Goal: Task Accomplishment & Management: Manage account settings

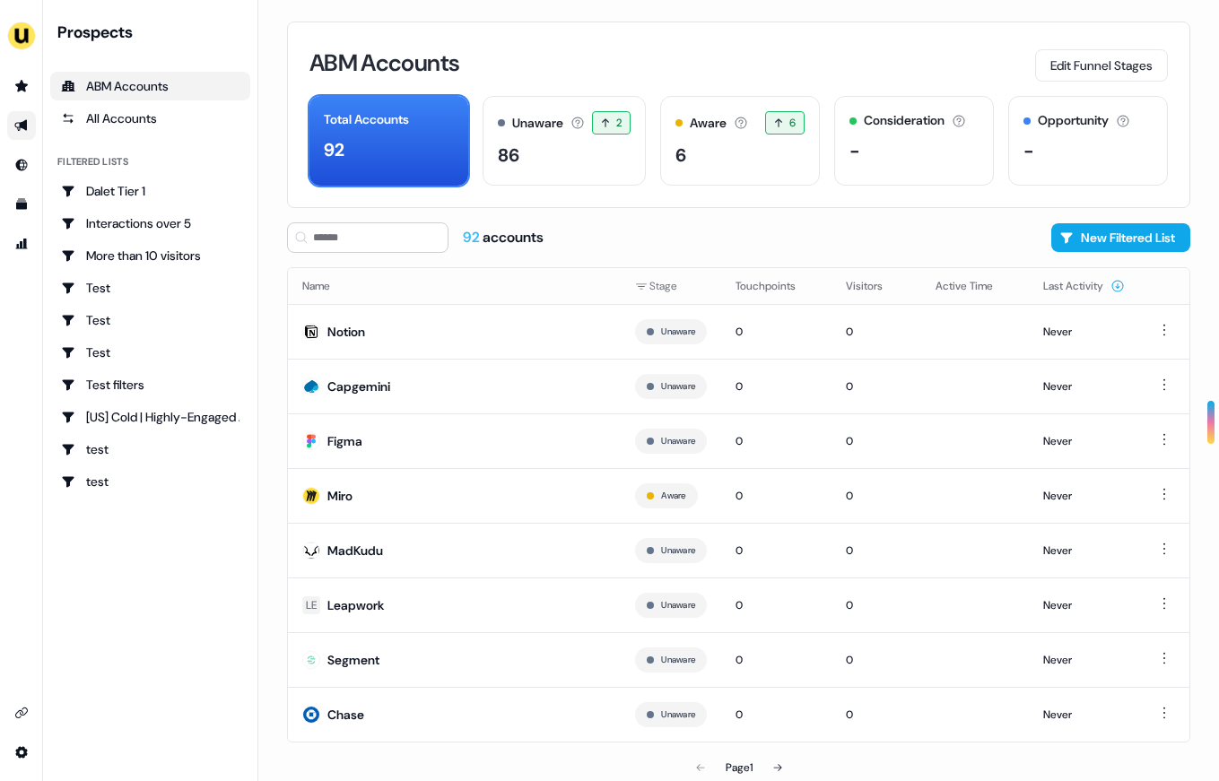
click at [21, 121] on icon "Go to outbound experience" at bounding box center [21, 125] width 14 height 14
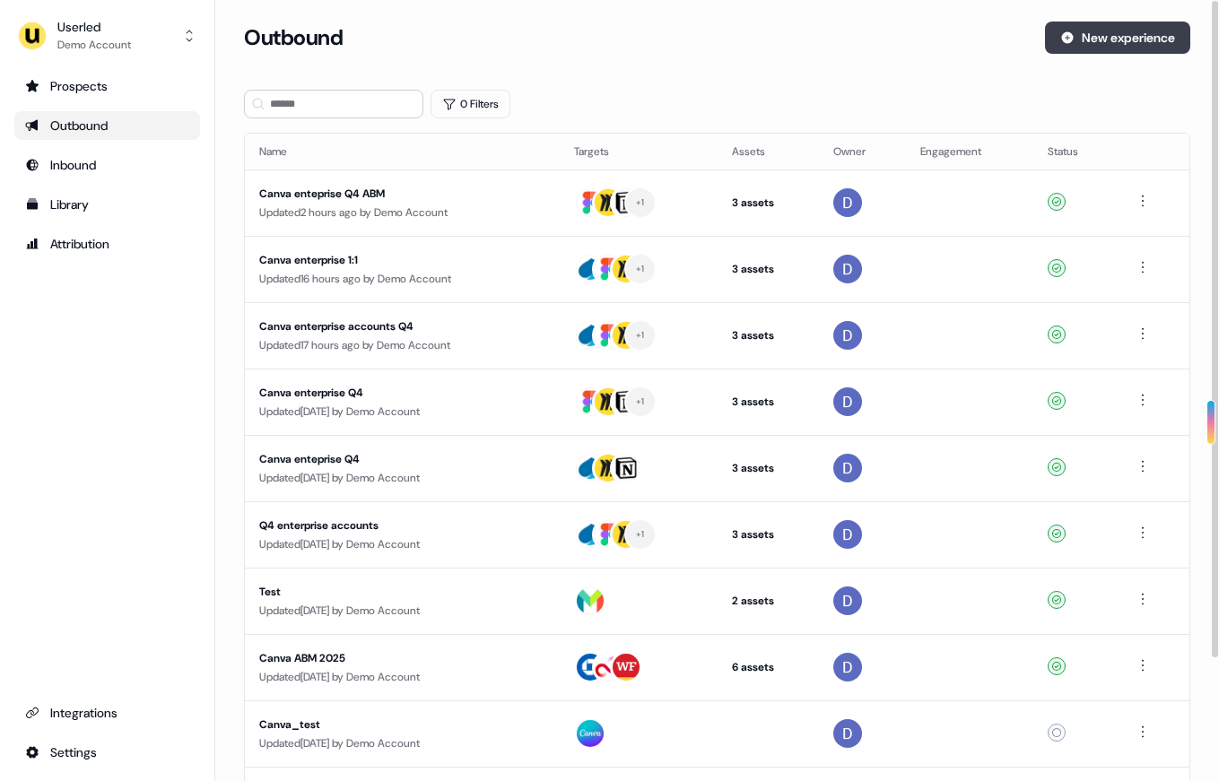
click at [1074, 43] on button "New experience" at bounding box center [1117, 38] width 145 height 32
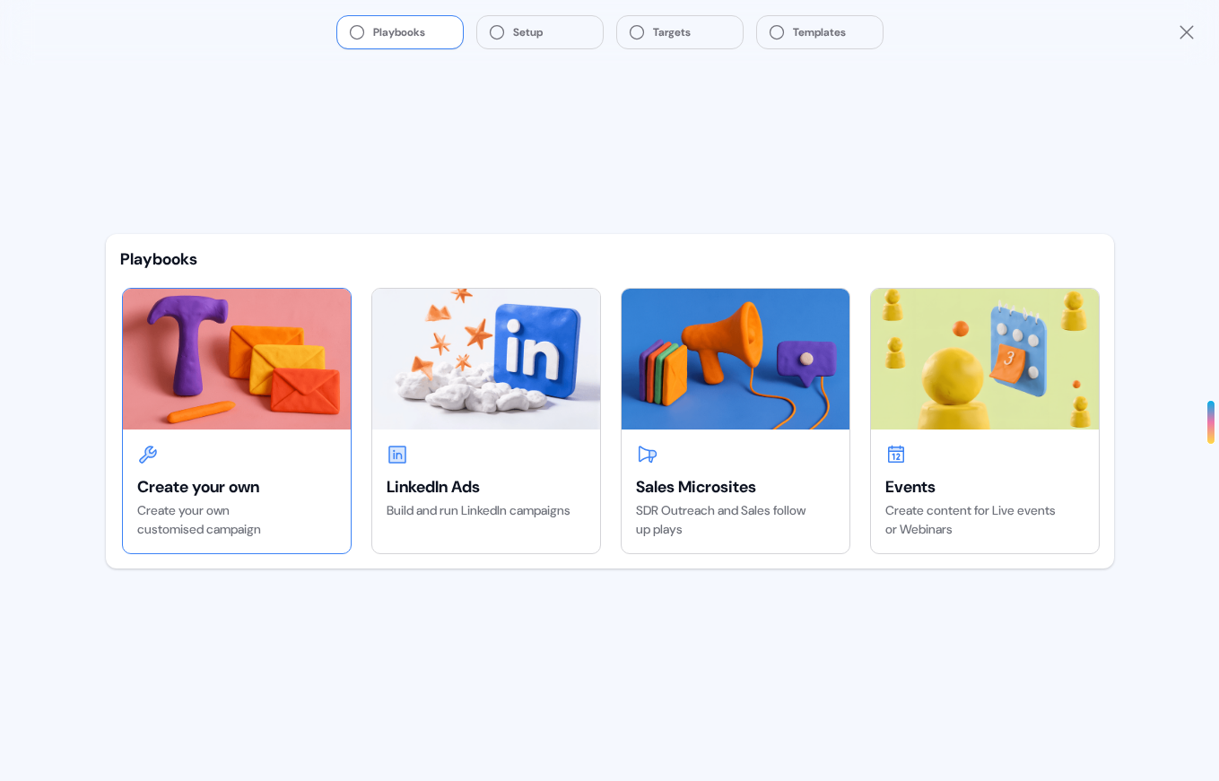
click at [262, 454] on div at bounding box center [236, 455] width 199 height 22
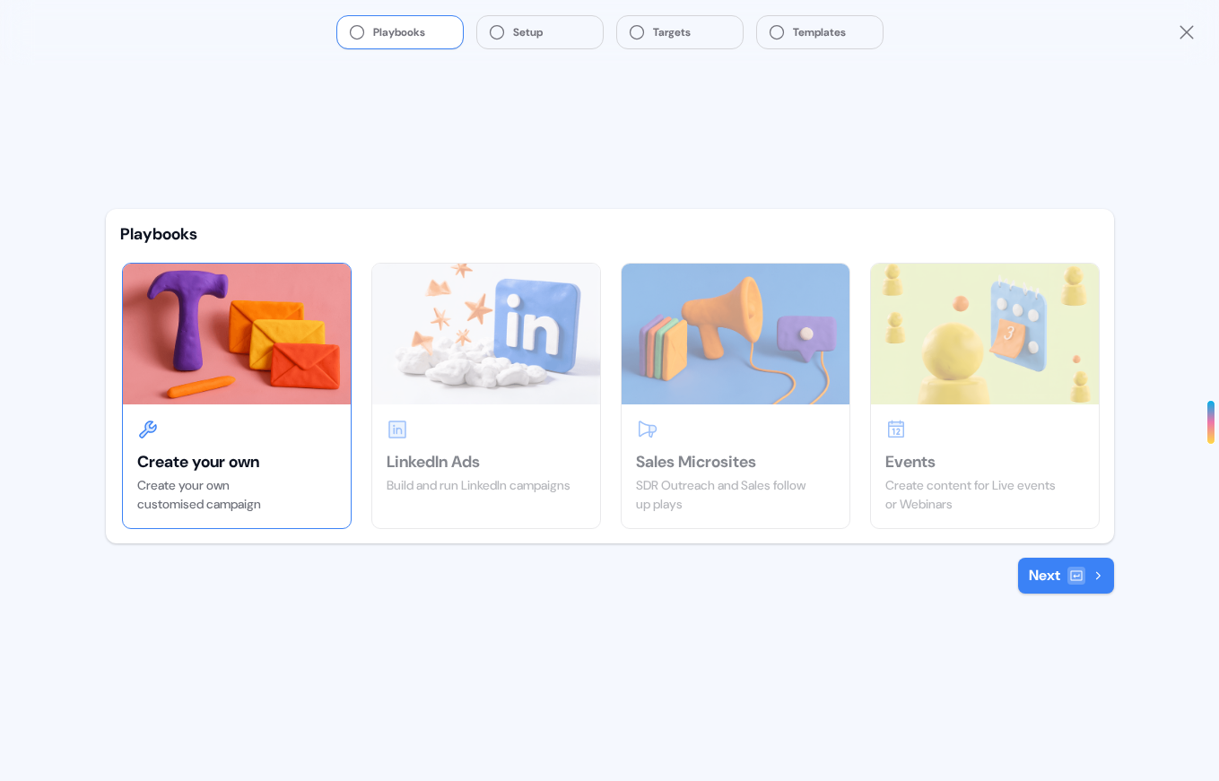
click at [1054, 569] on button "Next" at bounding box center [1066, 576] width 96 height 36
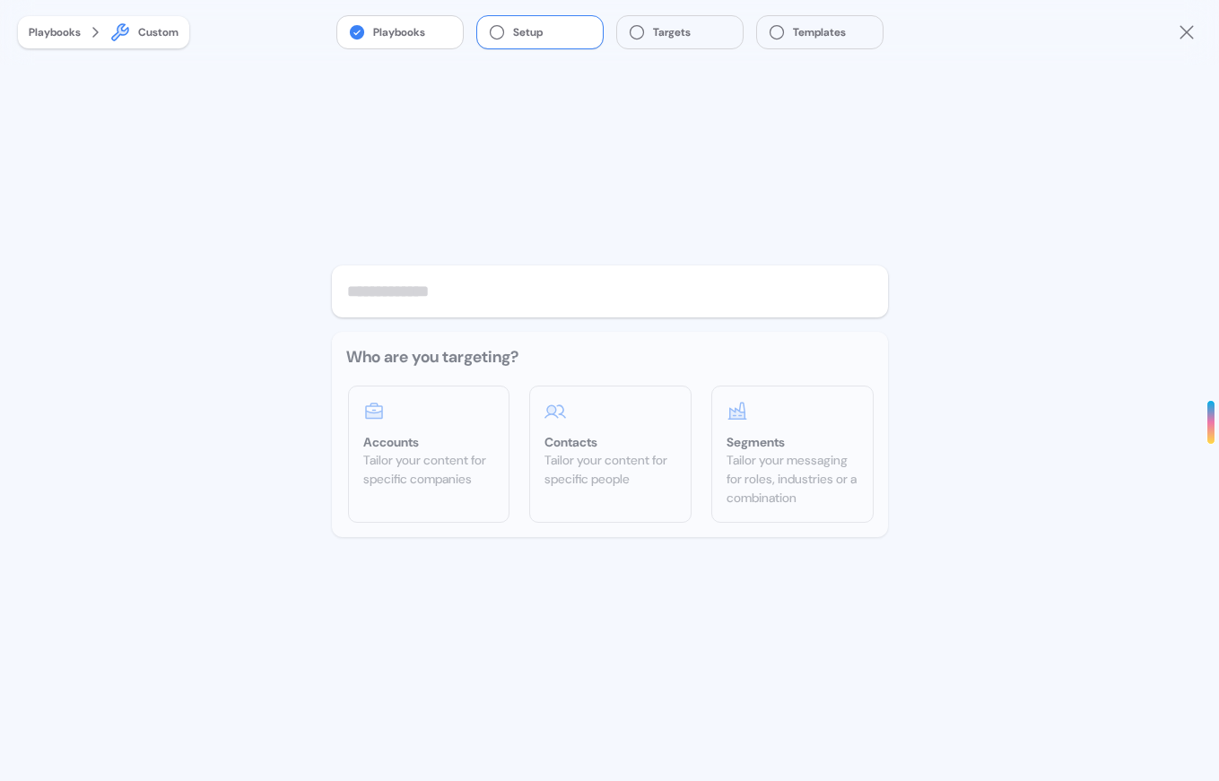
click at [430, 300] on input "text" at bounding box center [610, 291] width 556 height 52
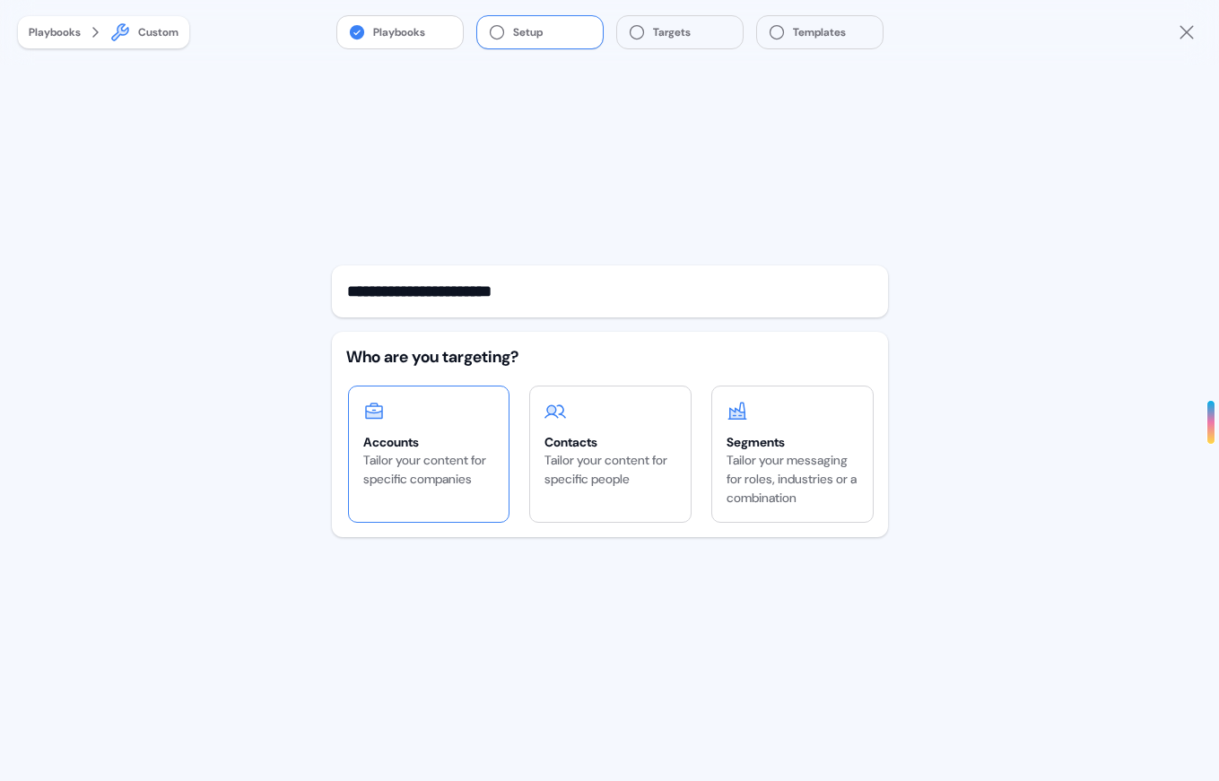
type input "**********"
click at [449, 475] on div "Tailor your content for specific companies" at bounding box center [429, 470] width 132 height 38
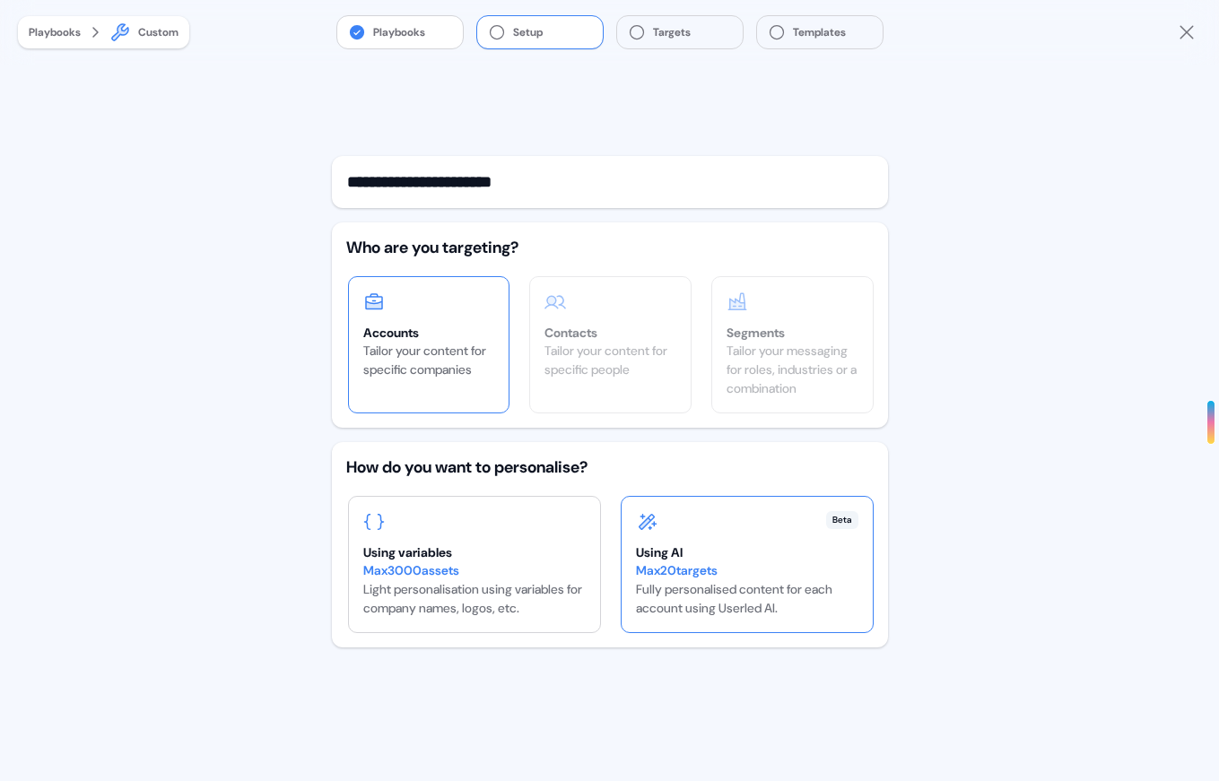
click at [742, 573] on div "Max 20 targets" at bounding box center [747, 570] width 222 height 19
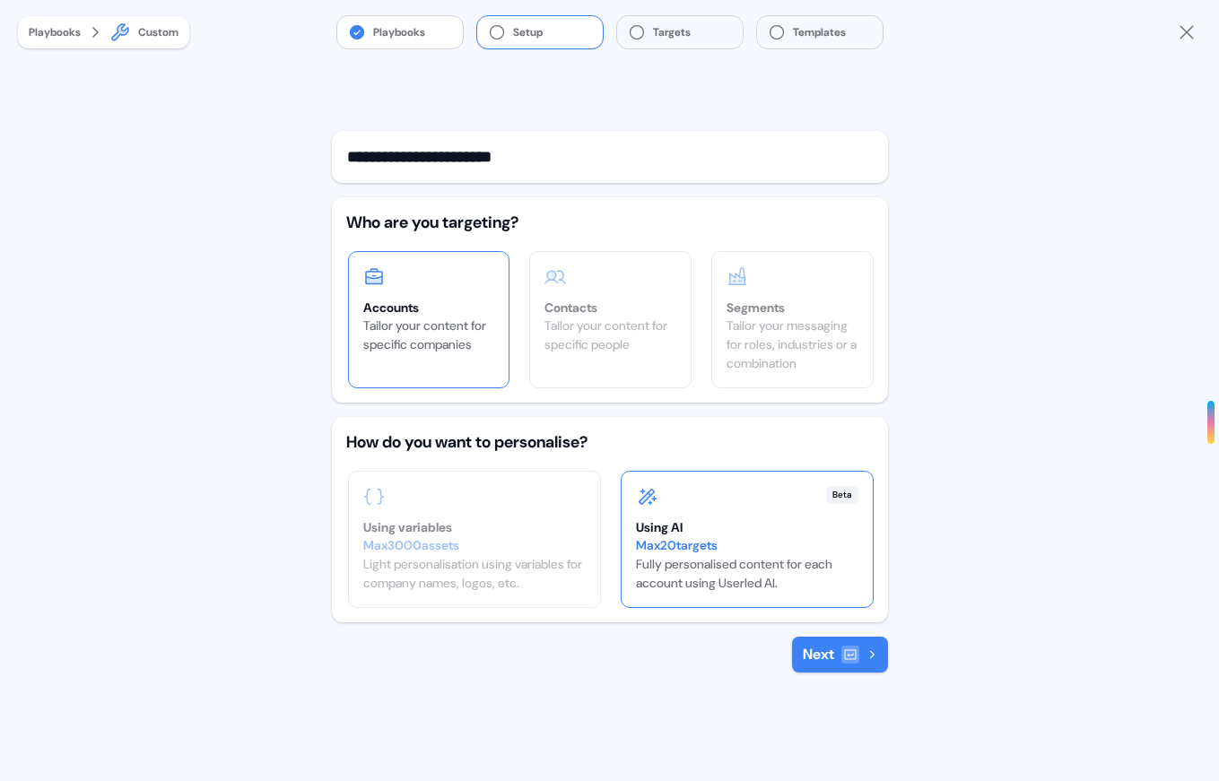
click at [829, 646] on button "Next" at bounding box center [840, 655] width 96 height 36
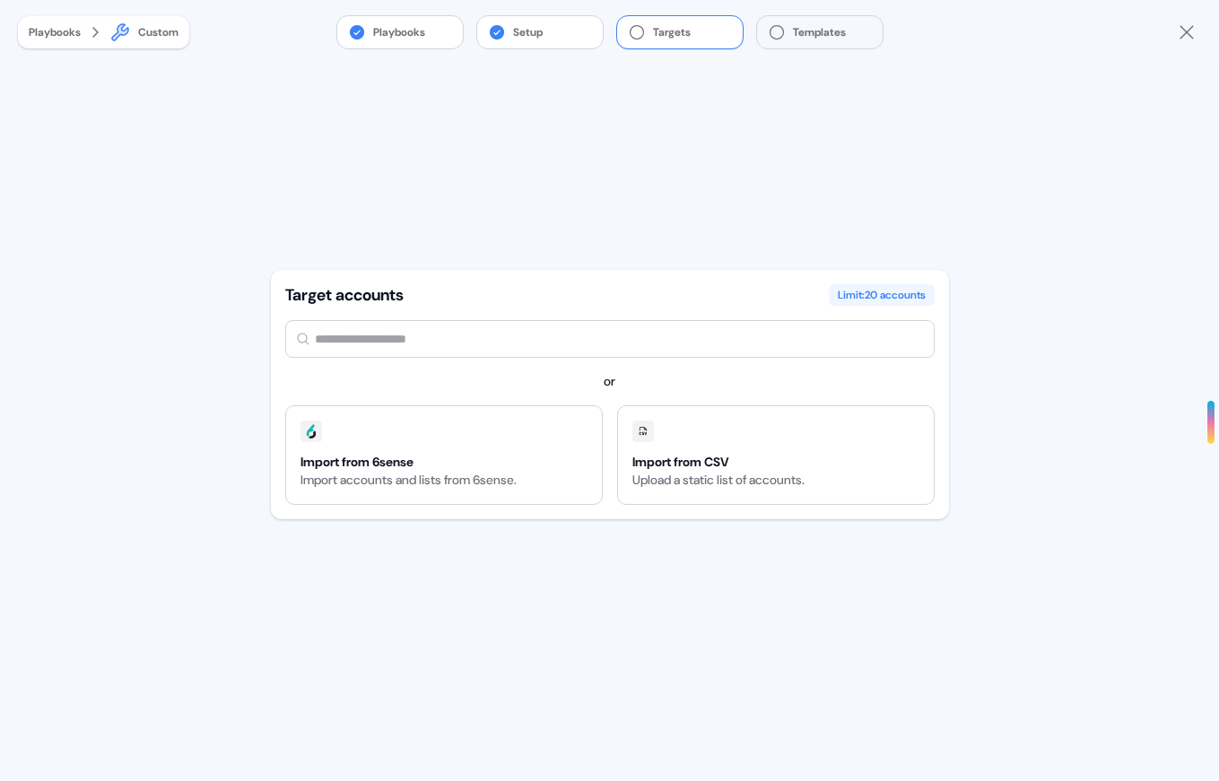
click at [412, 343] on input "text" at bounding box center [609, 339] width 649 height 38
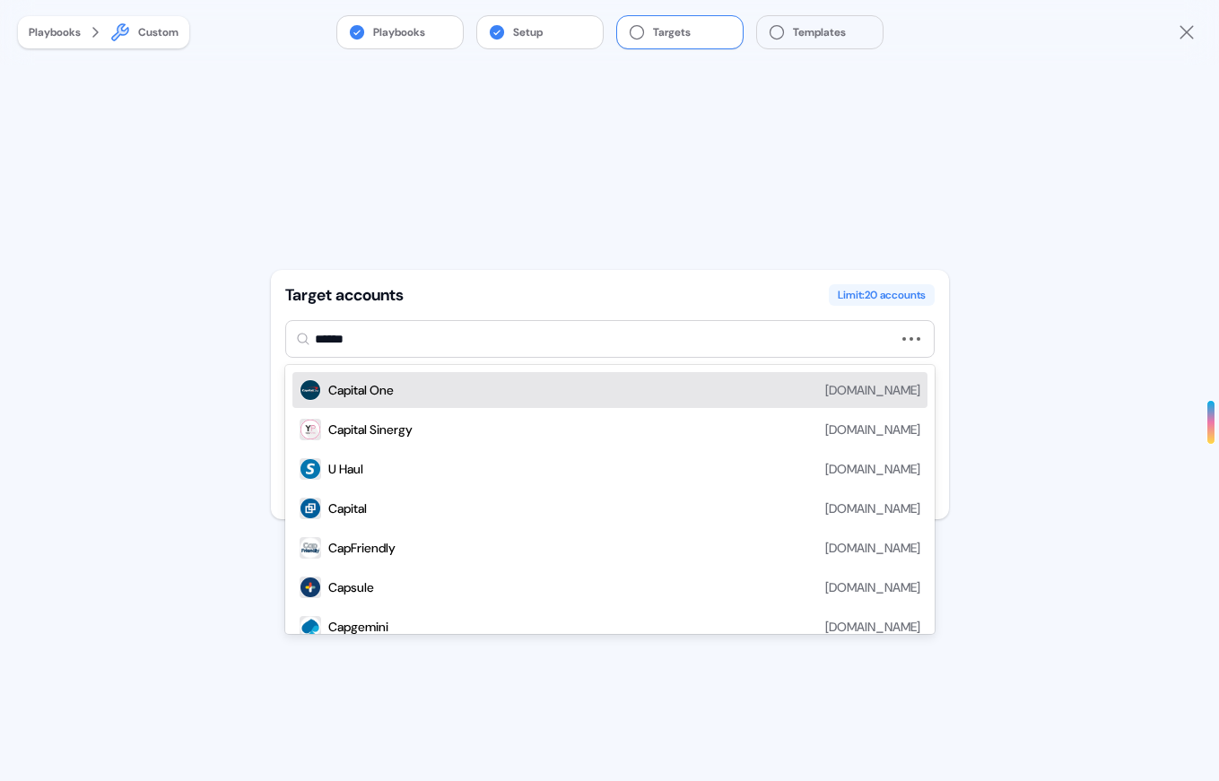
type input "*******"
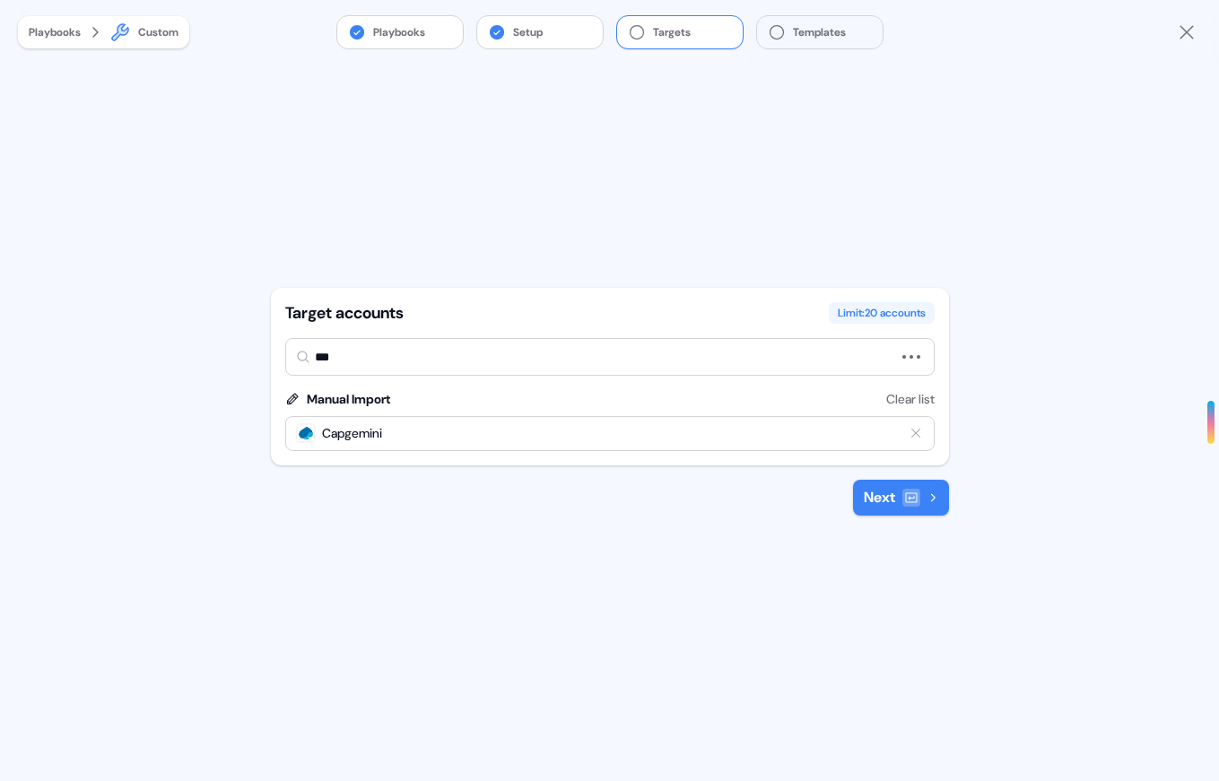
type input "****"
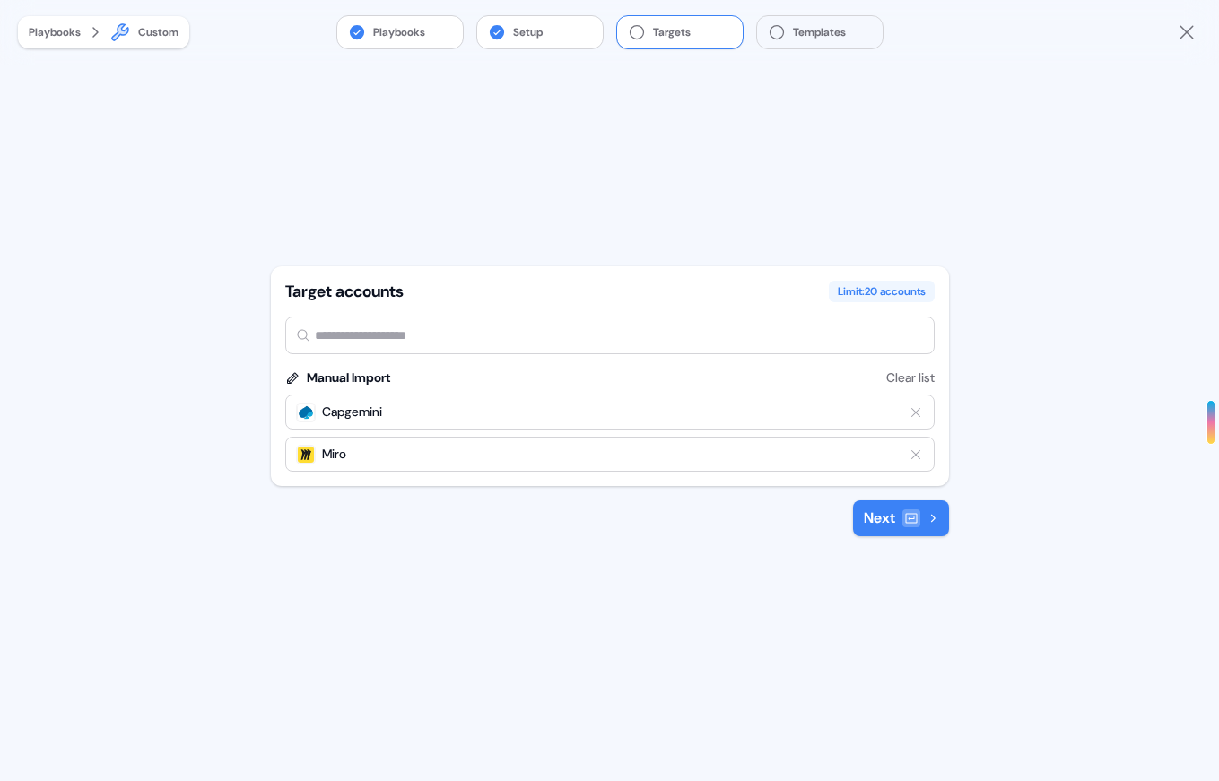
type input "*"
type input "******"
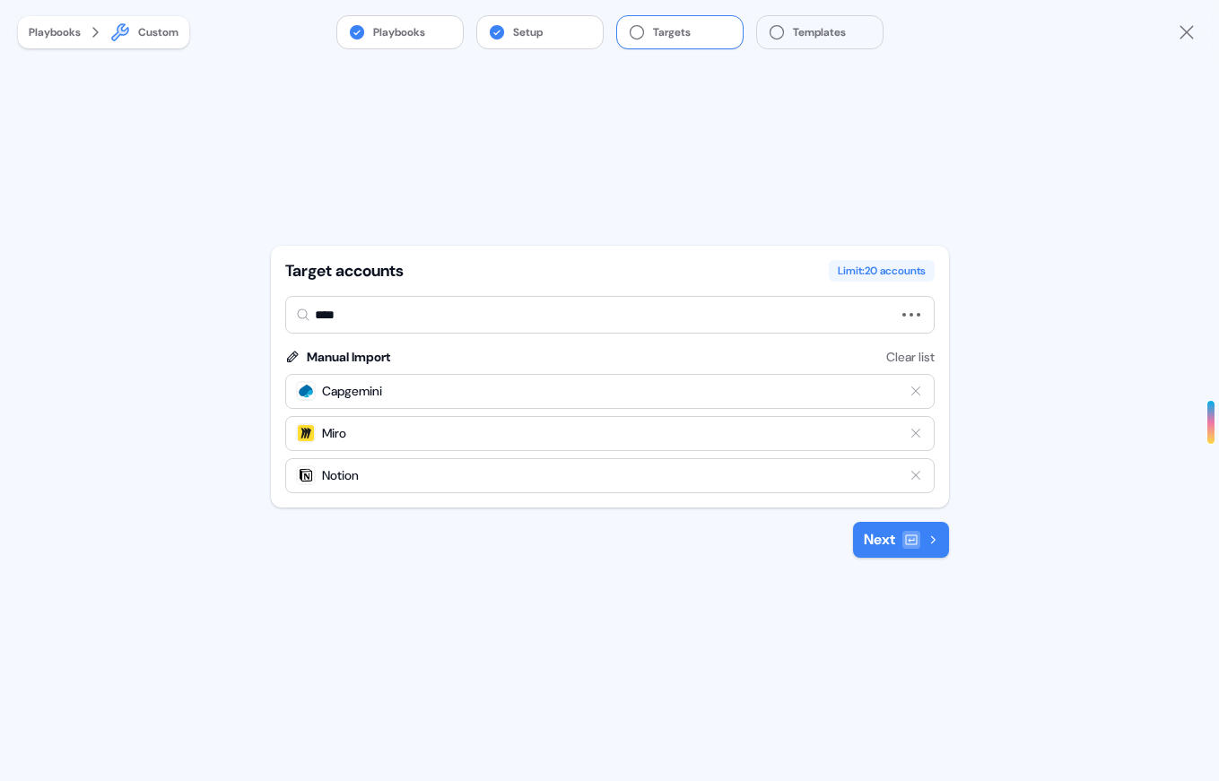
type input "*****"
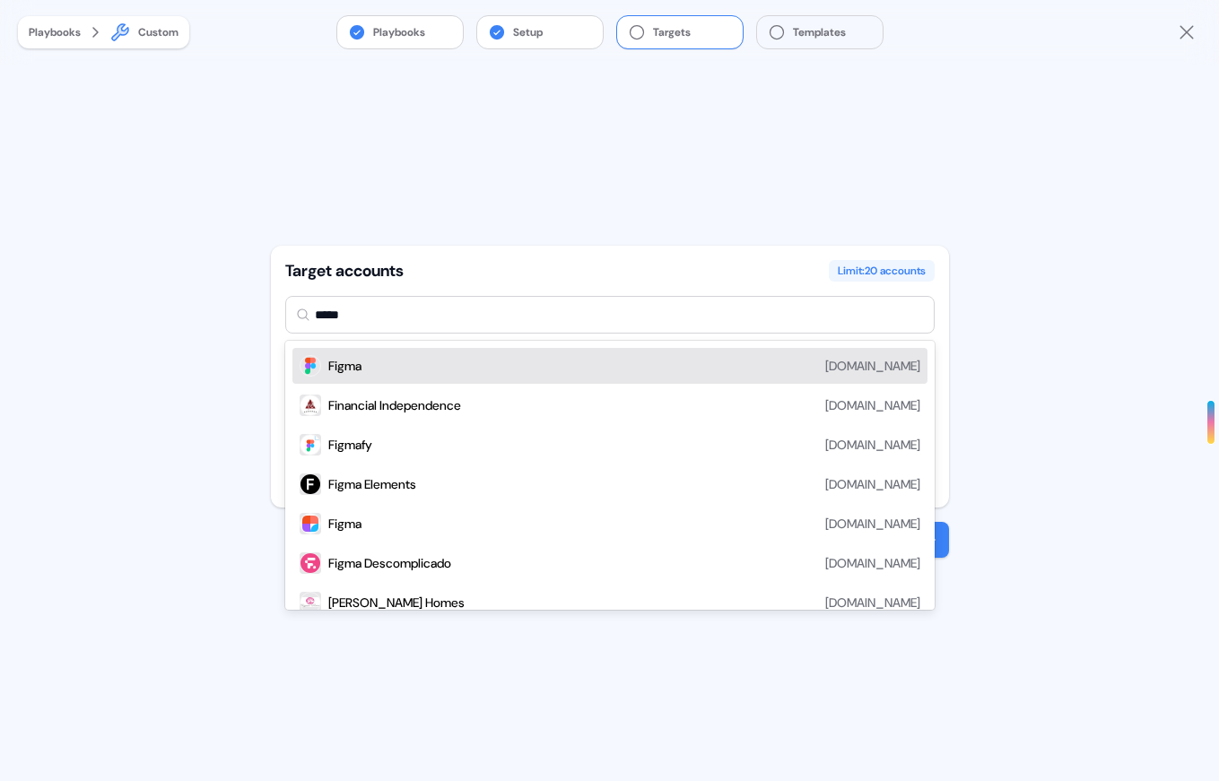
click at [420, 364] on div "Figma [DOMAIN_NAME]" at bounding box center [624, 366] width 592 height 22
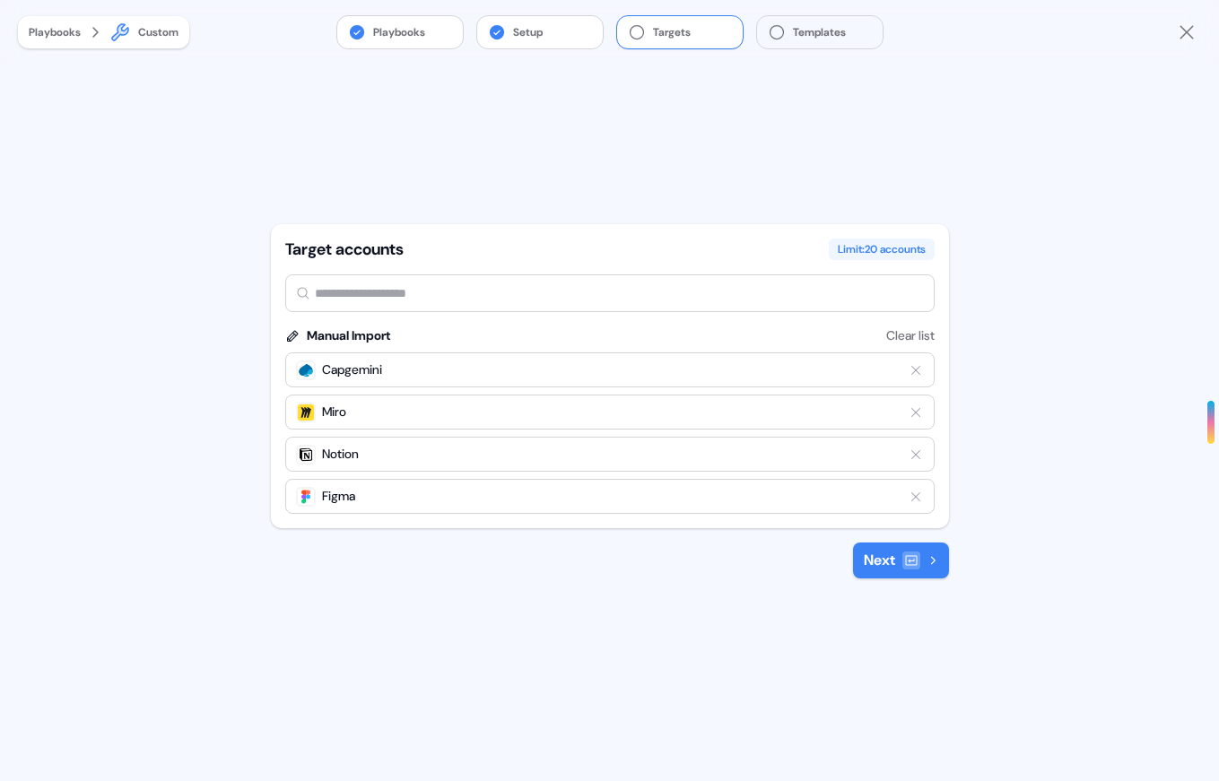
click at [900, 566] on button "Next" at bounding box center [901, 560] width 96 height 36
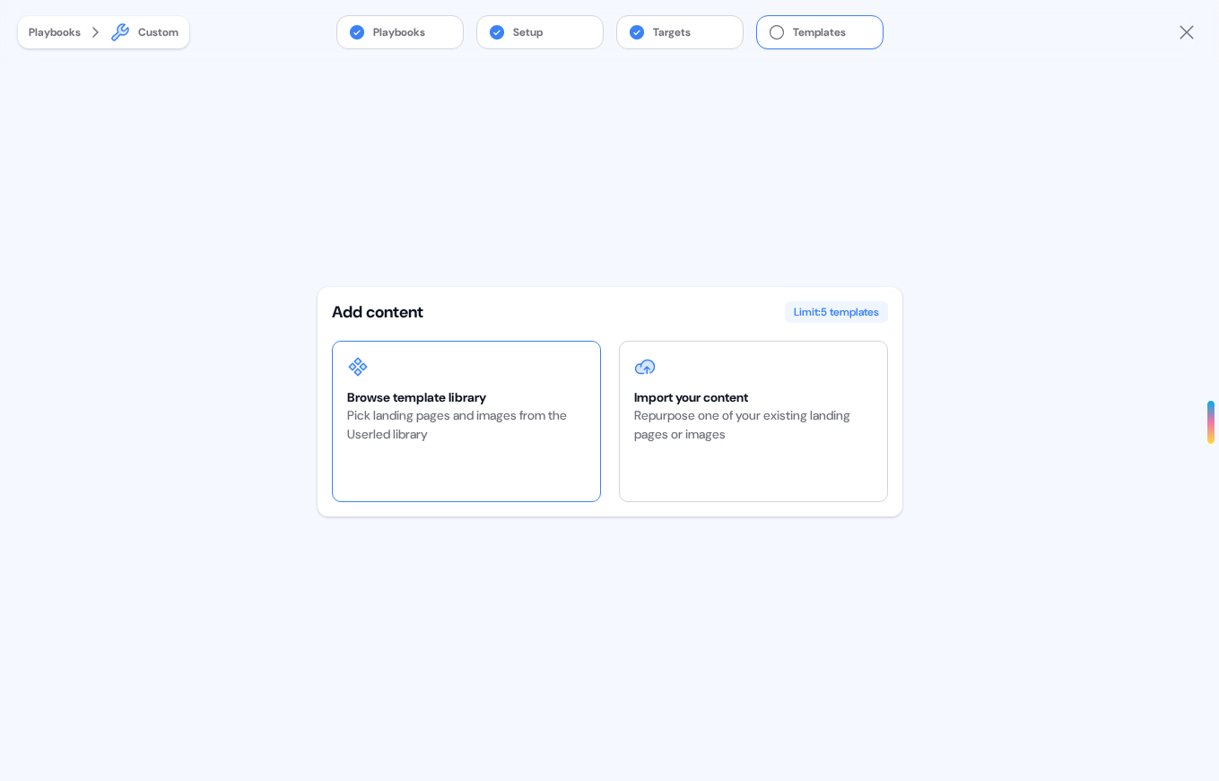
click at [518, 421] on div "Pick landing pages and images from the Userled library" at bounding box center [466, 425] width 239 height 38
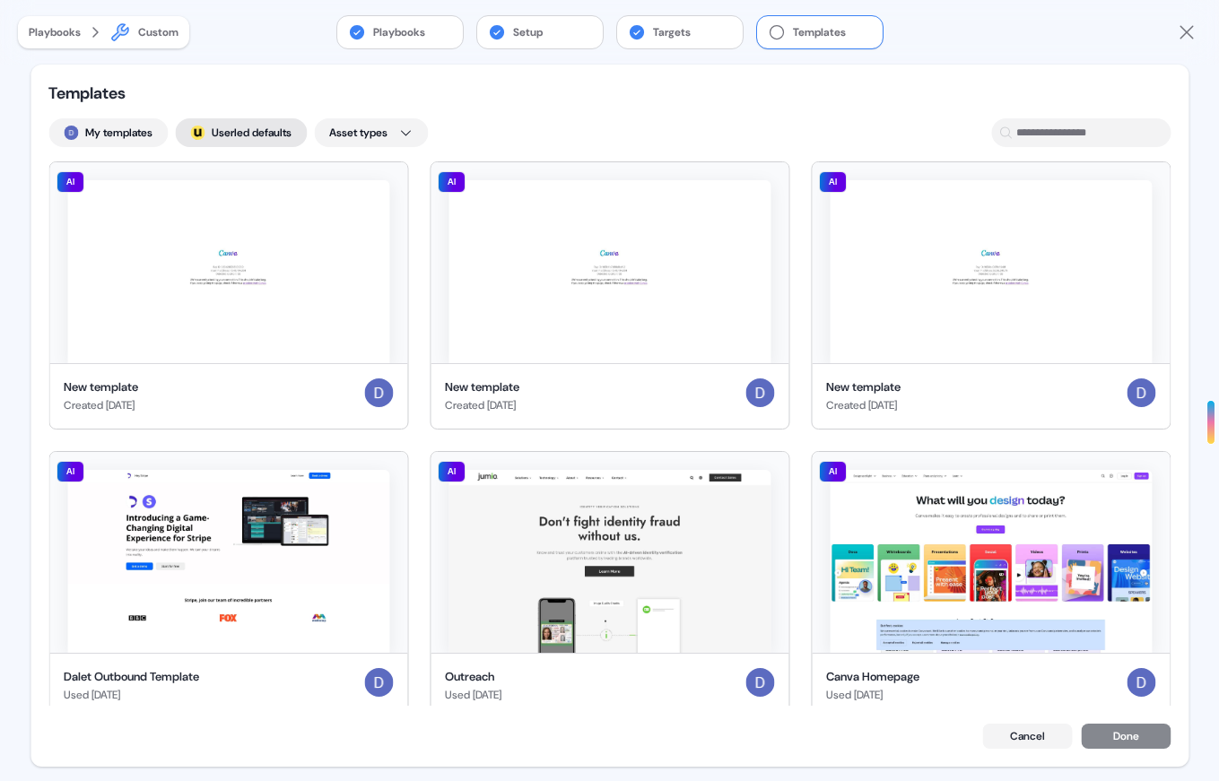
click at [216, 127] on button "; Userled defaults" at bounding box center [241, 132] width 132 height 29
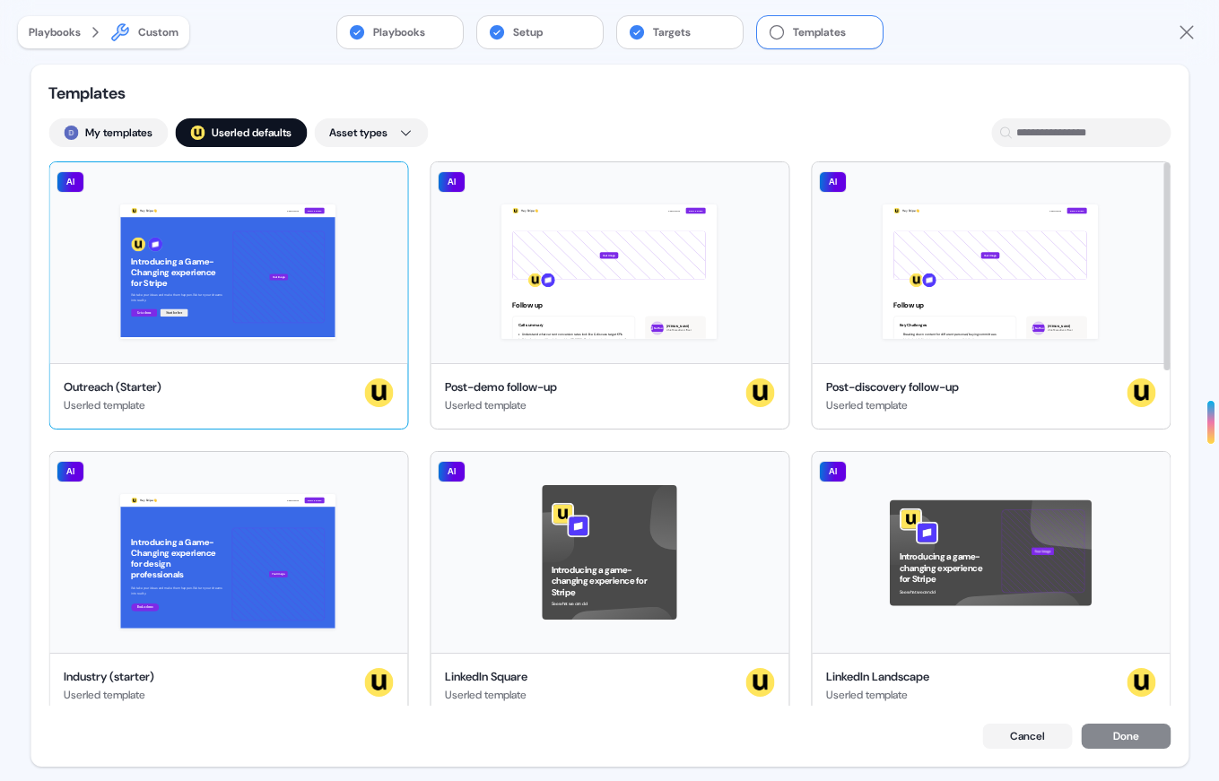
click at [383, 185] on div "Hey Stripe 👋 Learn more Book a demo Introducing a Game-Changing experience for …" at bounding box center [228, 262] width 358 height 201
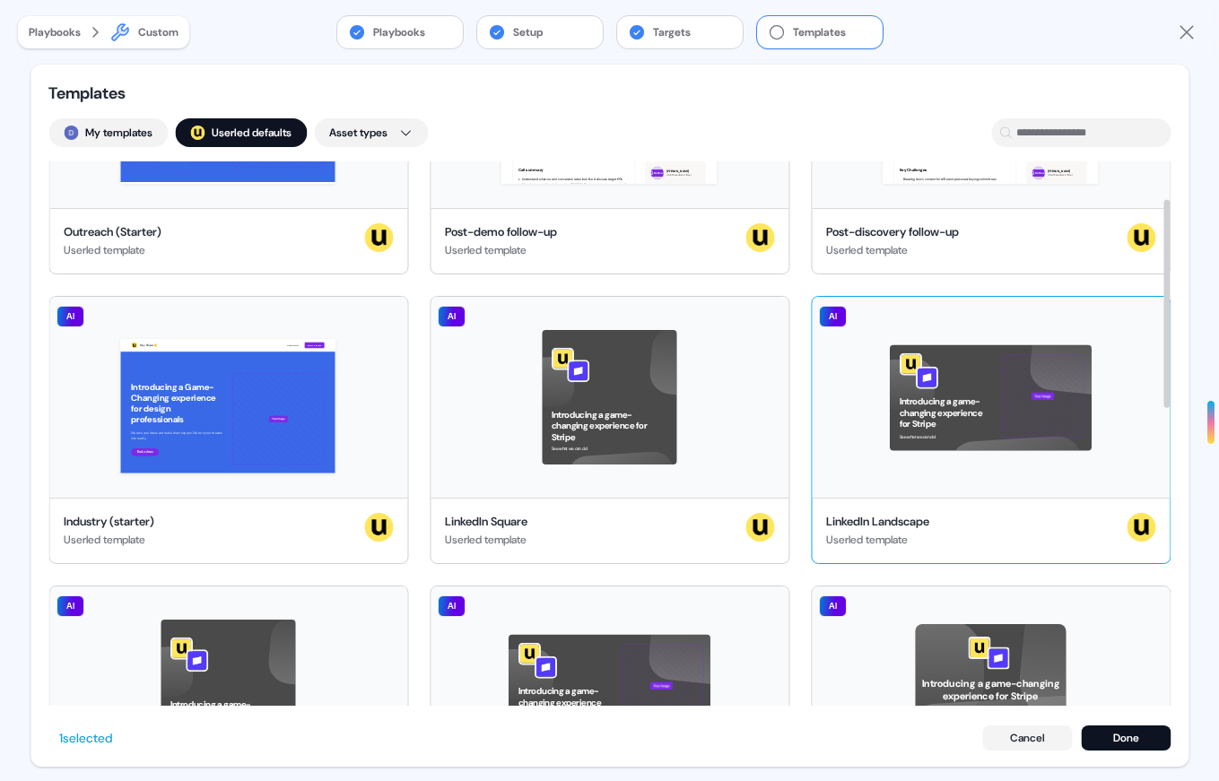
scroll to position [157, 0]
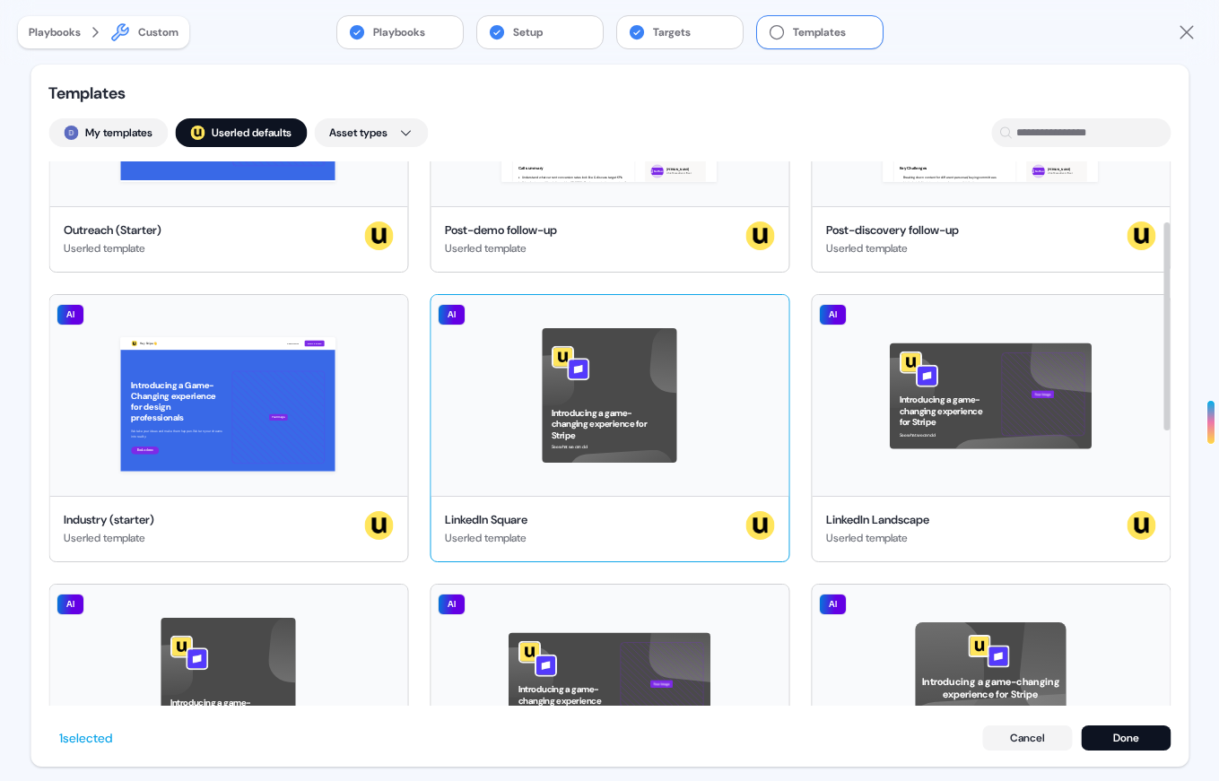
click at [751, 317] on div "Introducing a game-changing experience for Stripe See what we can do! AI" at bounding box center [609, 395] width 358 height 201
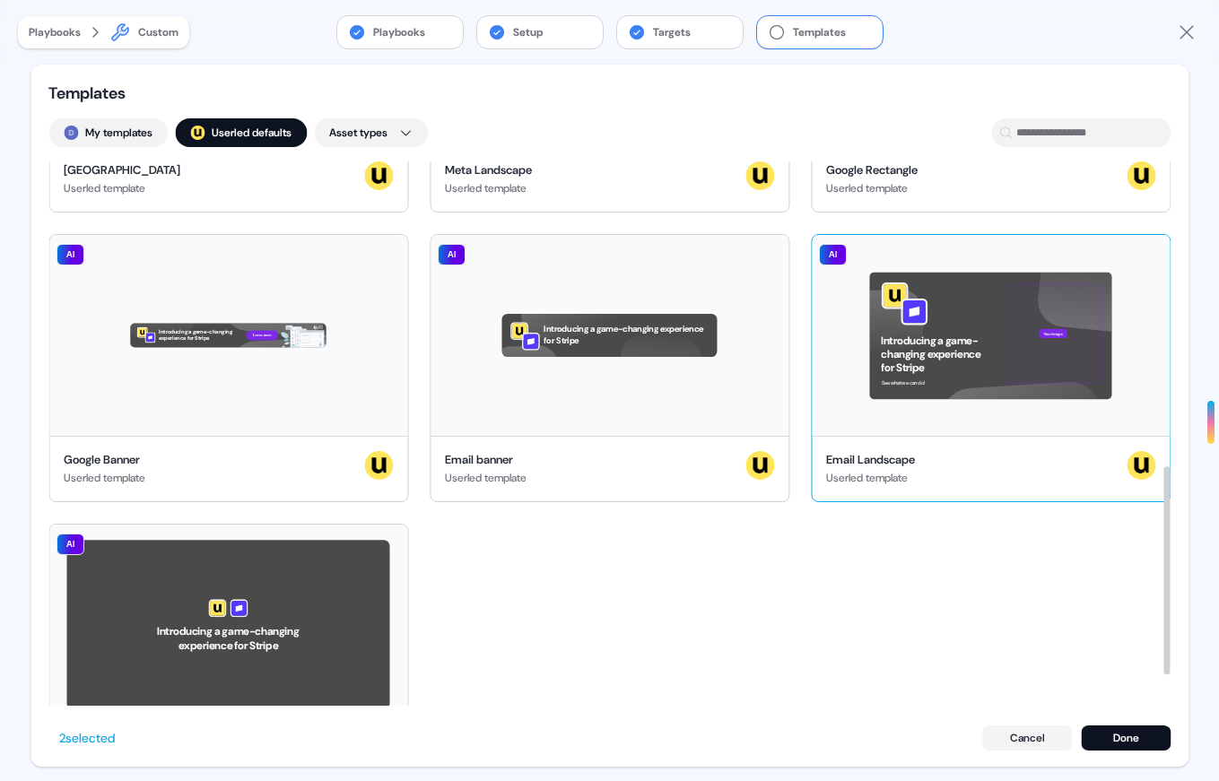
scroll to position [794, 0]
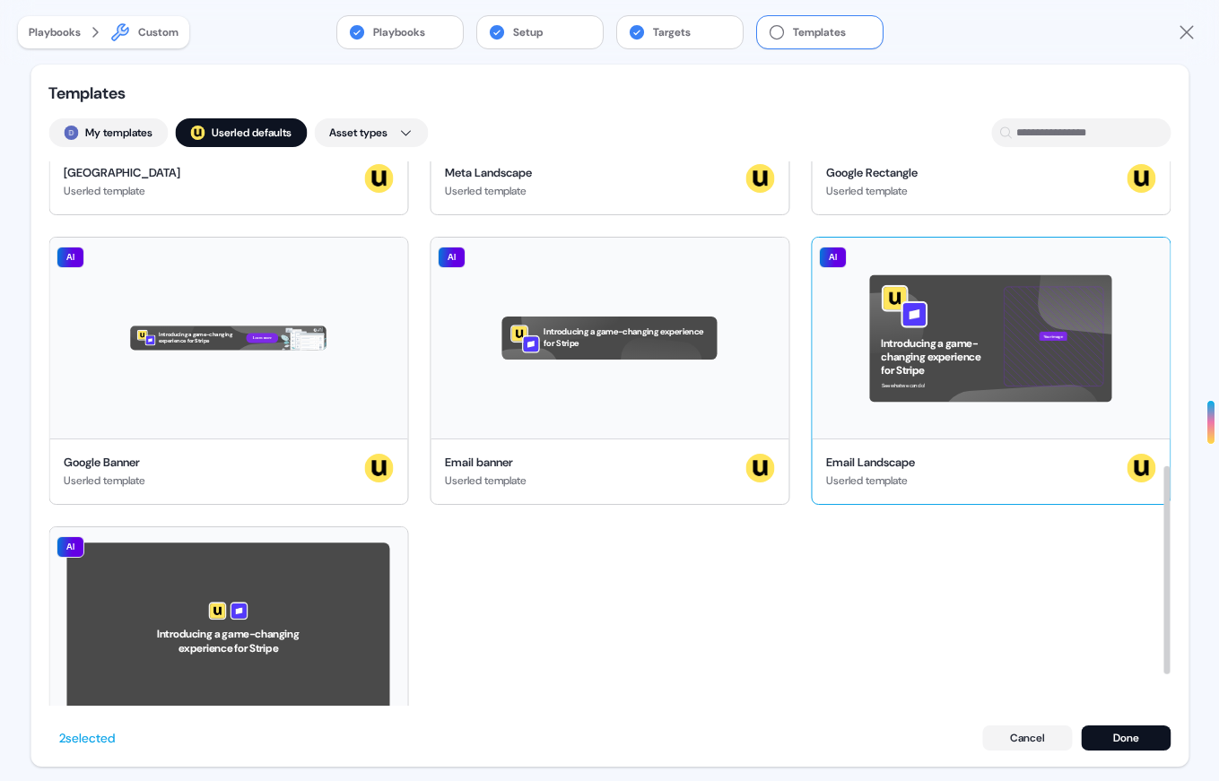
click at [1128, 263] on div "Introducing a game-changing experience for Stripe See what we can do! Your imag…" at bounding box center [990, 338] width 358 height 201
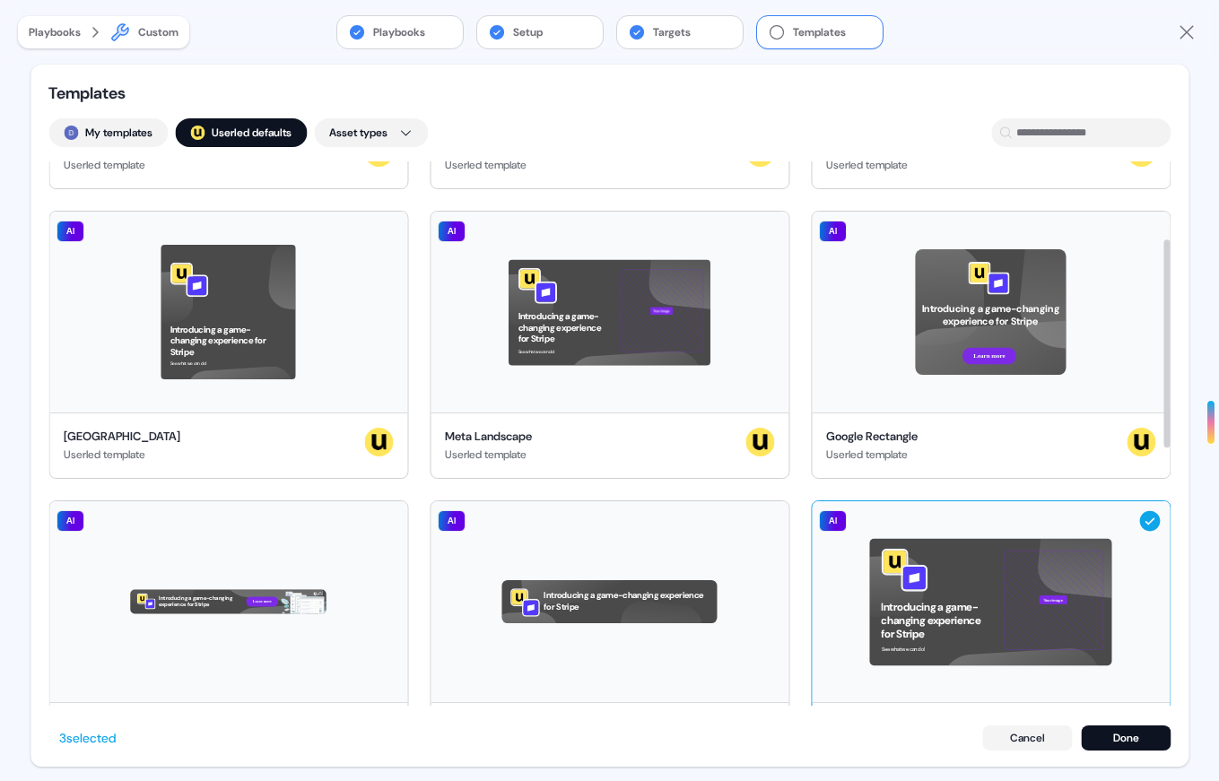
scroll to position [0, 0]
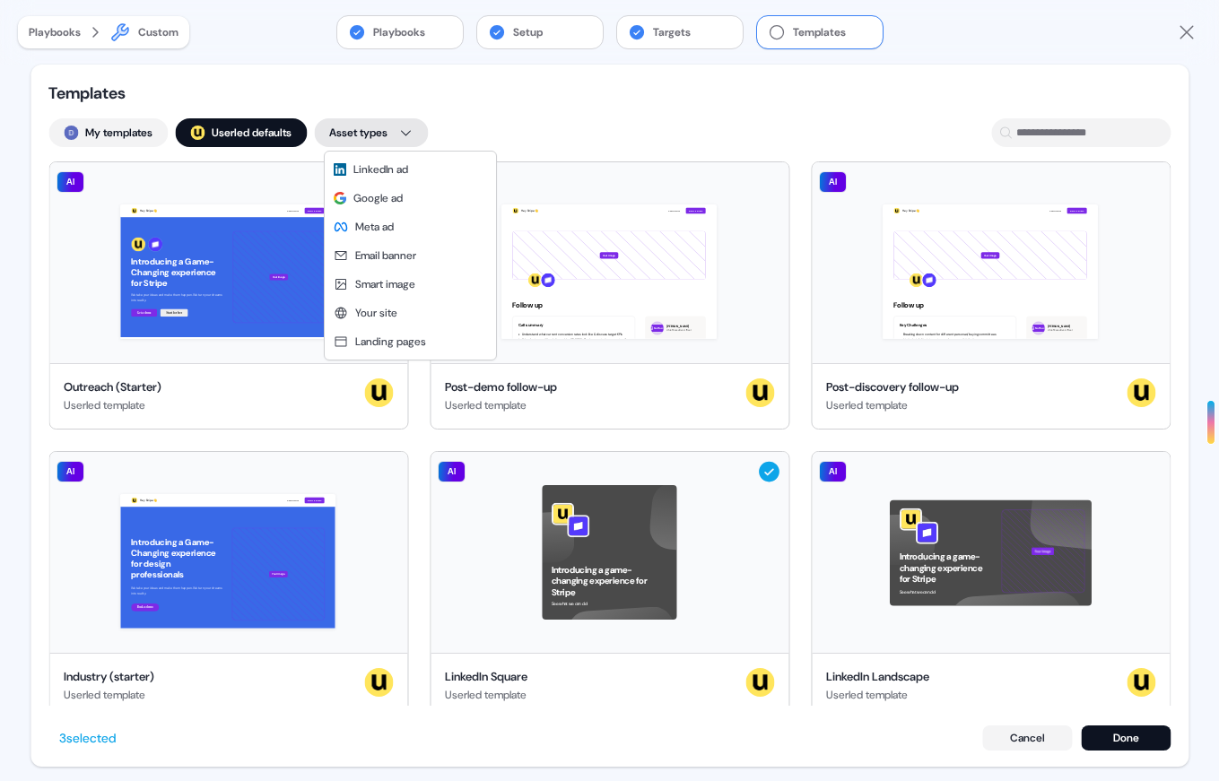
click at [407, 127] on html "For the best experience switch devices to a bigger screen. Go to [DOMAIN_NAME] …" at bounding box center [609, 390] width 1219 height 781
click at [492, 115] on html "For the best experience switch devices to a bigger screen. Go to [DOMAIN_NAME] …" at bounding box center [609, 390] width 1219 height 781
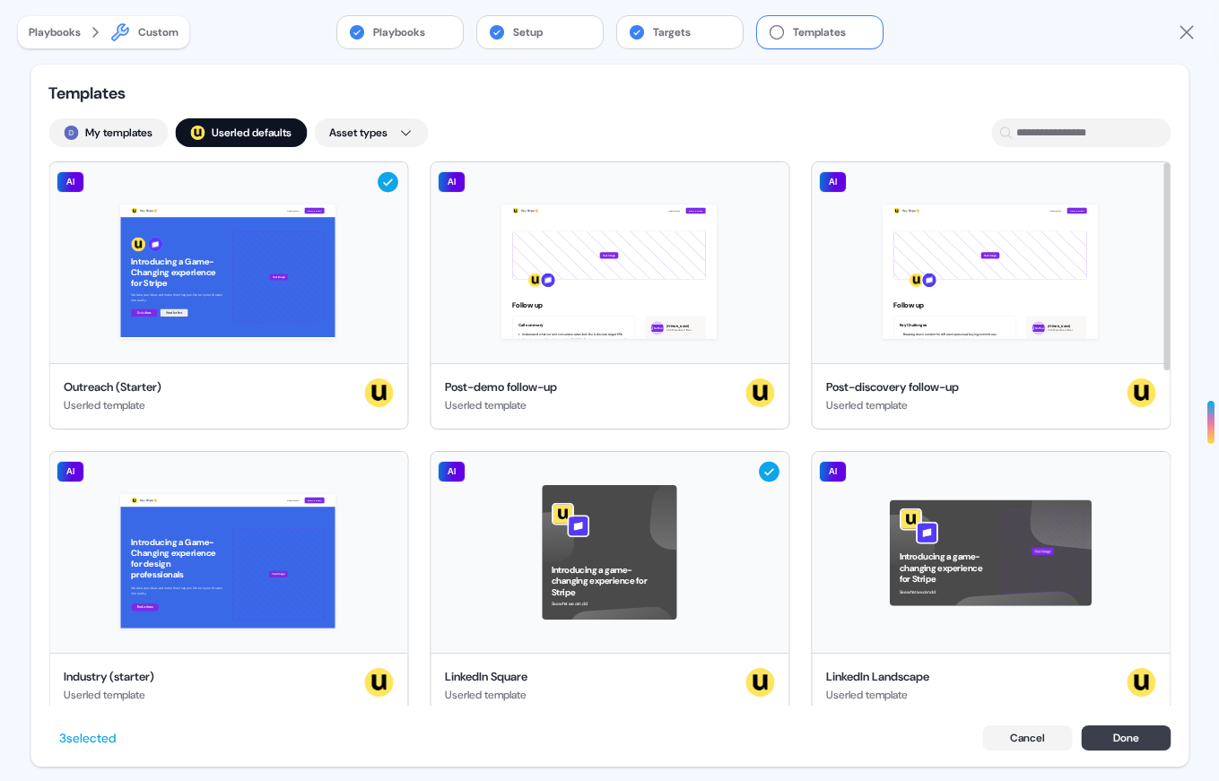
click at [1128, 739] on button "Done" at bounding box center [1125, 737] width 90 height 25
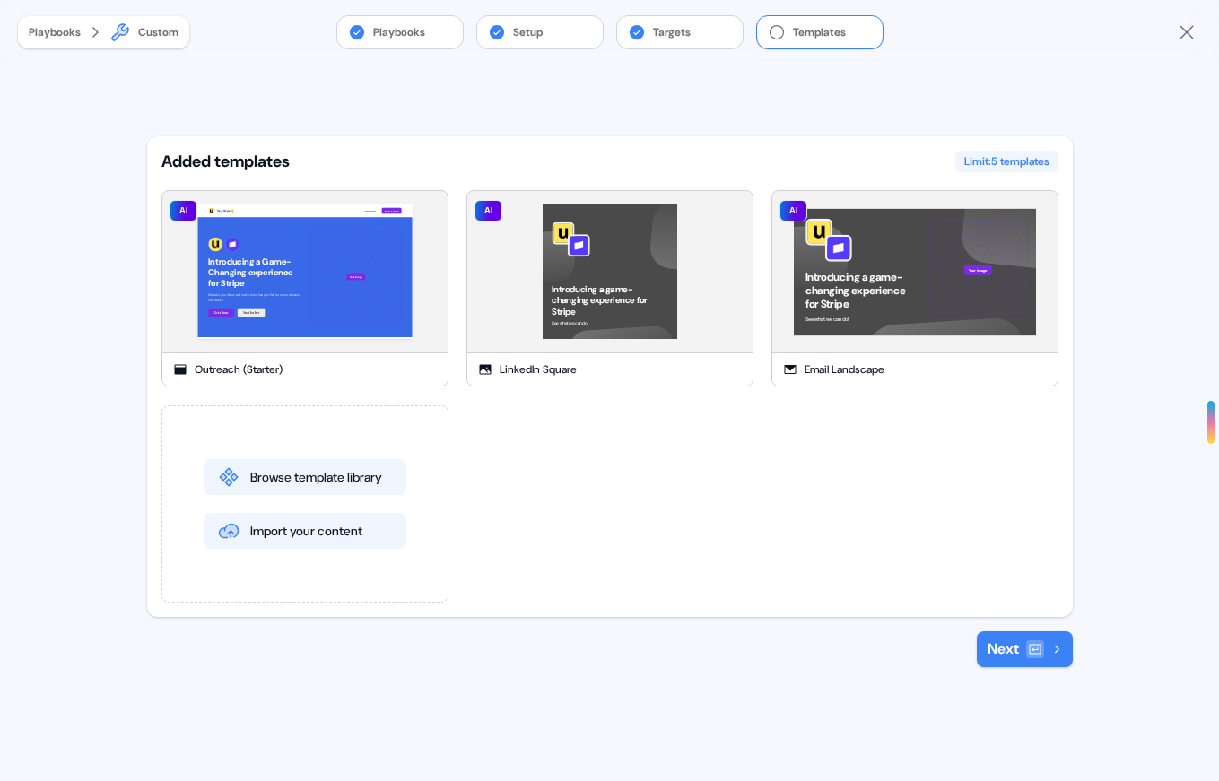
click at [1026, 645] on div at bounding box center [1035, 649] width 18 height 18
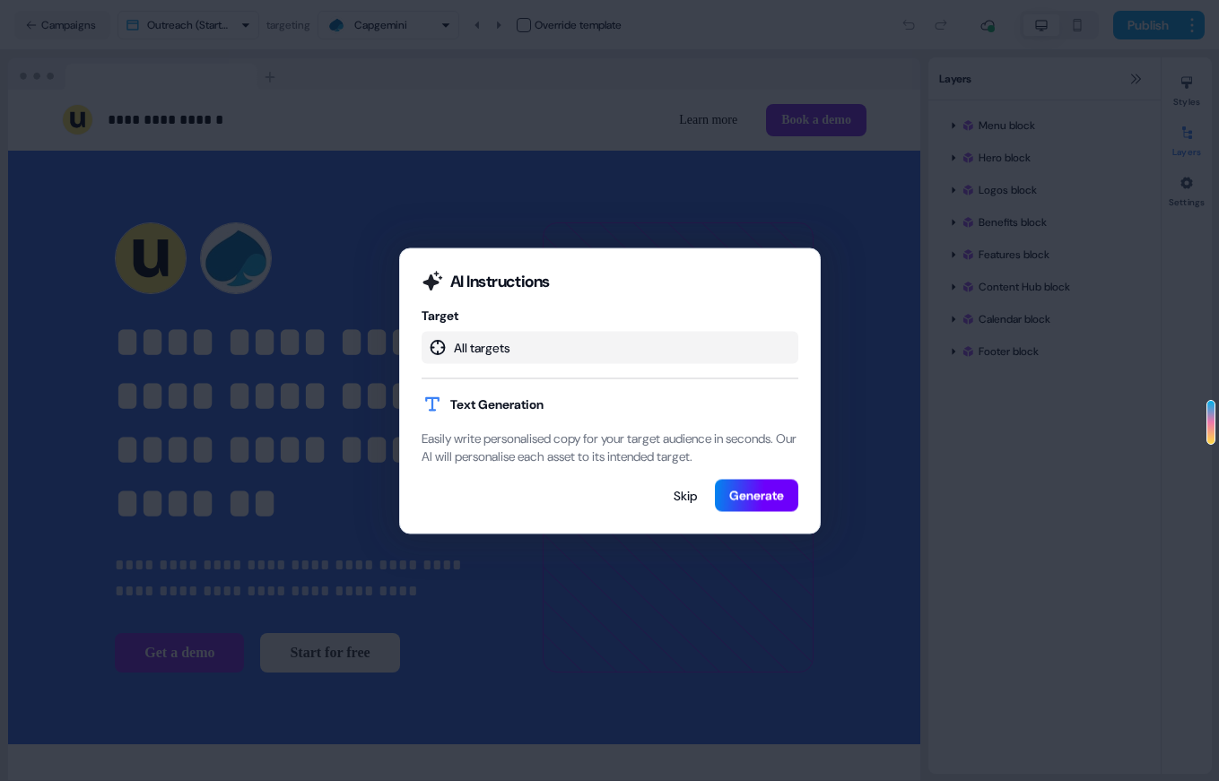
click at [768, 508] on button "Generate" at bounding box center [756, 495] width 83 height 32
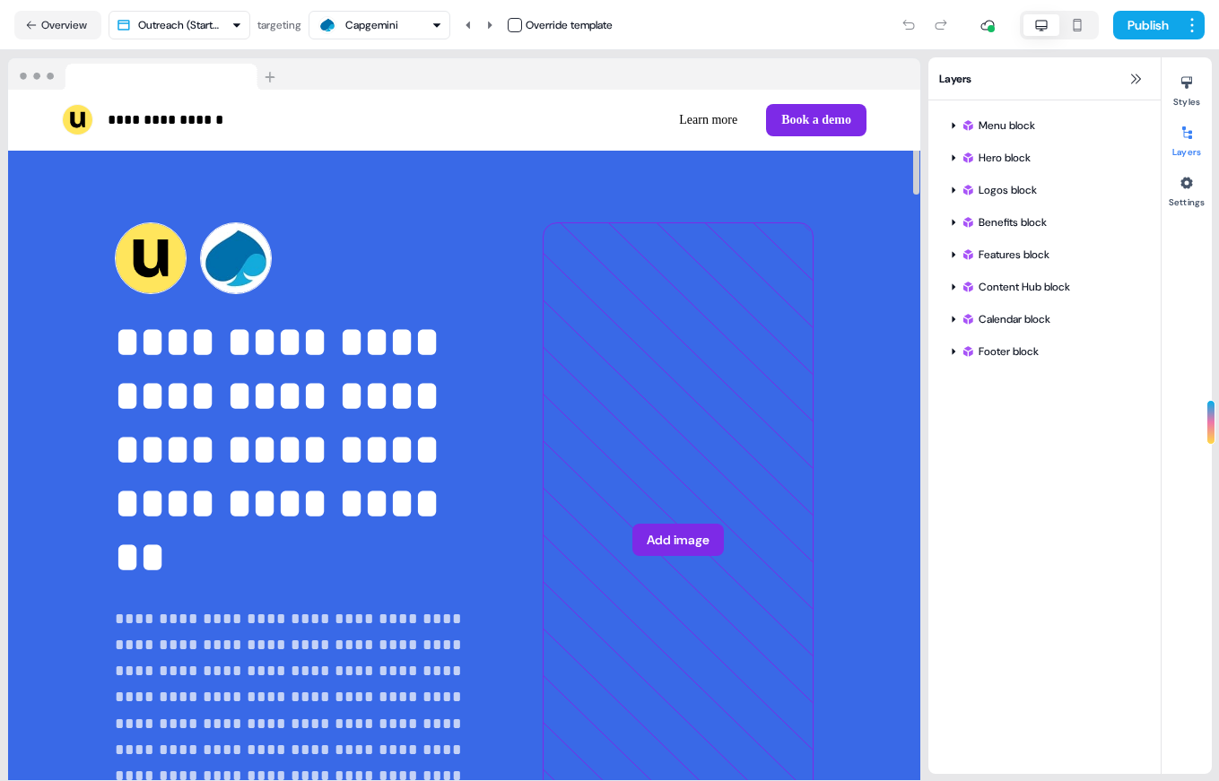
click at [389, 30] on div "Capgemini" at bounding box center [371, 25] width 53 height 18
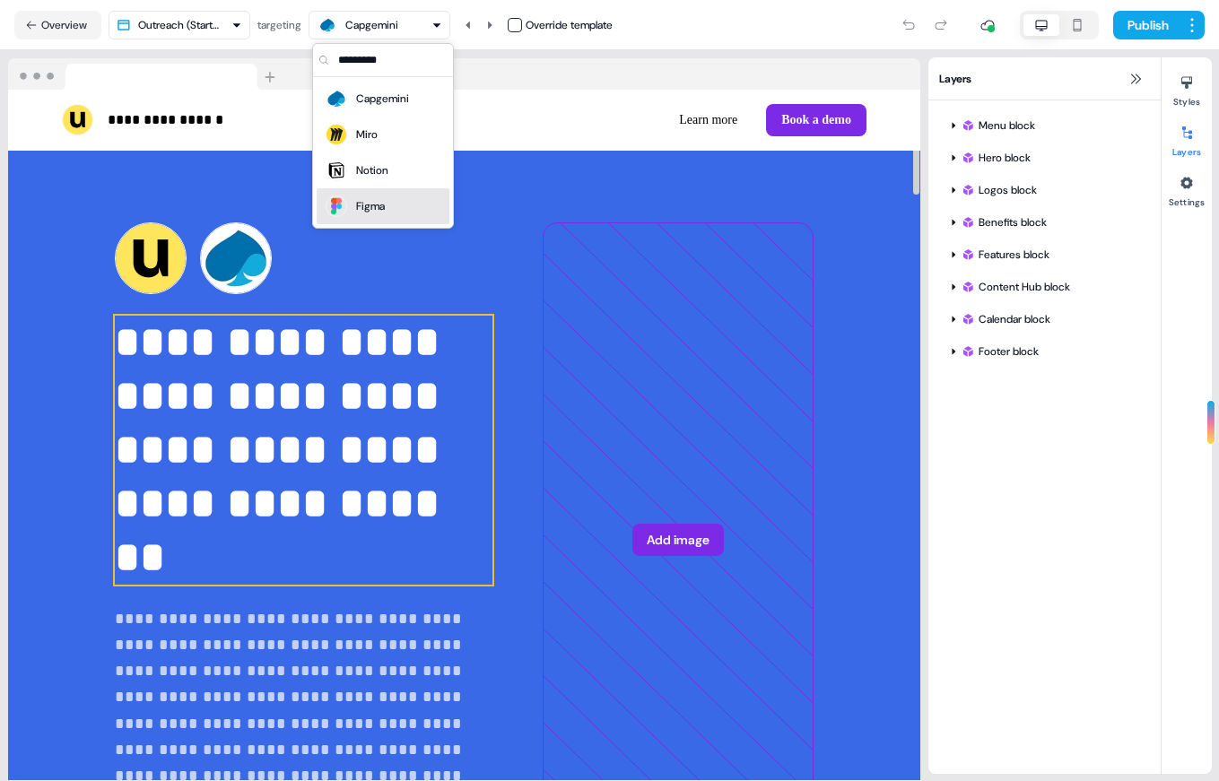
click at [394, 420] on p "**********" at bounding box center [303, 450] width 377 height 269
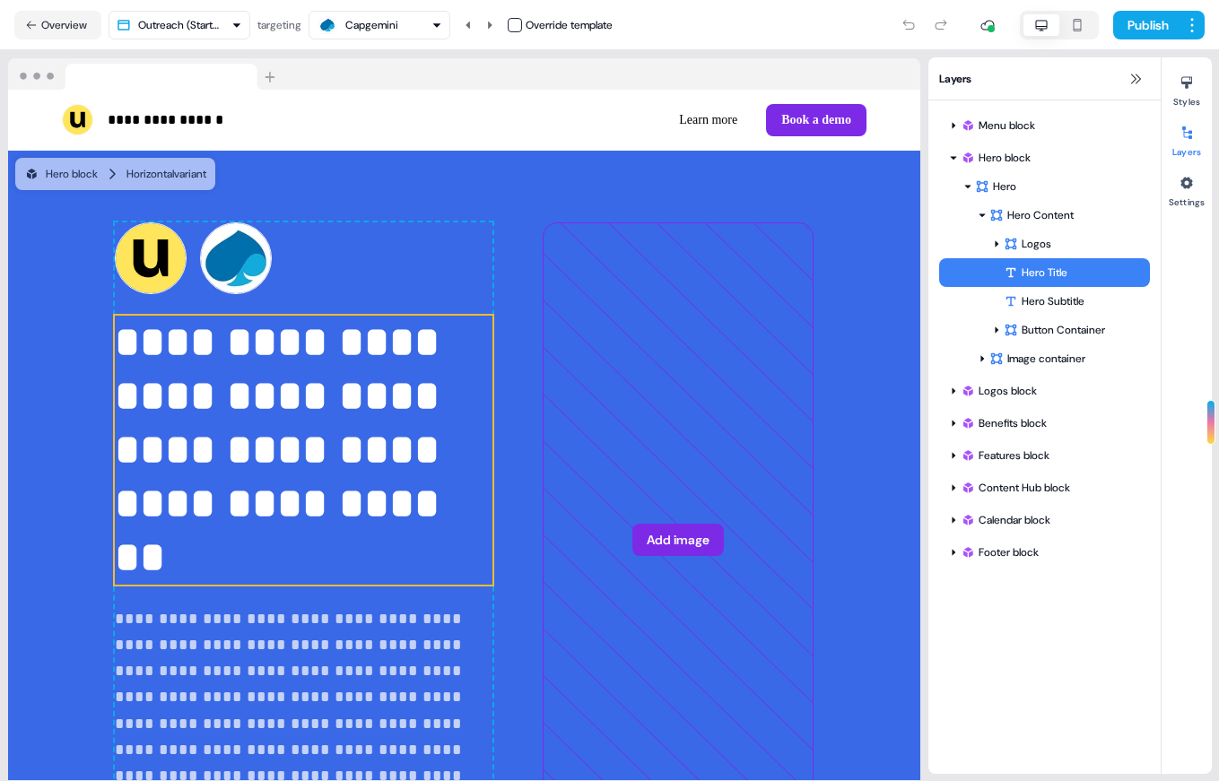
click at [391, 23] on div "Capgemini" at bounding box center [371, 25] width 53 height 18
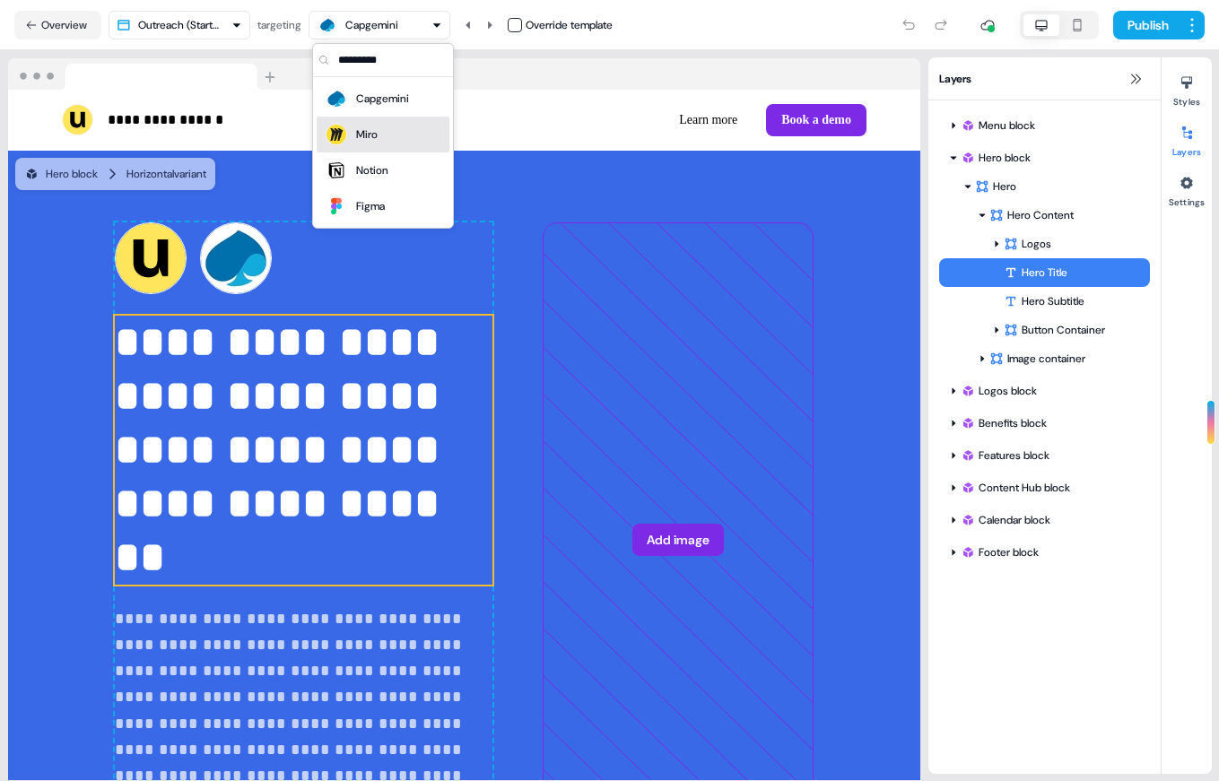
click at [393, 126] on div "Miro" at bounding box center [383, 134] width 118 height 25
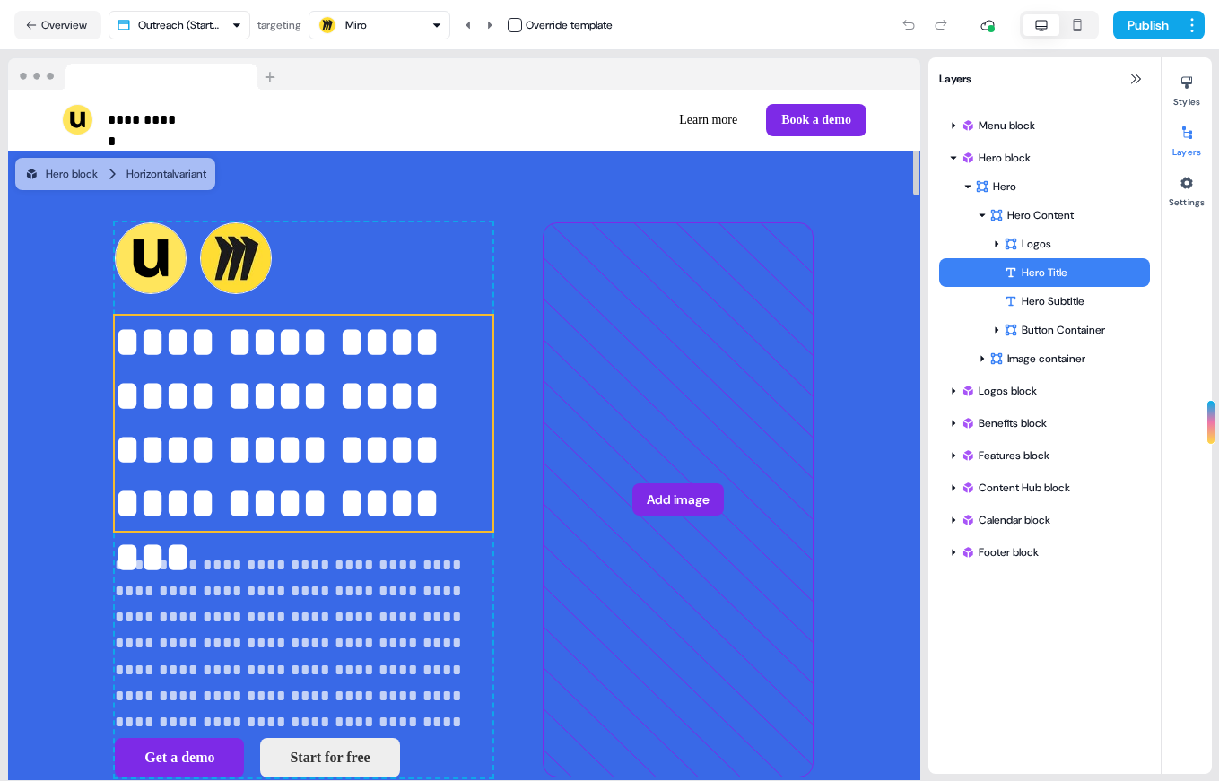
click at [386, 28] on div "Miro" at bounding box center [380, 25] width 126 height 22
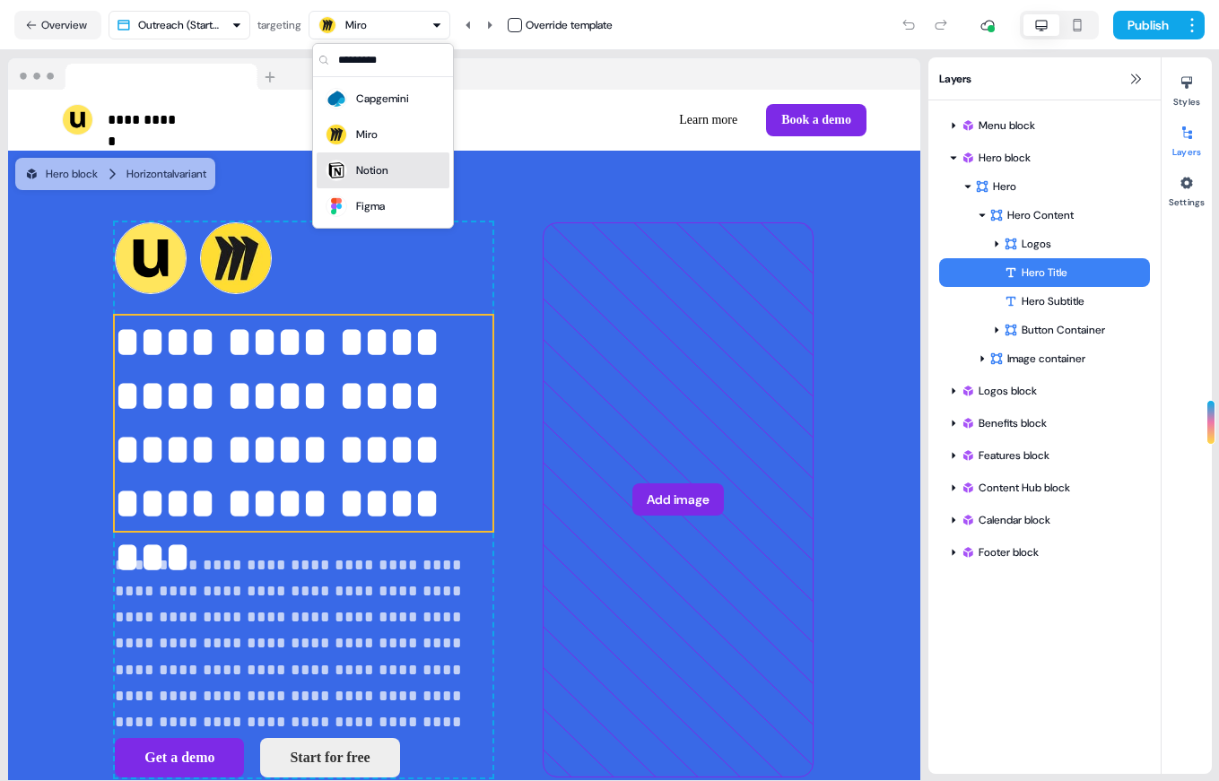
click at [382, 163] on div "Notion" at bounding box center [372, 170] width 32 height 18
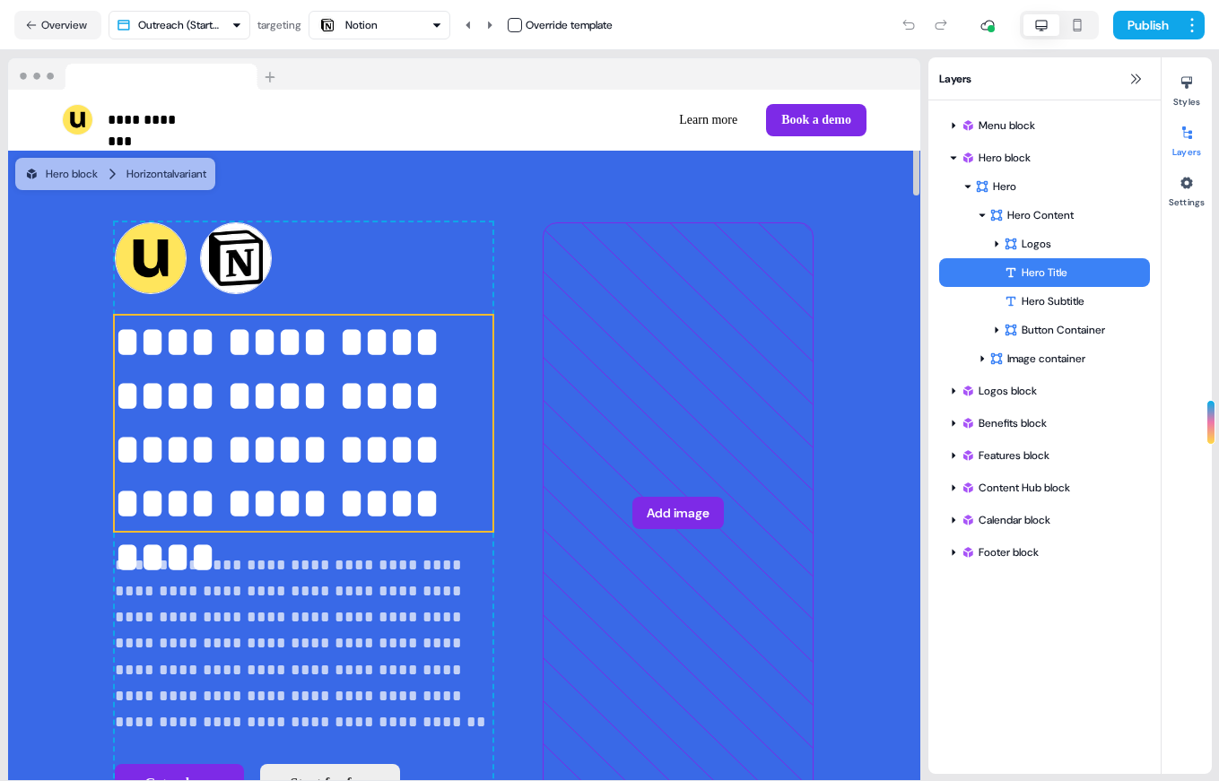
click at [371, 25] on div "Notion" at bounding box center [361, 25] width 32 height 18
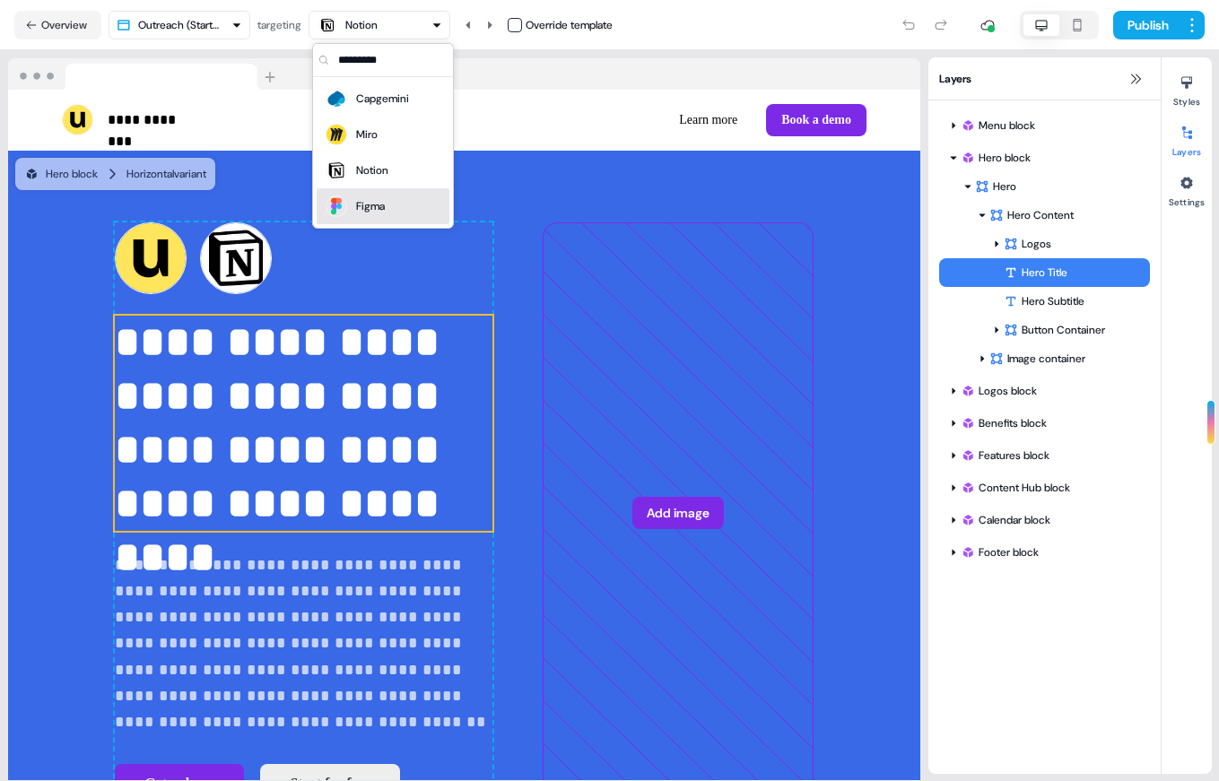
click at [373, 195] on div "Figma" at bounding box center [354, 206] width 61 height 25
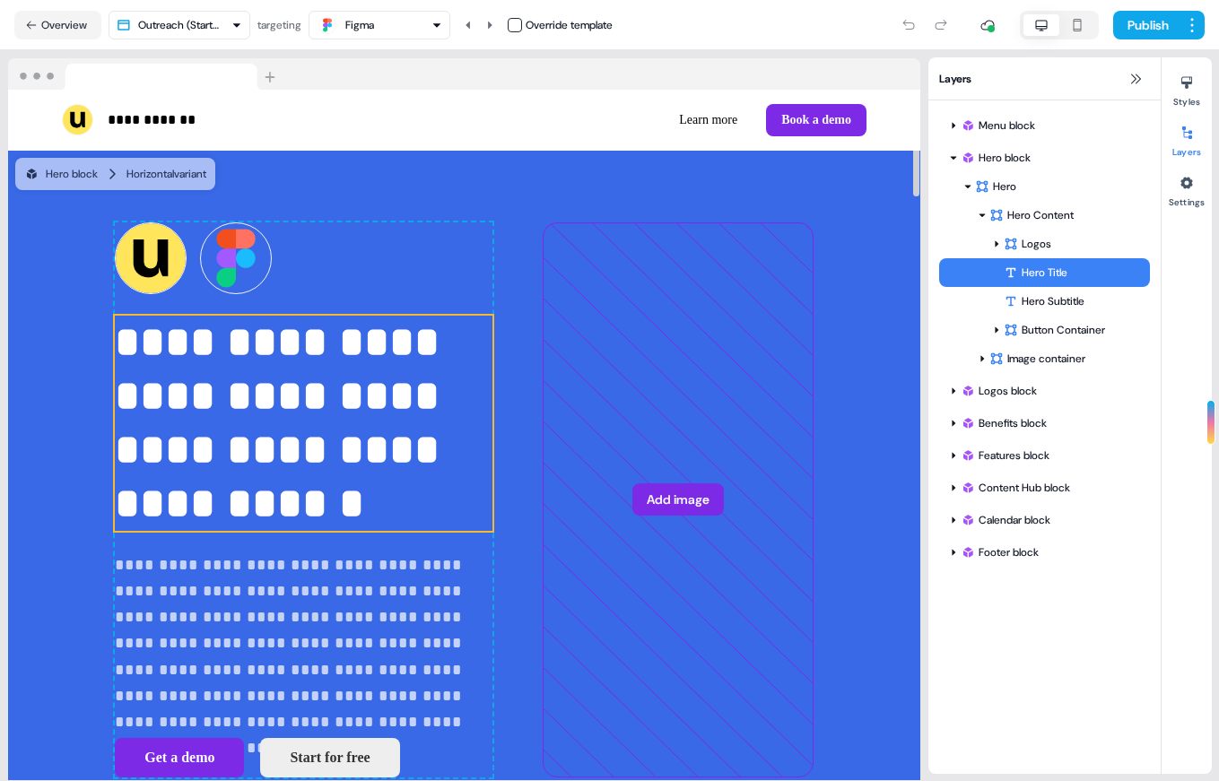
click at [363, 14] on div "Figma" at bounding box center [345, 25] width 57 height 22
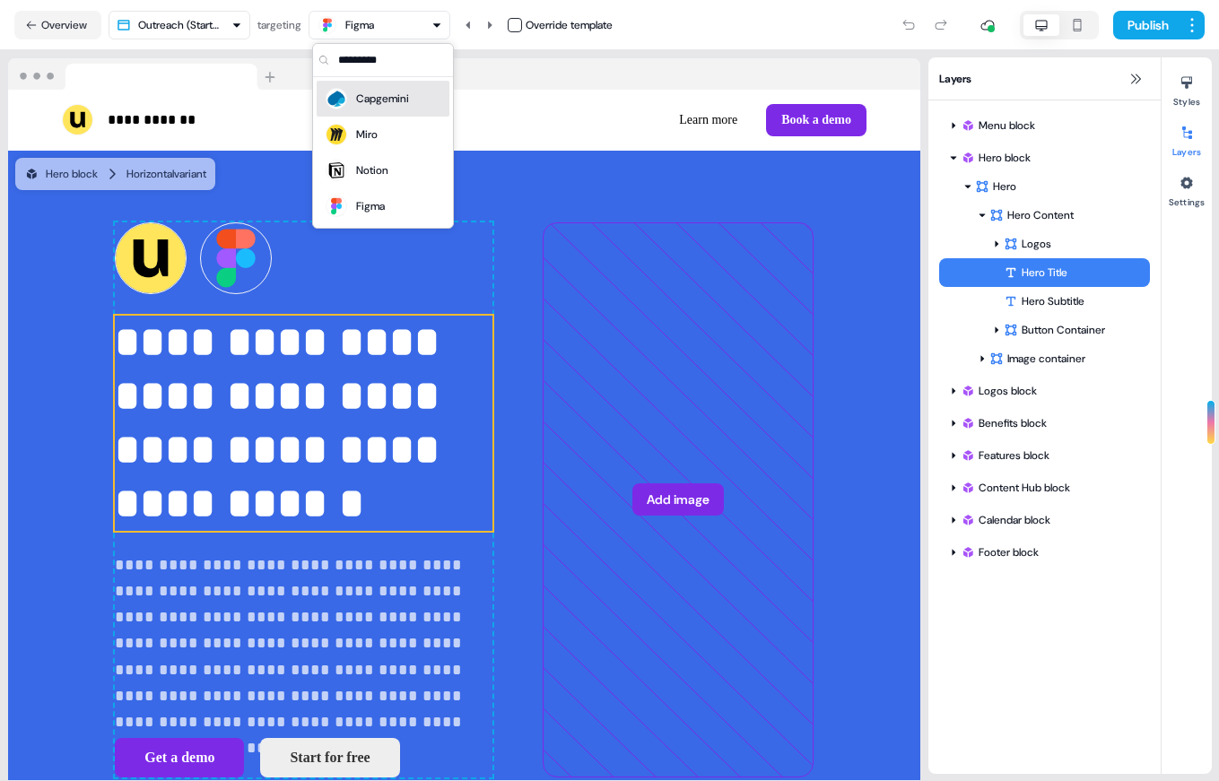
click at [369, 98] on div "Capgemini" at bounding box center [382, 99] width 53 height 18
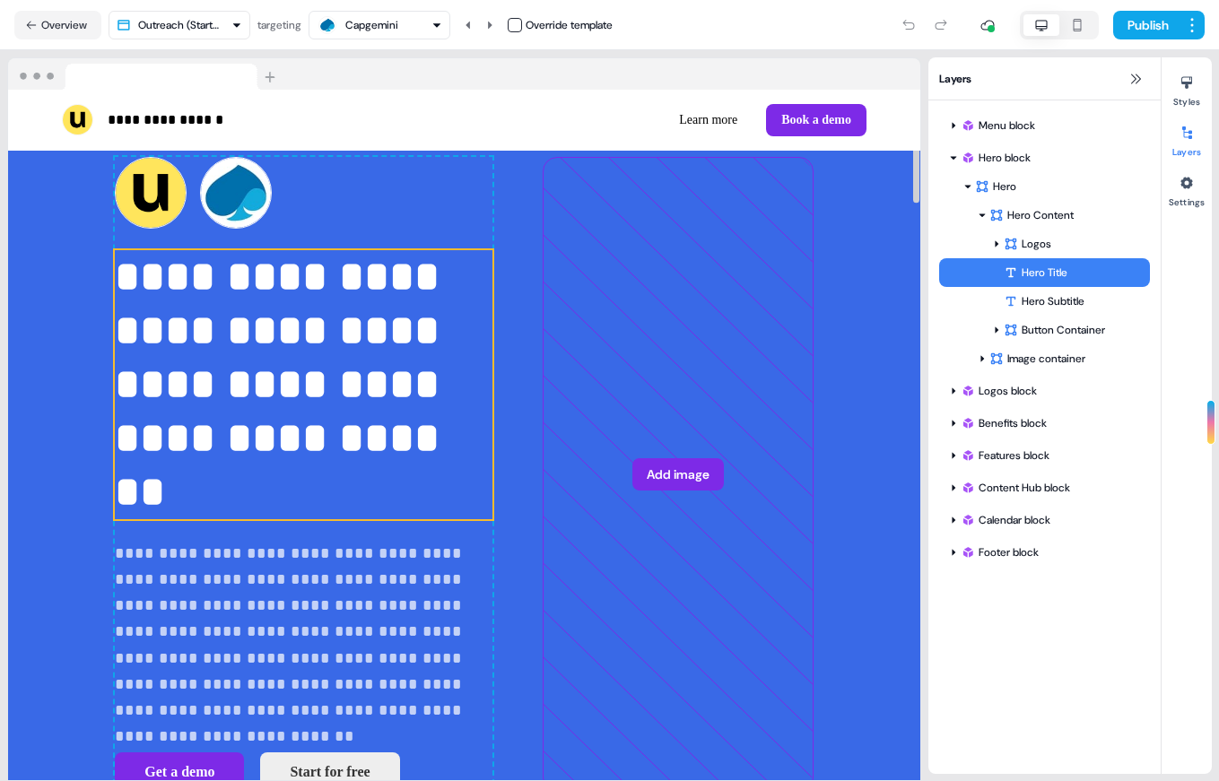
scroll to position [93, 0]
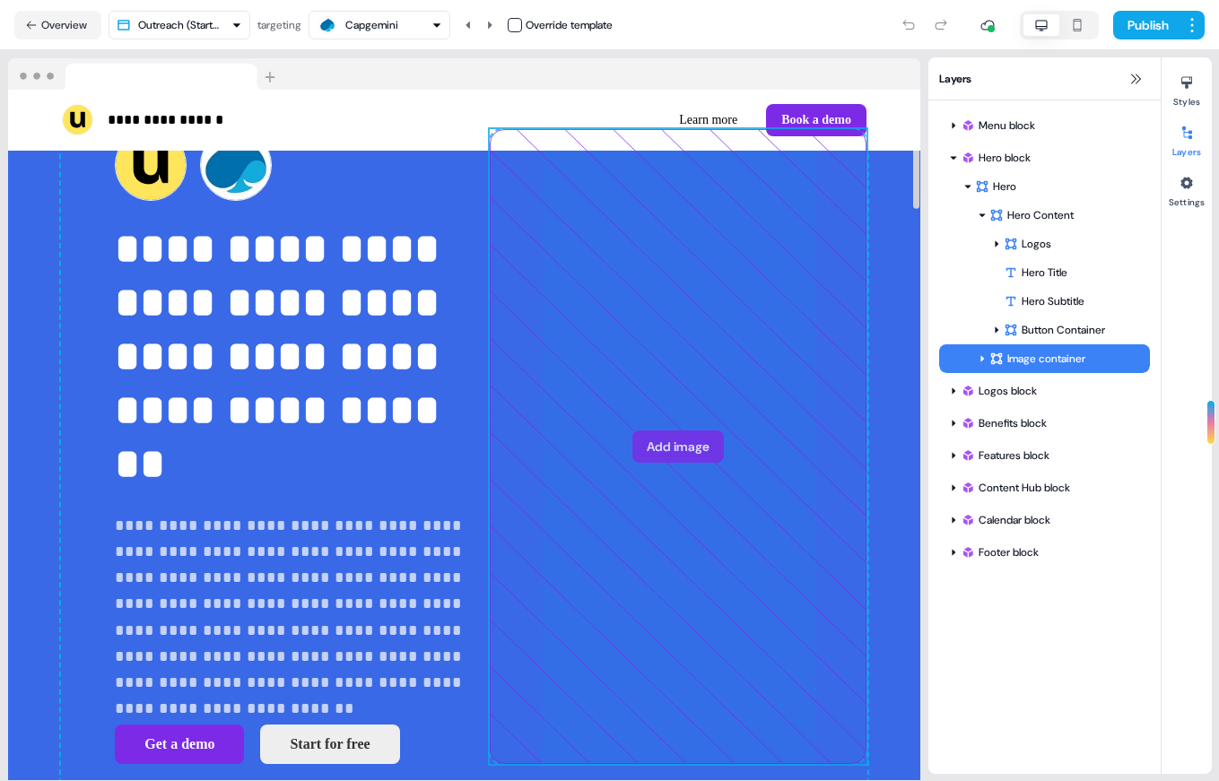
drag, startPoint x: 523, startPoint y: 323, endPoint x: 498, endPoint y: 363, distance: 47.5
click at [498, 363] on div "**********" at bounding box center [464, 446] width 806 height 779
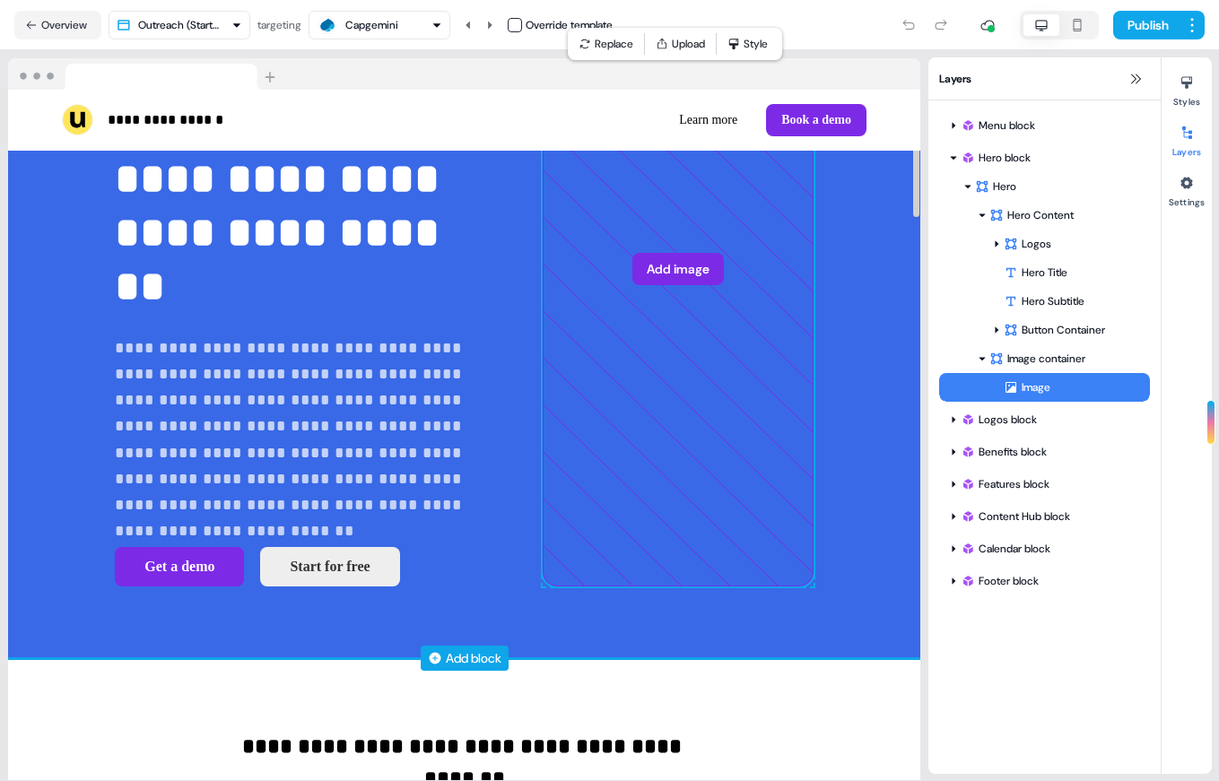
scroll to position [0, 0]
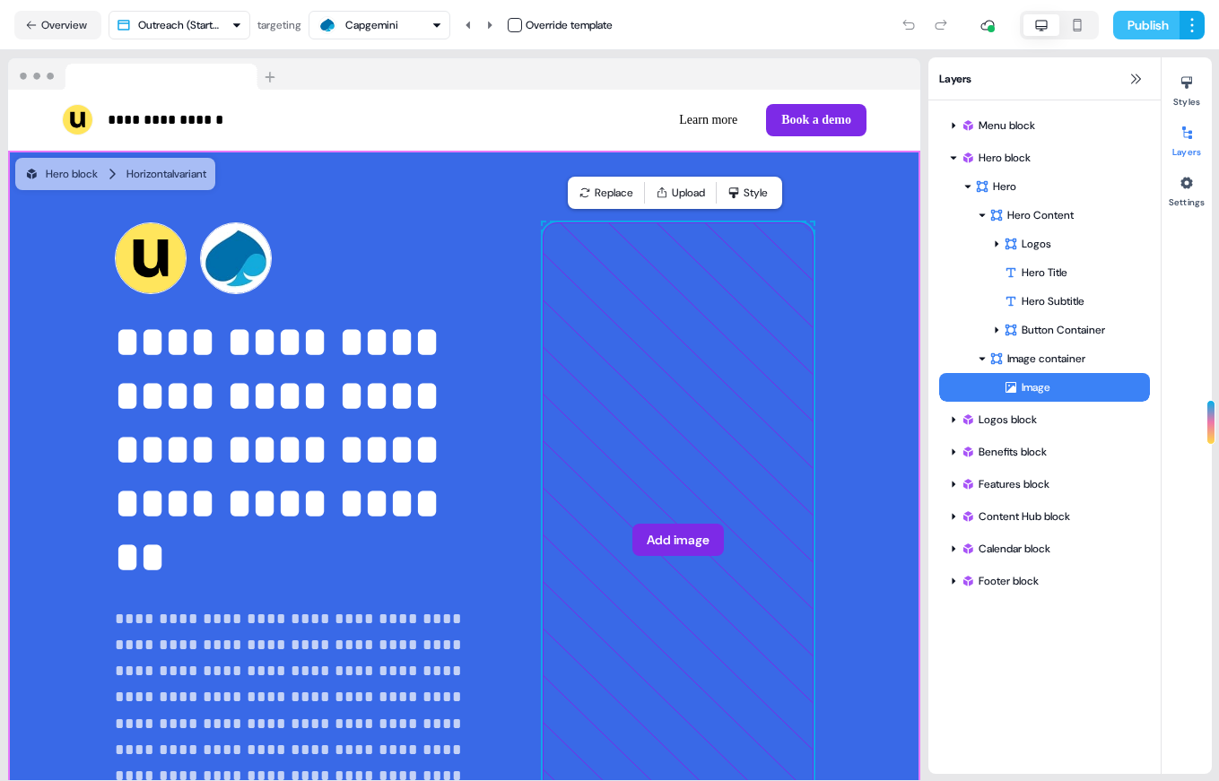
click at [1133, 29] on button "Publish" at bounding box center [1146, 25] width 66 height 29
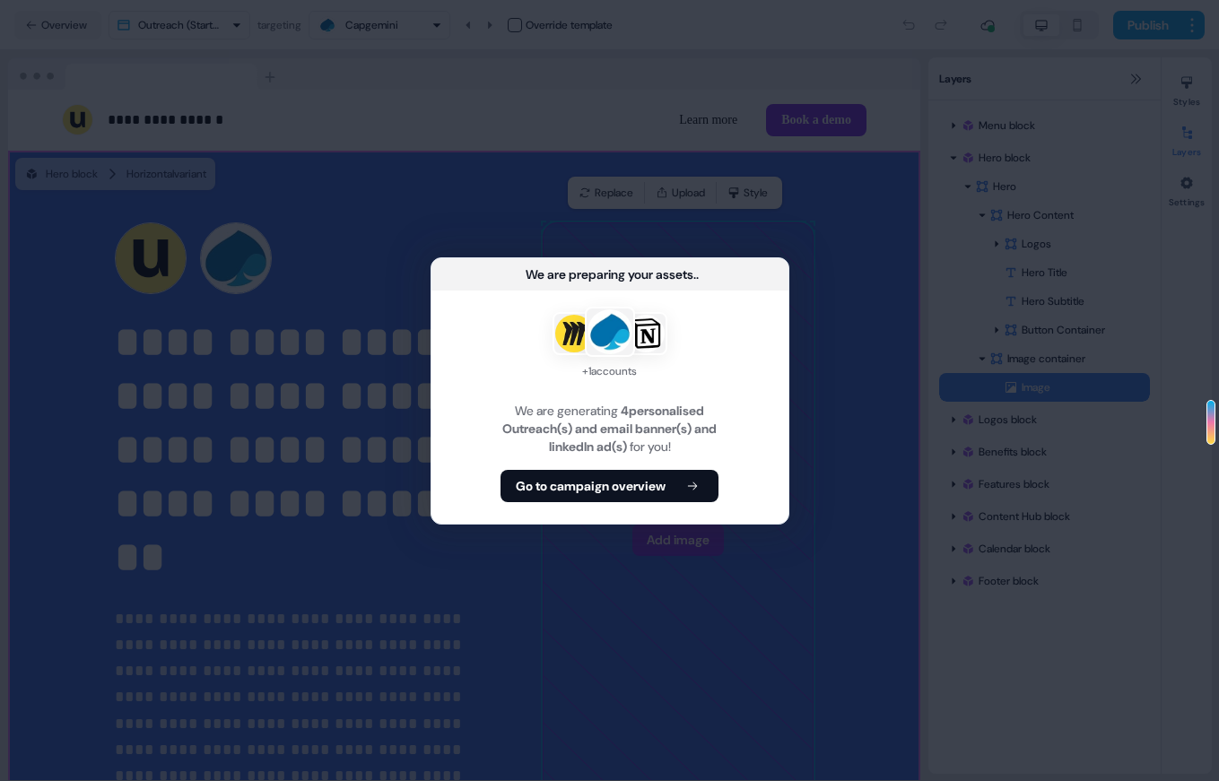
click at [668, 503] on div "+ 1 accounts We are generating 4 personalised Outreach(s) and email banner(s) a…" at bounding box center [609, 407] width 357 height 233
click at [658, 493] on b "Go to campaign overview" at bounding box center [591, 486] width 150 height 18
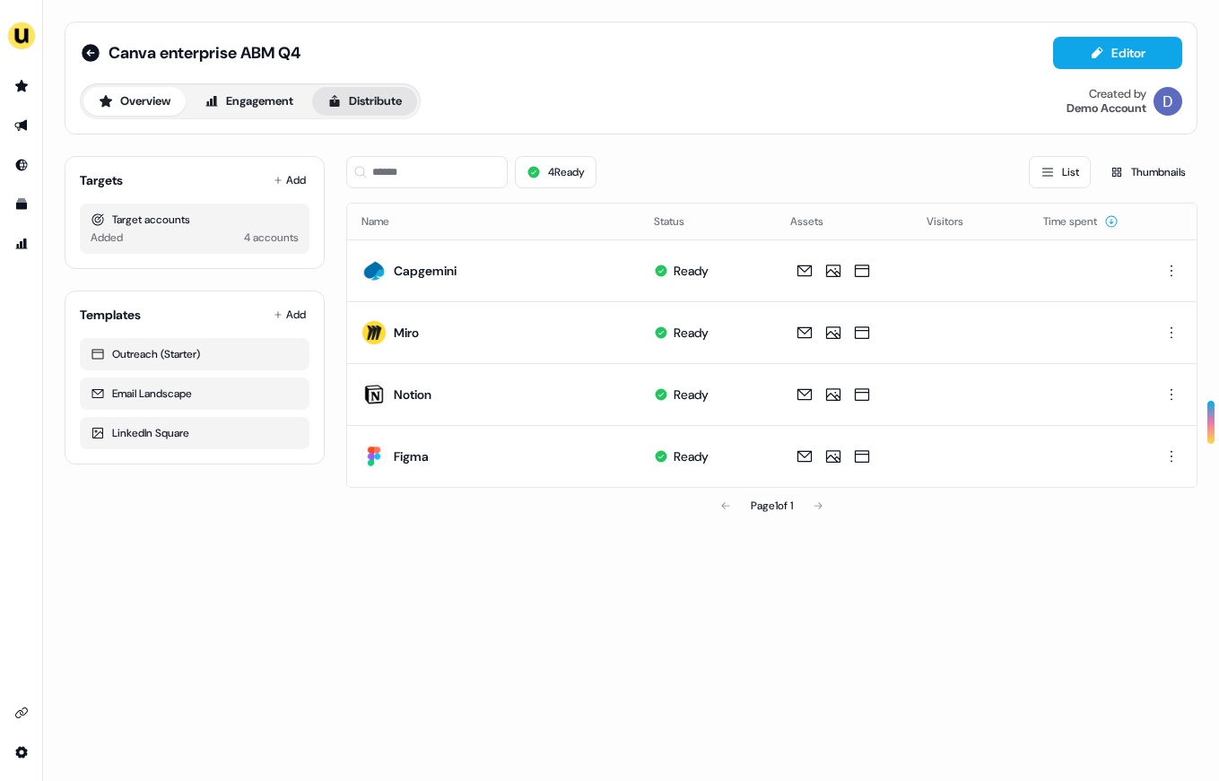
click at [374, 106] on button "Distribute" at bounding box center [364, 101] width 105 height 29
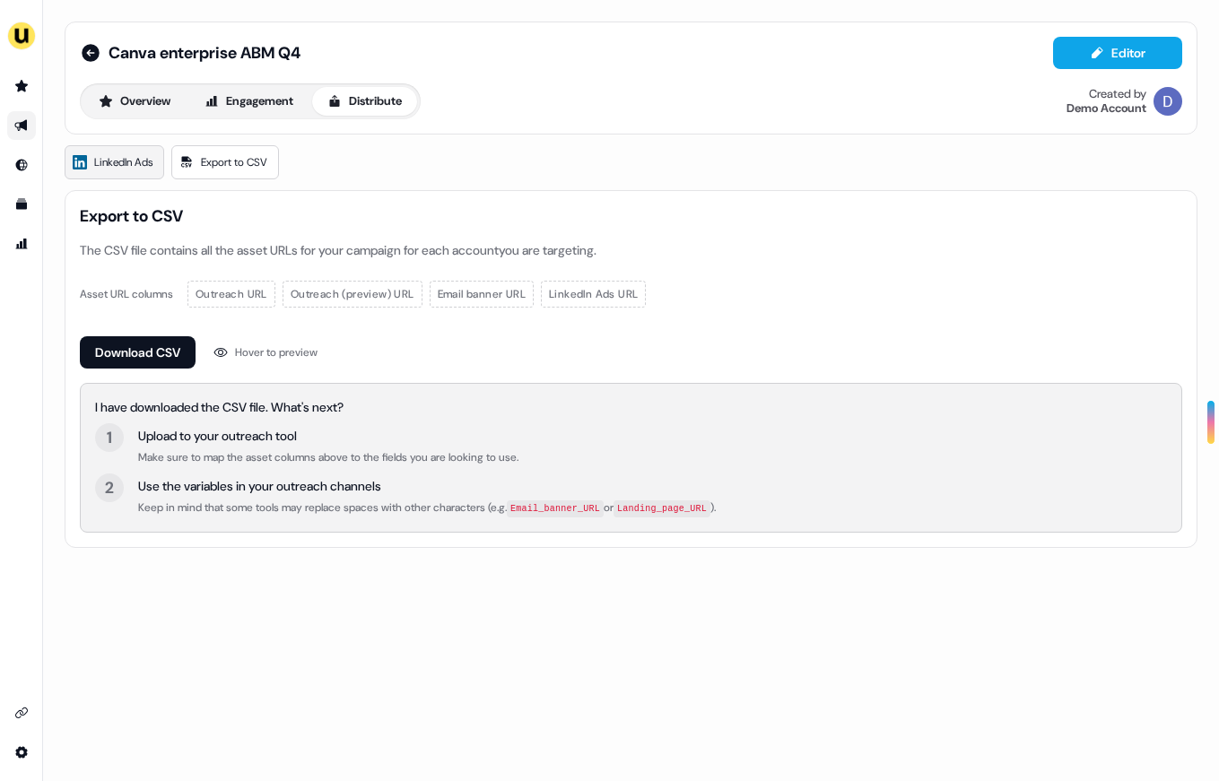
click at [120, 177] on link "LinkedIn Ads" at bounding box center [115, 162] width 100 height 34
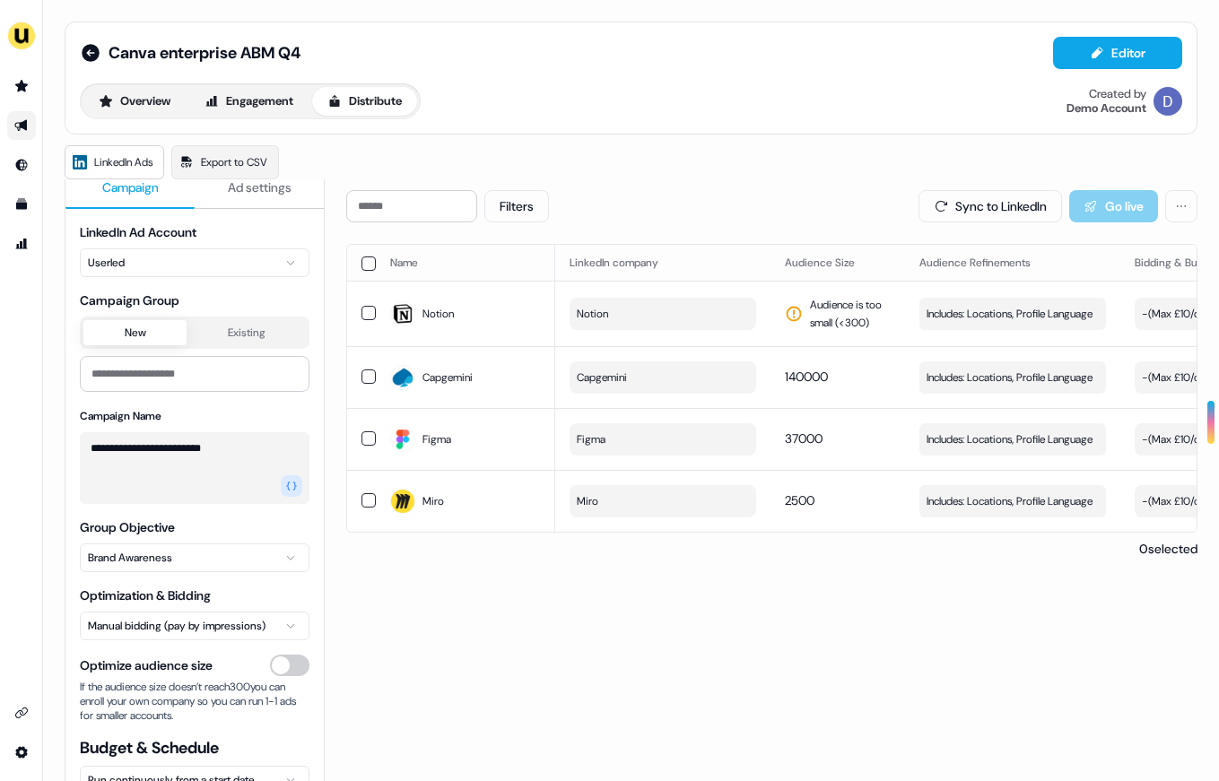
scroll to position [29, 0]
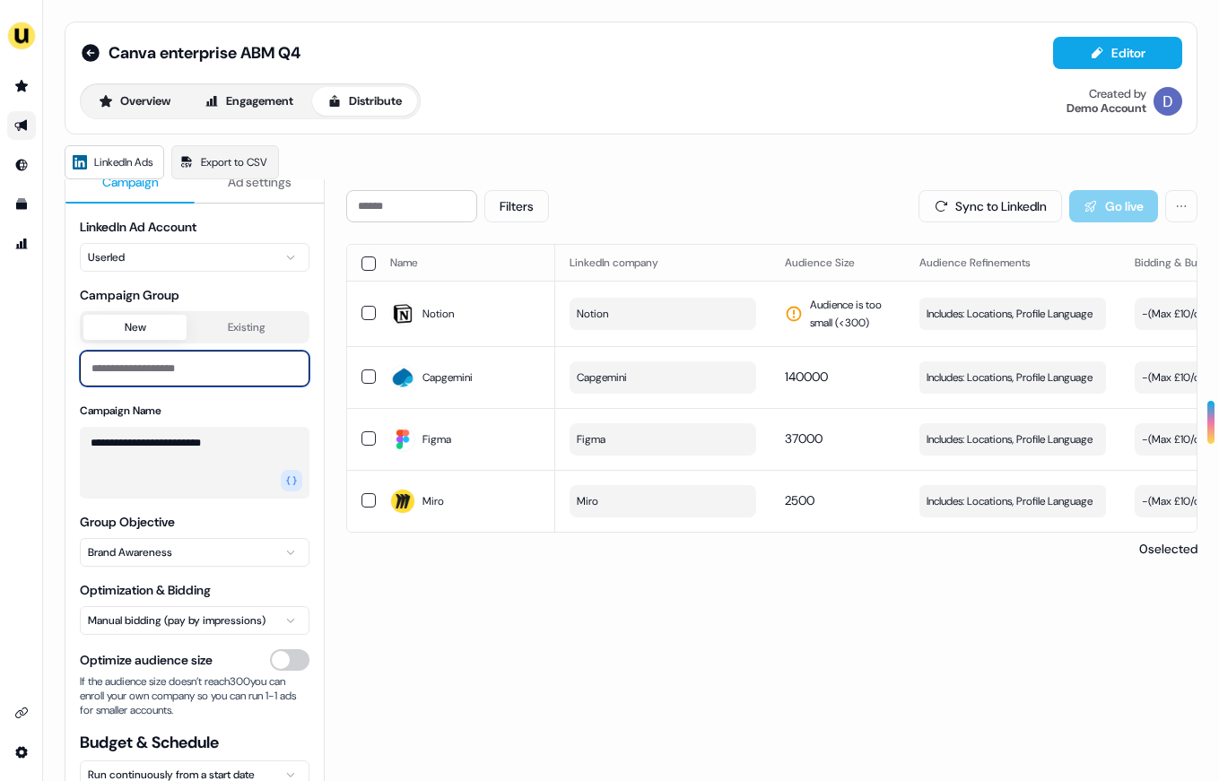
click at [202, 377] on input at bounding box center [195, 369] width 230 height 36
type input "**********"
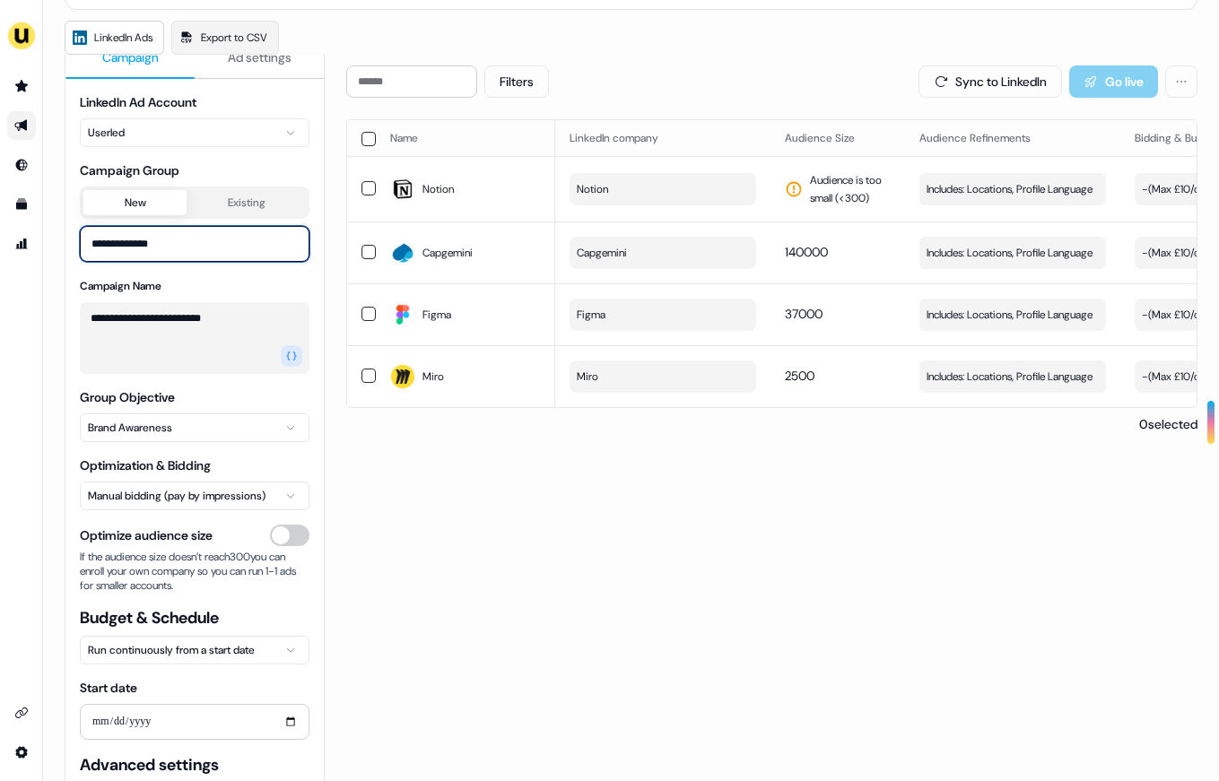
scroll to position [139, 0]
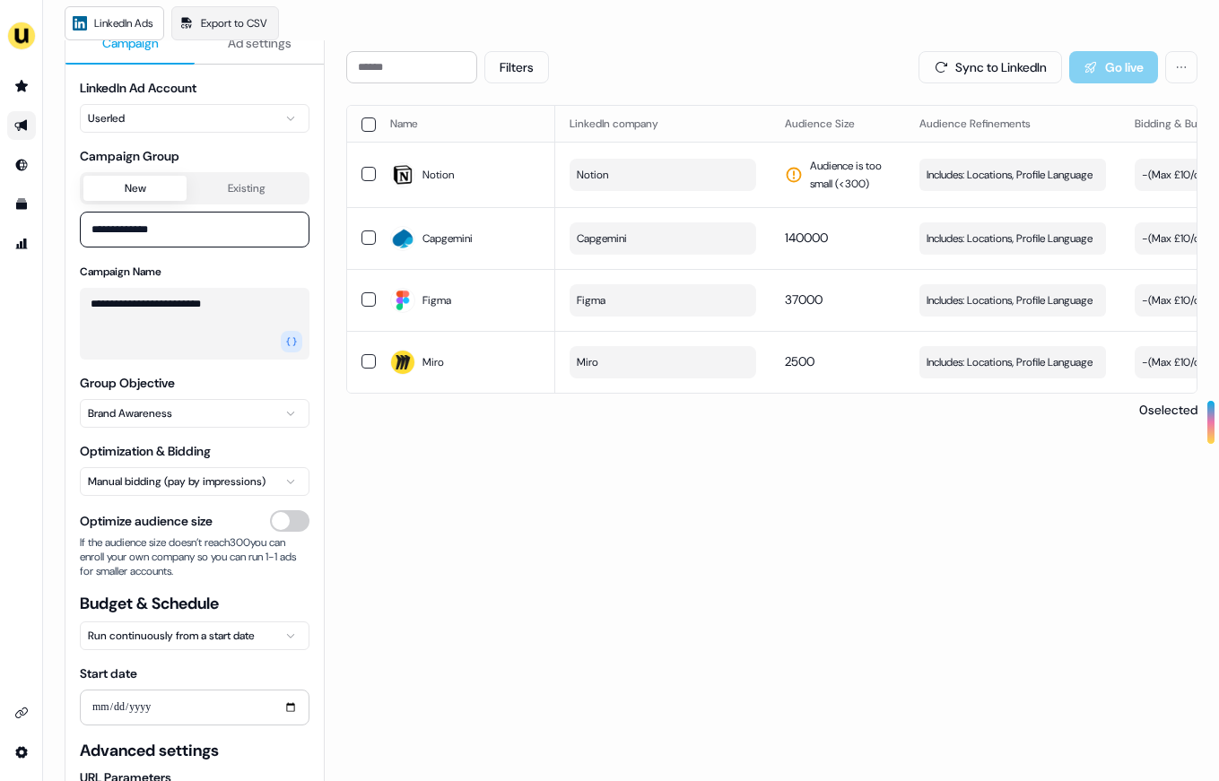
click at [266, 423] on html "**********" at bounding box center [609, 390] width 1219 height 781
click at [348, 482] on html "**********" at bounding box center [609, 390] width 1219 height 781
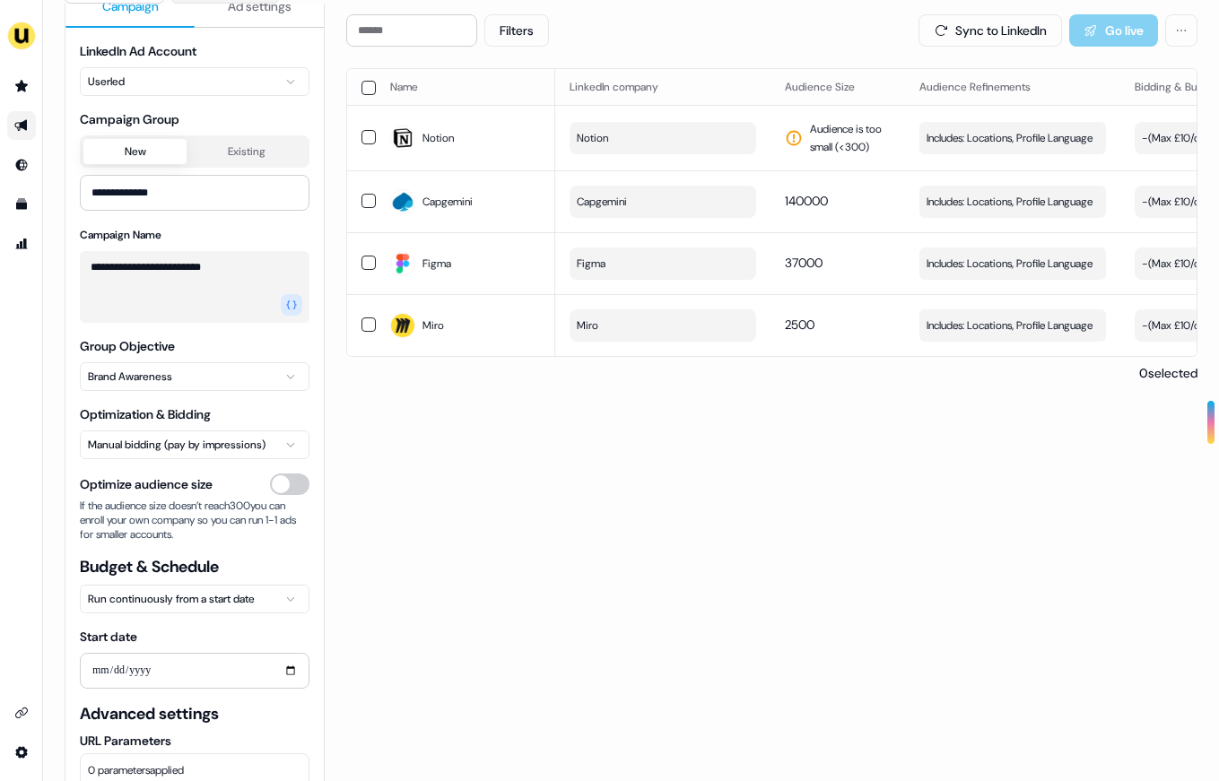
scroll to position [179, 0]
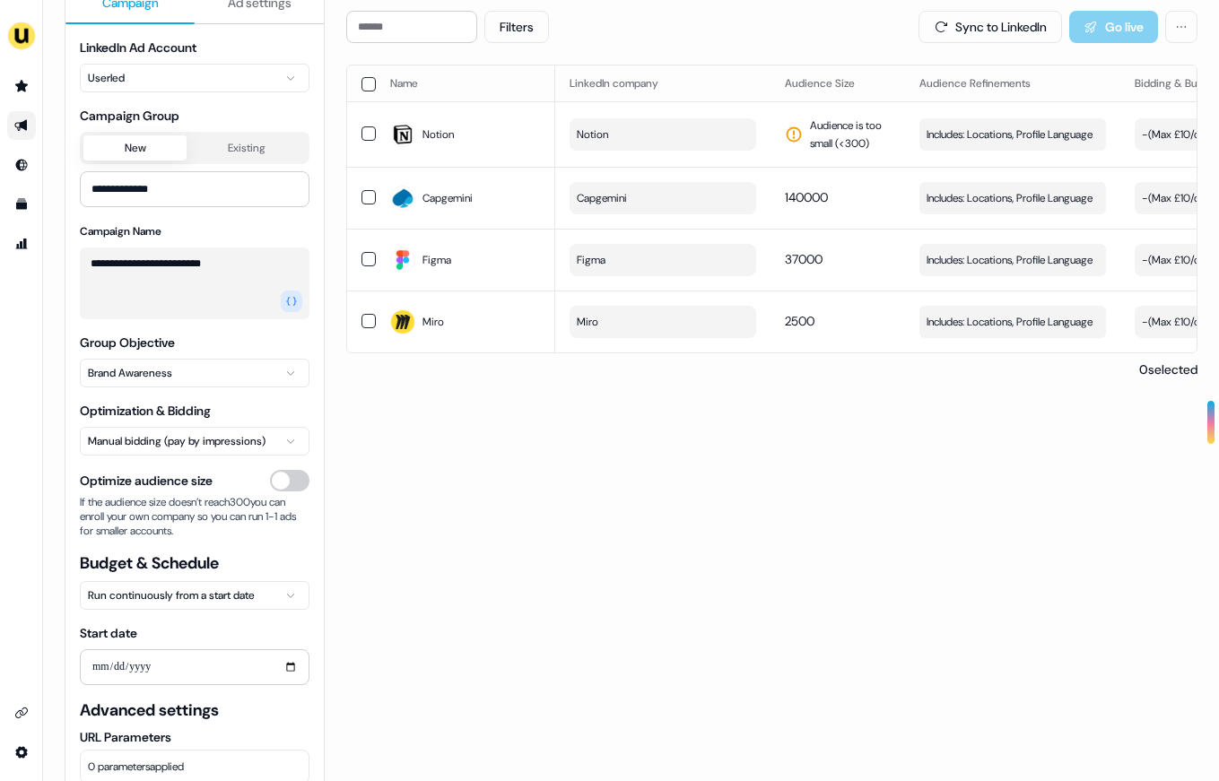
click at [283, 443] on html "**********" at bounding box center [609, 390] width 1219 height 781
click at [489, 539] on html "**********" at bounding box center [609, 390] width 1219 height 781
click at [250, 680] on input "Start date" at bounding box center [195, 667] width 230 height 36
click at [284, 669] on input "Start date" at bounding box center [195, 667] width 230 height 36
type input "**********"
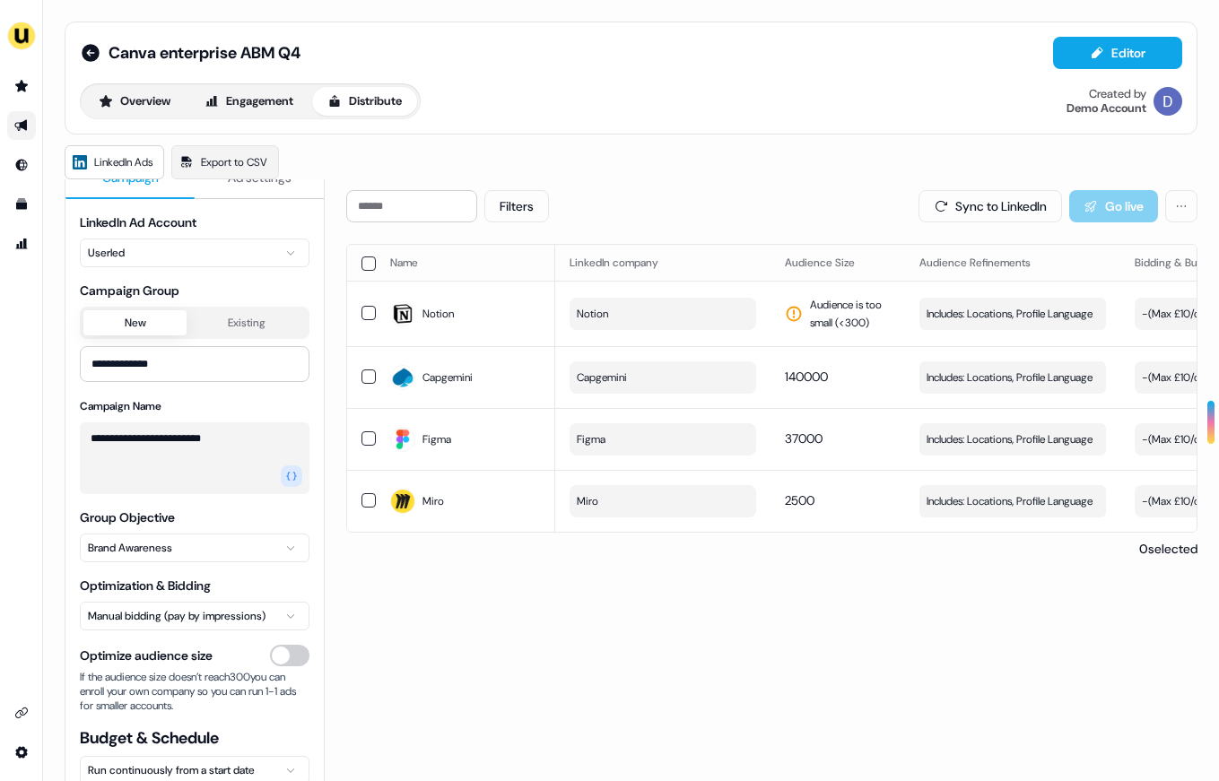
scroll to position [0, 0]
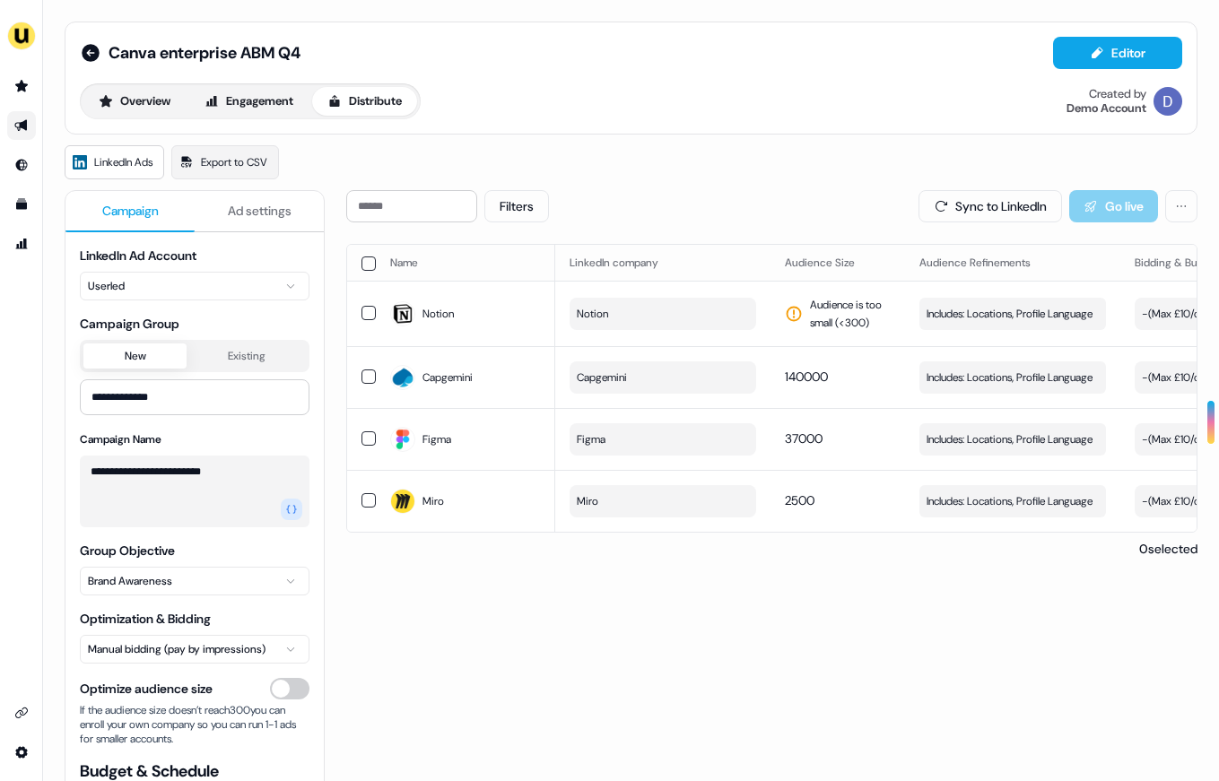
click at [261, 208] on span "Ad settings" at bounding box center [260, 211] width 64 height 18
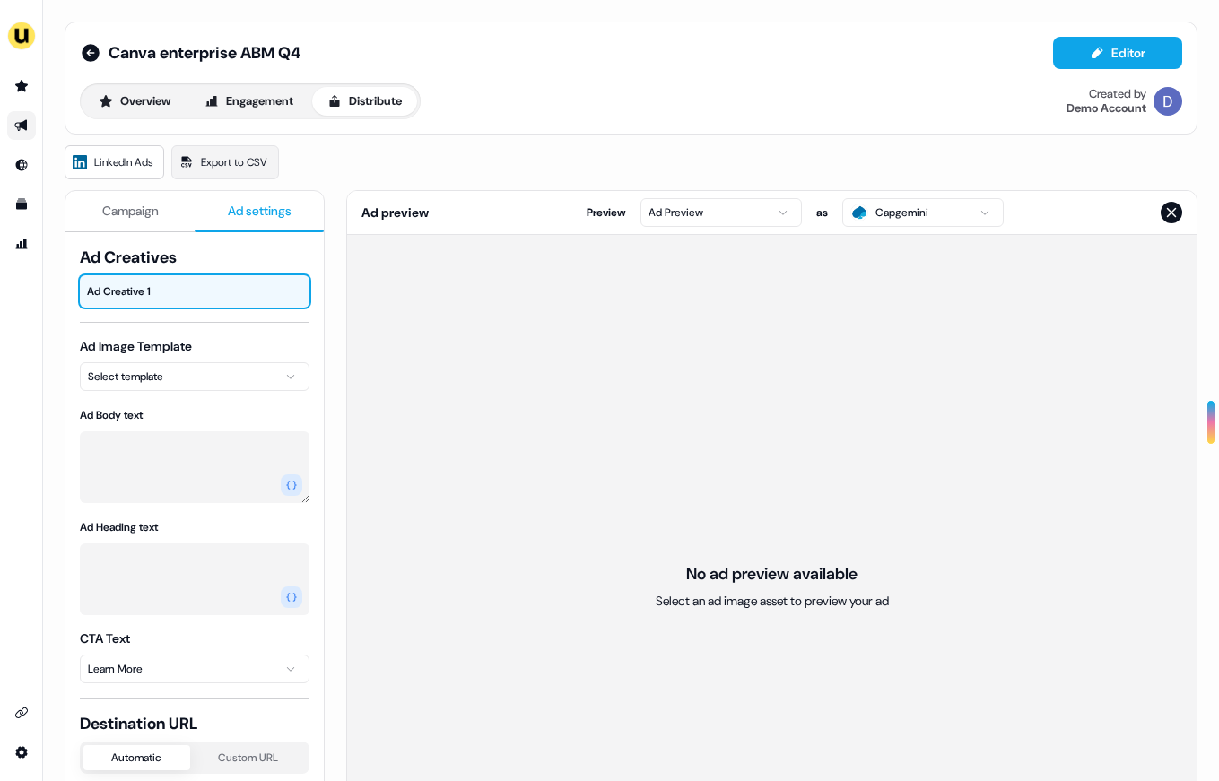
click at [204, 373] on html "For the best experience switch devices to a bigger screen. Go to [DOMAIN_NAME] …" at bounding box center [609, 390] width 1219 height 781
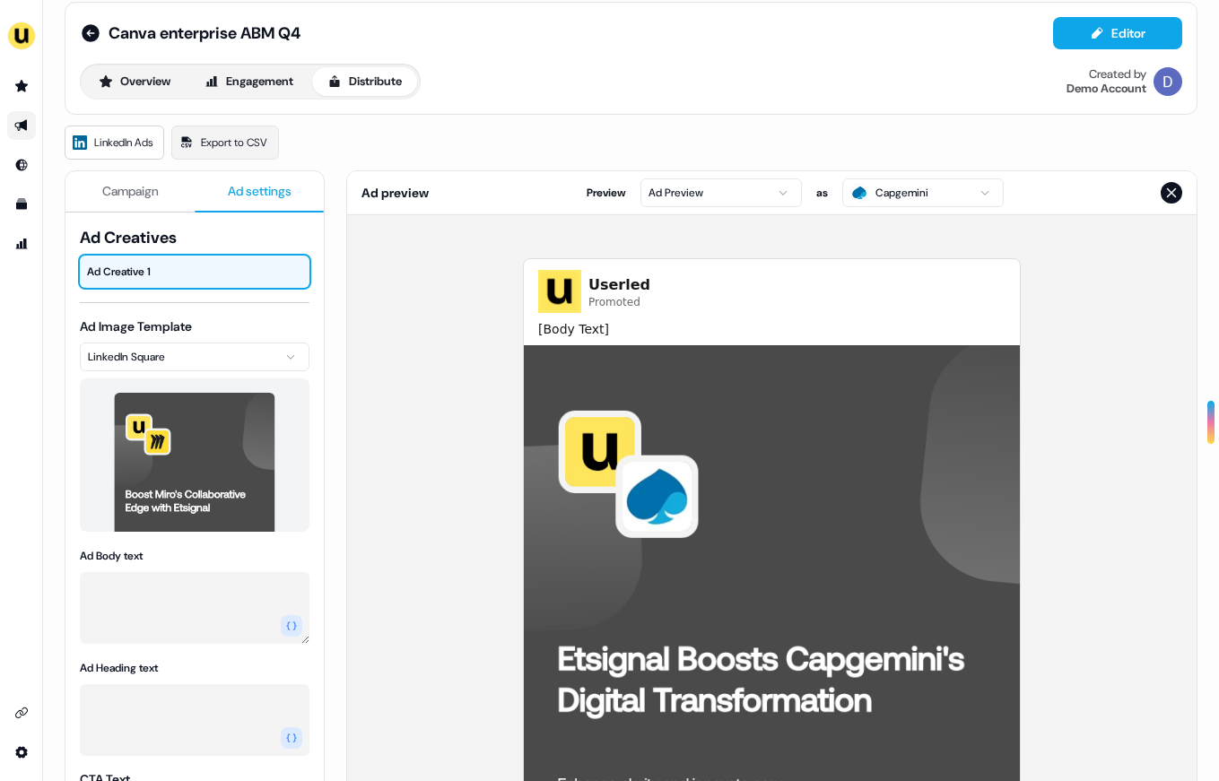
scroll to position [25, 0]
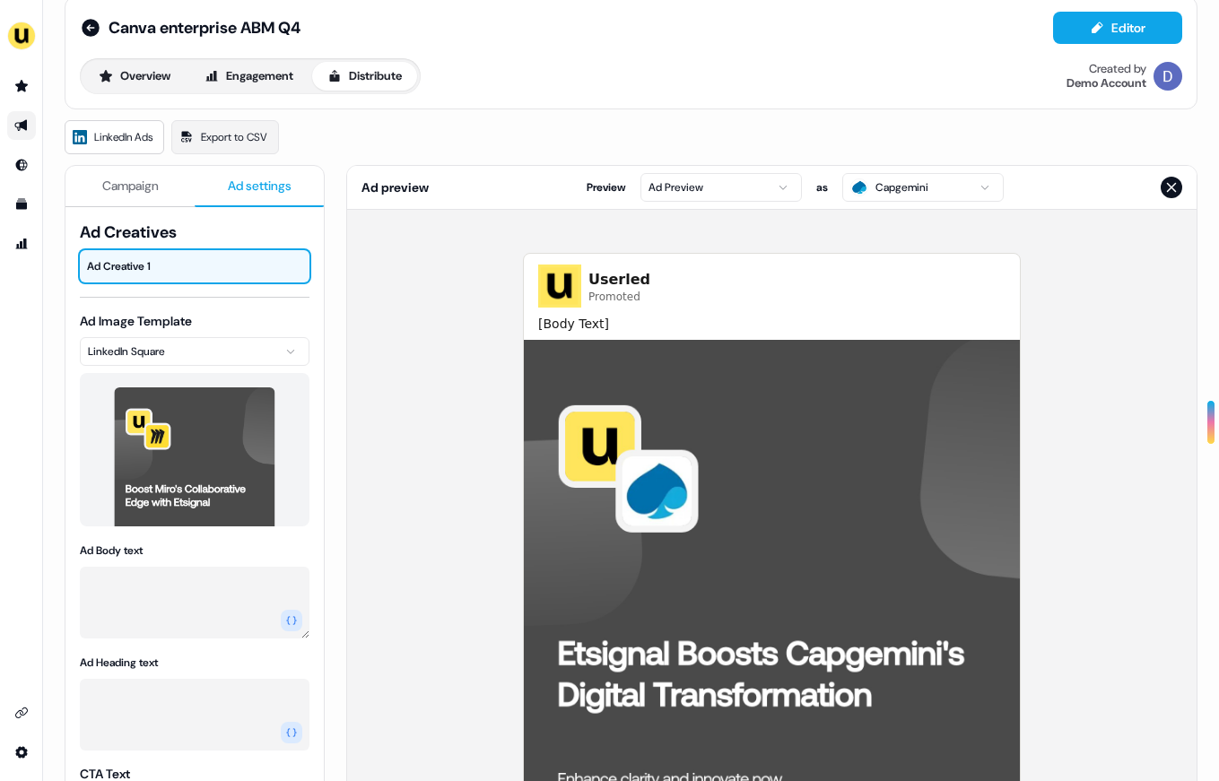
click at [876, 187] on html "For the best experience switch devices to a bigger screen. Go to [DOMAIN_NAME] …" at bounding box center [609, 390] width 1219 height 781
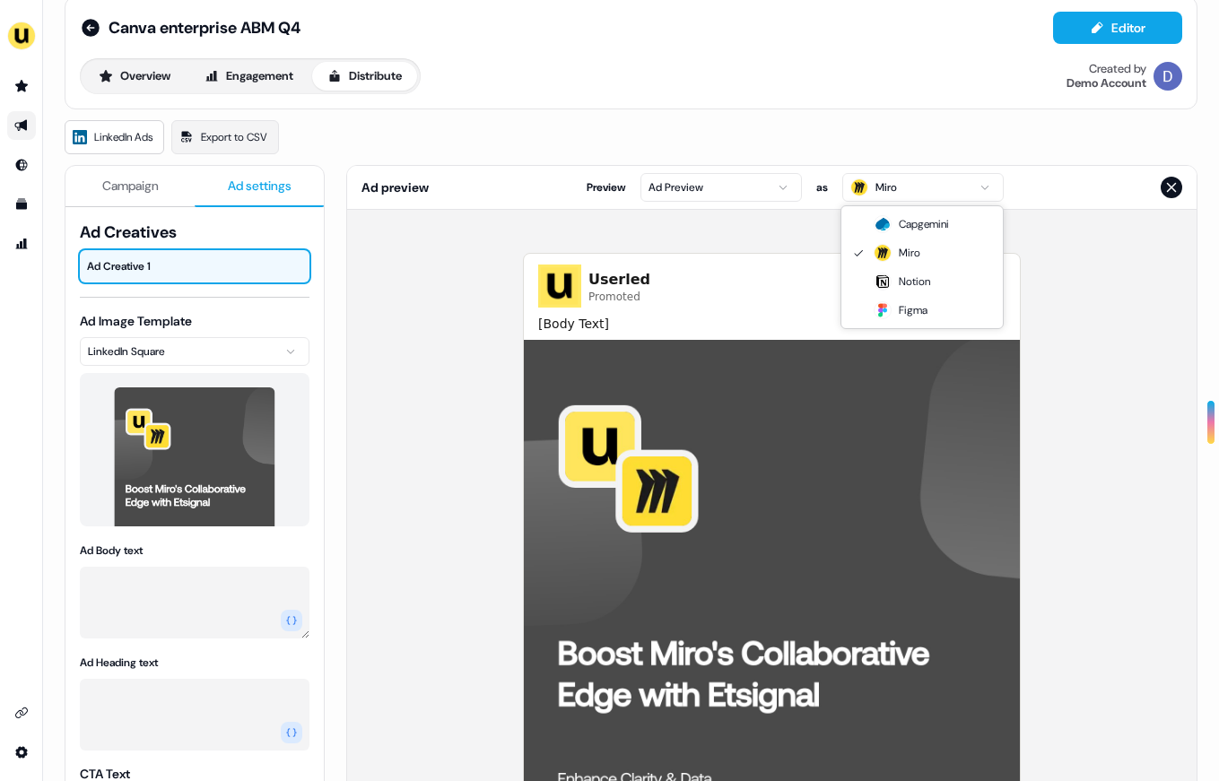
click at [886, 196] on html "For the best experience switch devices to a bigger screen. Go to [DOMAIN_NAME] …" at bounding box center [609, 390] width 1219 height 781
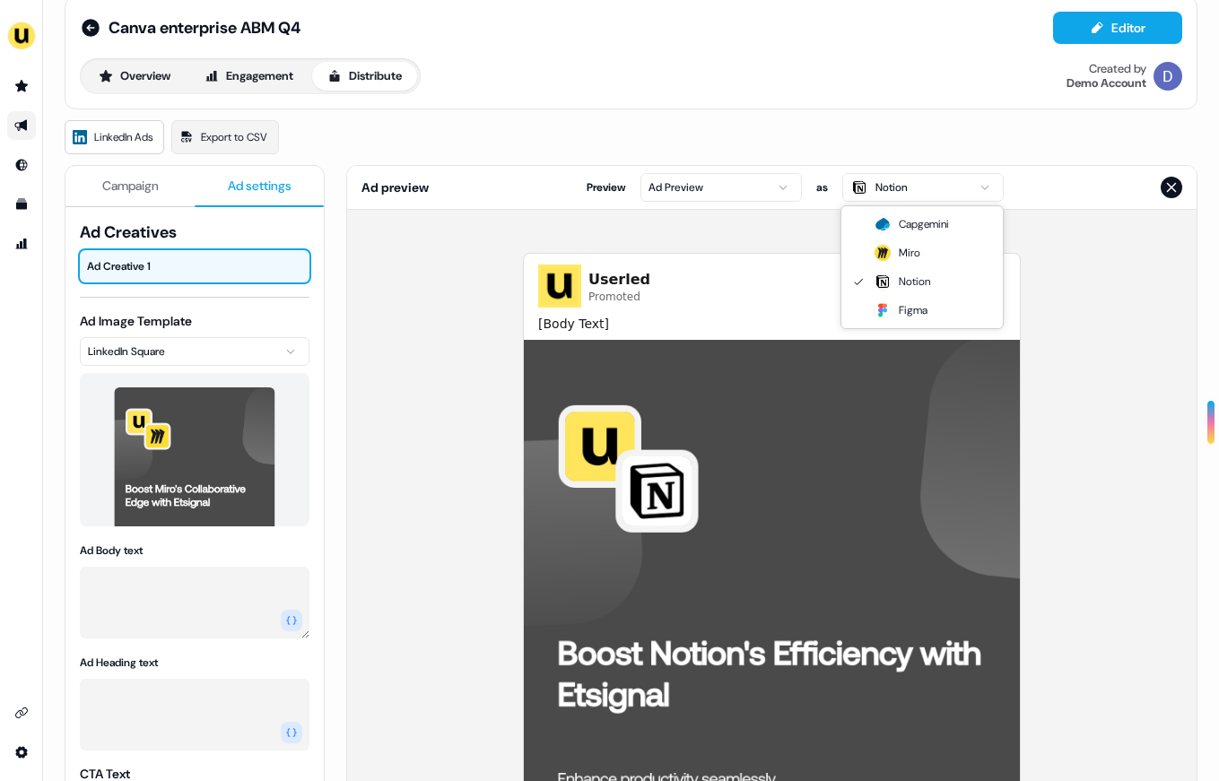
click at [889, 192] on html "For the best experience switch devices to a bigger screen. Go to [DOMAIN_NAME] …" at bounding box center [609, 390] width 1219 height 781
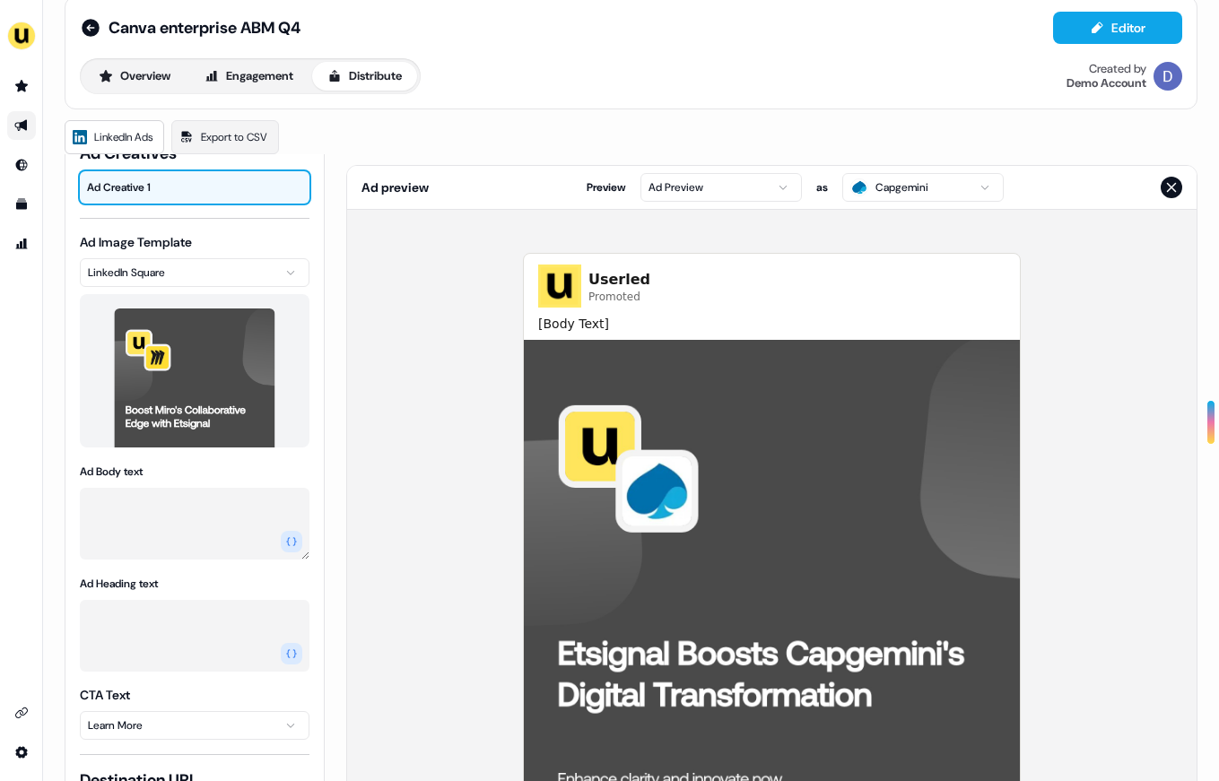
scroll to position [140, 0]
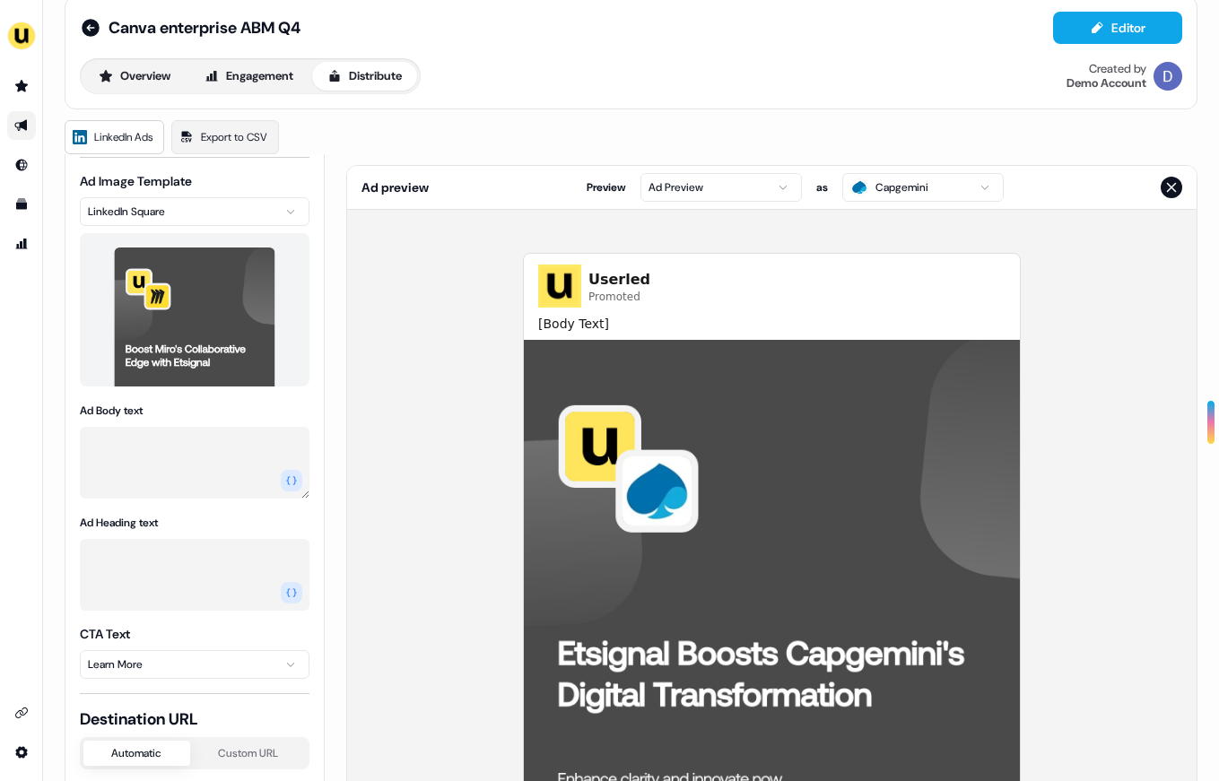
click at [195, 440] on textarea "Ad Body text" at bounding box center [195, 463] width 230 height 72
click at [290, 485] on icon "button" at bounding box center [291, 480] width 11 height 11
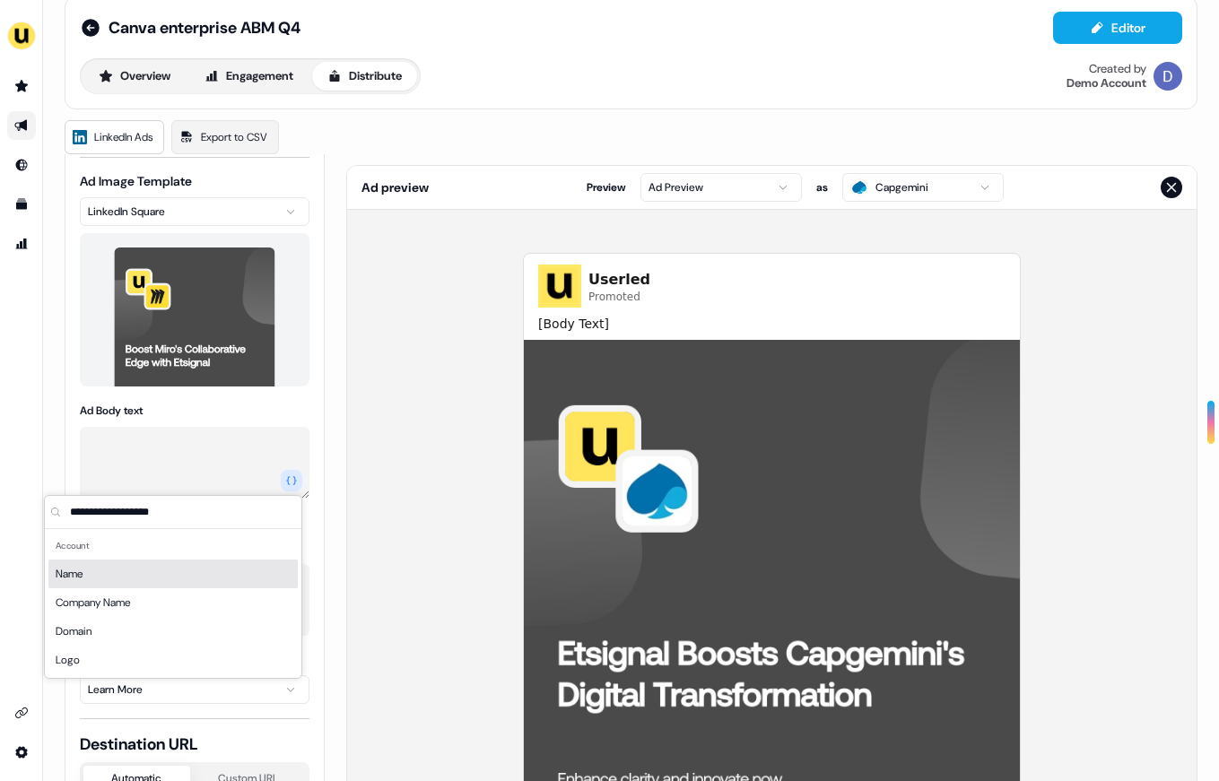
click at [138, 452] on textarea "Ad Body text" at bounding box center [195, 463] width 230 height 72
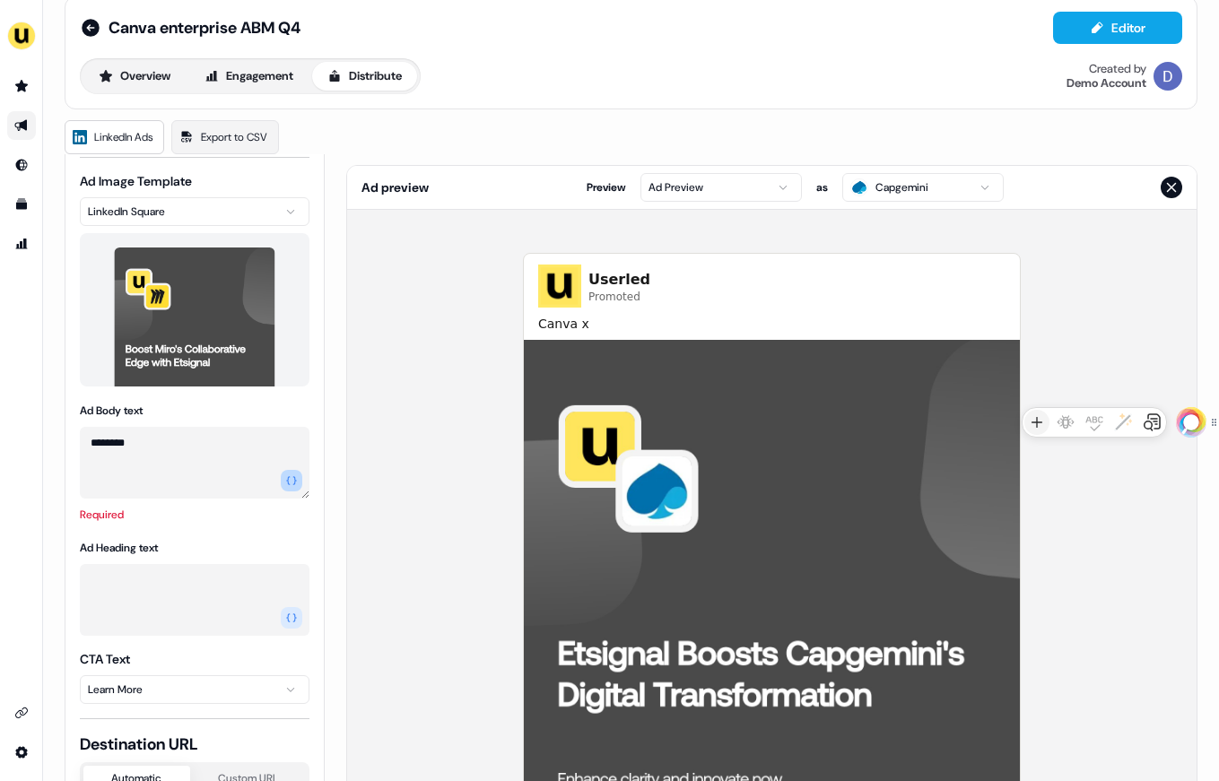
click at [290, 480] on icon "button" at bounding box center [291, 480] width 11 height 11
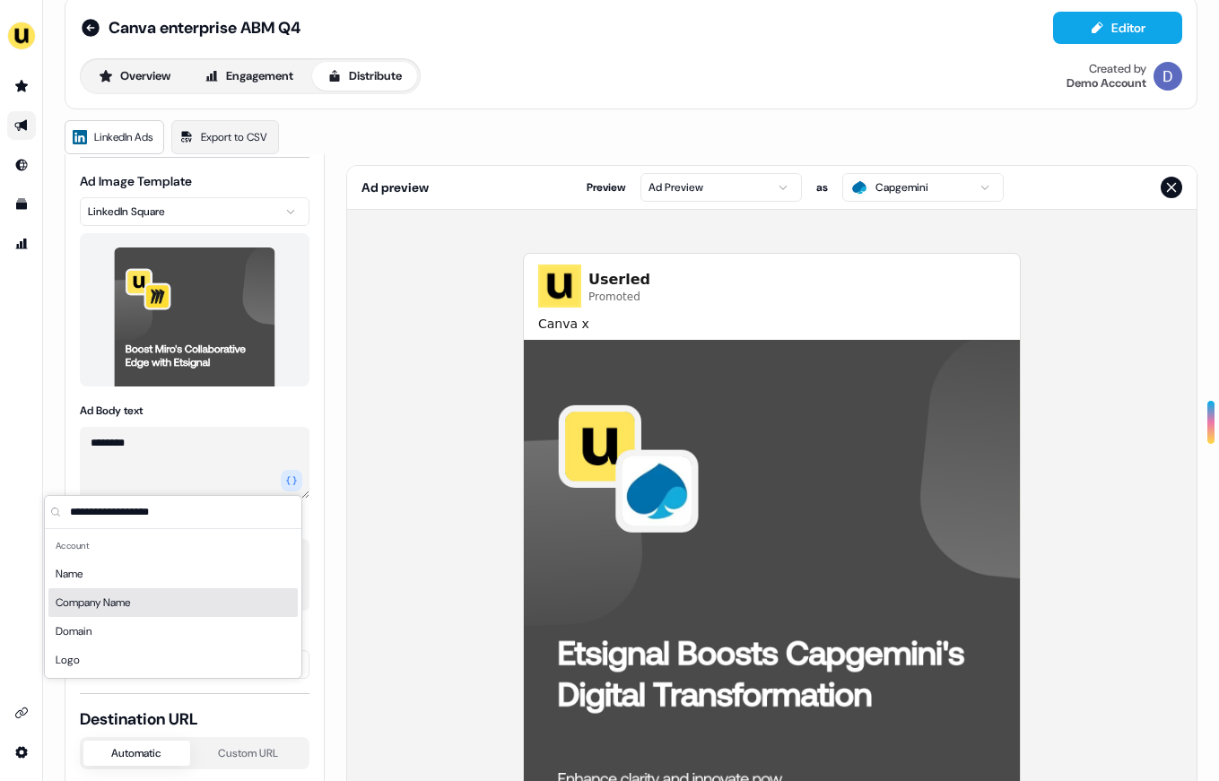
click at [111, 612] on div "Company Name" at bounding box center [172, 602] width 249 height 29
type textarea "**********"
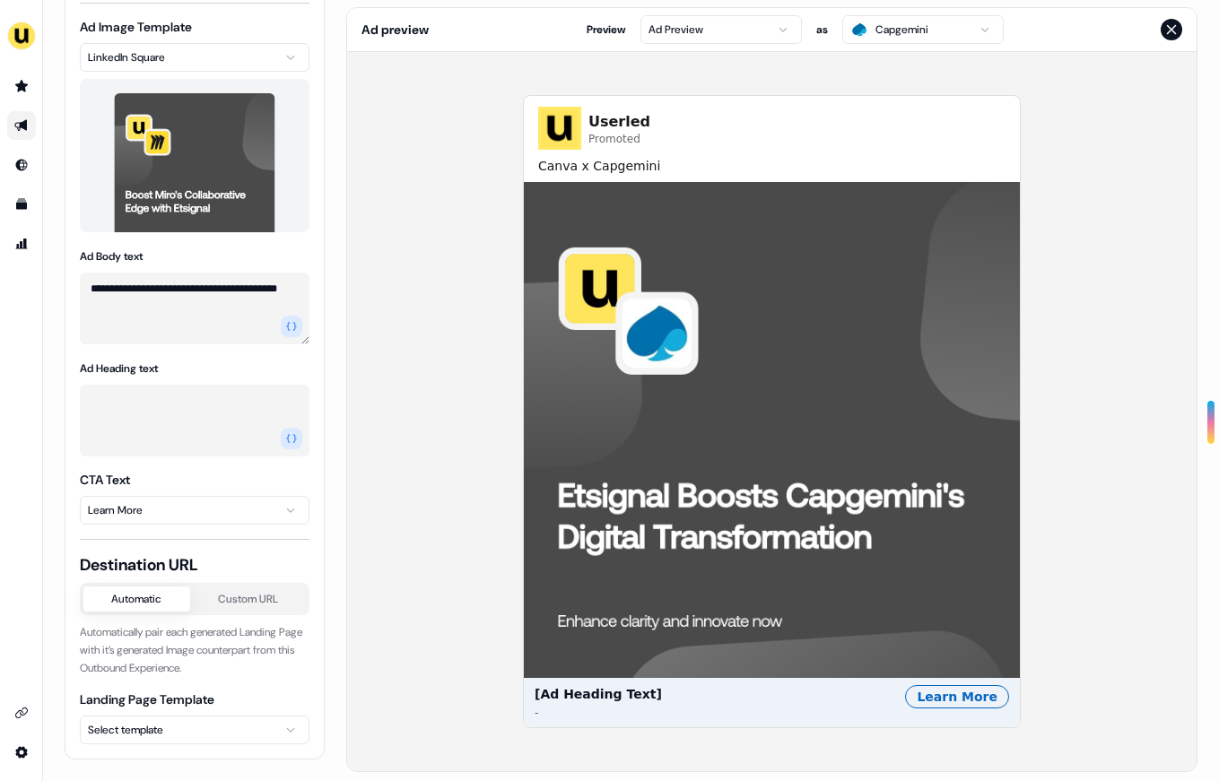
scroll to position [195, 0]
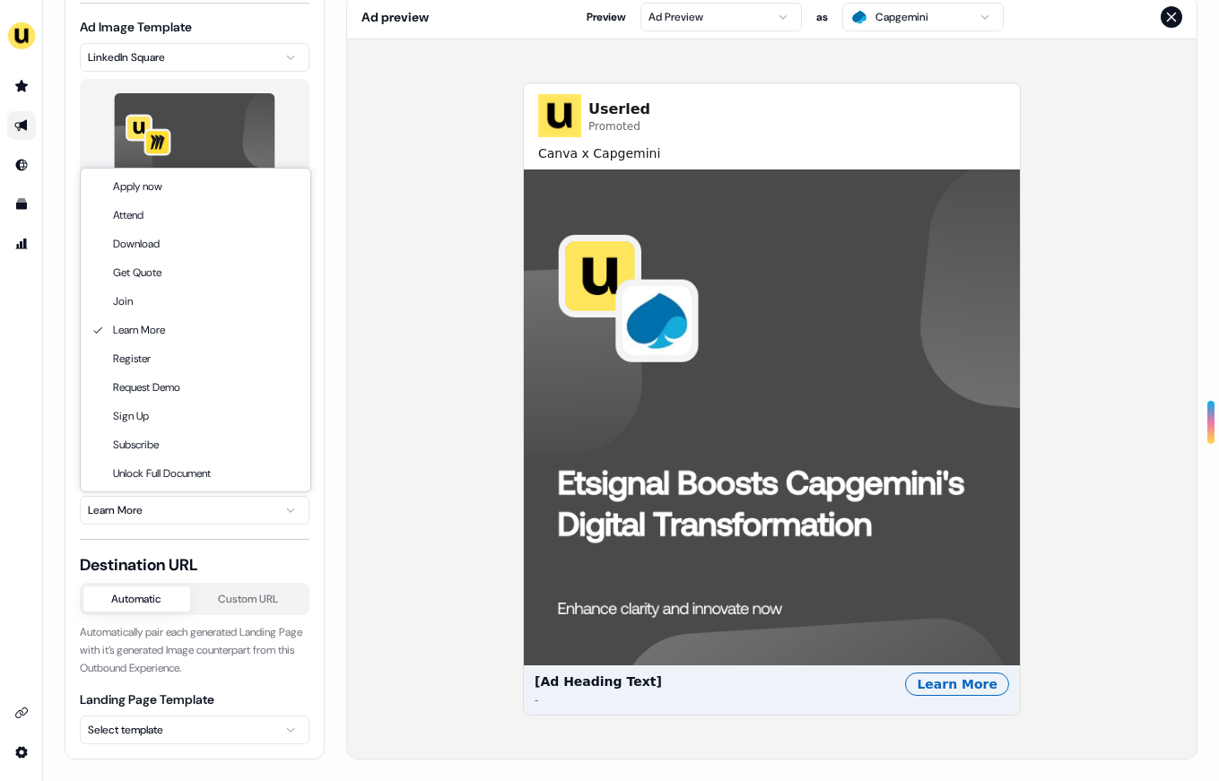
click at [230, 509] on html "**********" at bounding box center [609, 390] width 1219 height 781
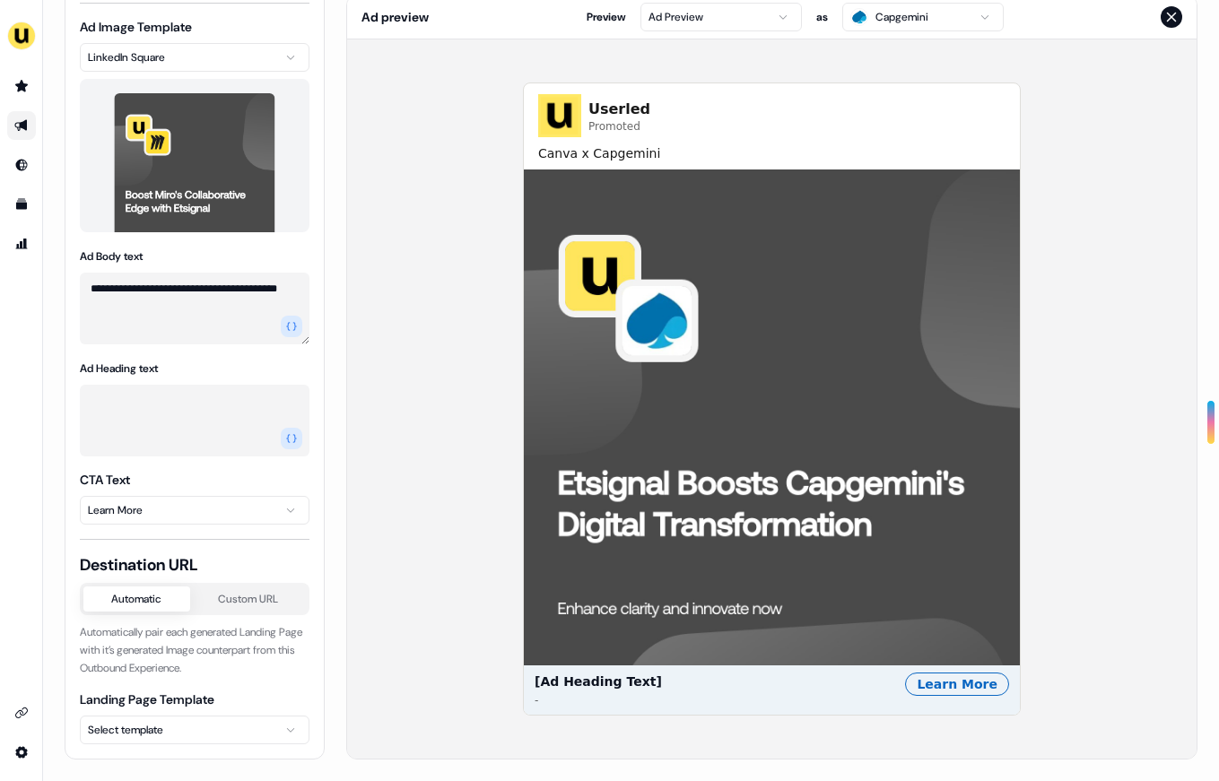
click at [455, 392] on html "**********" at bounding box center [609, 390] width 1219 height 781
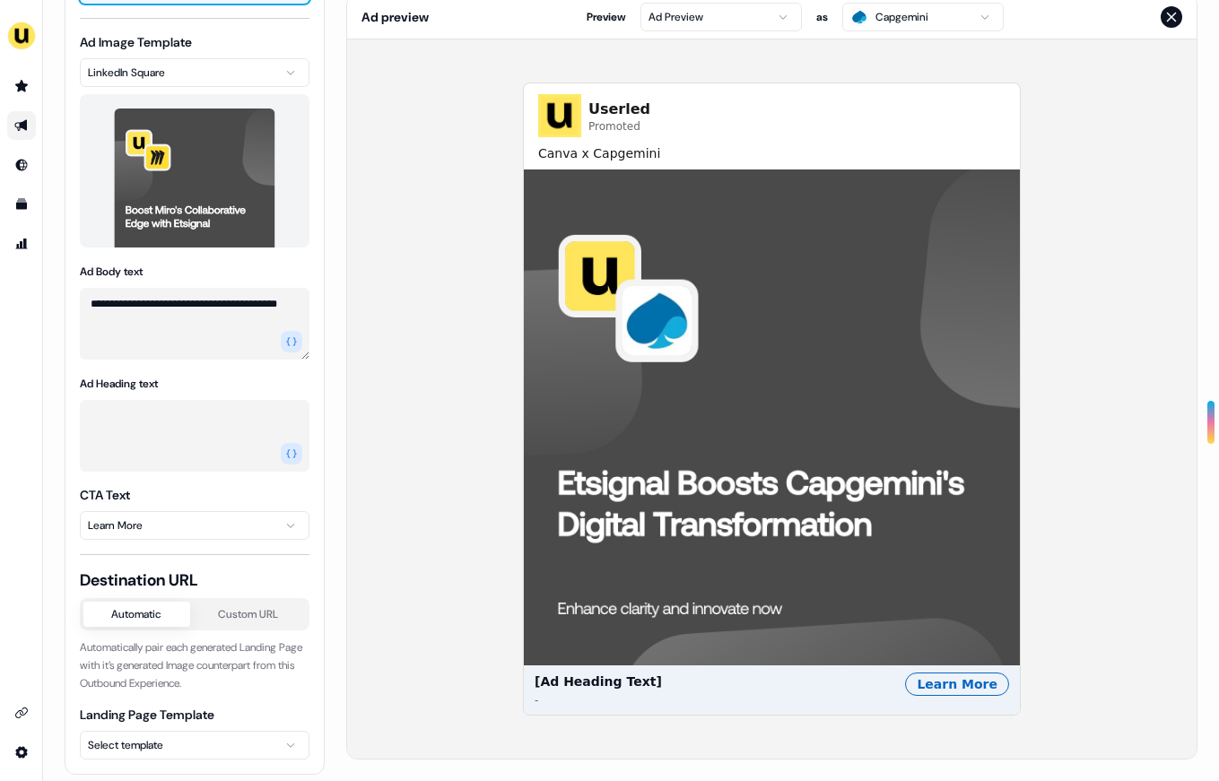
scroll to position [140, 0]
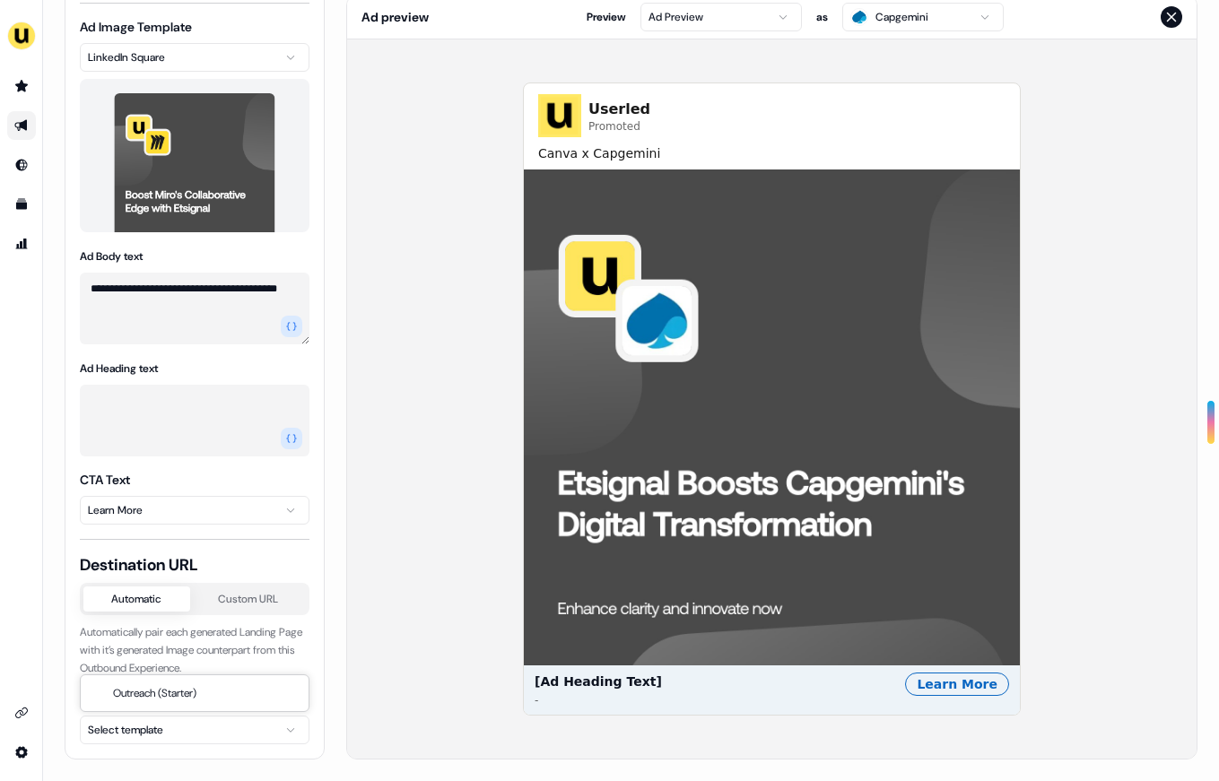
click at [215, 720] on html "**********" at bounding box center [609, 390] width 1219 height 781
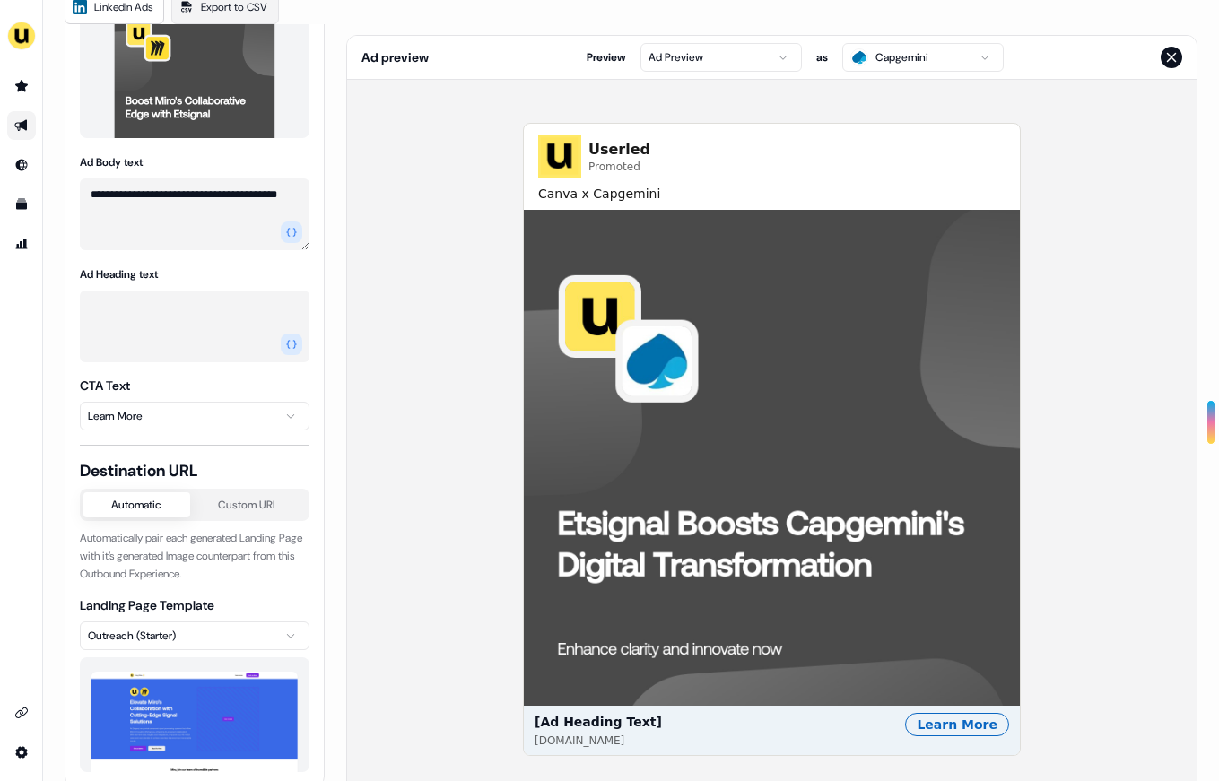
scroll to position [147, 0]
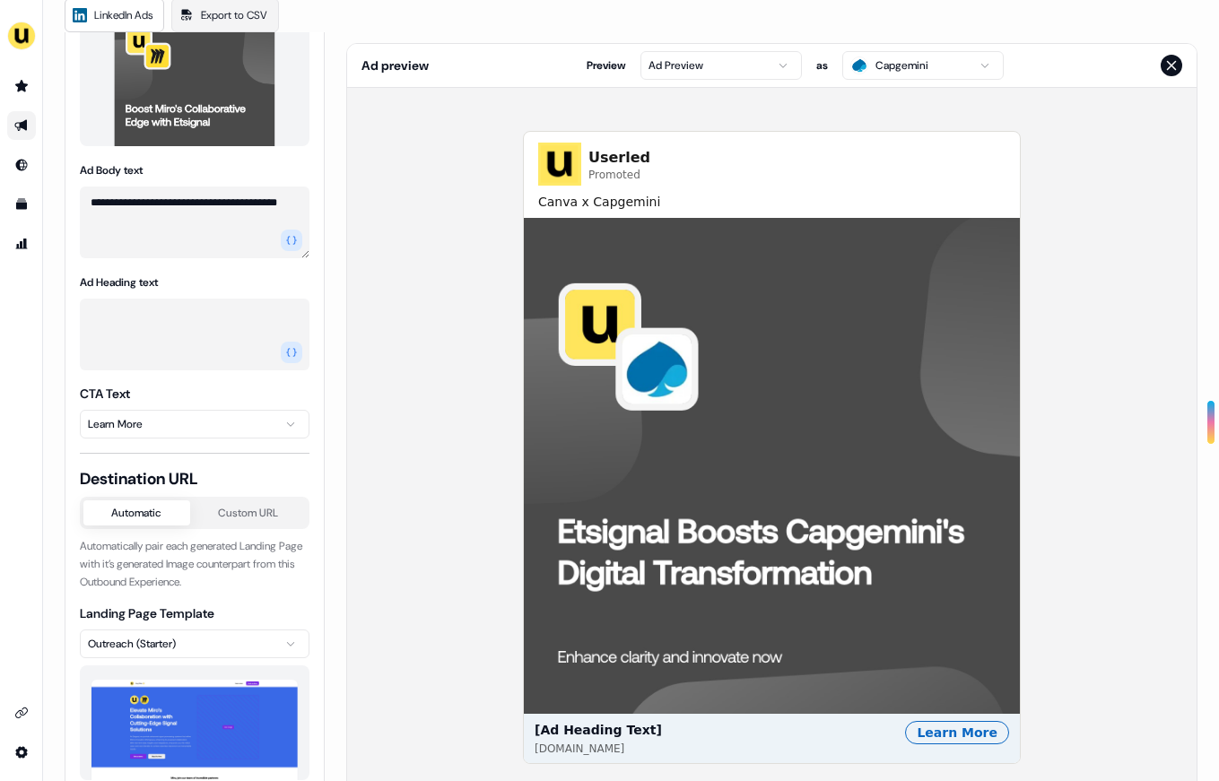
click at [724, 59] on html "**********" at bounding box center [609, 390] width 1219 height 781
click at [898, 69] on html "**********" at bounding box center [609, 390] width 1219 height 781
click at [774, 65] on html "**********" at bounding box center [609, 390] width 1219 height 781
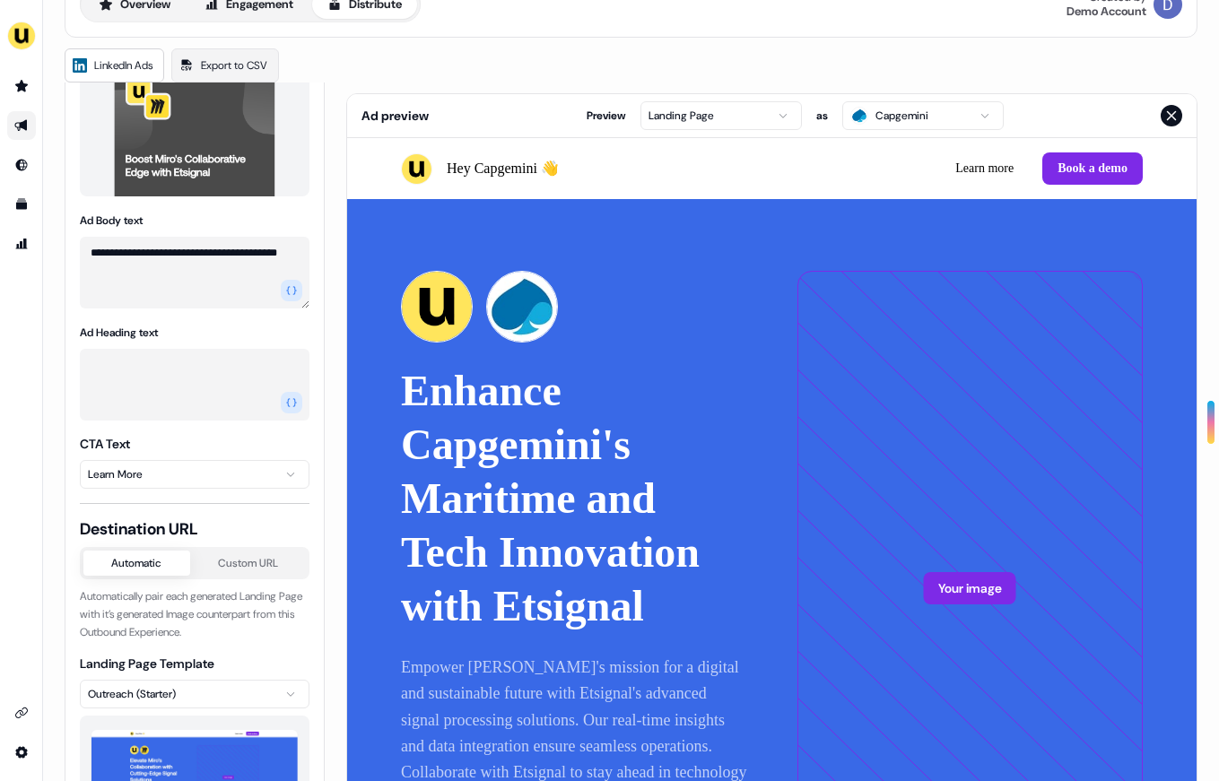
scroll to position [0, 0]
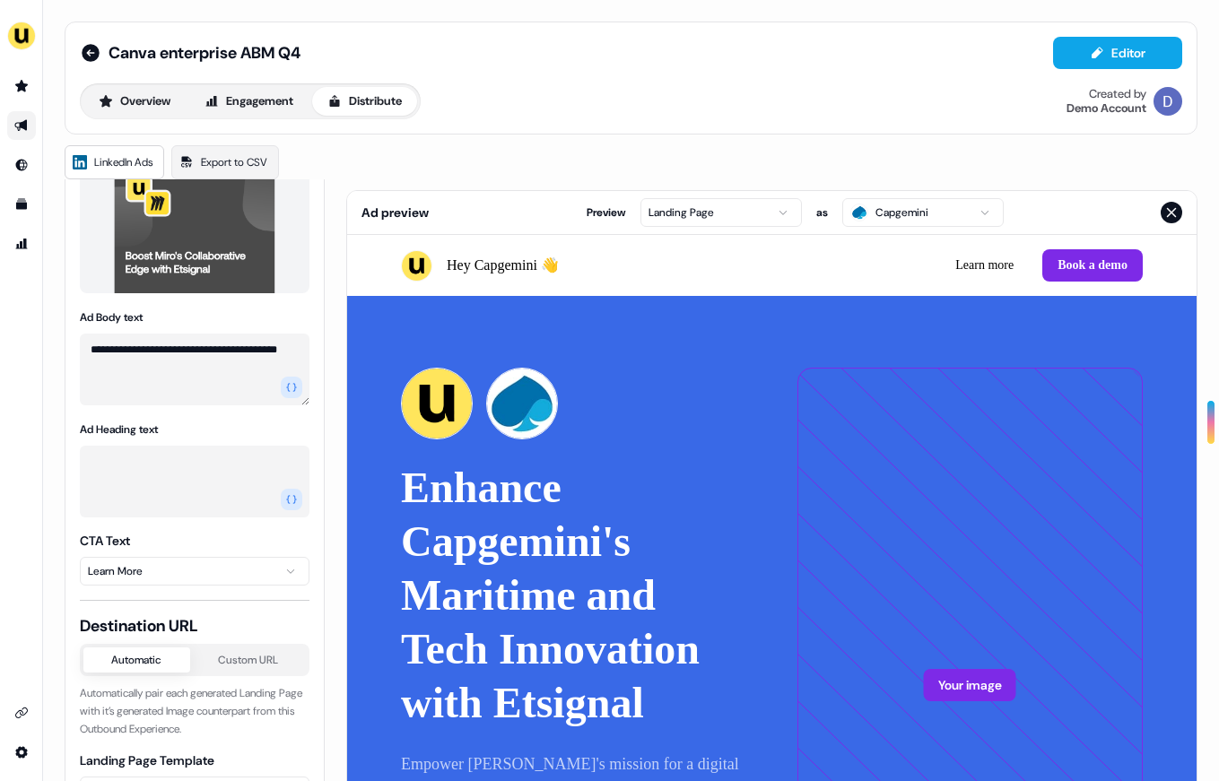
click at [1173, 210] on button "Close preview" at bounding box center [1171, 213] width 22 height 22
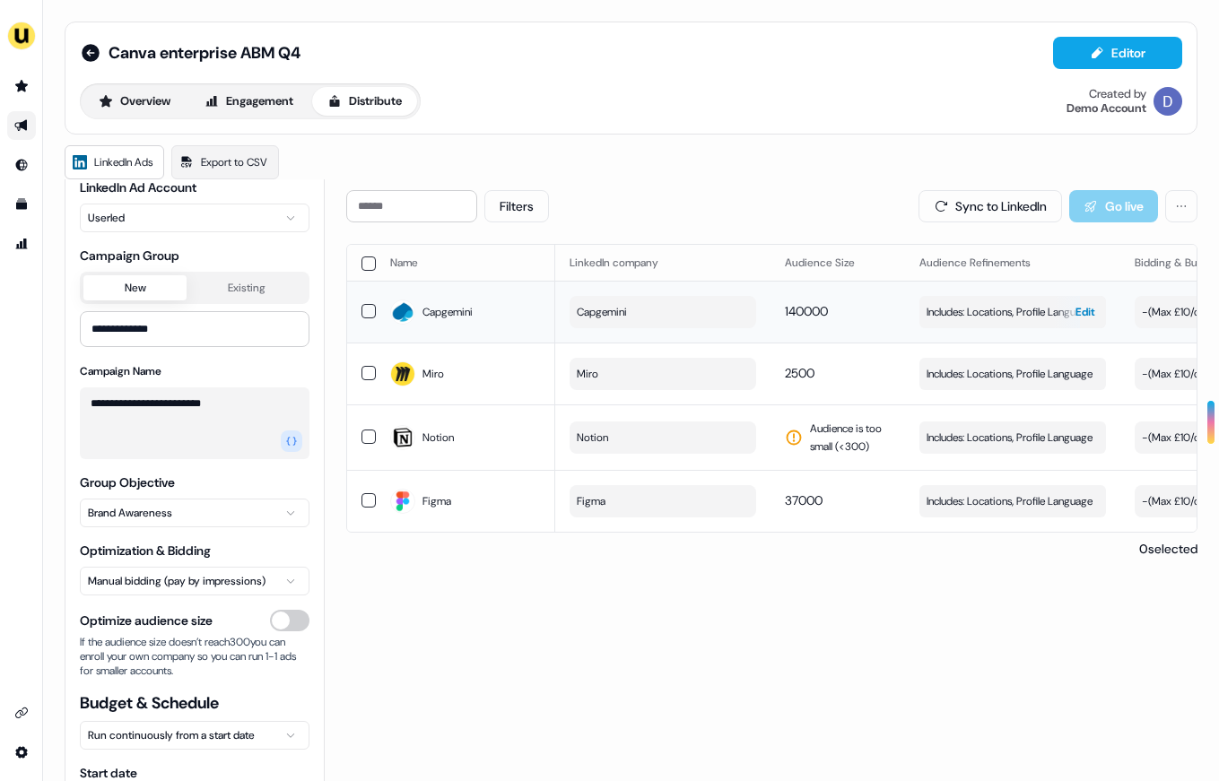
click at [967, 311] on span "Includes: Locations, Profile Language" at bounding box center [1009, 312] width 166 height 18
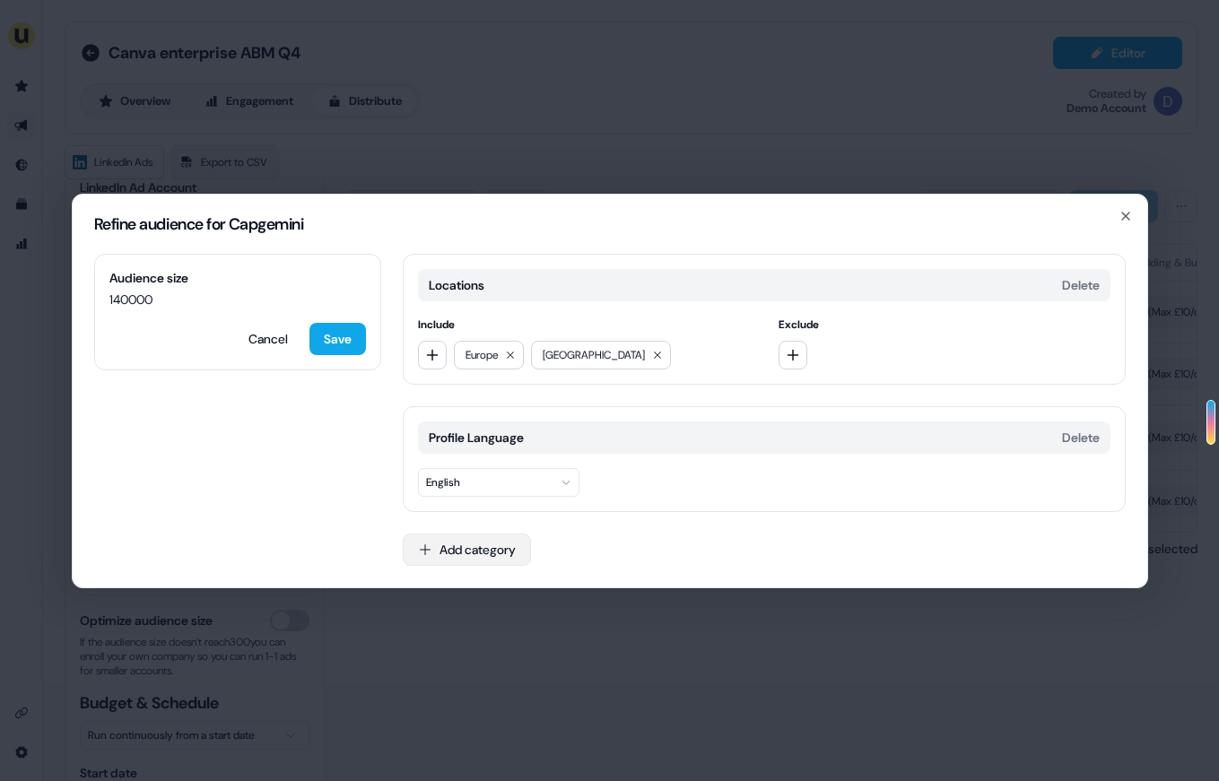
click at [490, 552] on button "Add category" at bounding box center [467, 550] width 128 height 32
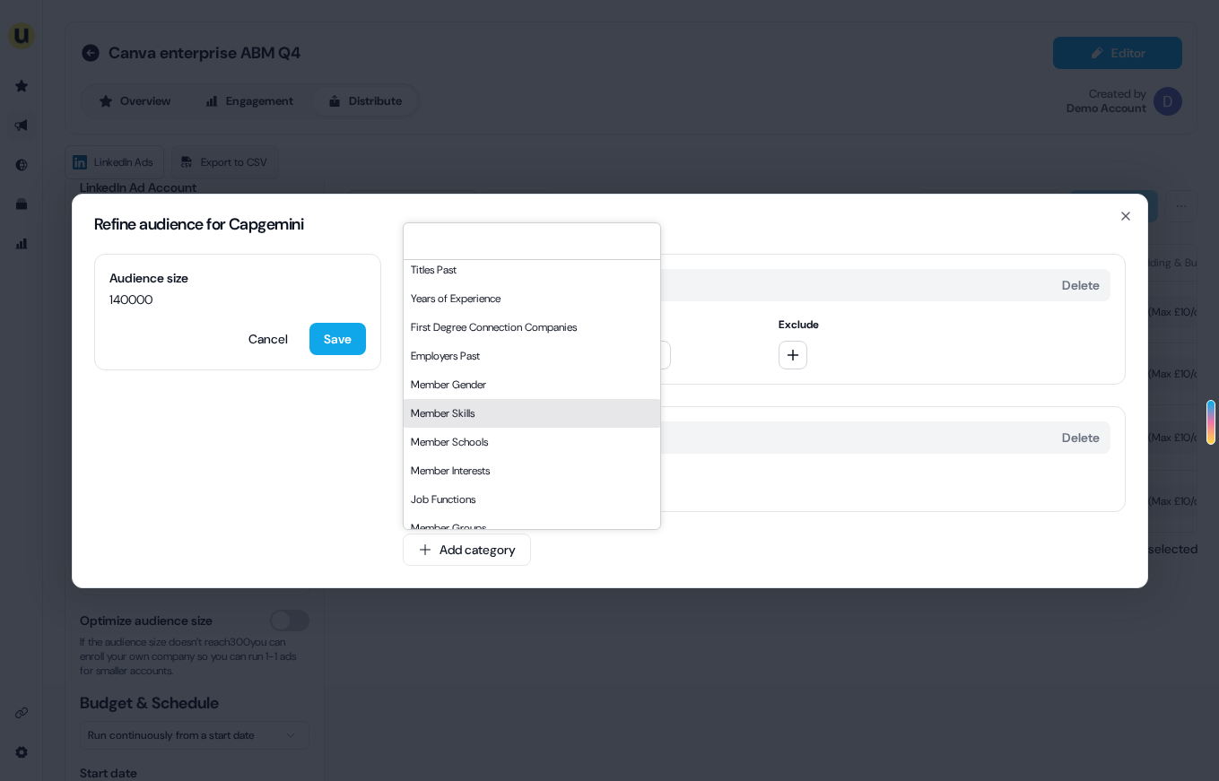
scroll to position [0, 0]
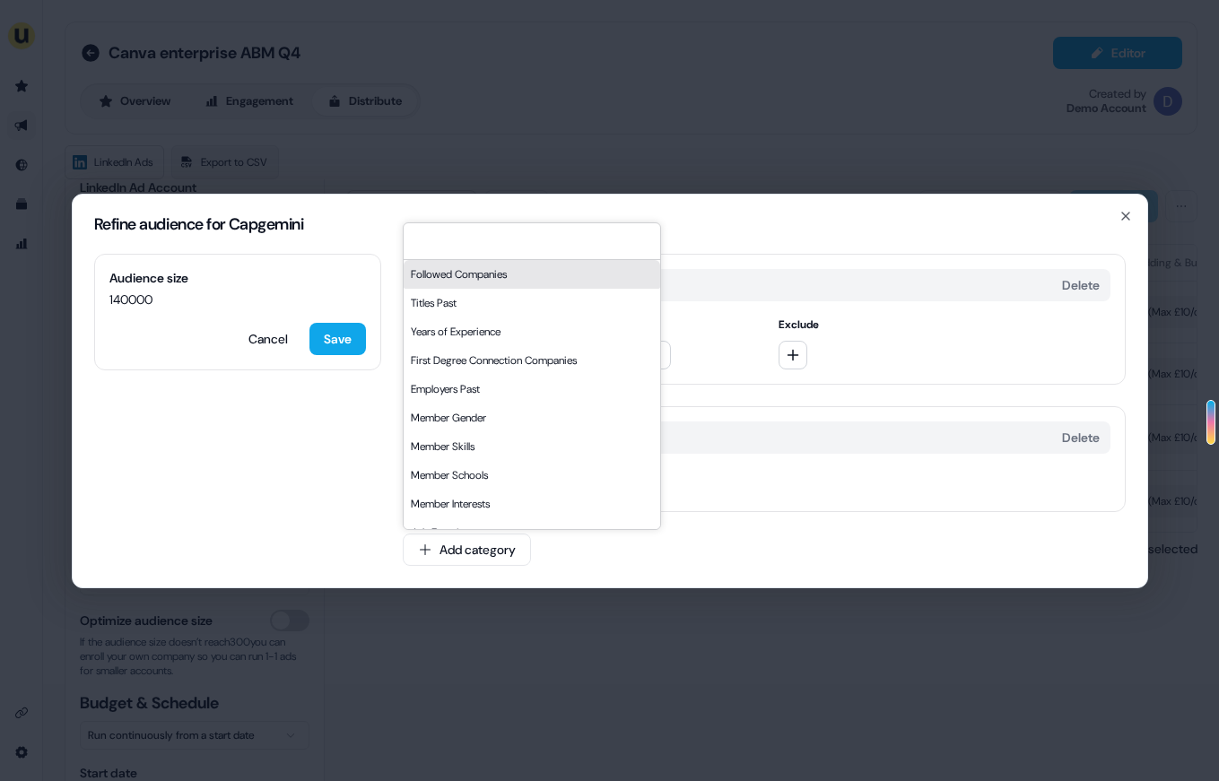
click at [711, 144] on div "Refine audience for Capgemini Audience size 140000 Cancel Save Locations Delete…" at bounding box center [609, 390] width 1219 height 781
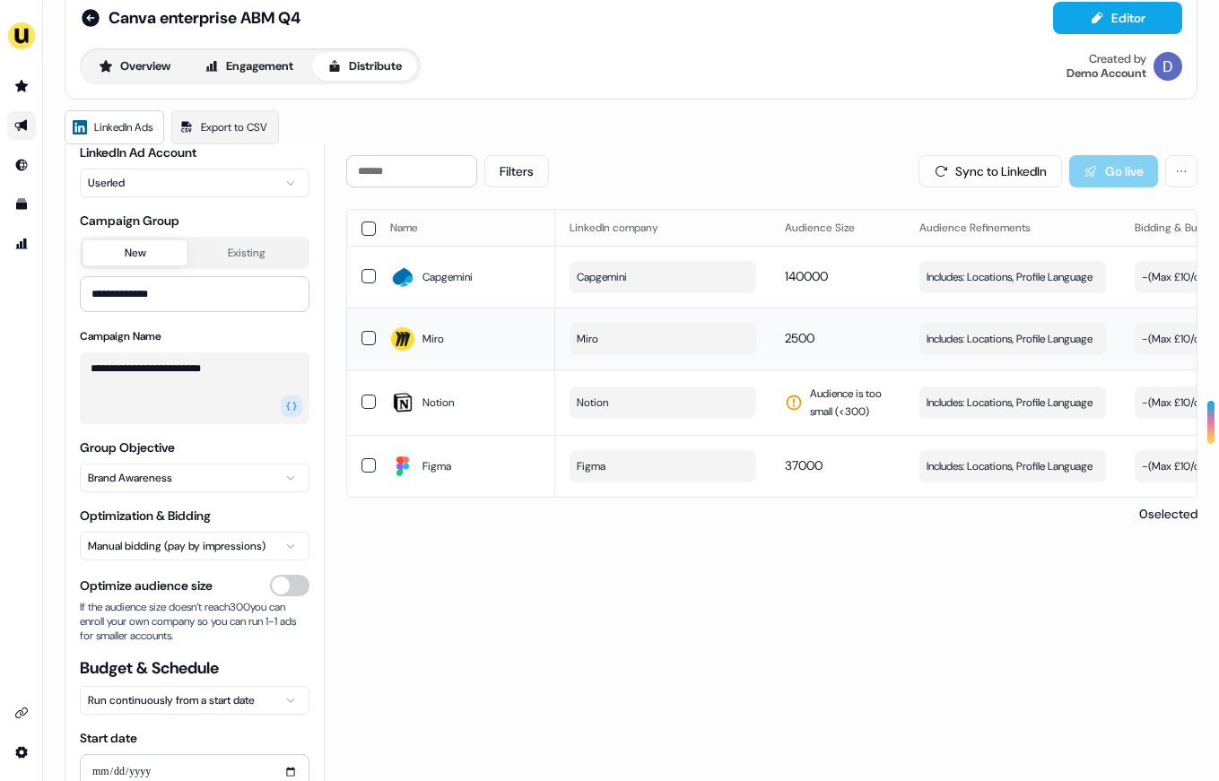
scroll to position [54, 0]
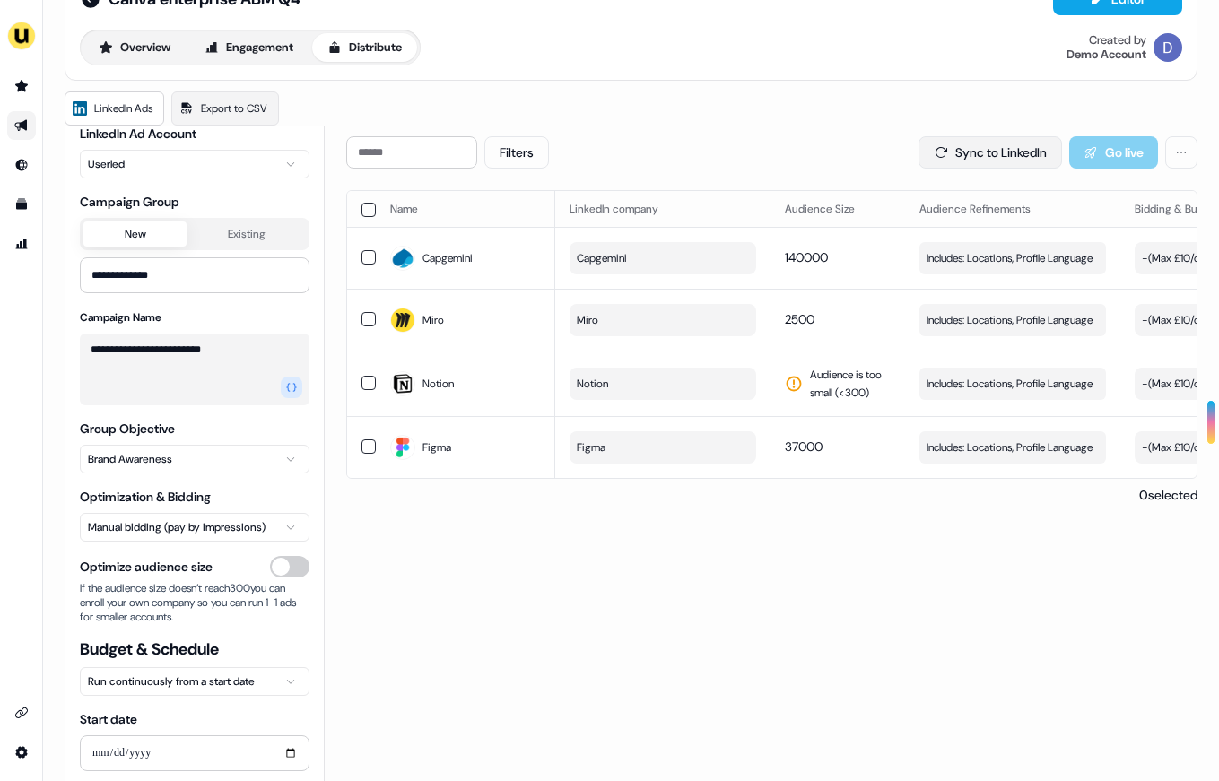
click at [1024, 166] on button "Sync to LinkedIn" at bounding box center [989, 152] width 143 height 32
click at [1101, 157] on div "Sync to LinkedIn Go live" at bounding box center [1057, 152] width 279 height 32
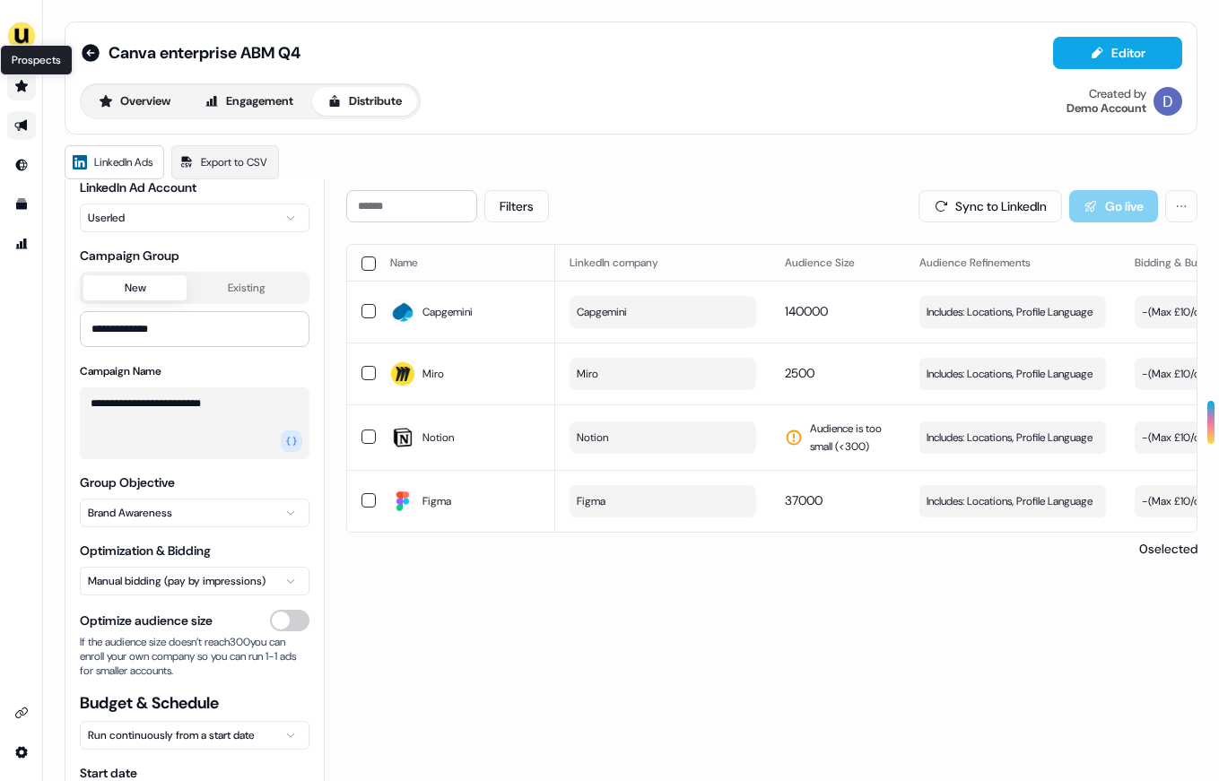
click at [23, 89] on icon "Go to prospects" at bounding box center [21, 86] width 13 height 12
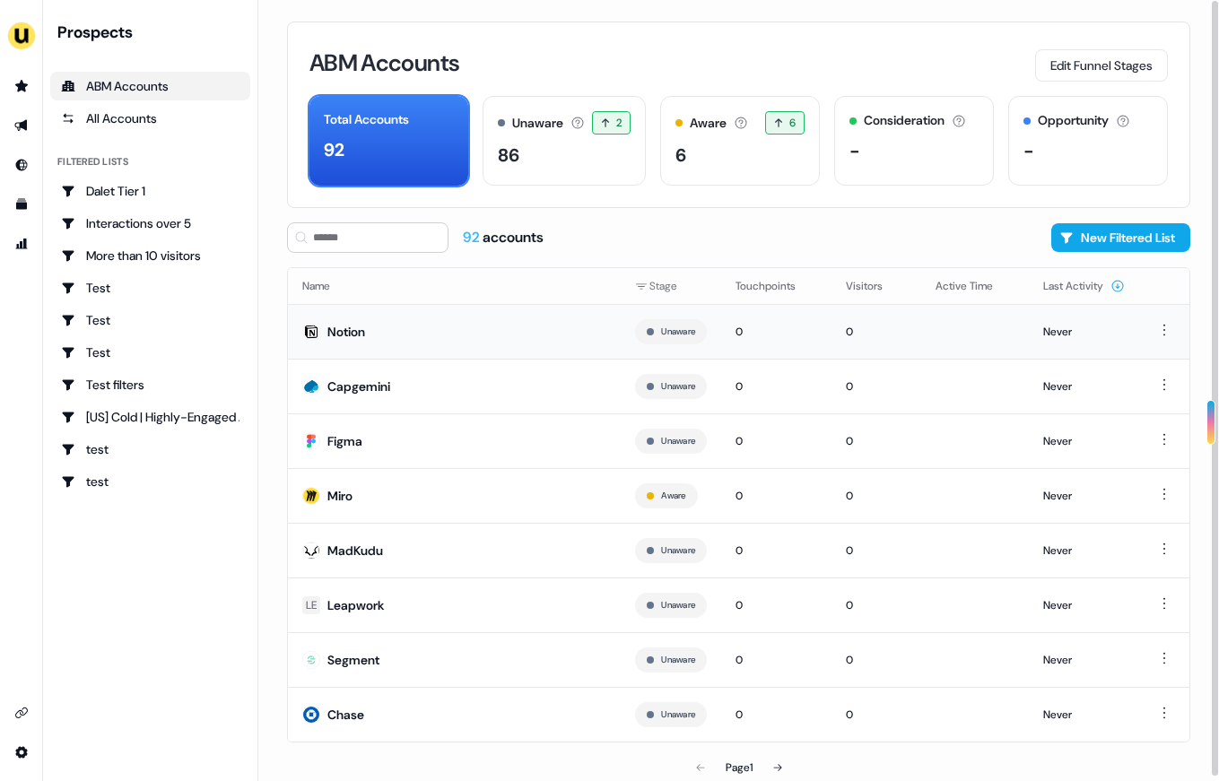
click at [353, 332] on div "Notion" at bounding box center [346, 332] width 38 height 18
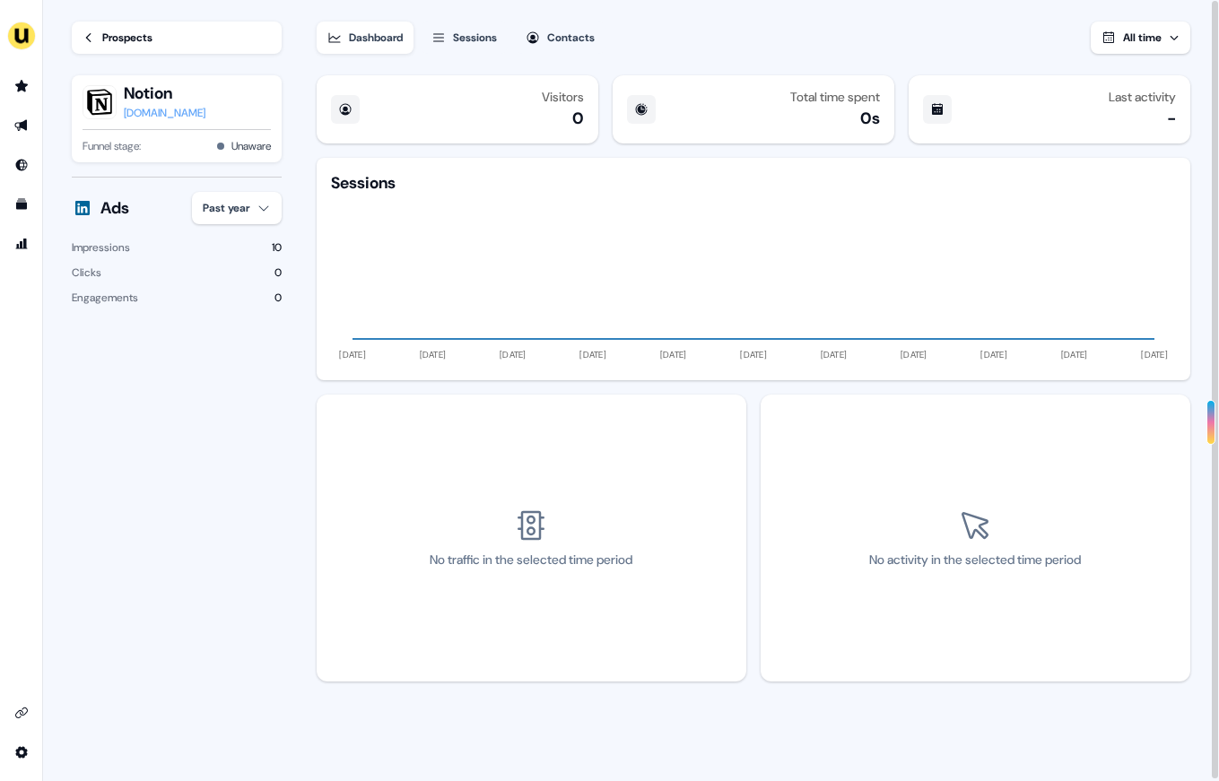
click at [476, 41] on div "Sessions" at bounding box center [475, 38] width 44 height 18
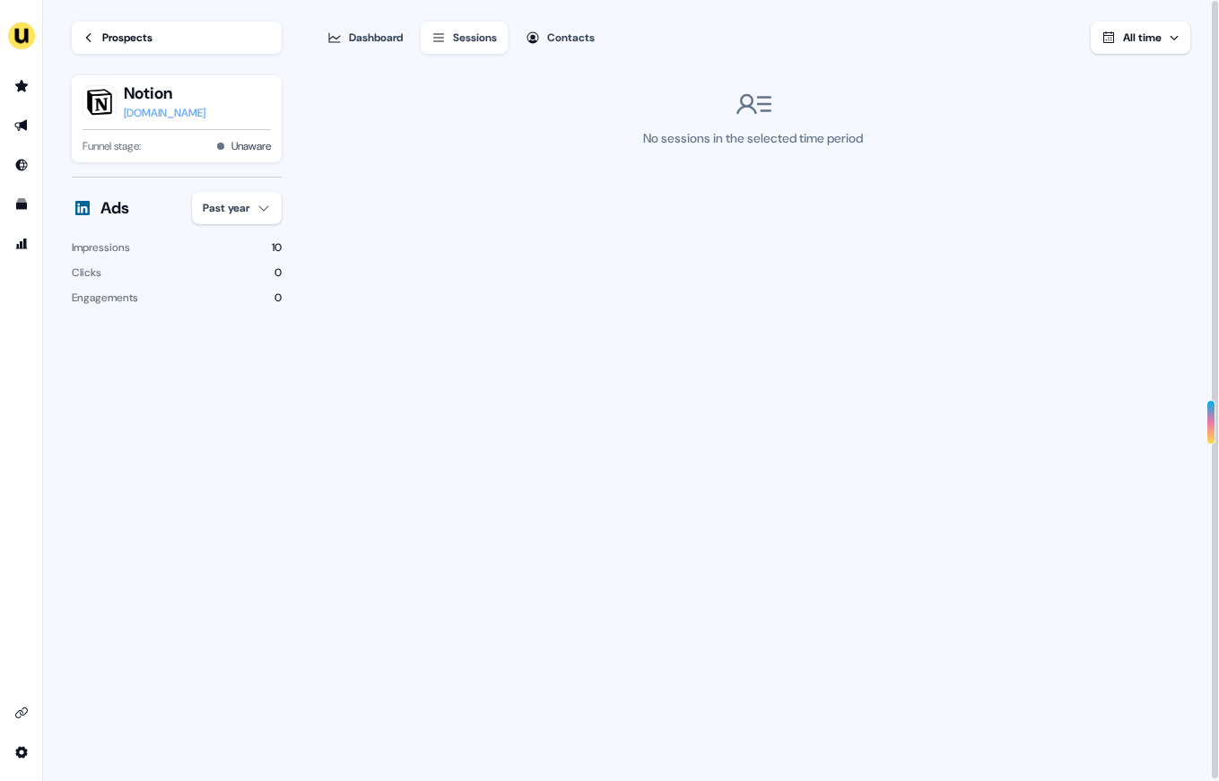
click at [573, 36] on div "Contacts" at bounding box center [571, 38] width 48 height 18
click at [372, 41] on div "Dashboard" at bounding box center [376, 38] width 54 height 18
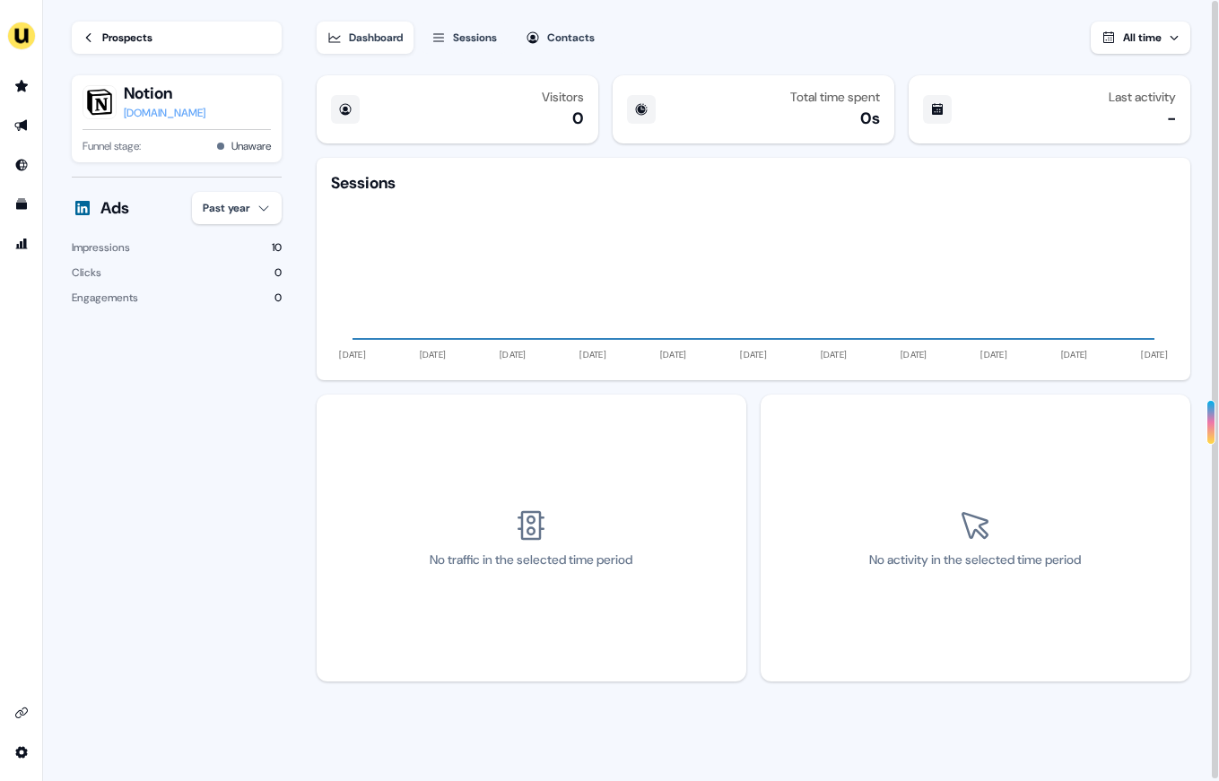
click at [100, 35] on link "Prospects" at bounding box center [177, 38] width 210 height 32
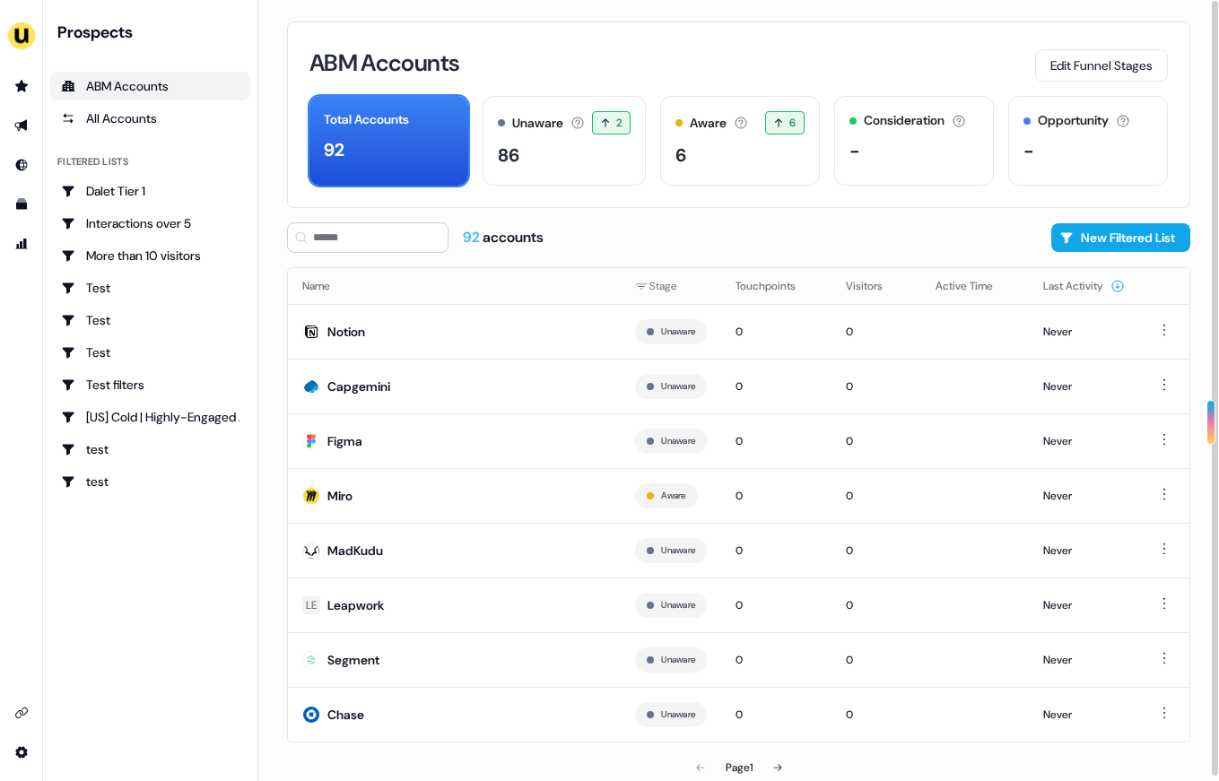
click at [742, 195] on div "ABM Accounts Edit Funnel Stages Total Accounts 92 Unaware The default stage all…" at bounding box center [738, 115] width 903 height 187
click at [1141, 242] on button "New Filtered List" at bounding box center [1120, 237] width 139 height 29
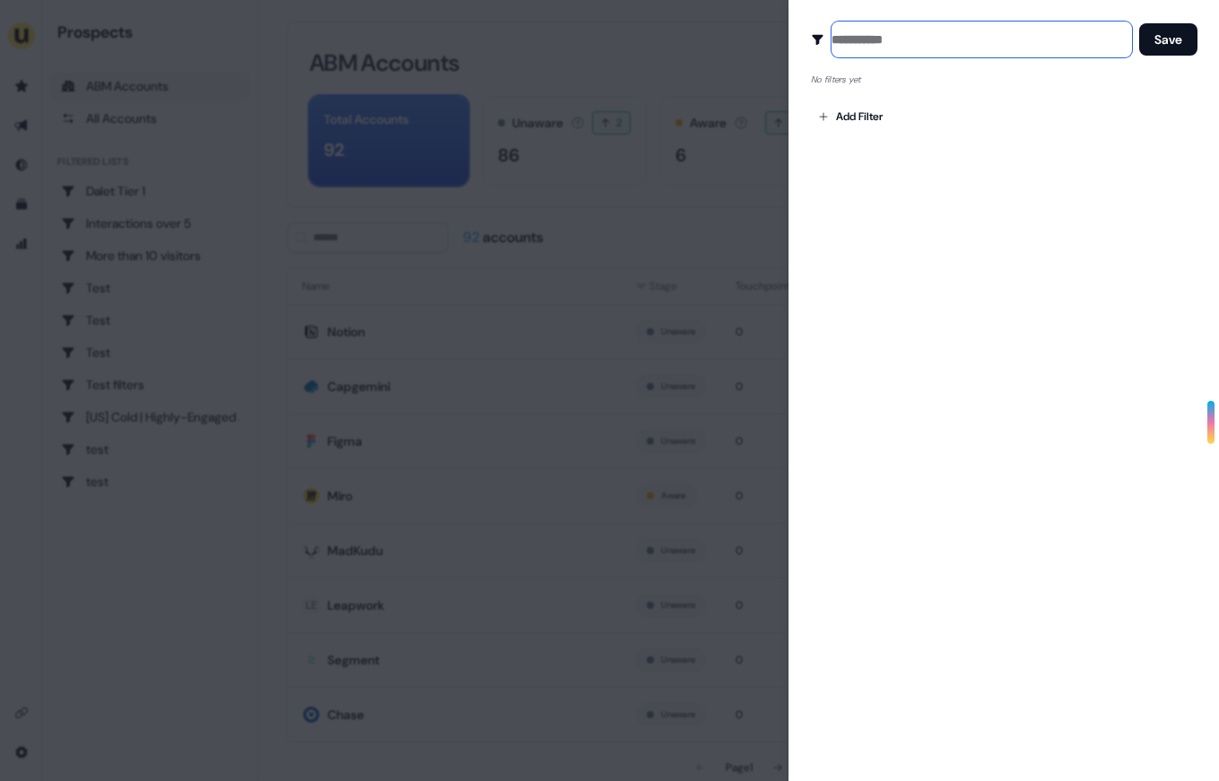
click at [887, 35] on input at bounding box center [981, 40] width 300 height 36
type input "****"
click at [959, 167] on div "Create Audience Filter Create a new audience by setting a name and configuring …" at bounding box center [1003, 390] width 430 height 781
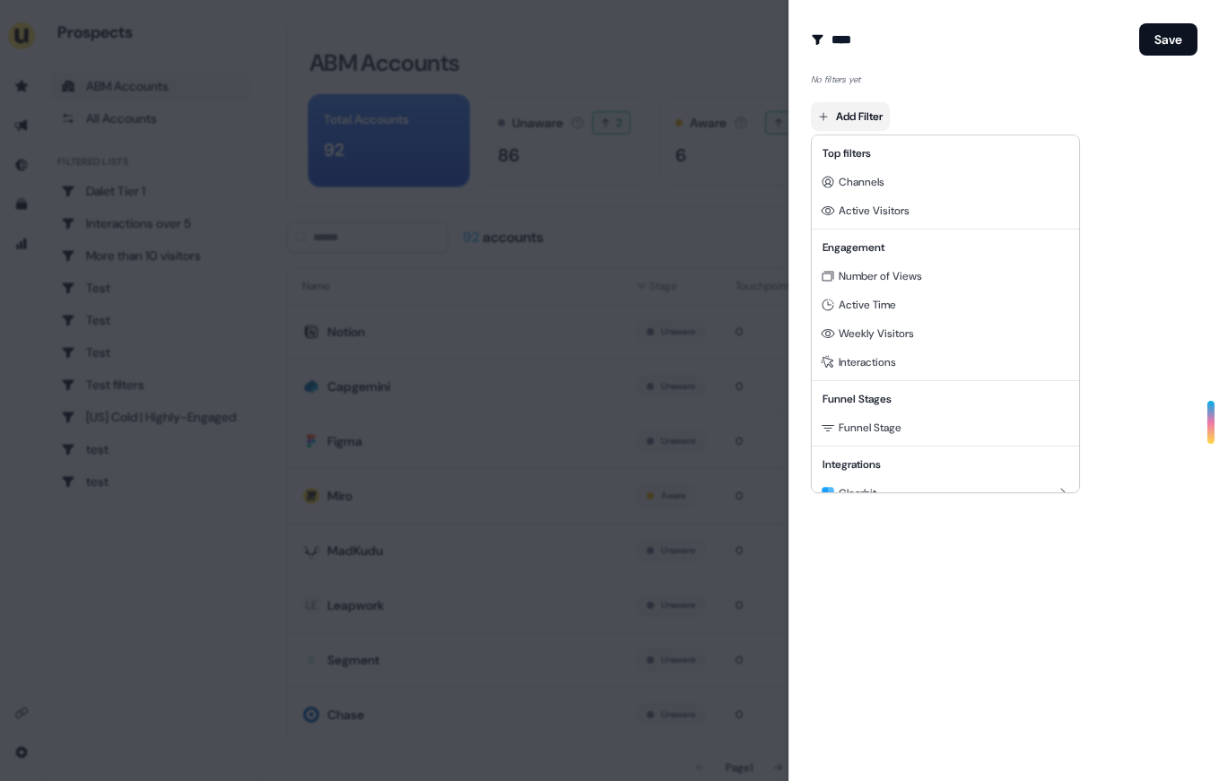
click at [873, 119] on body "For the best experience switch devices to a bigger screen. Go to [DOMAIN_NAME] …" at bounding box center [609, 390] width 1219 height 781
click at [877, 421] on span "Funnel Stage" at bounding box center [869, 428] width 63 height 14
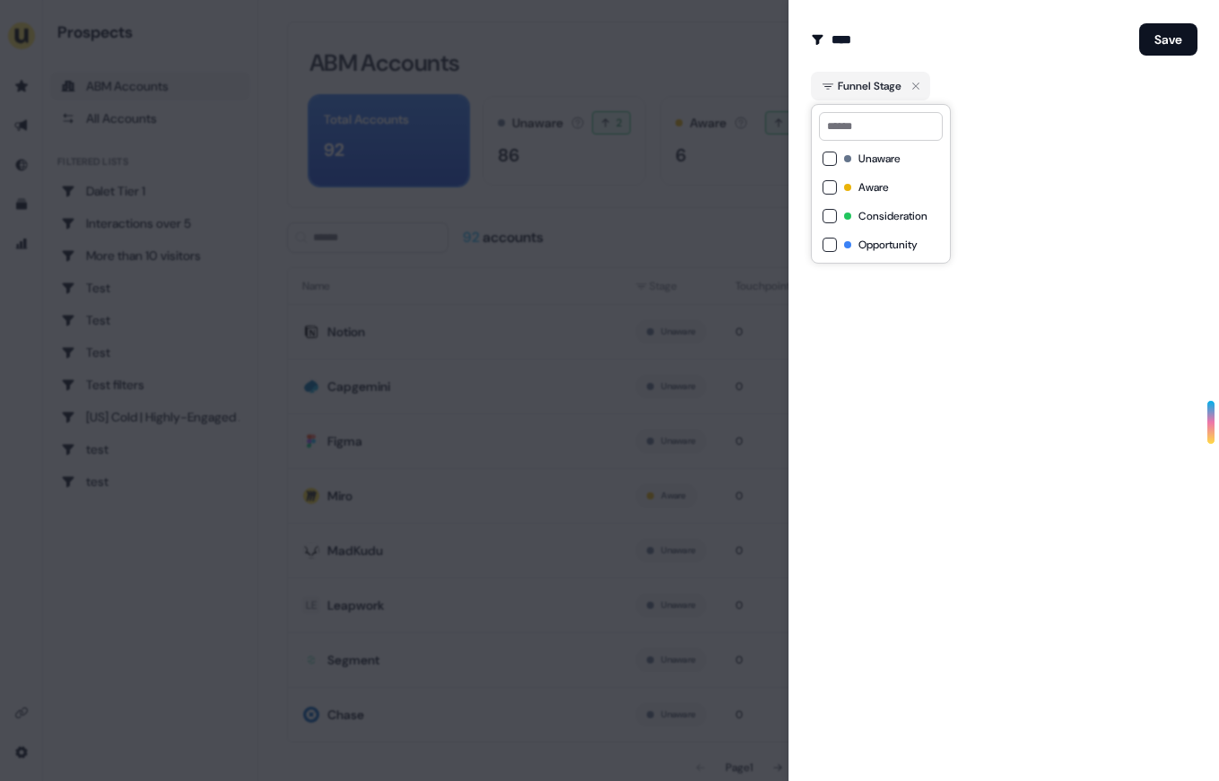
click at [827, 188] on button "Aware" at bounding box center [829, 187] width 14 height 14
click at [827, 223] on div "Consideration" at bounding box center [880, 216] width 117 height 22
click at [1009, 211] on div "Create Audience Filter Create a new audience by setting a name and configuring …" at bounding box center [1003, 390] width 430 height 781
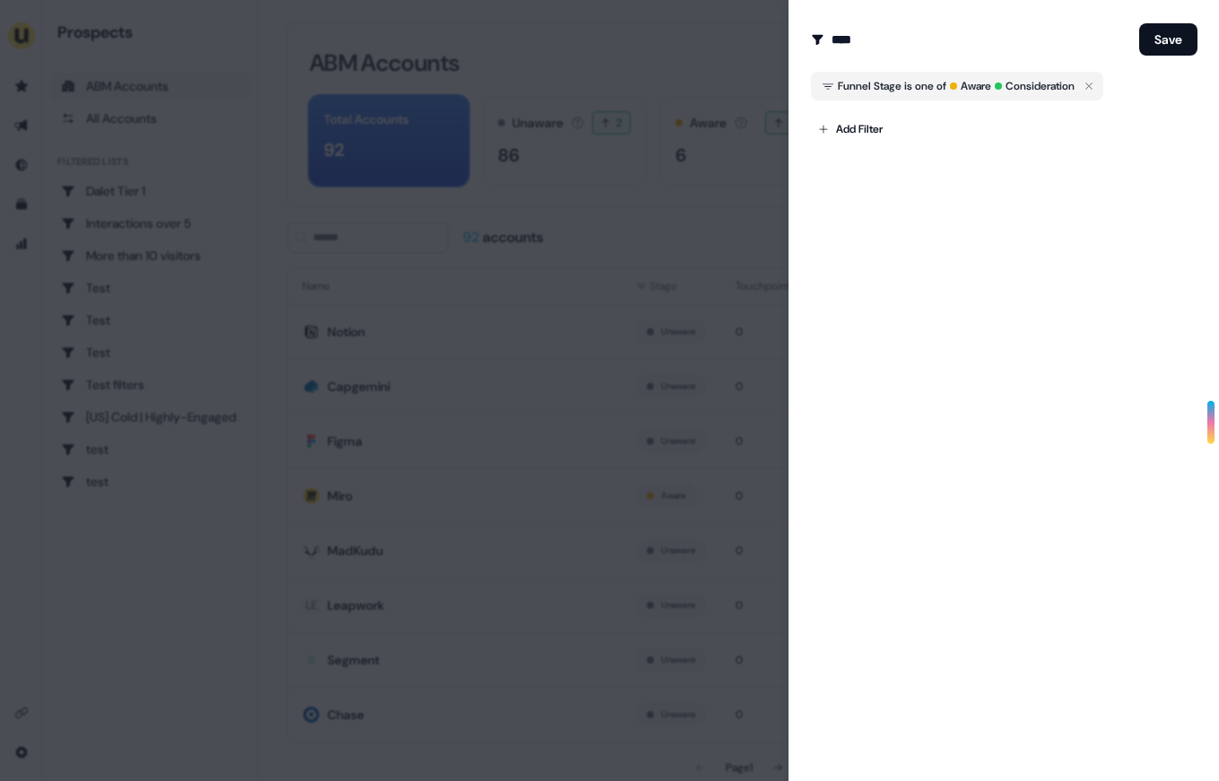
click at [880, 144] on div "Create Audience Filter Create a new audience by setting a name and configuring …" at bounding box center [1003, 390] width 430 height 781
click at [859, 127] on body "For the best experience switch devices to a bigger screen. Go to [DOMAIN_NAME] …" at bounding box center [609, 390] width 1219 height 781
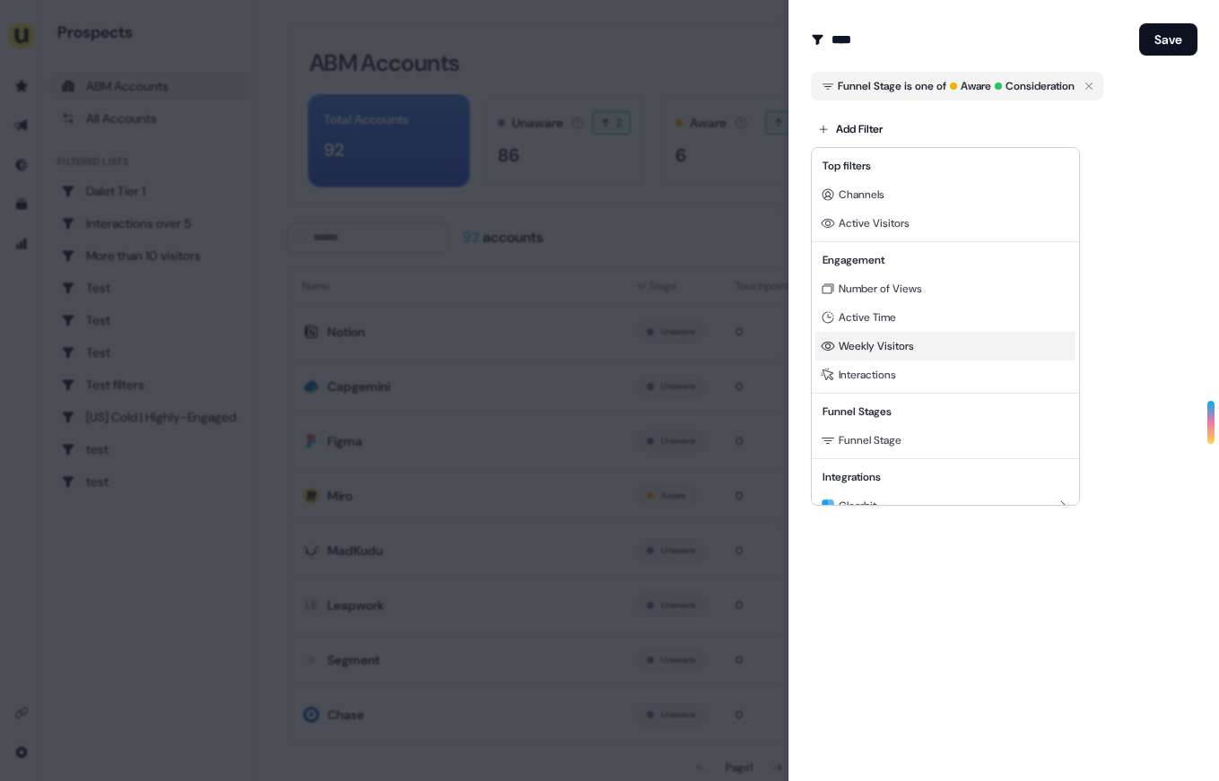
scroll to position [31, 0]
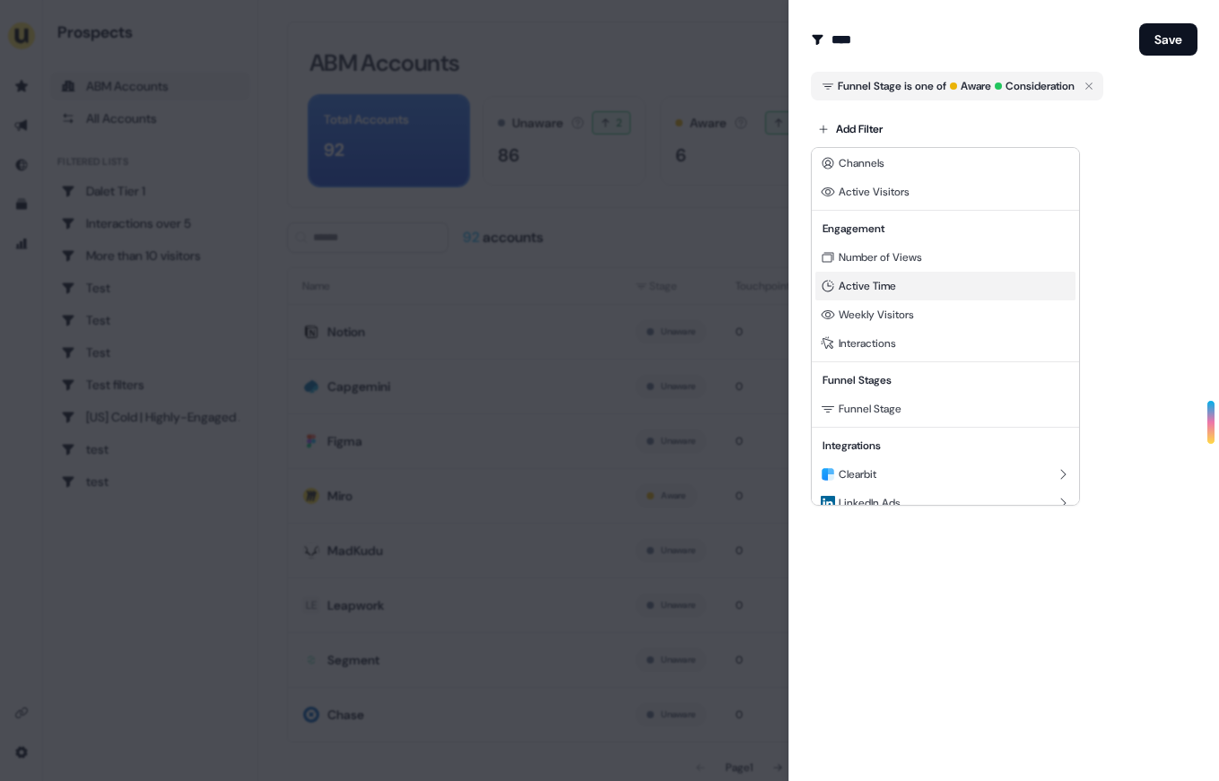
click at [854, 289] on span "Active Time" at bounding box center [866, 286] width 57 height 14
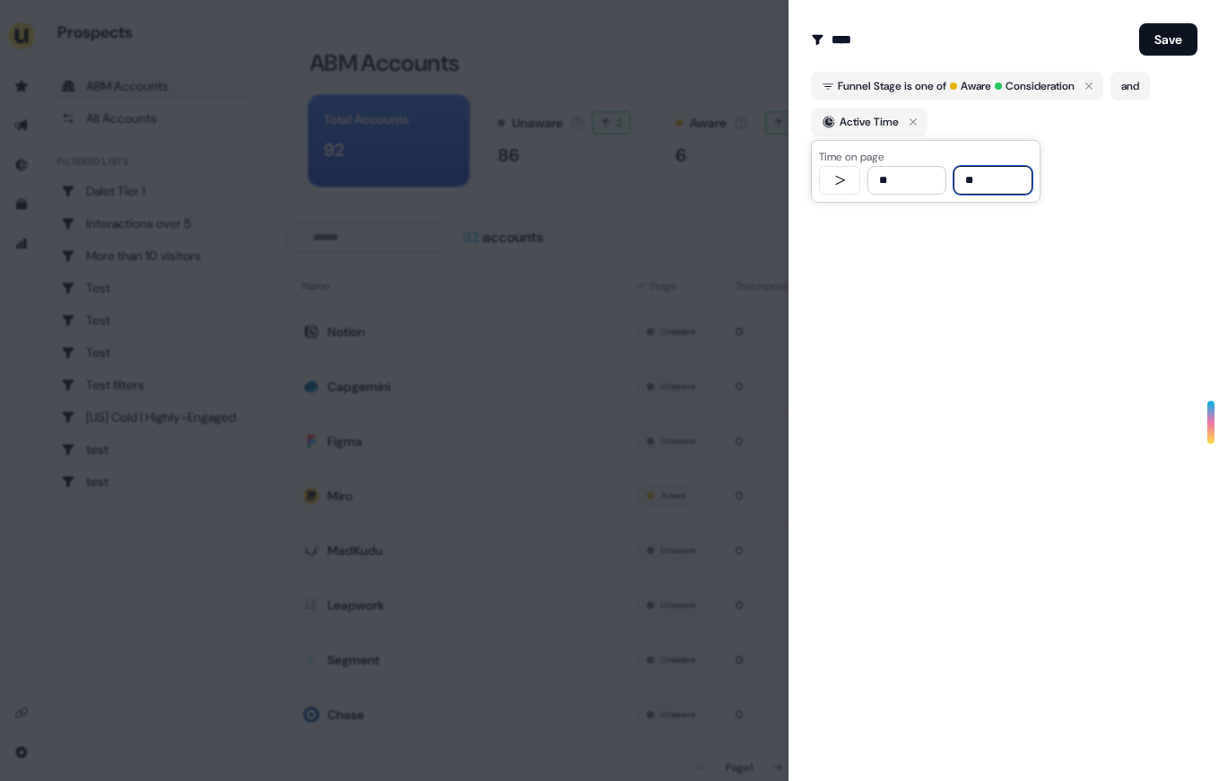
click at [890, 188] on input "**" at bounding box center [906, 180] width 79 height 29
type input "**"
click at [1076, 292] on div "Create Audience Filter Create a new audience by setting a name and configuring …" at bounding box center [1003, 390] width 430 height 781
click at [752, 84] on div at bounding box center [609, 390] width 1219 height 781
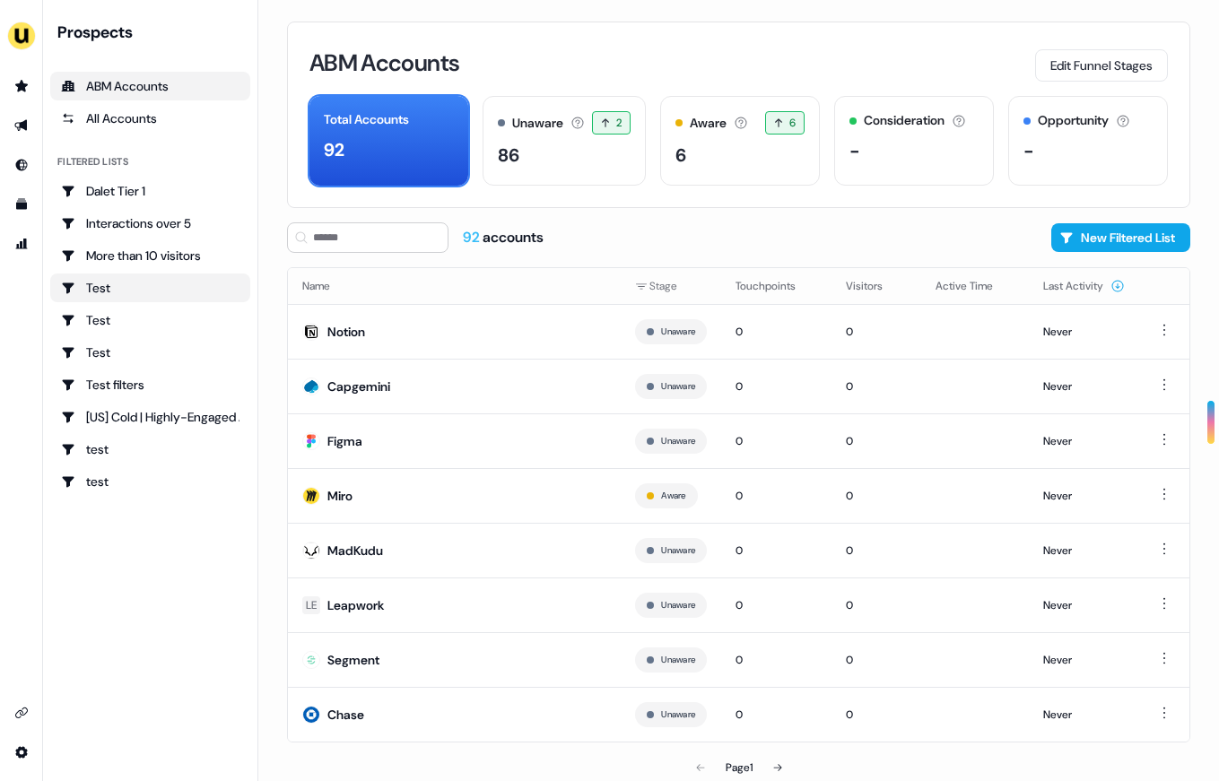
click at [123, 292] on div "Test" at bounding box center [150, 288] width 178 height 18
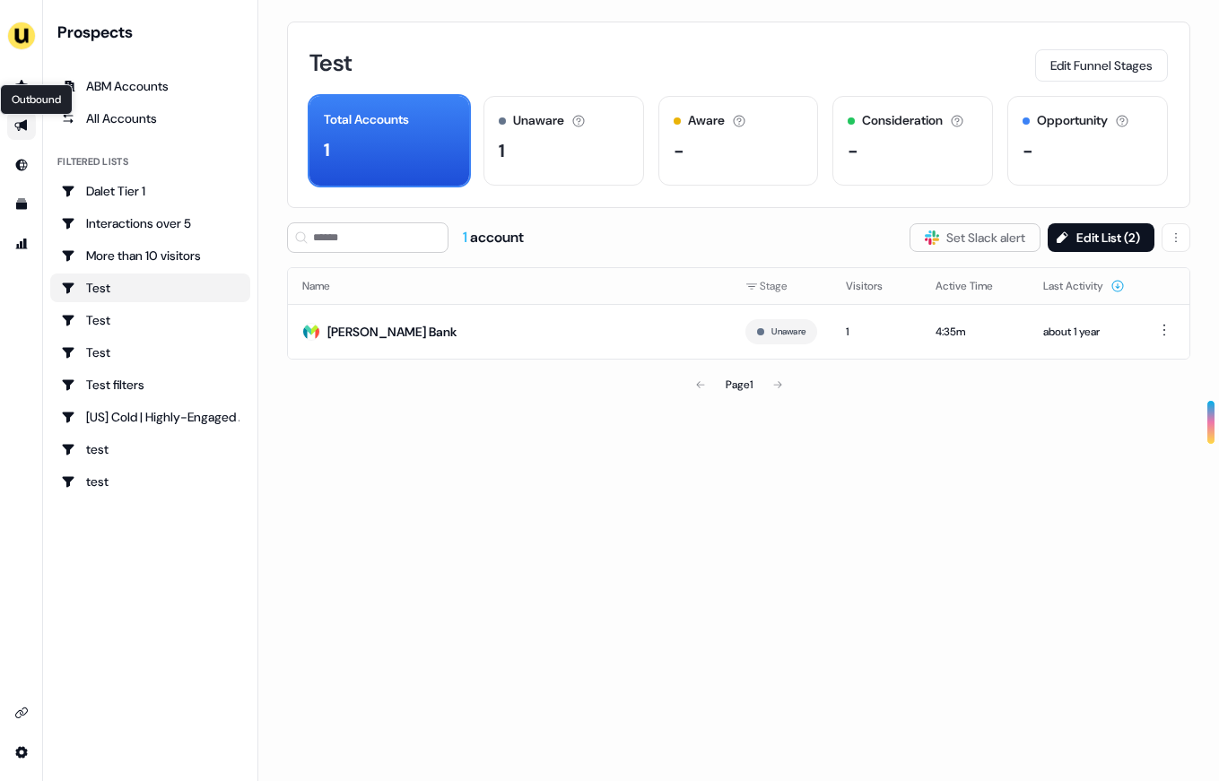
click at [25, 118] on icon "Go to outbound experience" at bounding box center [21, 125] width 14 height 14
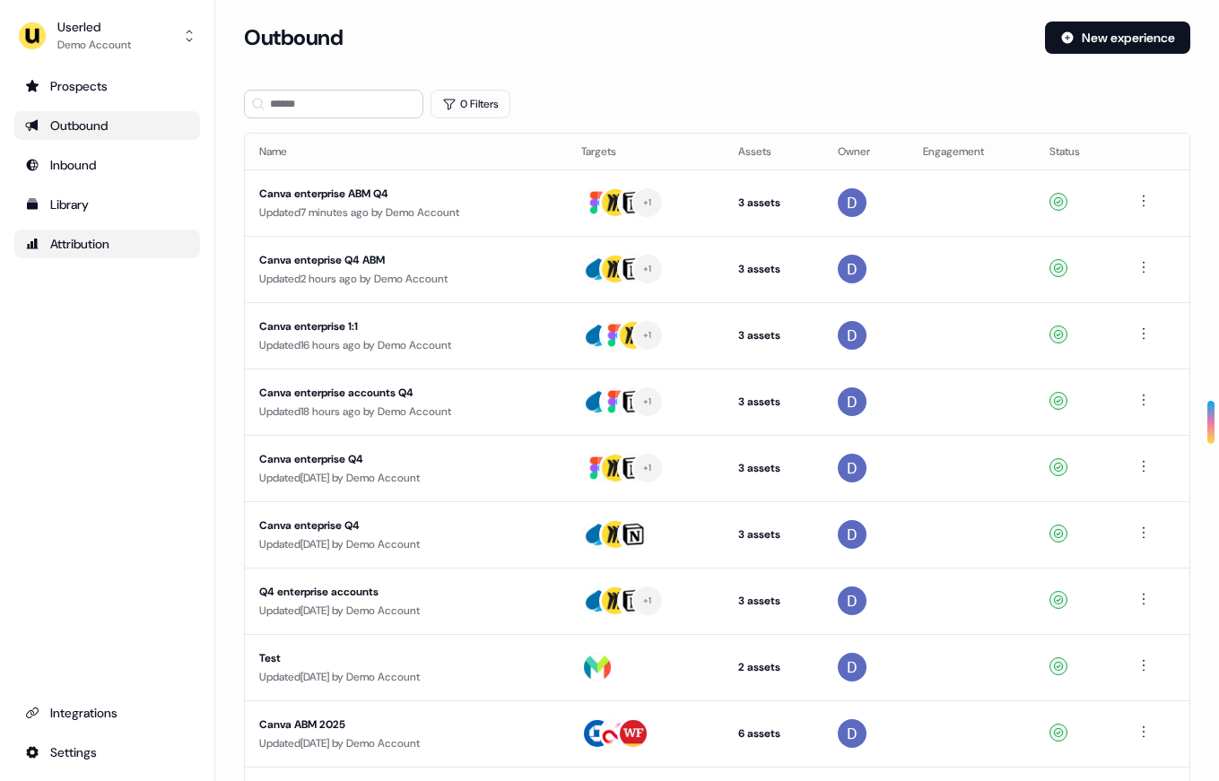
click at [112, 238] on div "Attribution" at bounding box center [107, 244] width 164 height 18
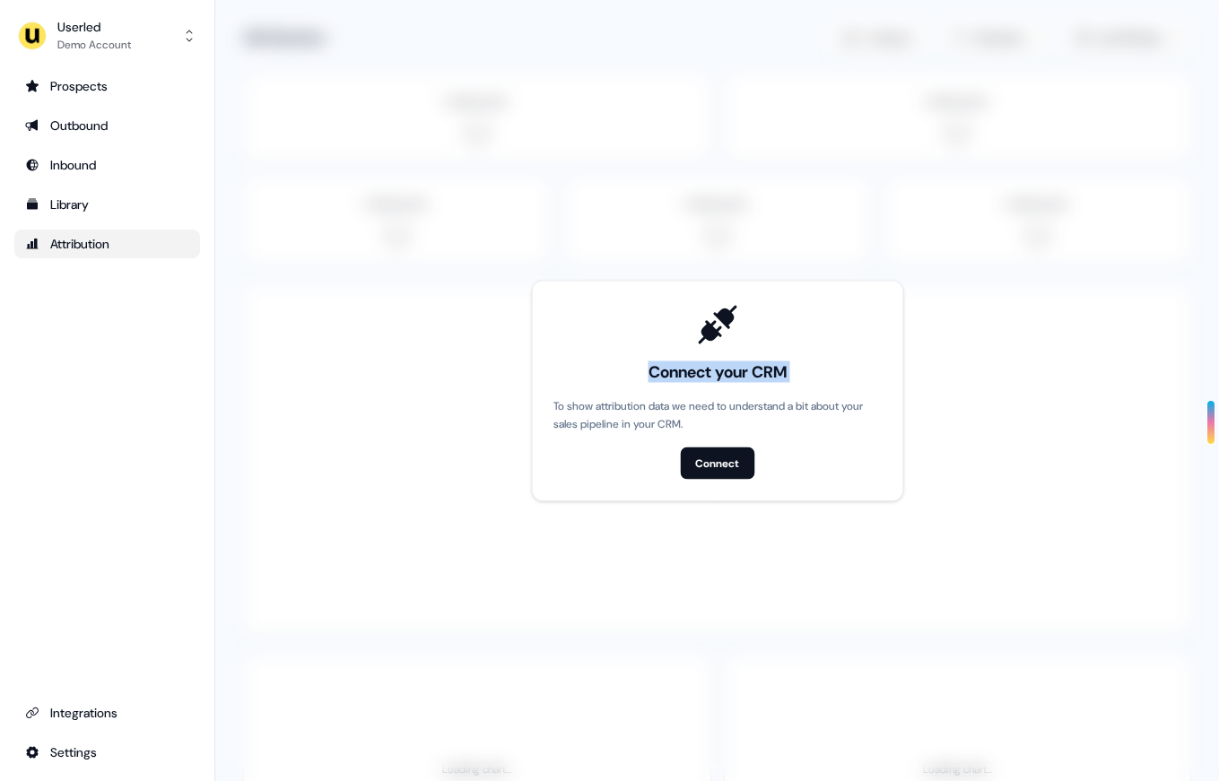
drag, startPoint x: 632, startPoint y: 372, endPoint x: 817, endPoint y: 366, distance: 184.8
click at [818, 366] on div "Connect your CRM To show attribution data we need to understand a bit about you…" at bounding box center [716, 390] width 327 height 177
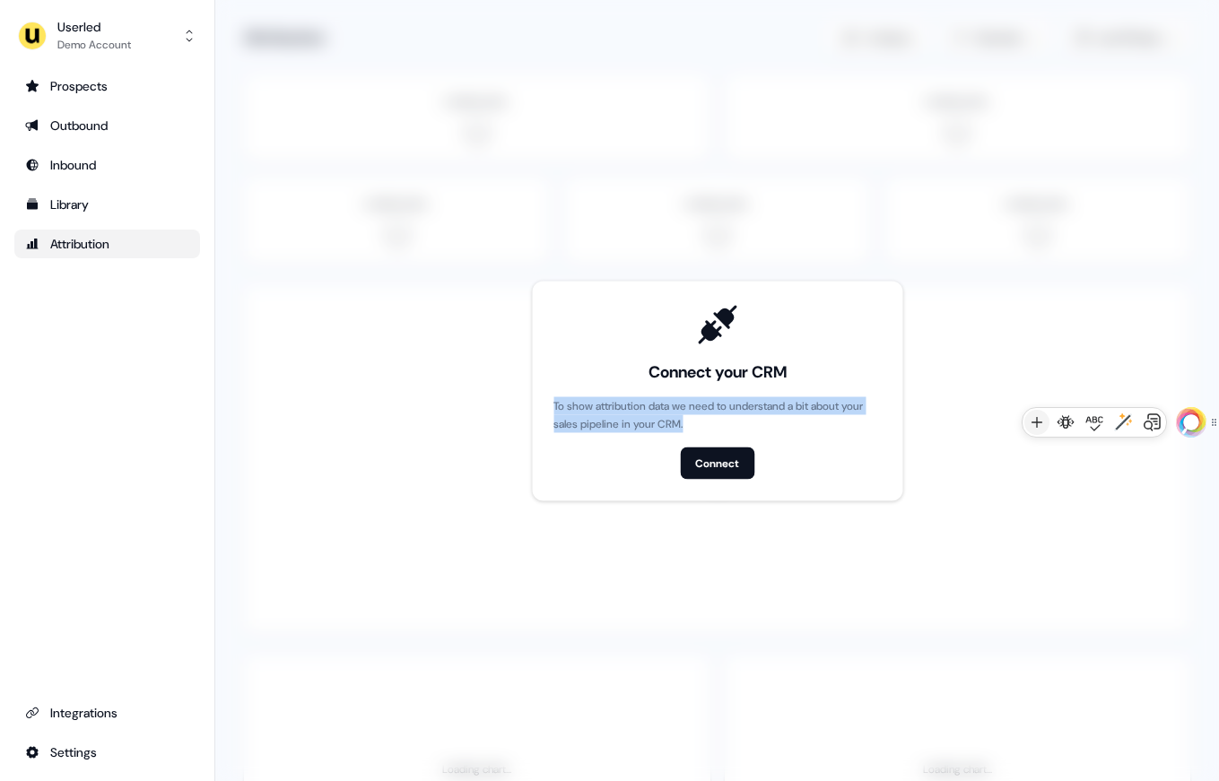
drag, startPoint x: 560, startPoint y: 318, endPoint x: 803, endPoint y: 418, distance: 261.8
click at [800, 417] on div "Connect your CRM To show attribution data we need to understand a bit about you…" at bounding box center [716, 390] width 327 height 177
click at [803, 418] on p "To show attribution data we need to understand a bit about your sales pipeline …" at bounding box center [716, 414] width 327 height 36
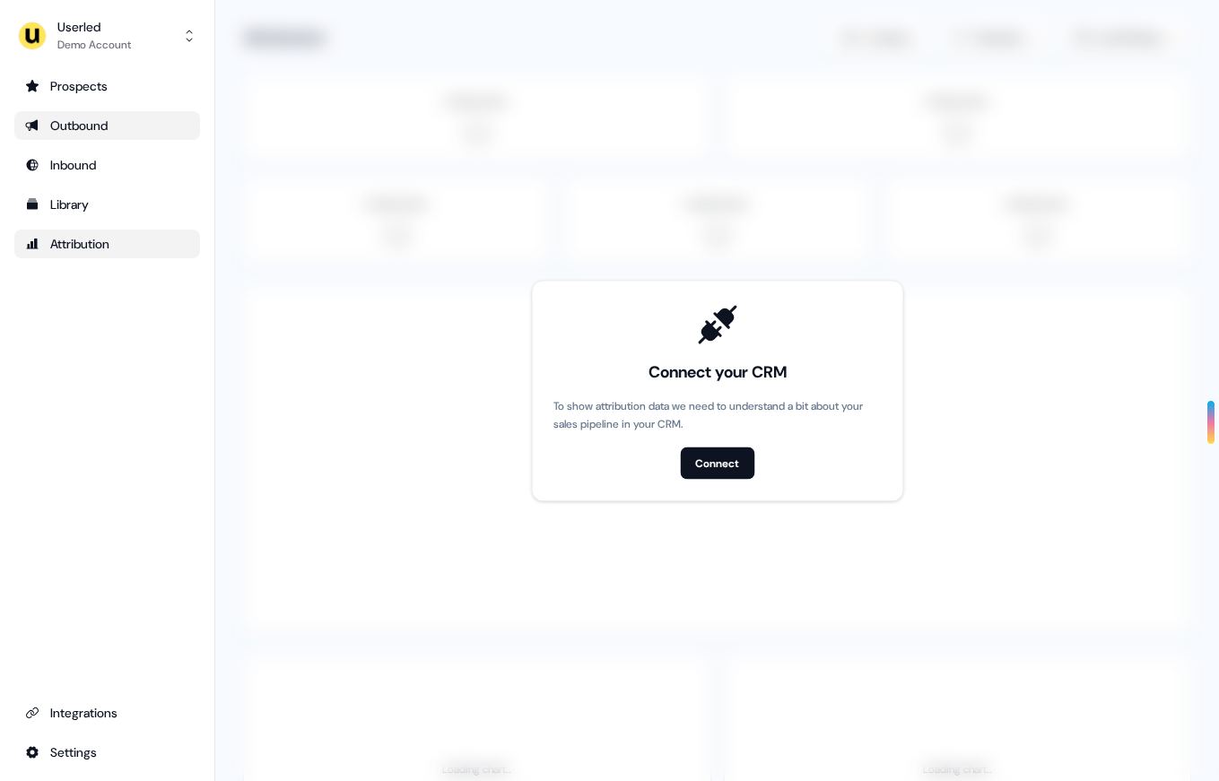
click at [58, 121] on div "Outbound" at bounding box center [107, 126] width 164 height 18
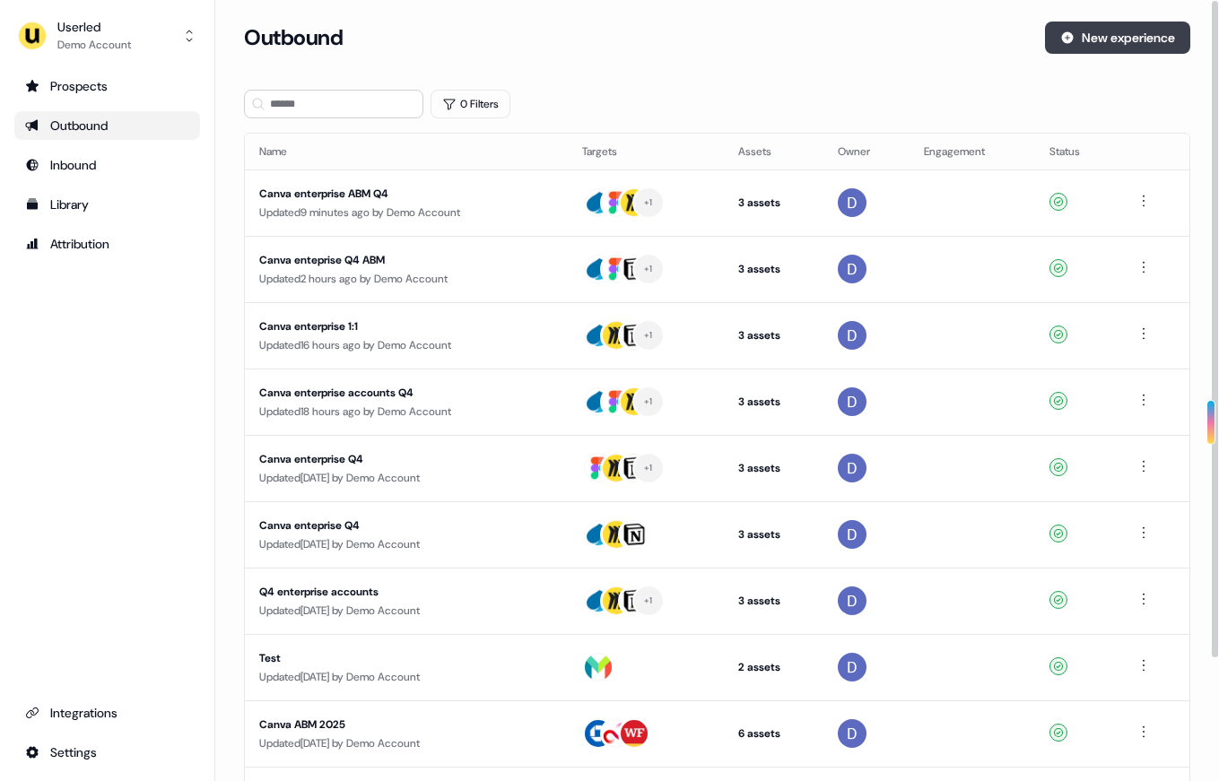
click at [1098, 48] on button "New experience" at bounding box center [1117, 38] width 145 height 32
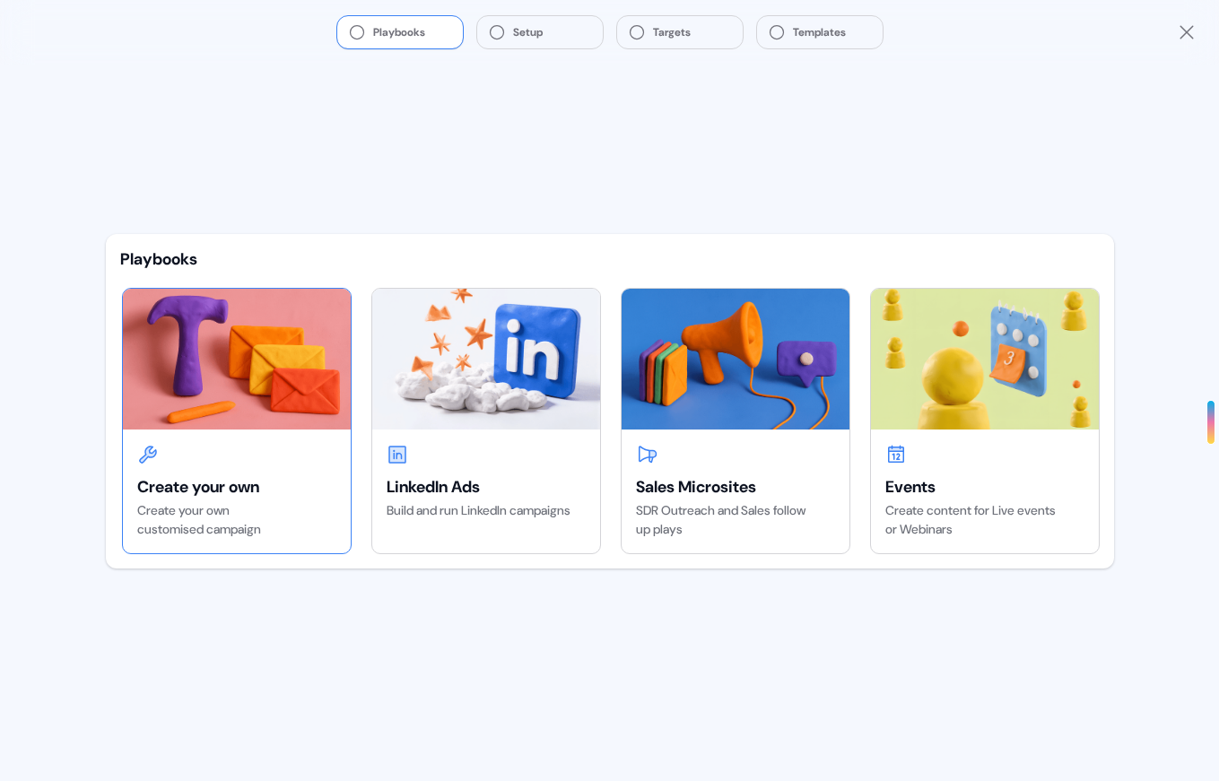
click at [277, 398] on img at bounding box center [237, 359] width 228 height 140
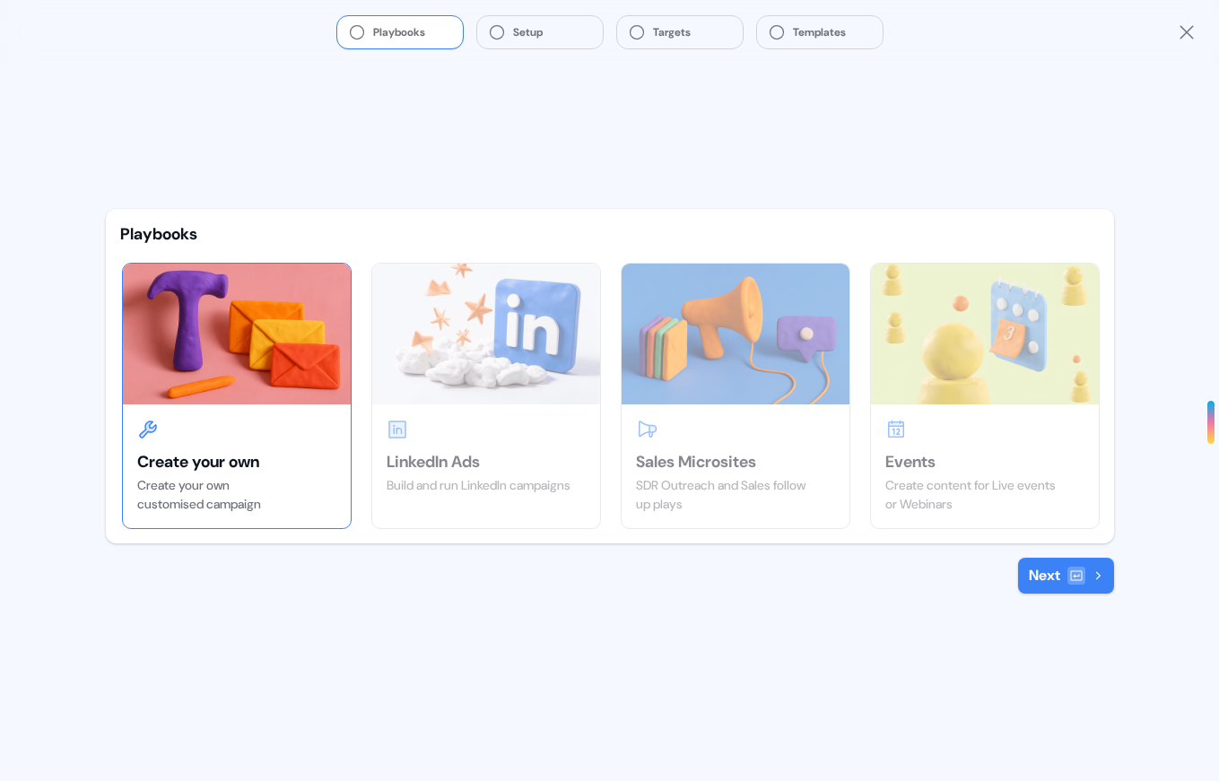
click at [1078, 573] on icon at bounding box center [1076, 575] width 14 height 14
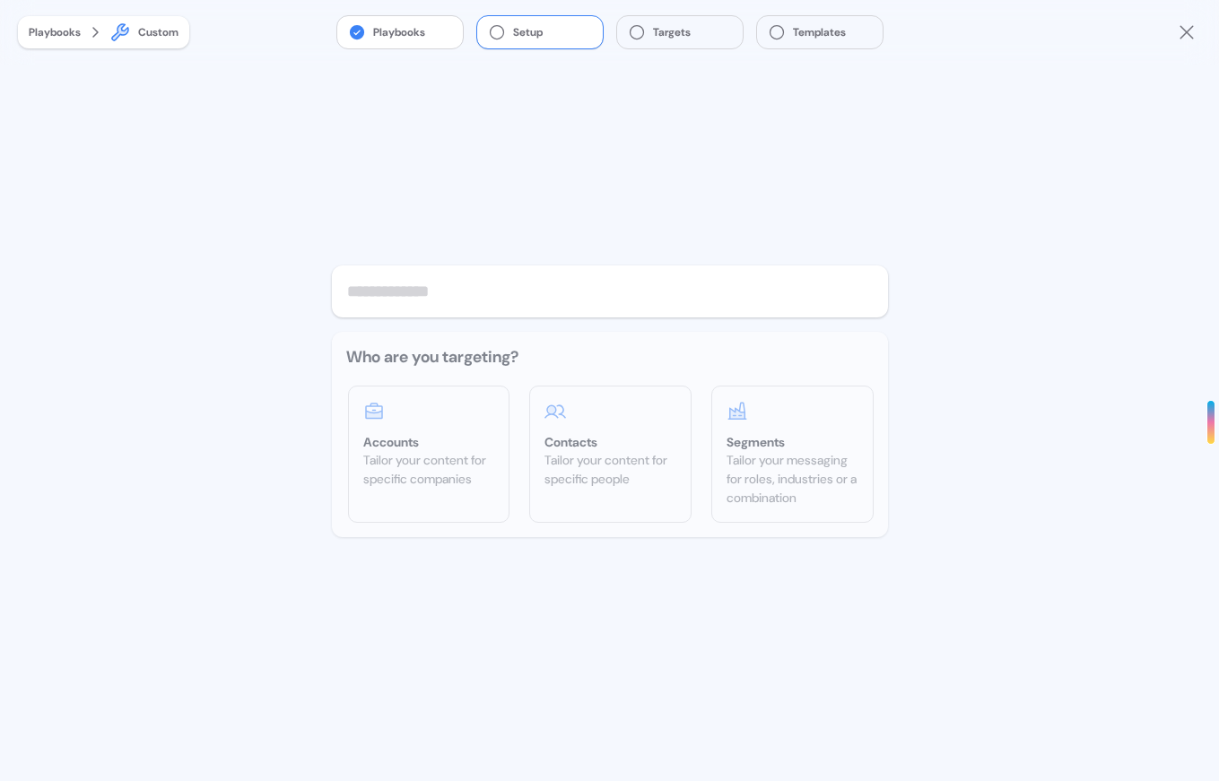
click at [412, 297] on input "text" at bounding box center [610, 291] width 556 height 52
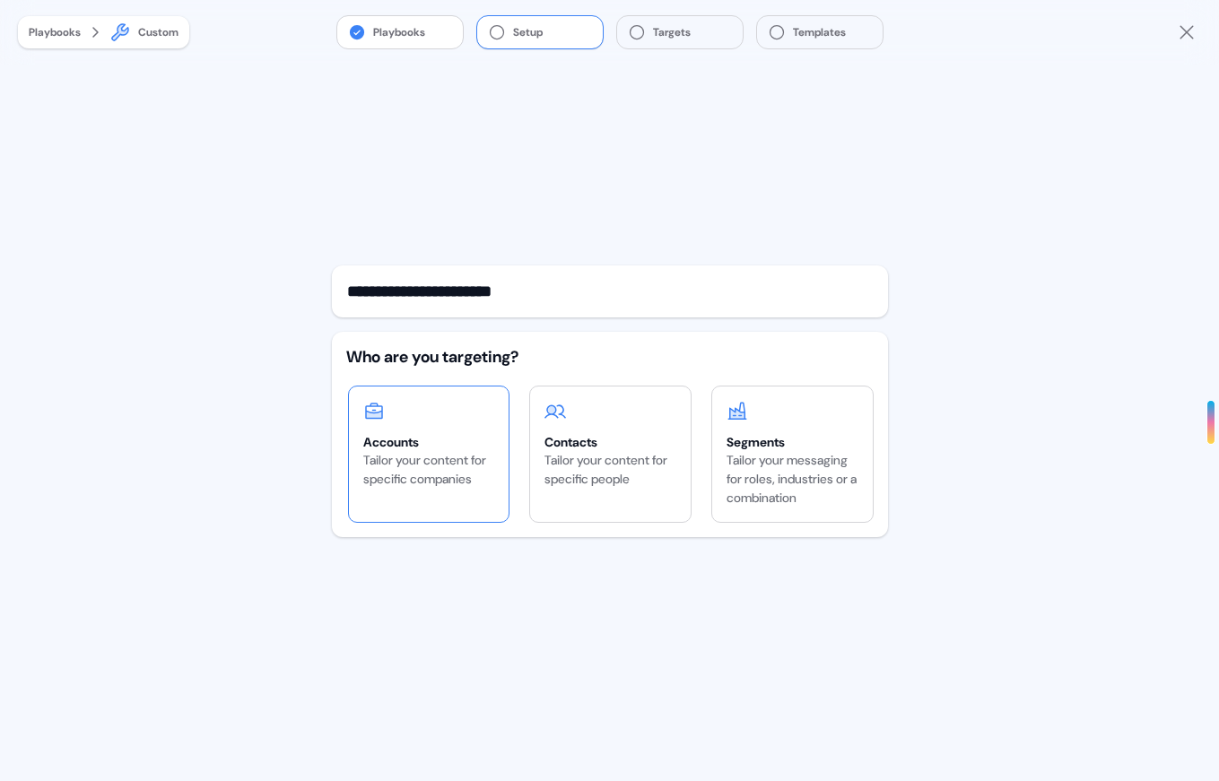
type input "**********"
click at [428, 446] on div "Accounts" at bounding box center [429, 442] width 132 height 18
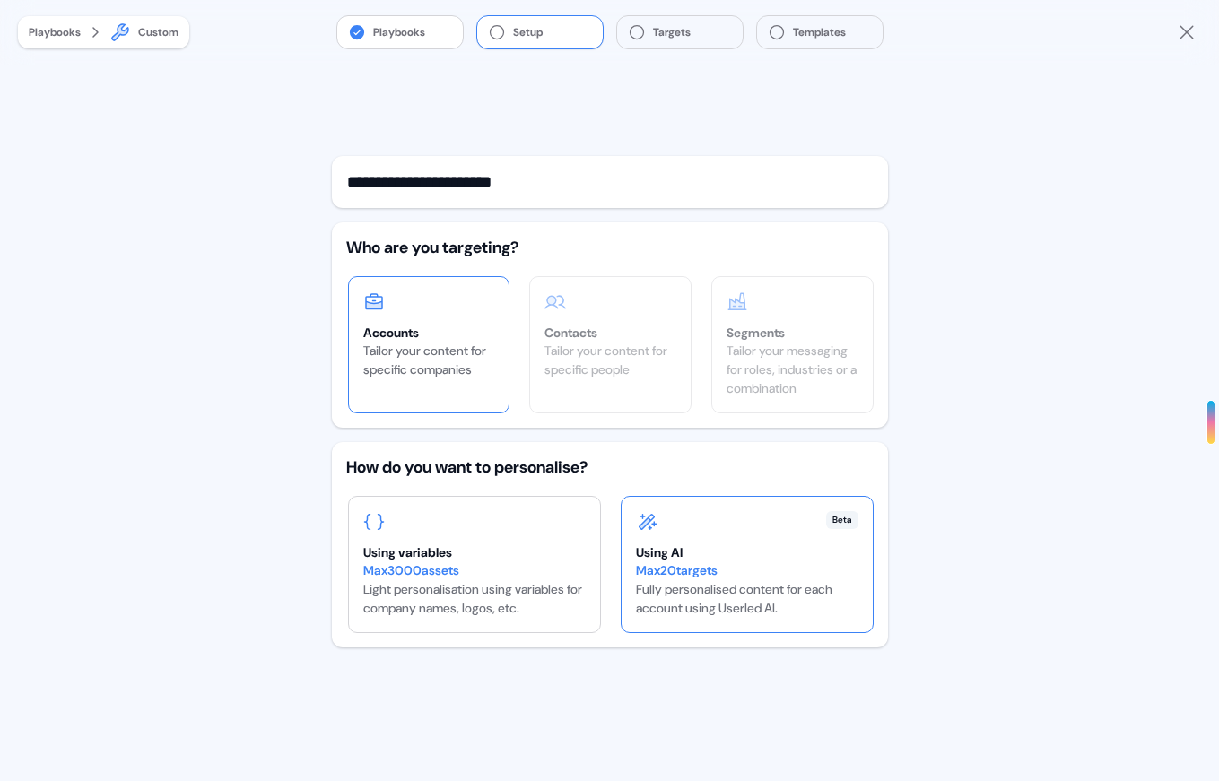
click at [771, 568] on div "Max 20 targets" at bounding box center [747, 570] width 222 height 19
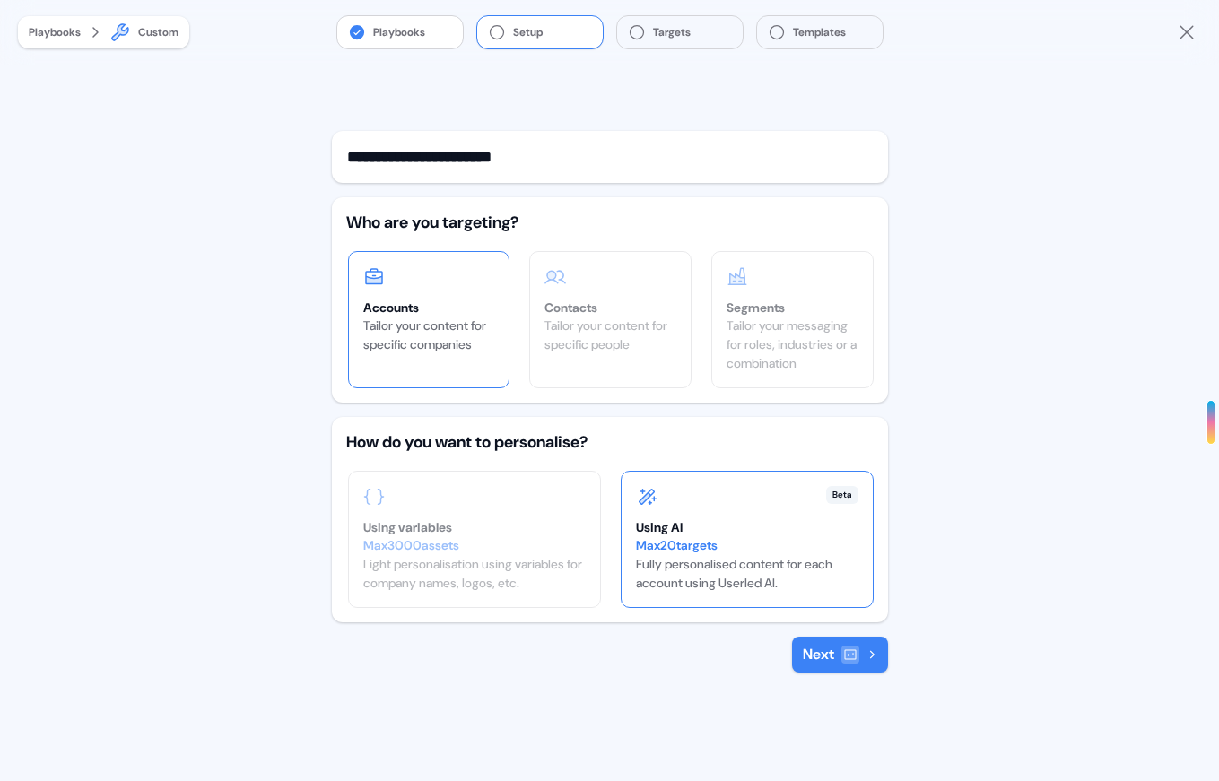
click at [837, 646] on button "Next" at bounding box center [840, 655] width 96 height 36
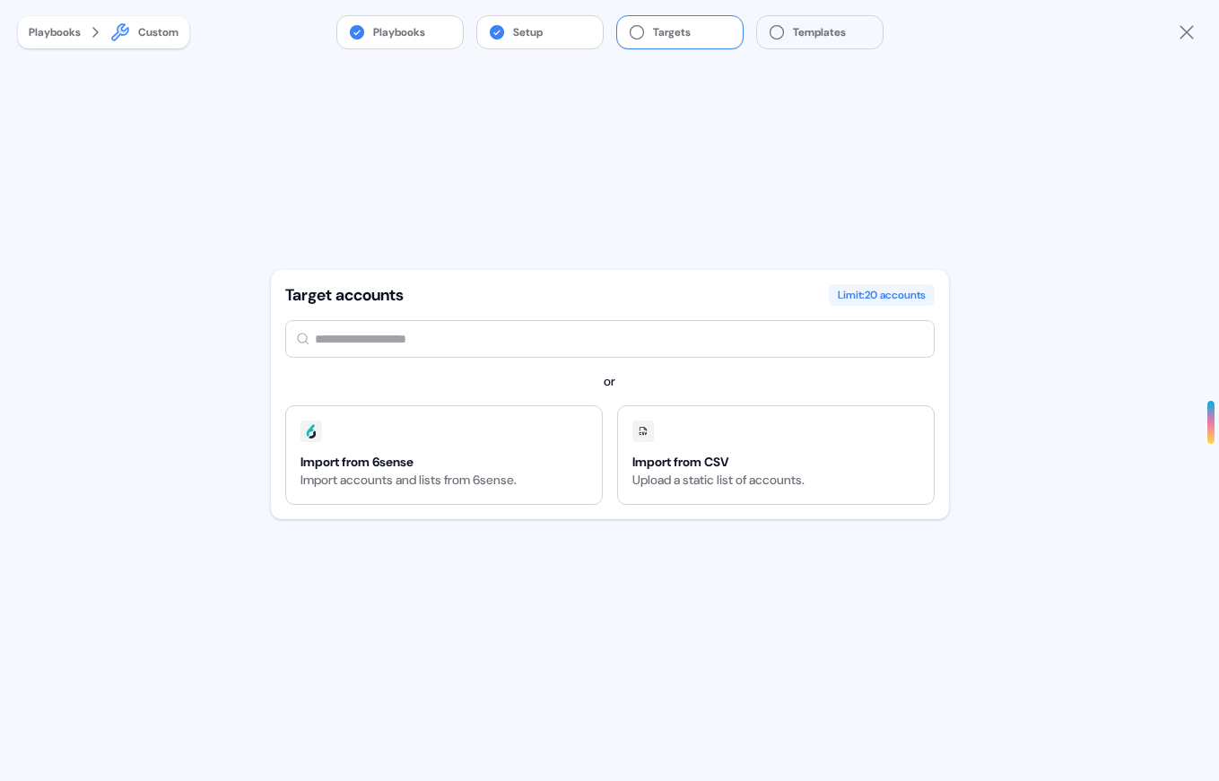
click at [412, 330] on input "text" at bounding box center [609, 339] width 649 height 38
click at [393, 334] on input "text" at bounding box center [609, 339] width 649 height 38
type input "****"
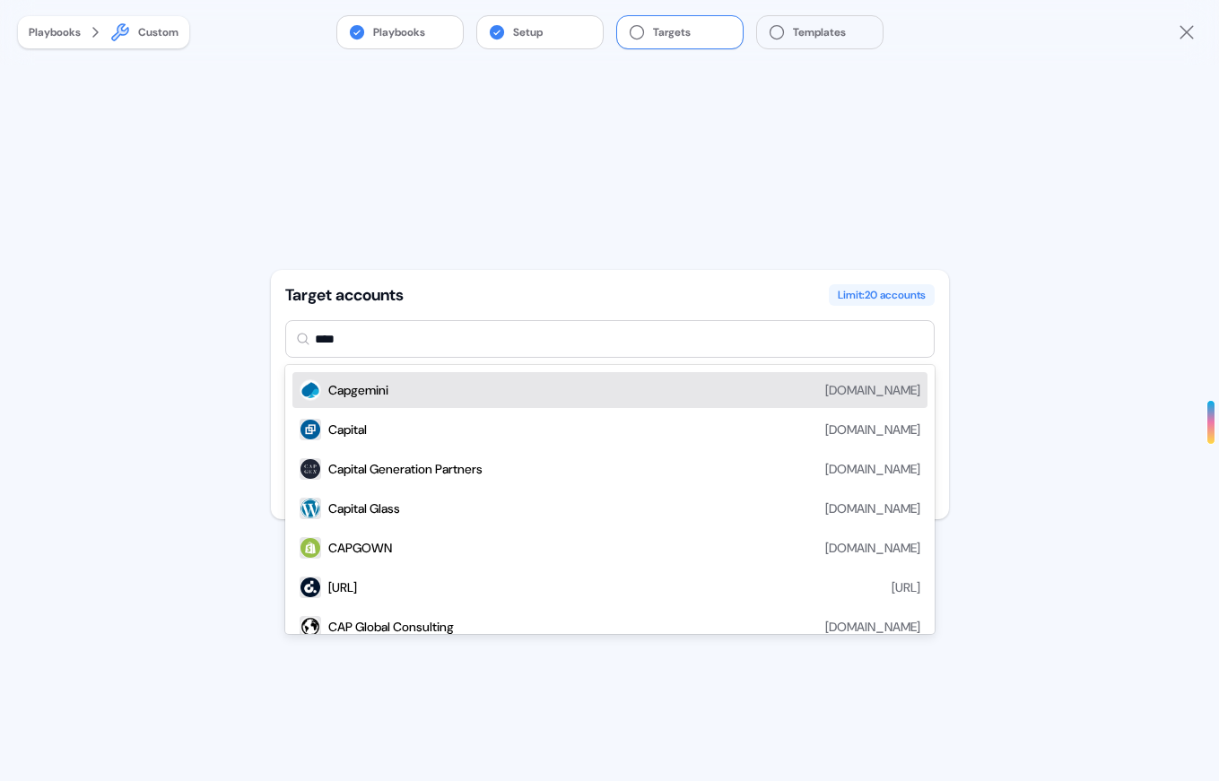
click at [390, 380] on div "Capgemini [DOMAIN_NAME]" at bounding box center [624, 390] width 592 height 22
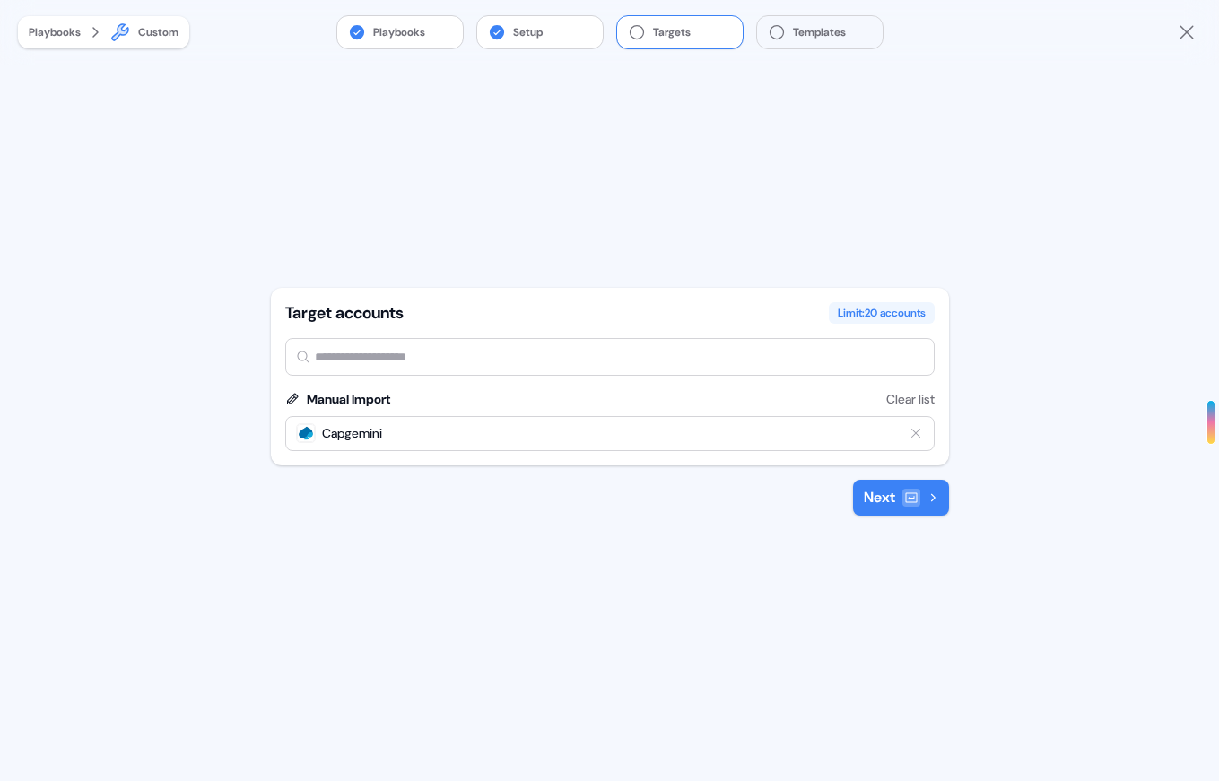
click at [391, 350] on input "text" at bounding box center [609, 357] width 649 height 38
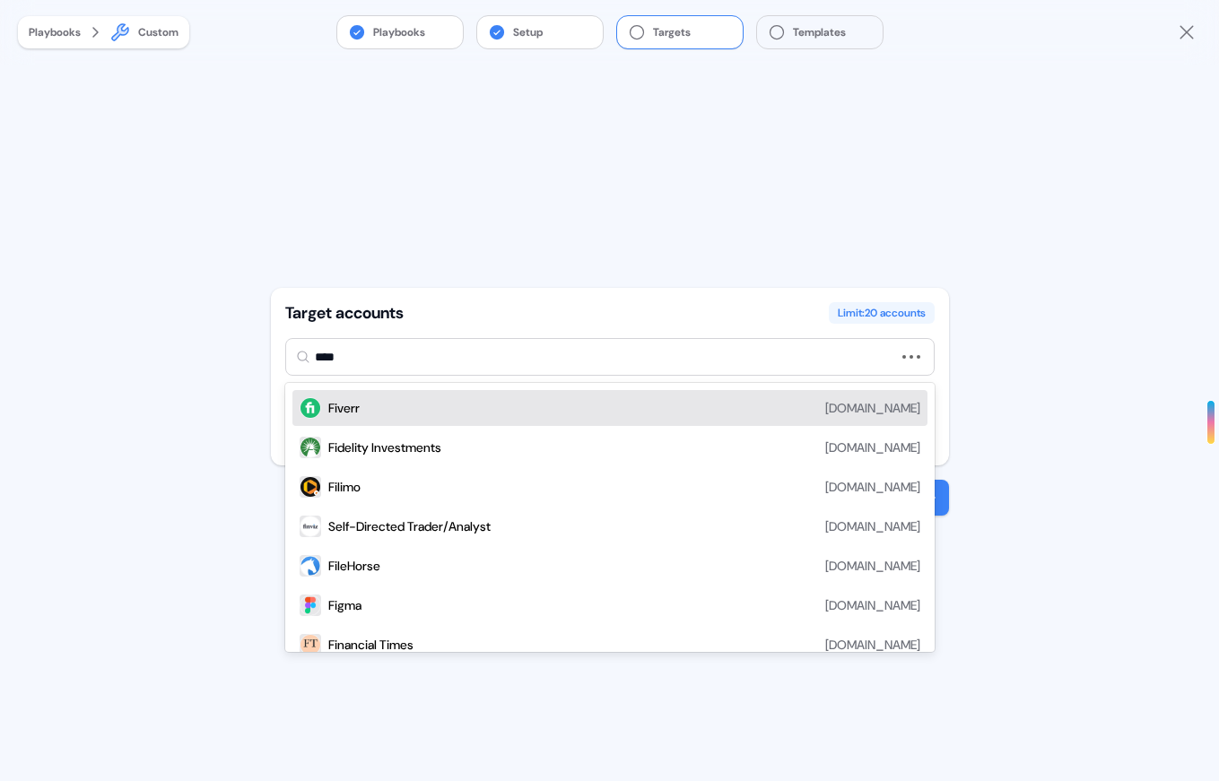
type input "*****"
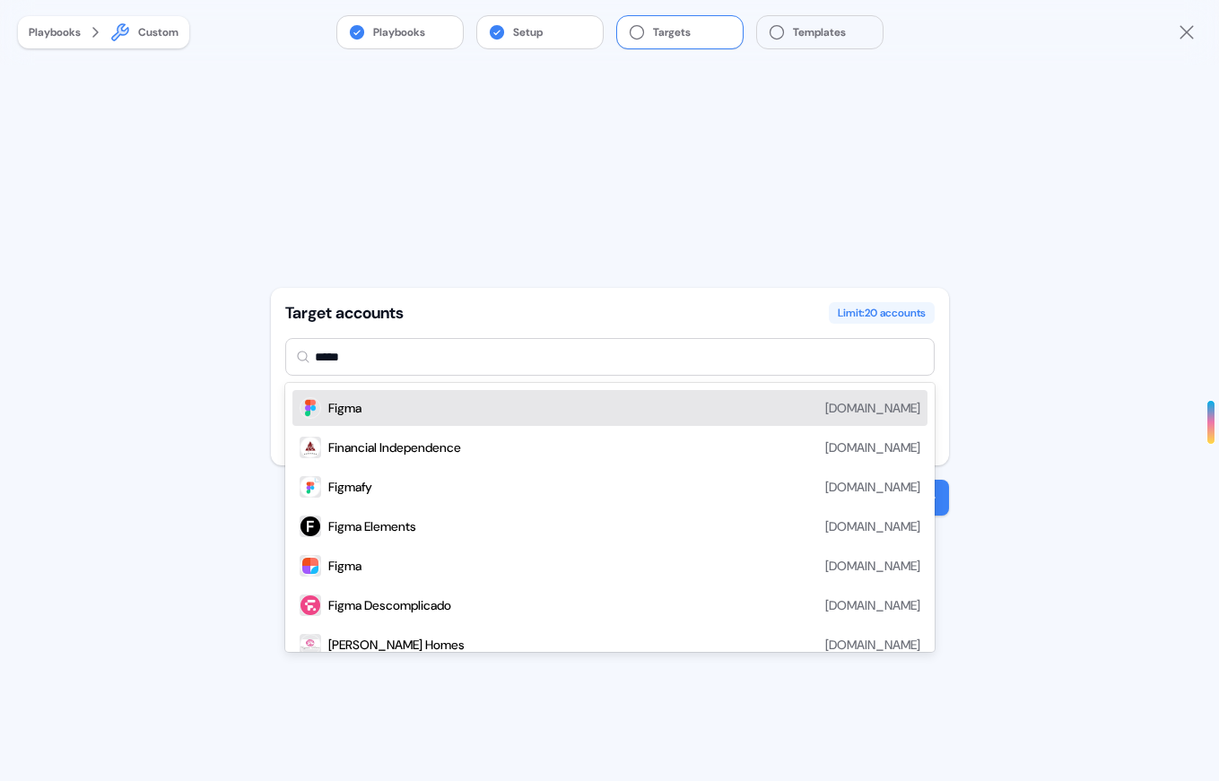
click at [388, 406] on div "Figma [DOMAIN_NAME]" at bounding box center [624, 408] width 592 height 22
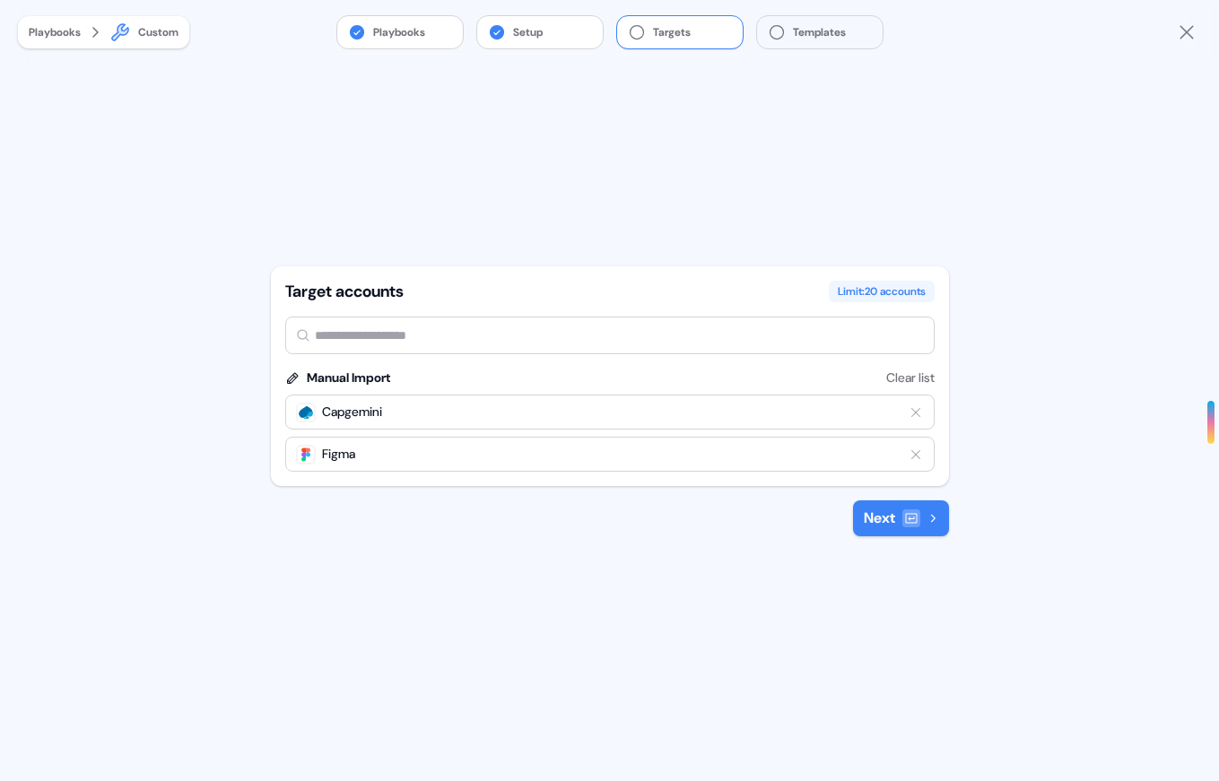
type input "*"
type input "******"
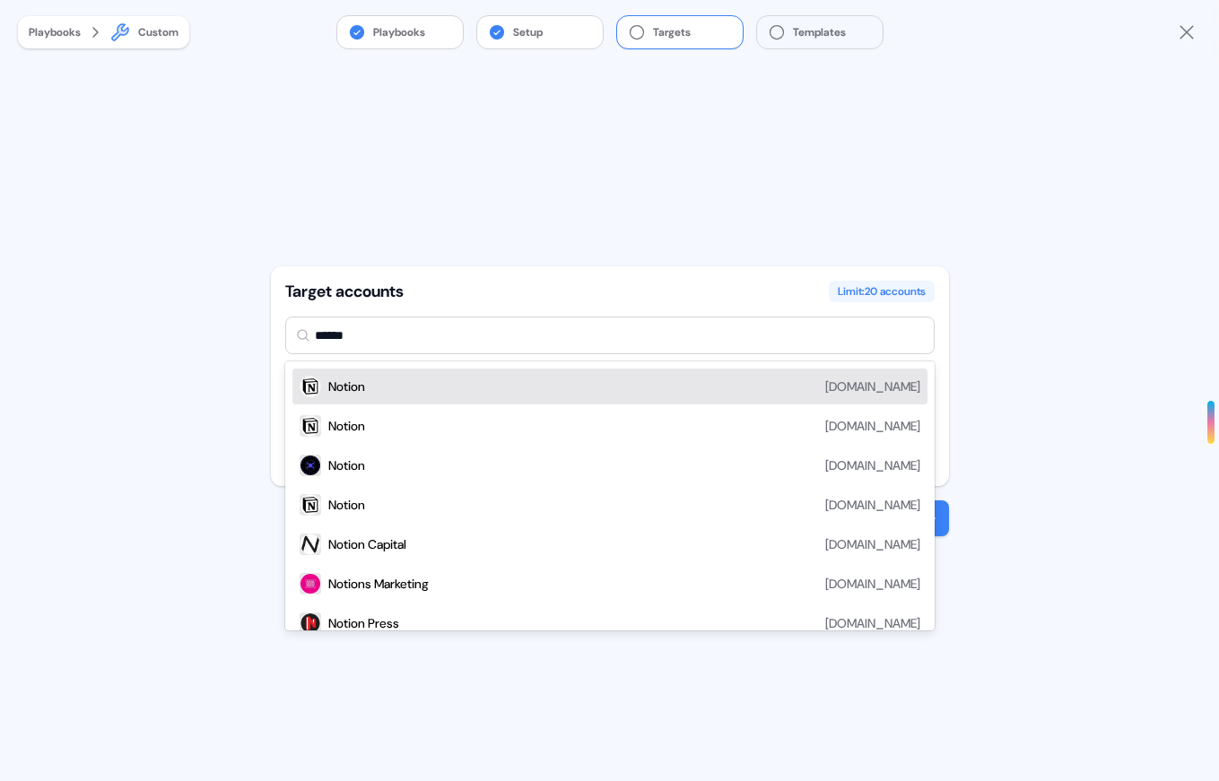
click at [419, 386] on div "Notion [DOMAIN_NAME]" at bounding box center [624, 387] width 592 height 22
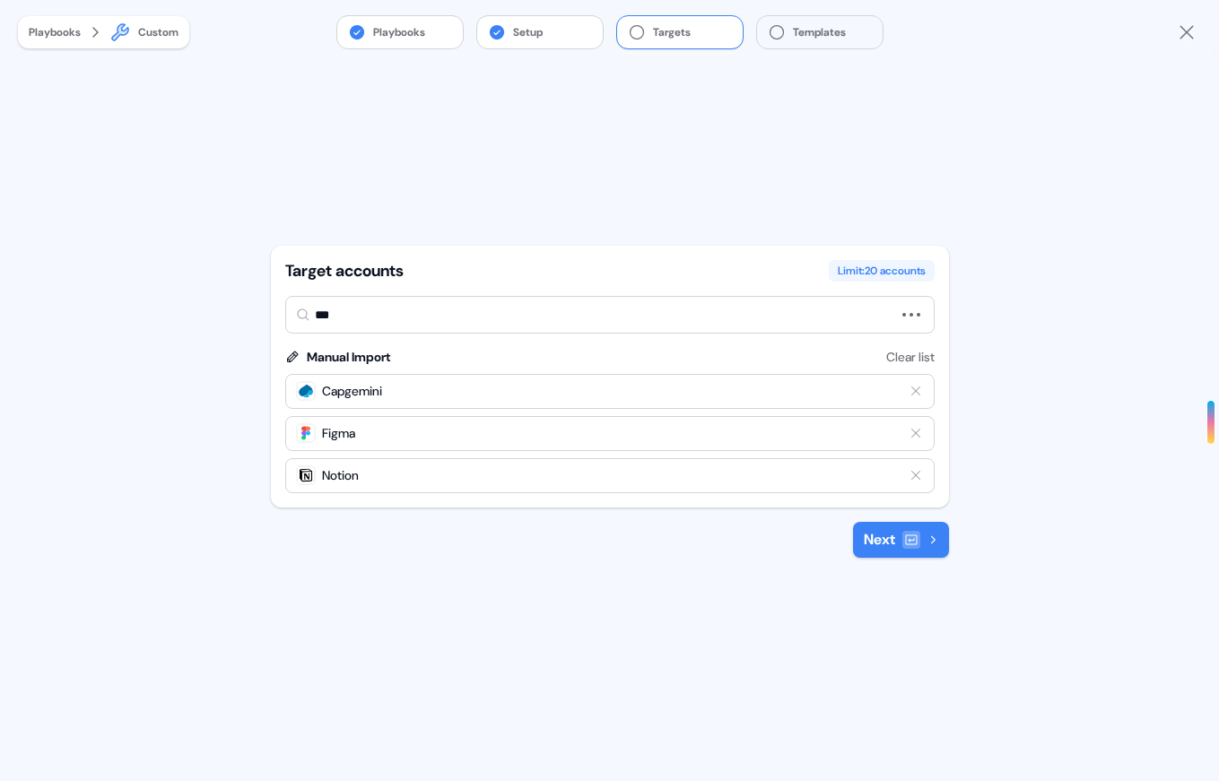
type input "****"
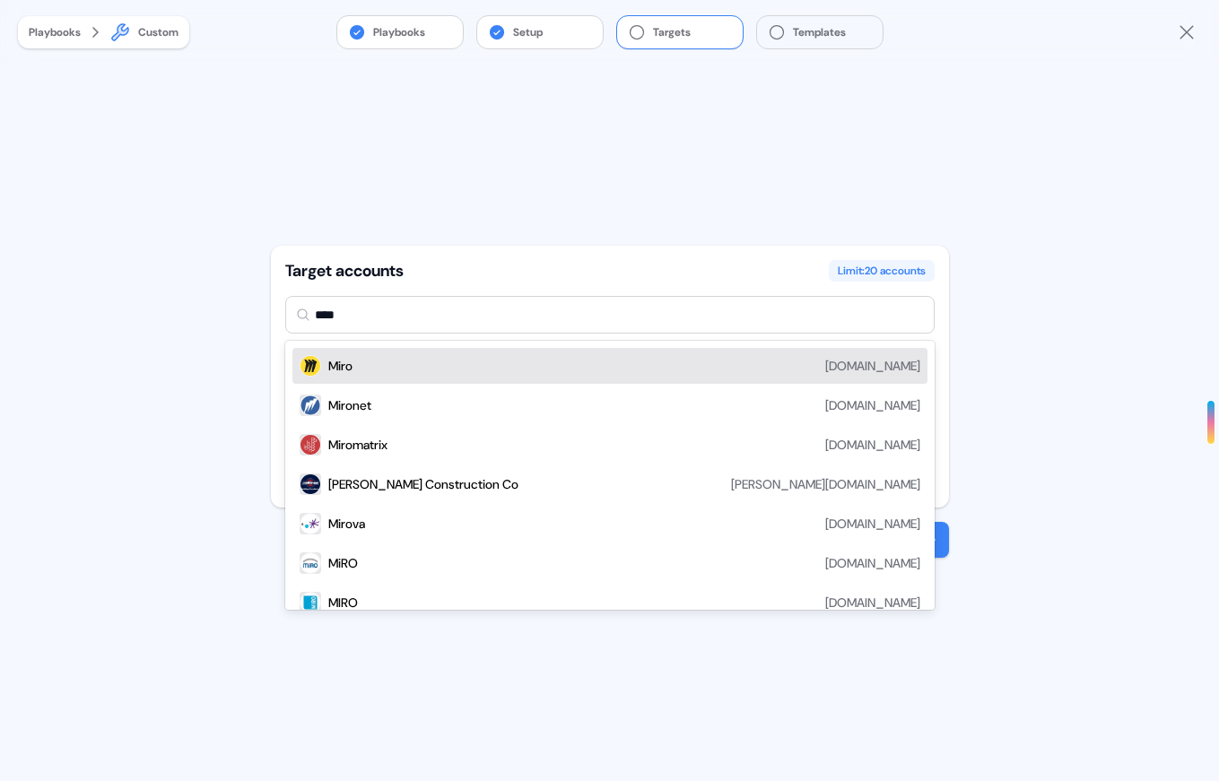
click at [440, 361] on div "[PERSON_NAME][DOMAIN_NAME]" at bounding box center [624, 366] width 592 height 22
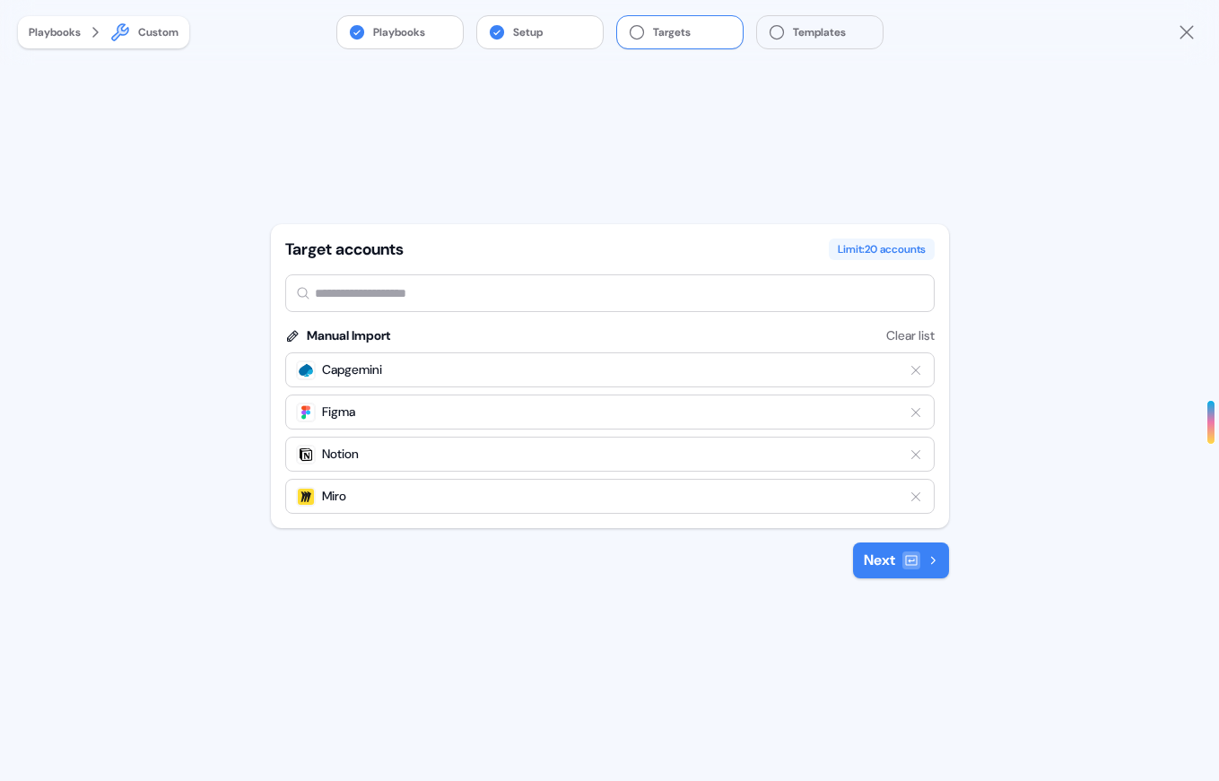
click at [907, 559] on icon at bounding box center [911, 560] width 14 height 14
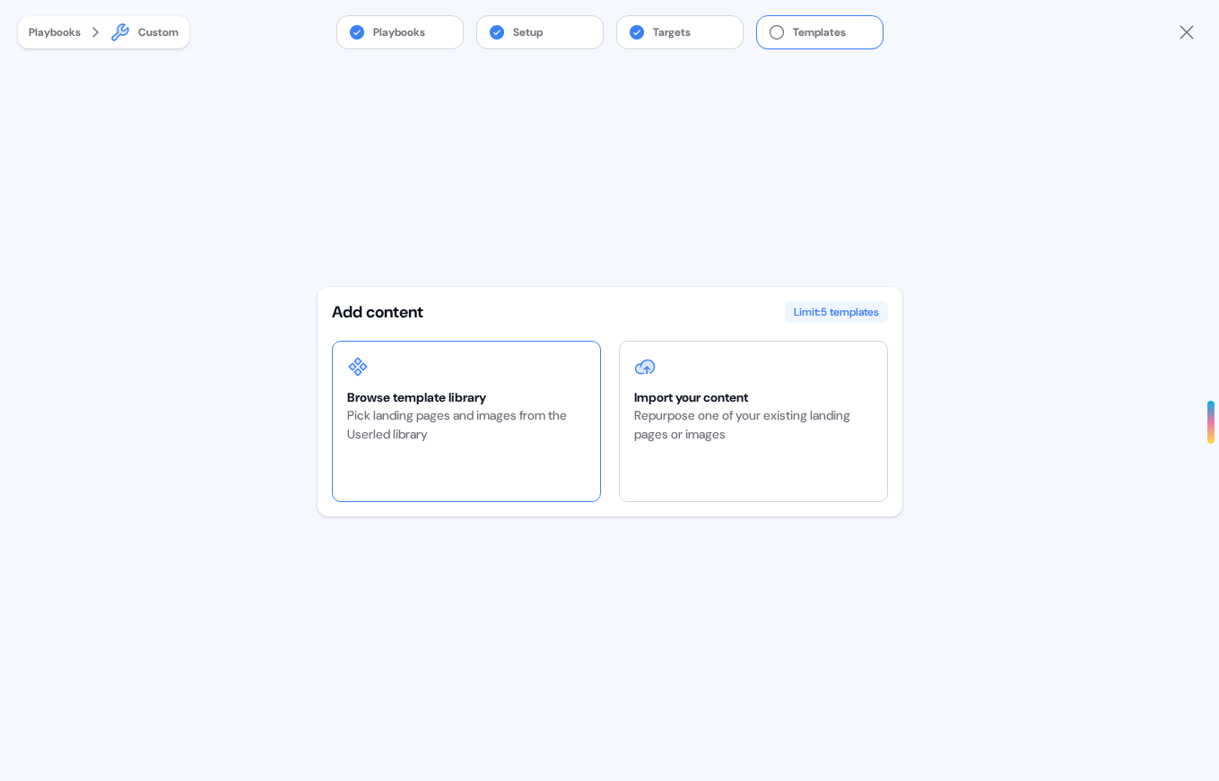
click at [534, 446] on div "Browse template library Pick landing pages and images from the Userled library" at bounding box center [466, 422] width 267 height 160
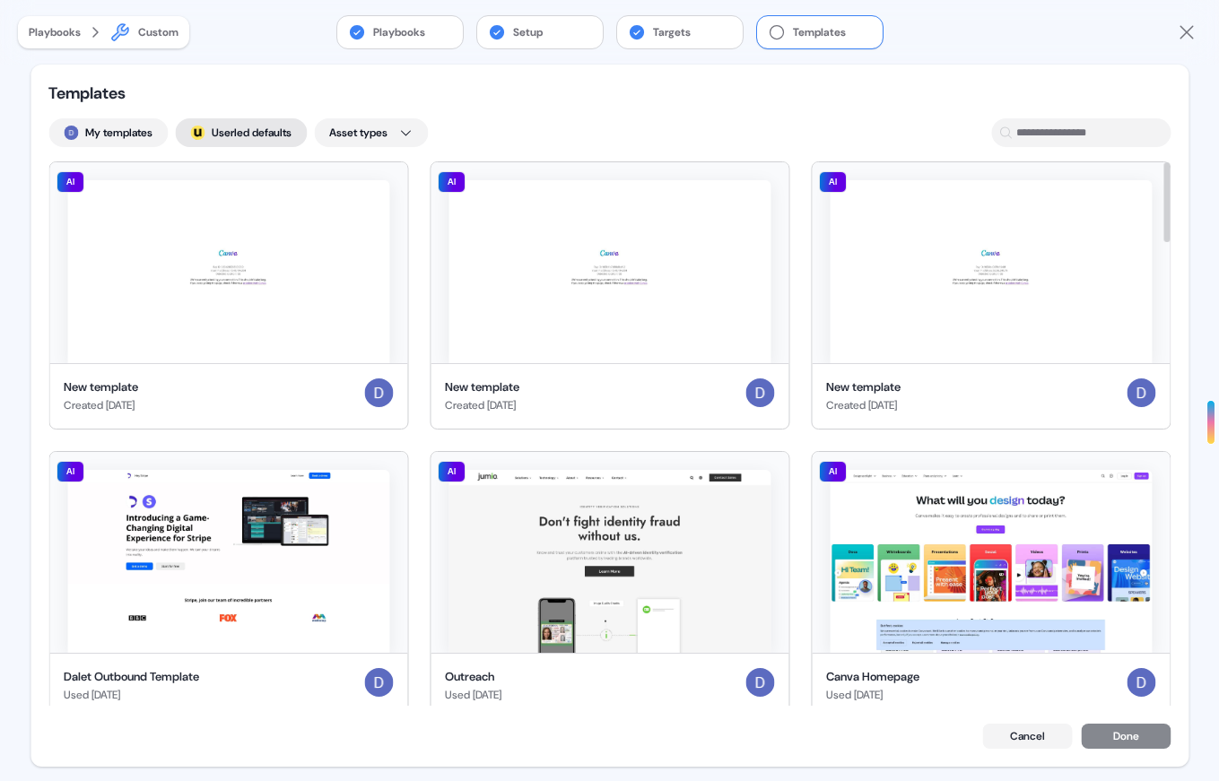
click at [274, 126] on button "; Userled defaults" at bounding box center [241, 132] width 132 height 29
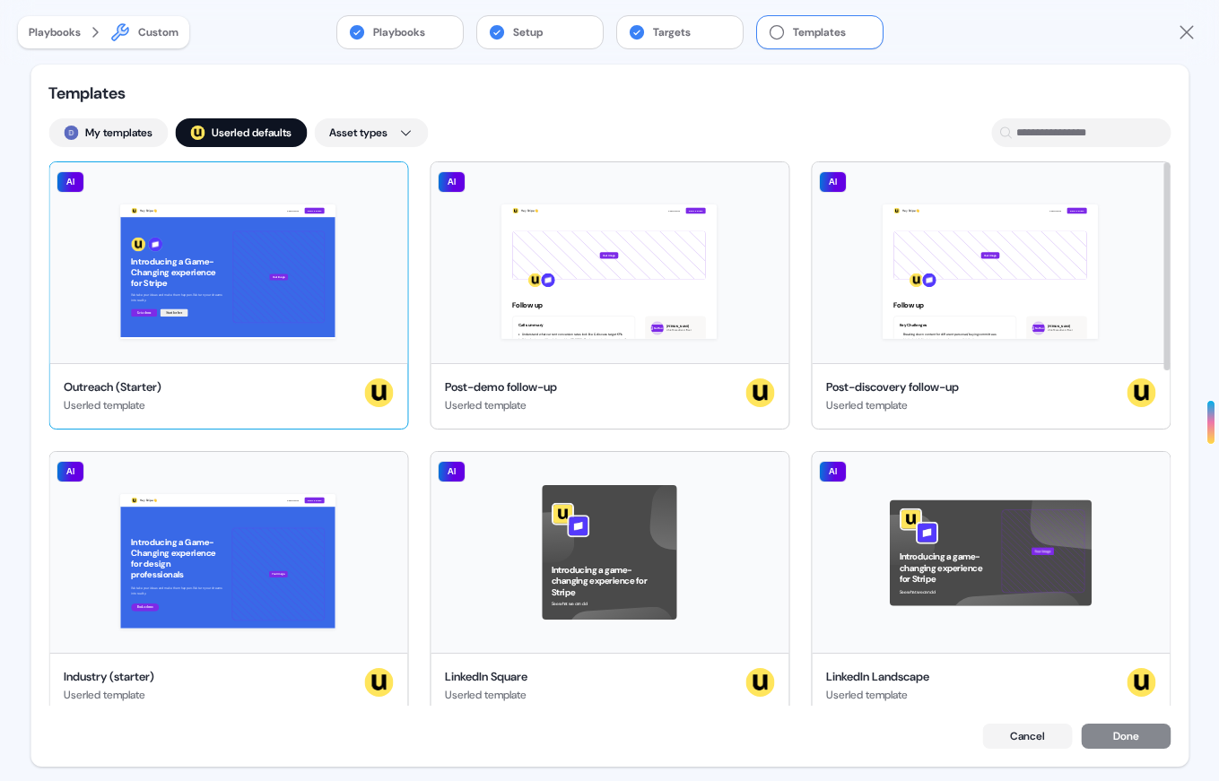
click at [371, 190] on div "Hey Stripe 👋 Learn more Book a demo Introducing a Game-Changing experience for …" at bounding box center [228, 262] width 358 height 201
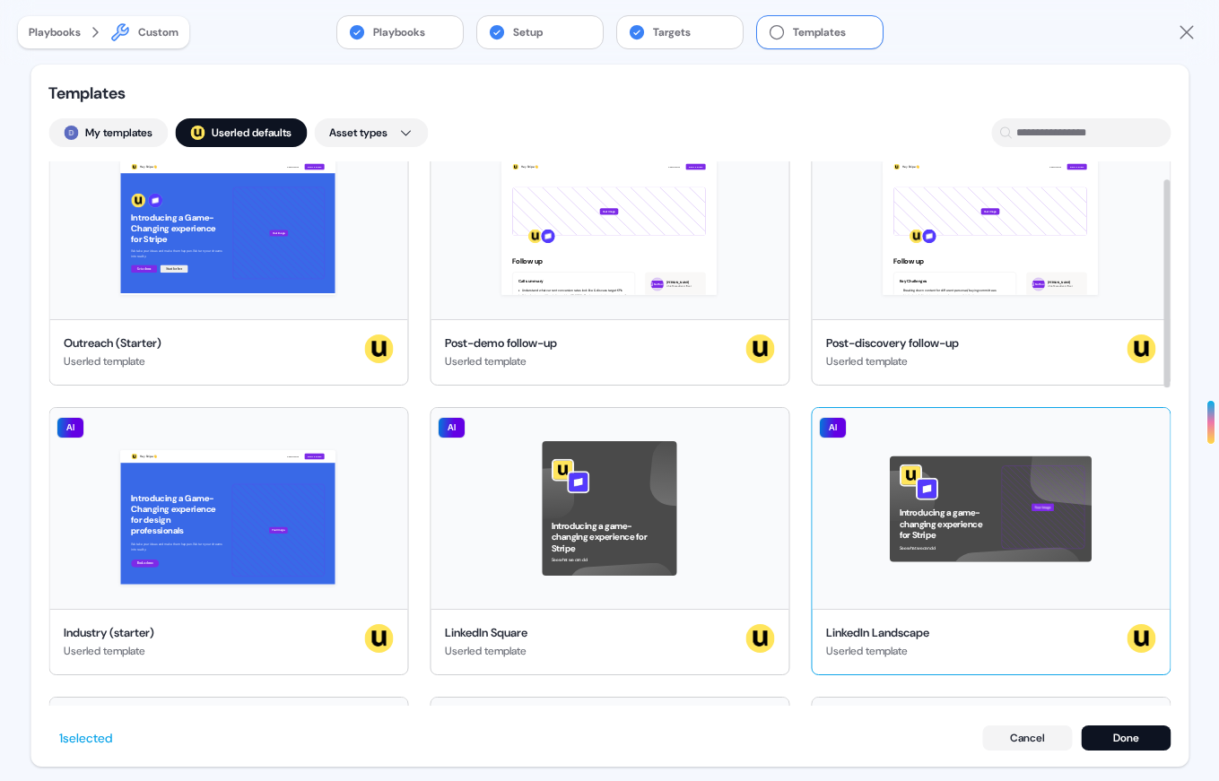
scroll to position [47, 0]
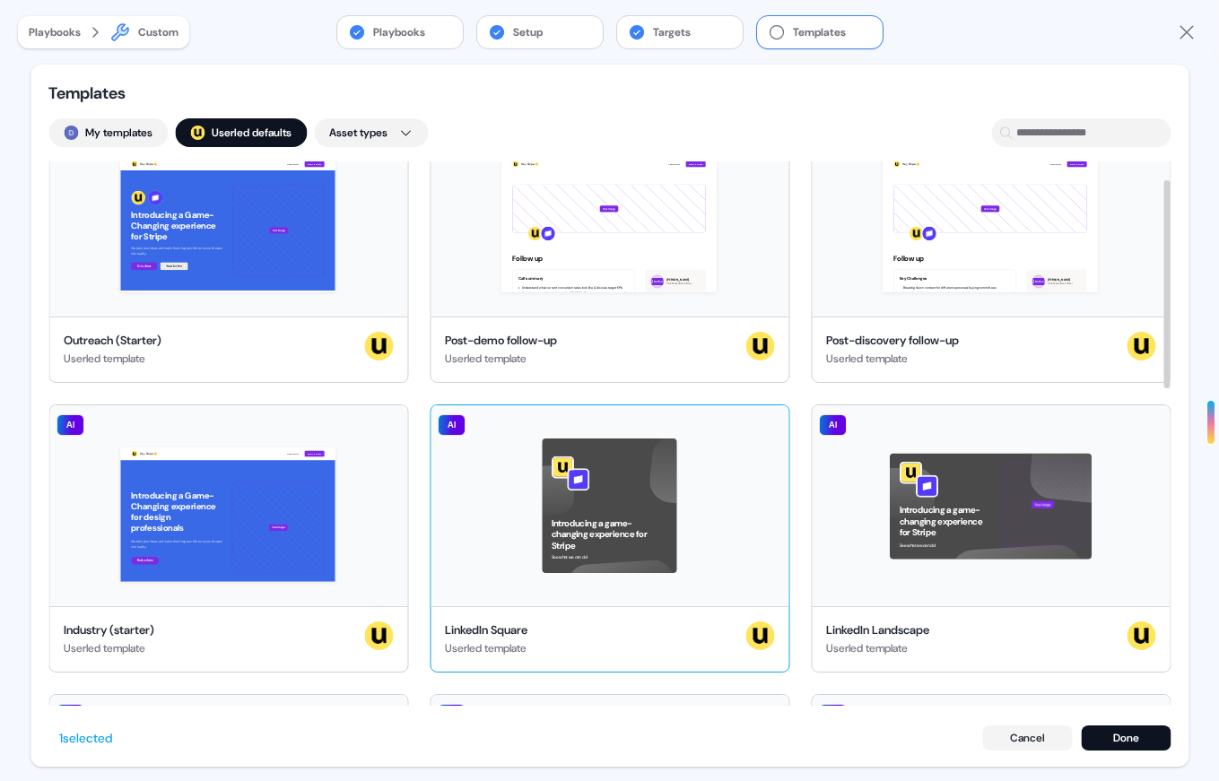
click at [743, 474] on div "Introducing a game-changing experience for Stripe See what we can do! AI" at bounding box center [609, 505] width 358 height 201
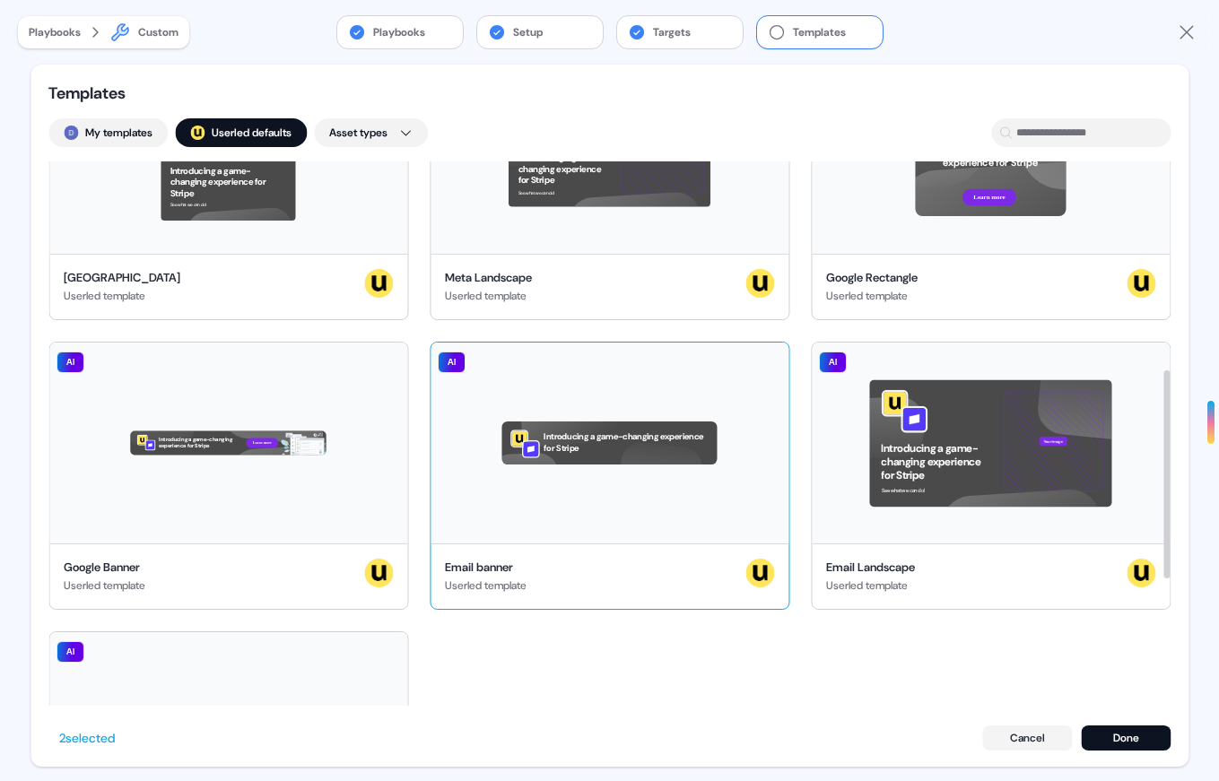
scroll to position [543, 0]
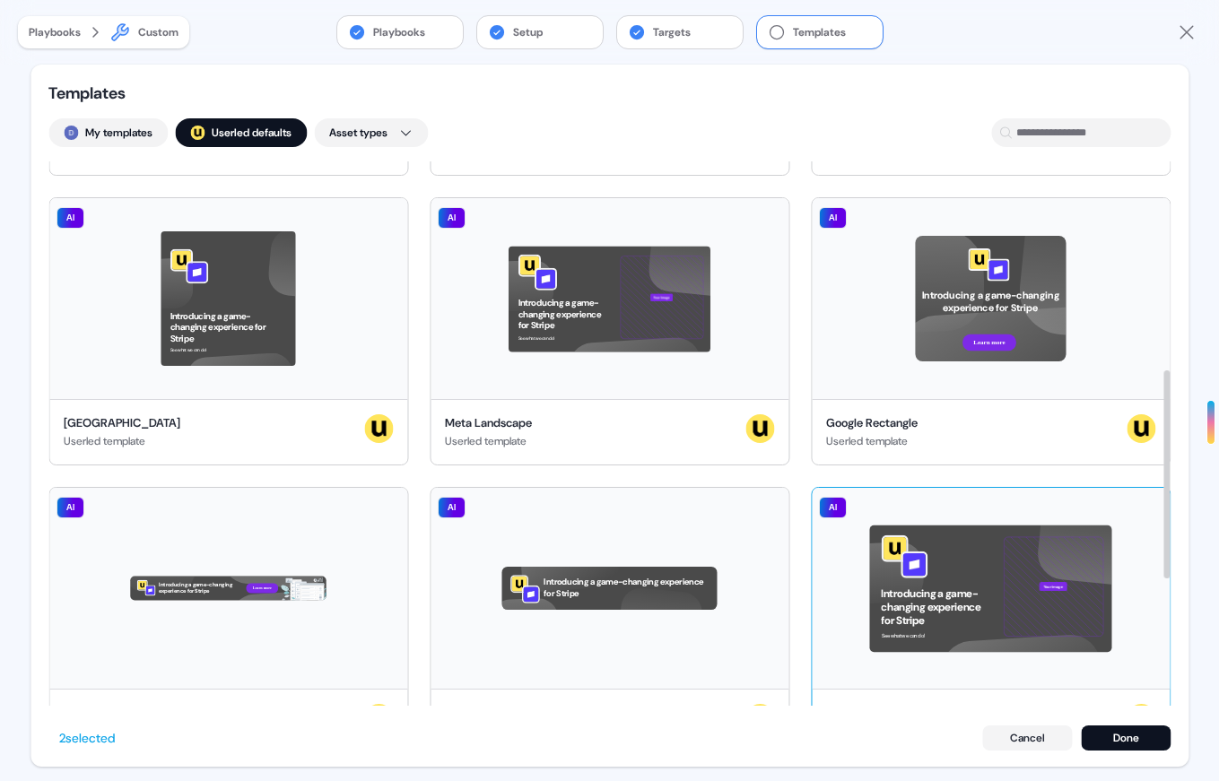
click at [1137, 515] on div "Introducing a game-changing experience for Stripe See what we can do! Your imag…" at bounding box center [990, 588] width 358 height 201
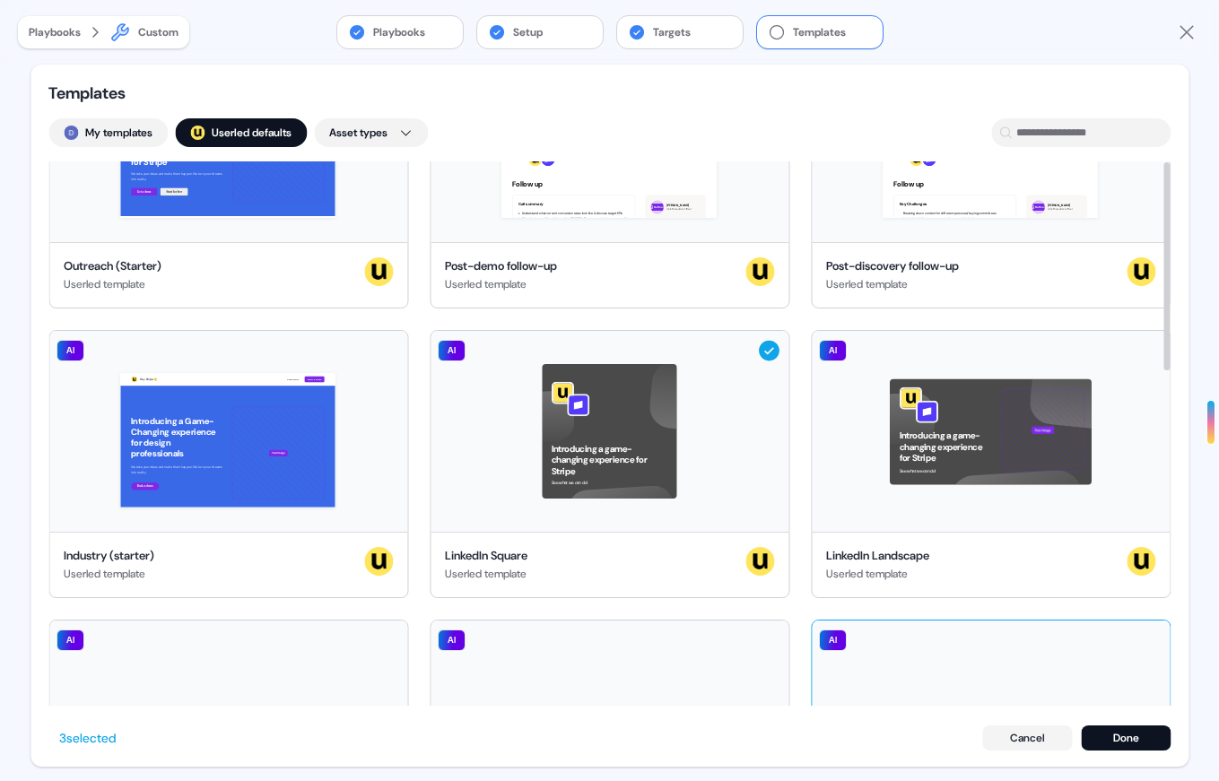
scroll to position [0, 0]
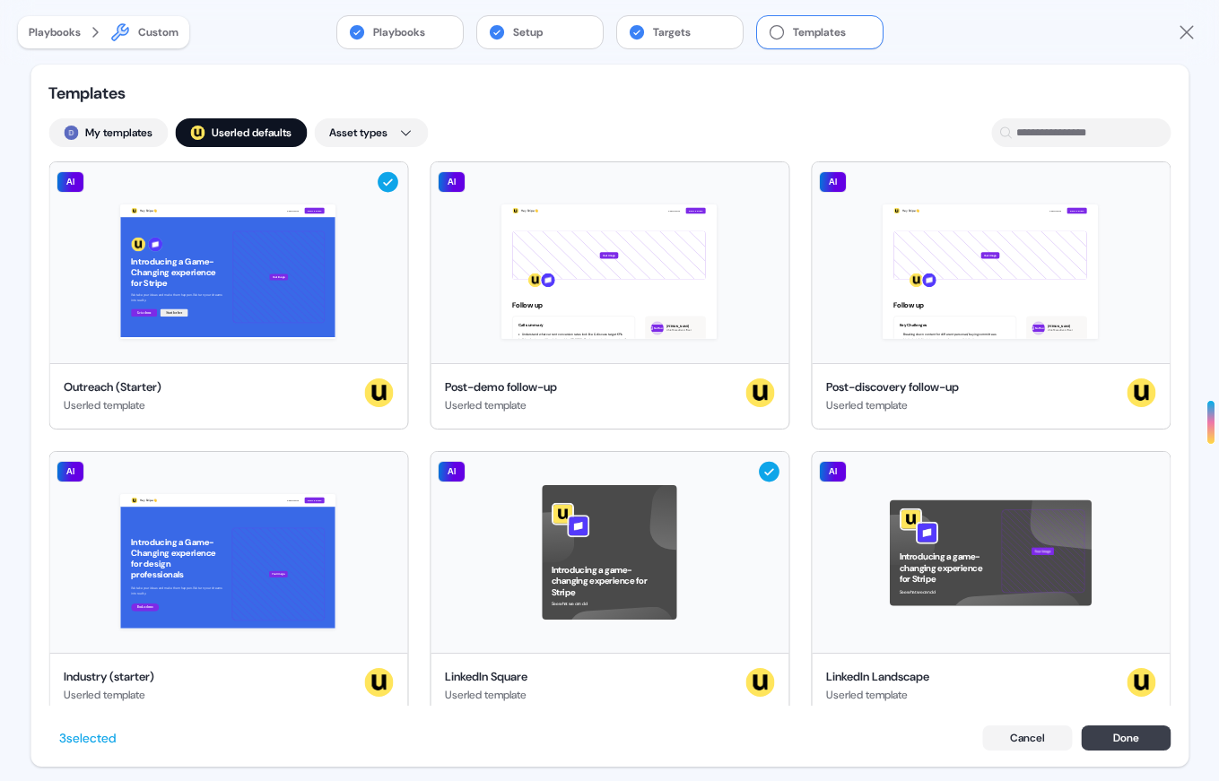
click at [1109, 742] on button "Done" at bounding box center [1125, 737] width 90 height 25
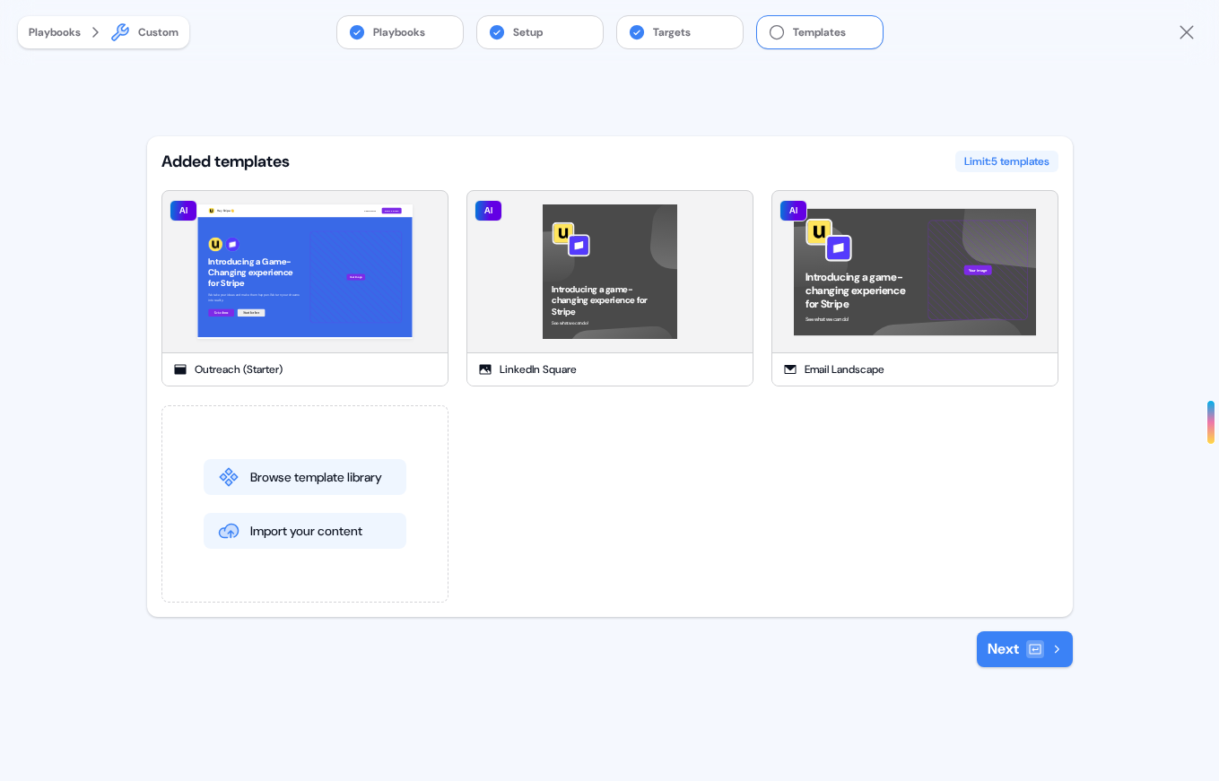
click at [1002, 650] on button "Next" at bounding box center [1024, 649] width 96 height 36
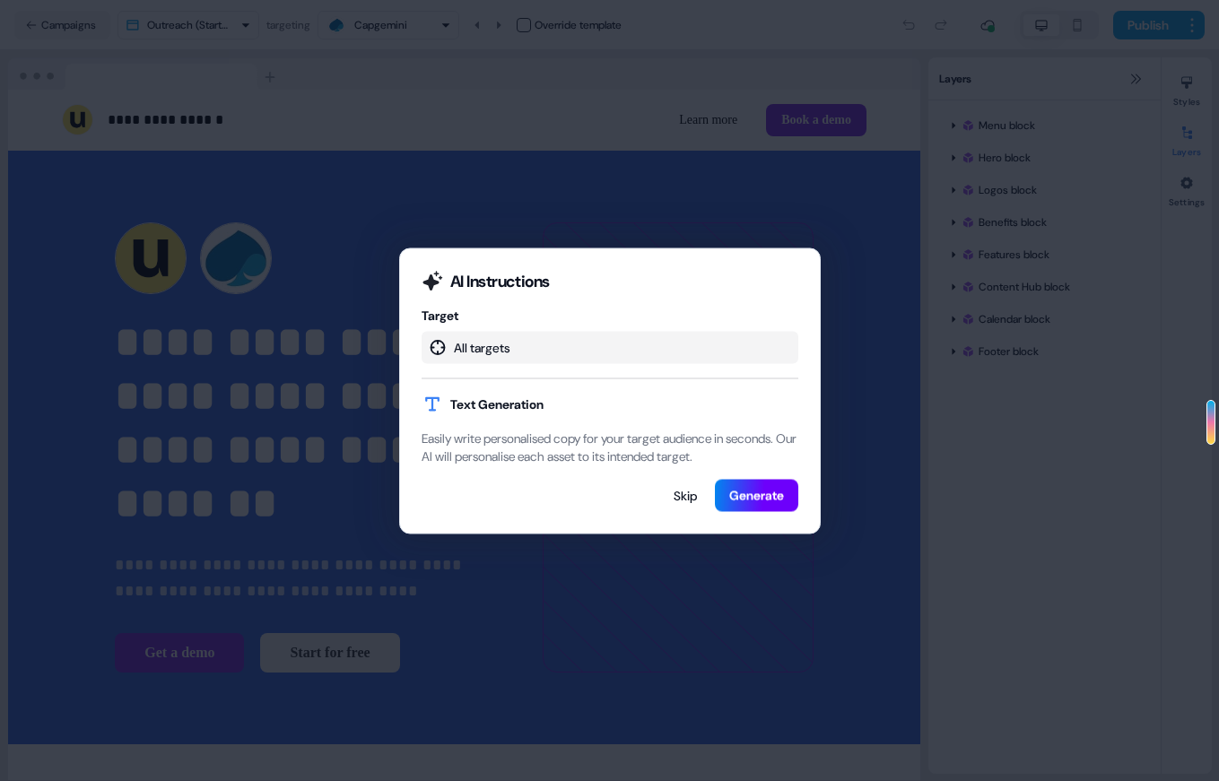
click at [768, 506] on button "Generate" at bounding box center [756, 495] width 83 height 32
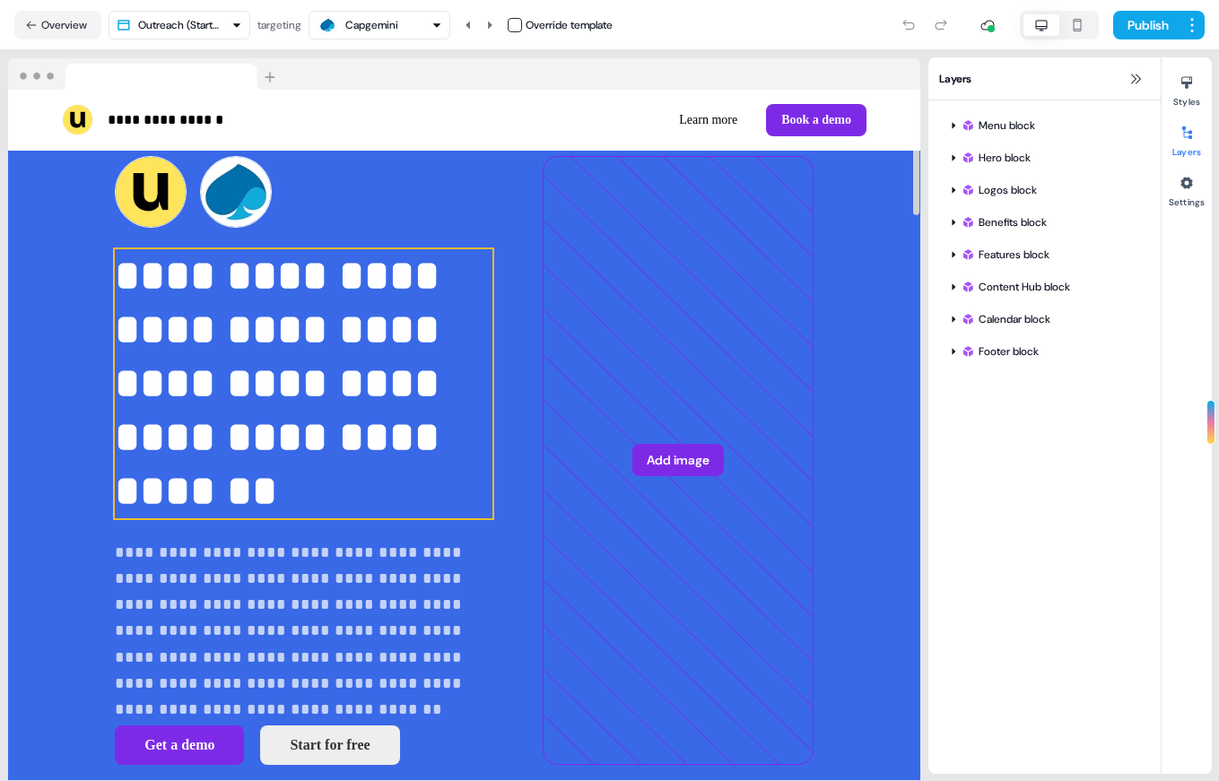
scroll to position [63, 0]
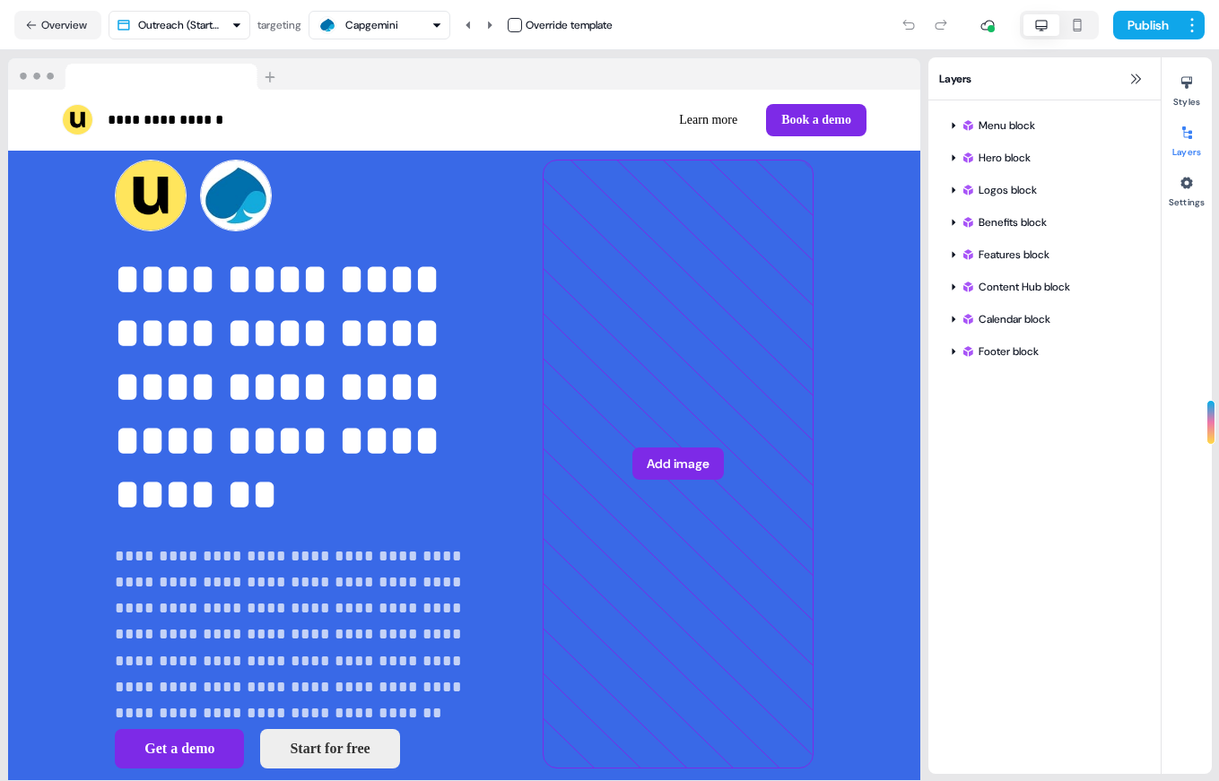
click at [374, 27] on div "Capgemini" at bounding box center [371, 25] width 53 height 18
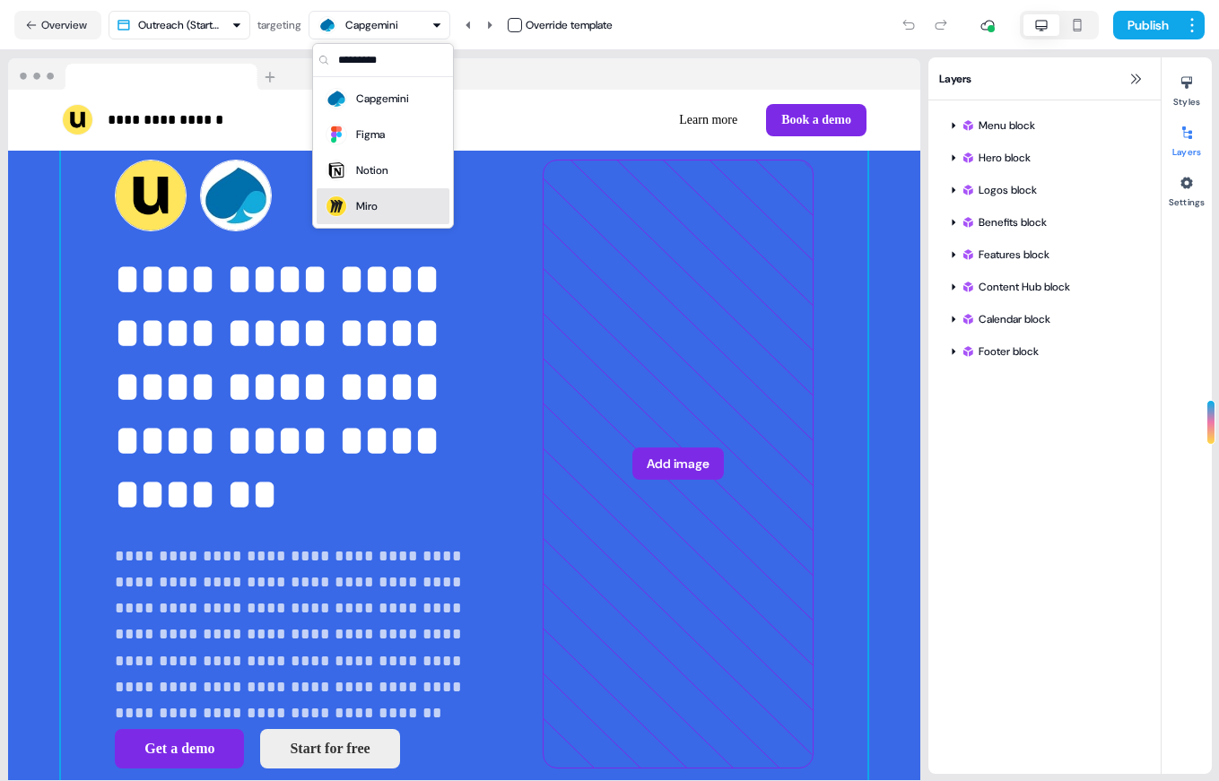
click at [451, 316] on div "**********" at bounding box center [464, 464] width 806 height 753
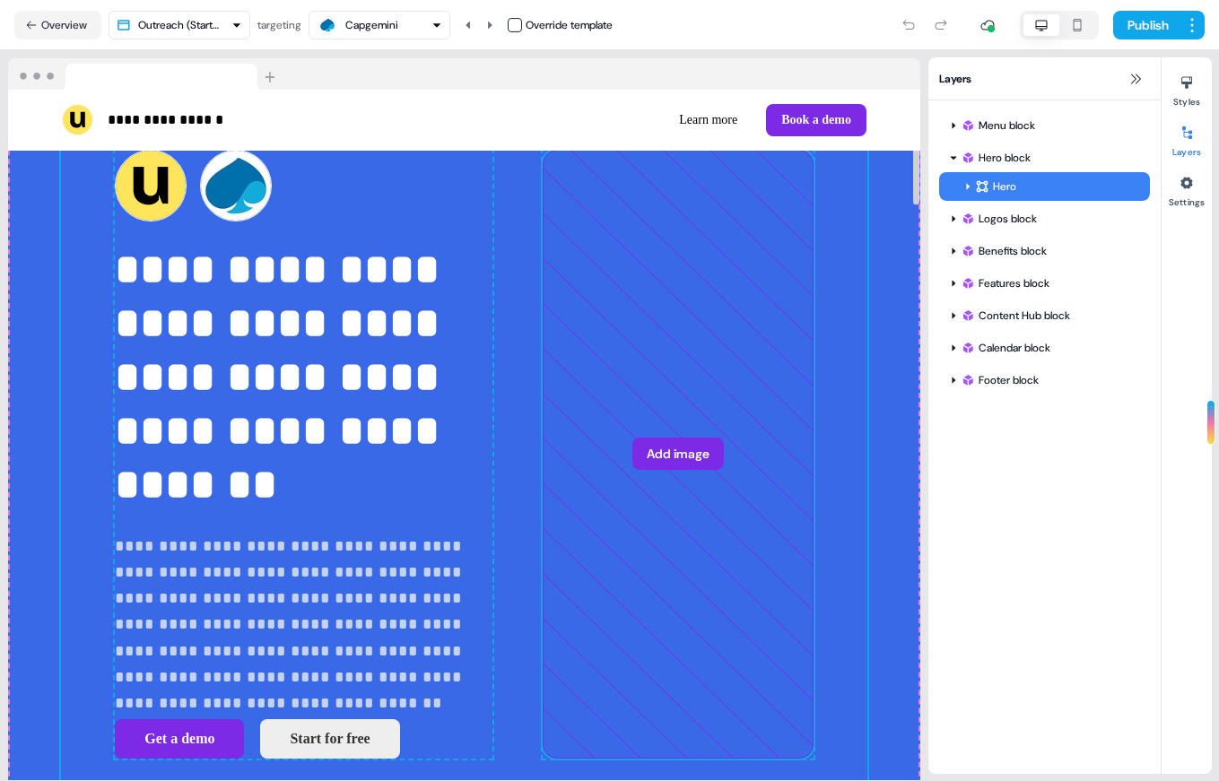
scroll to position [69, 0]
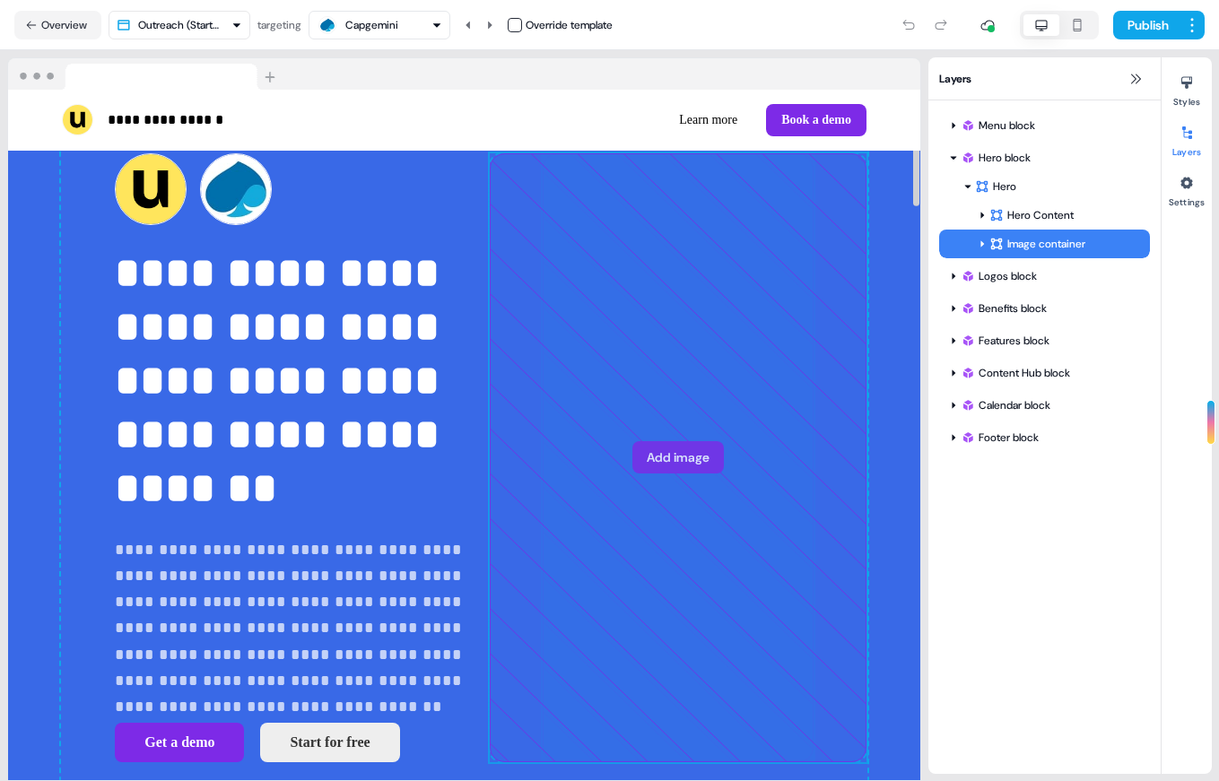
drag, startPoint x: 564, startPoint y: 453, endPoint x: 457, endPoint y: 453, distance: 106.7
click at [457, 453] on div "**********" at bounding box center [464, 458] width 806 height 753
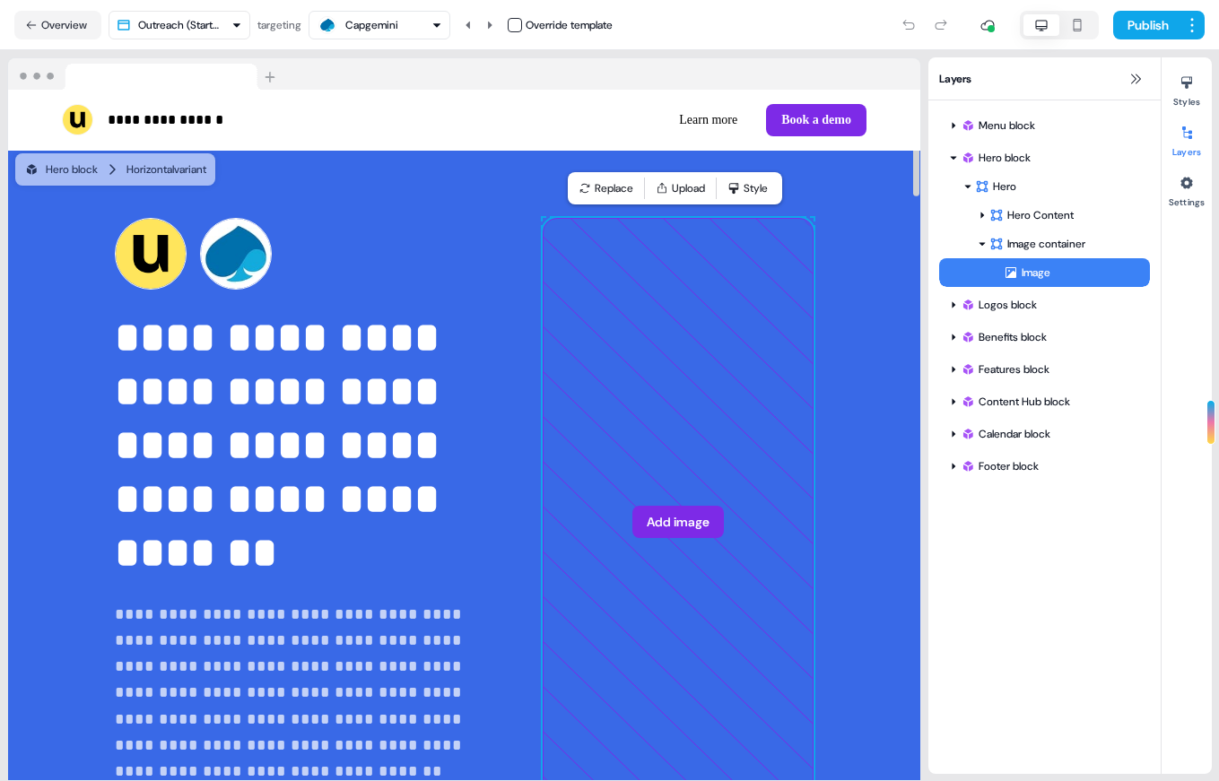
scroll to position [0, 0]
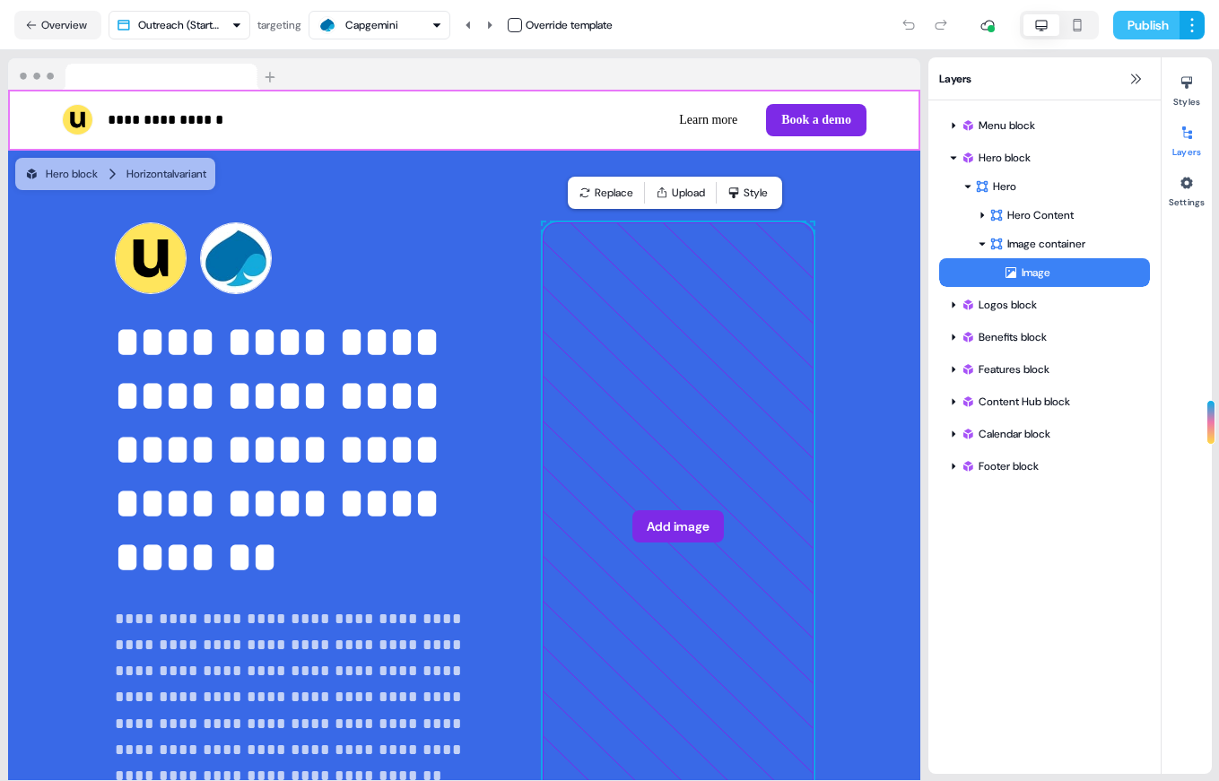
click at [1126, 26] on button "Publish" at bounding box center [1146, 25] width 66 height 29
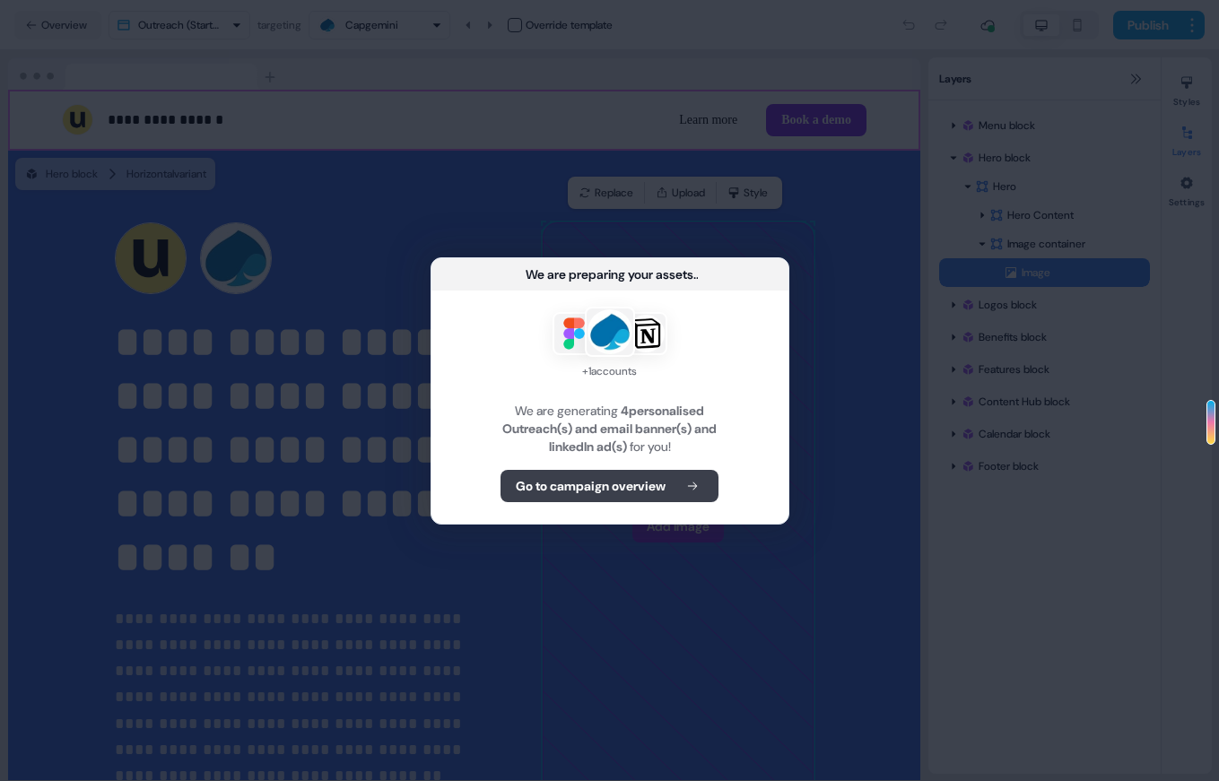
click at [593, 489] on b "Go to campaign overview" at bounding box center [591, 486] width 150 height 18
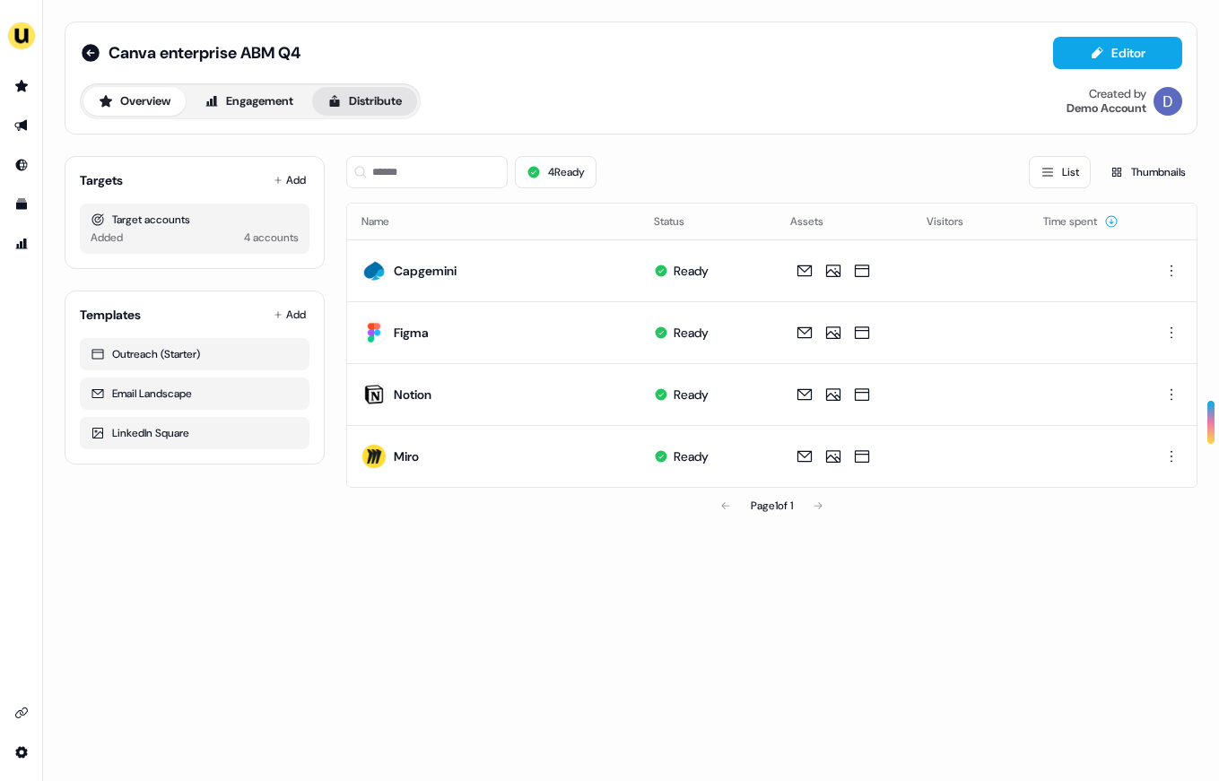
click at [404, 91] on button "Distribute" at bounding box center [364, 101] width 105 height 29
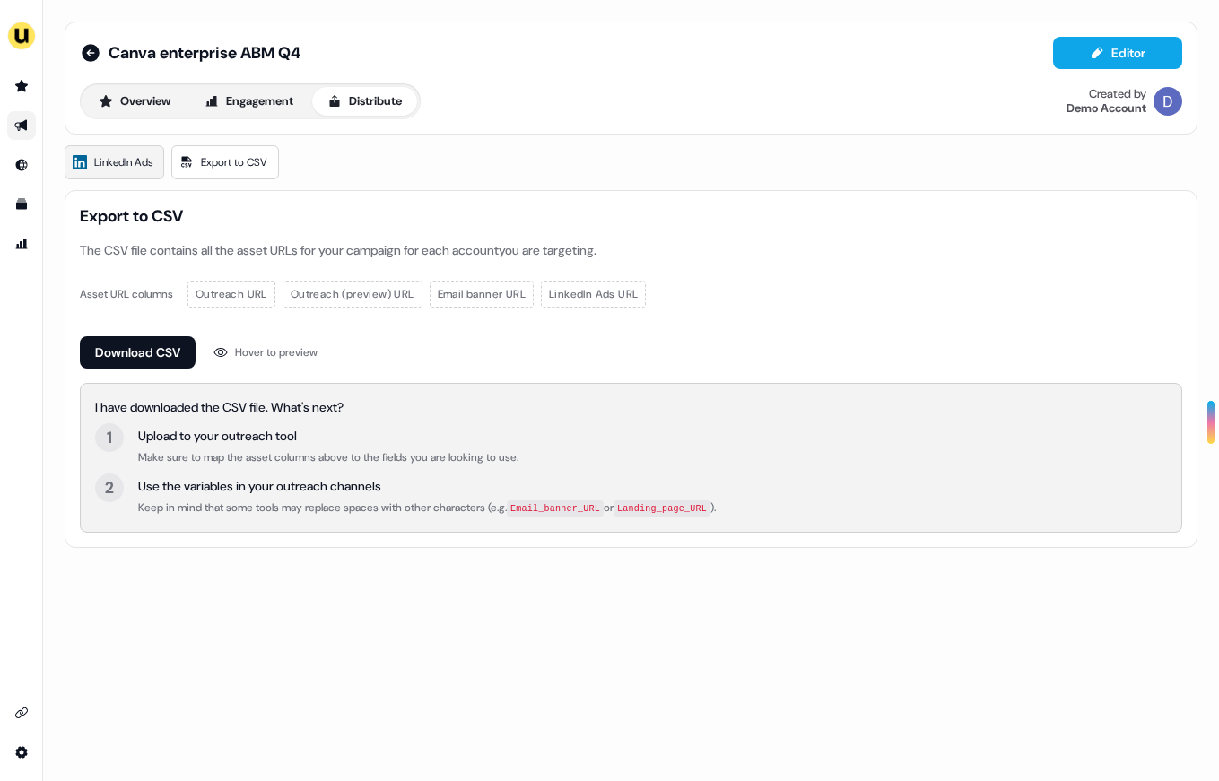
click at [115, 163] on span "LinkedIn Ads" at bounding box center [123, 162] width 58 height 18
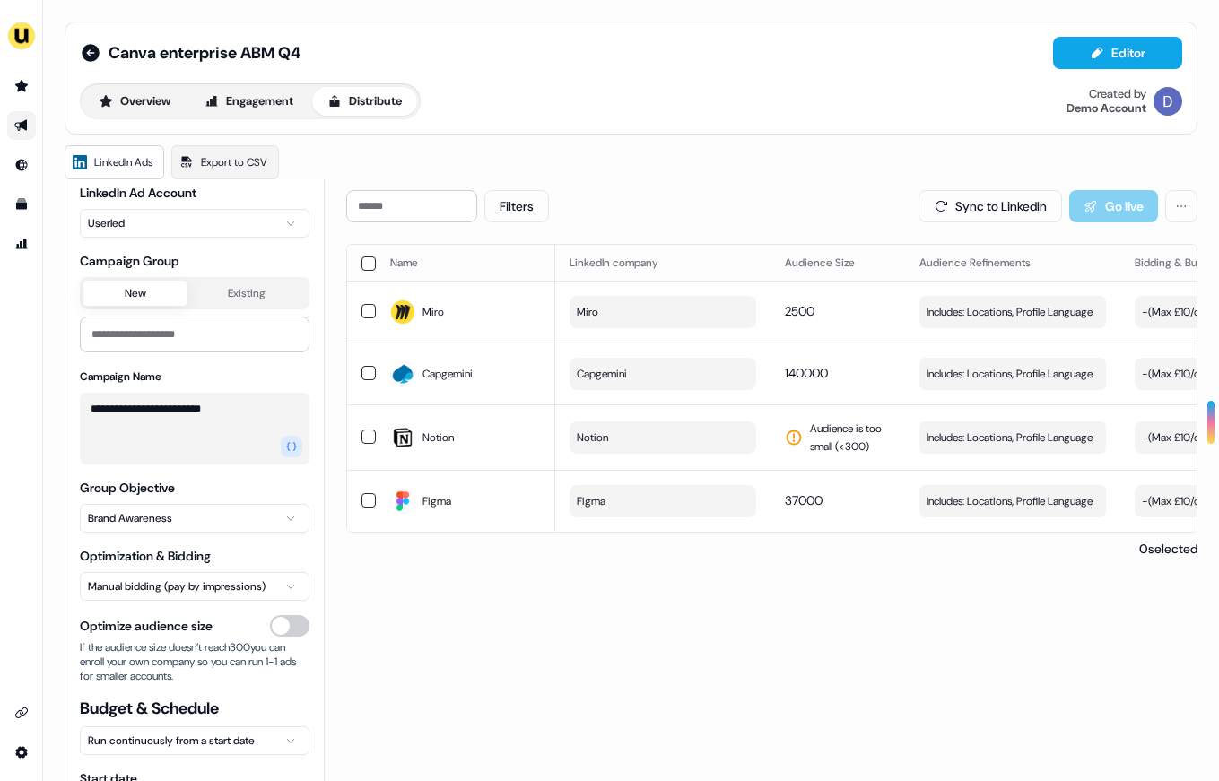
scroll to position [68, 0]
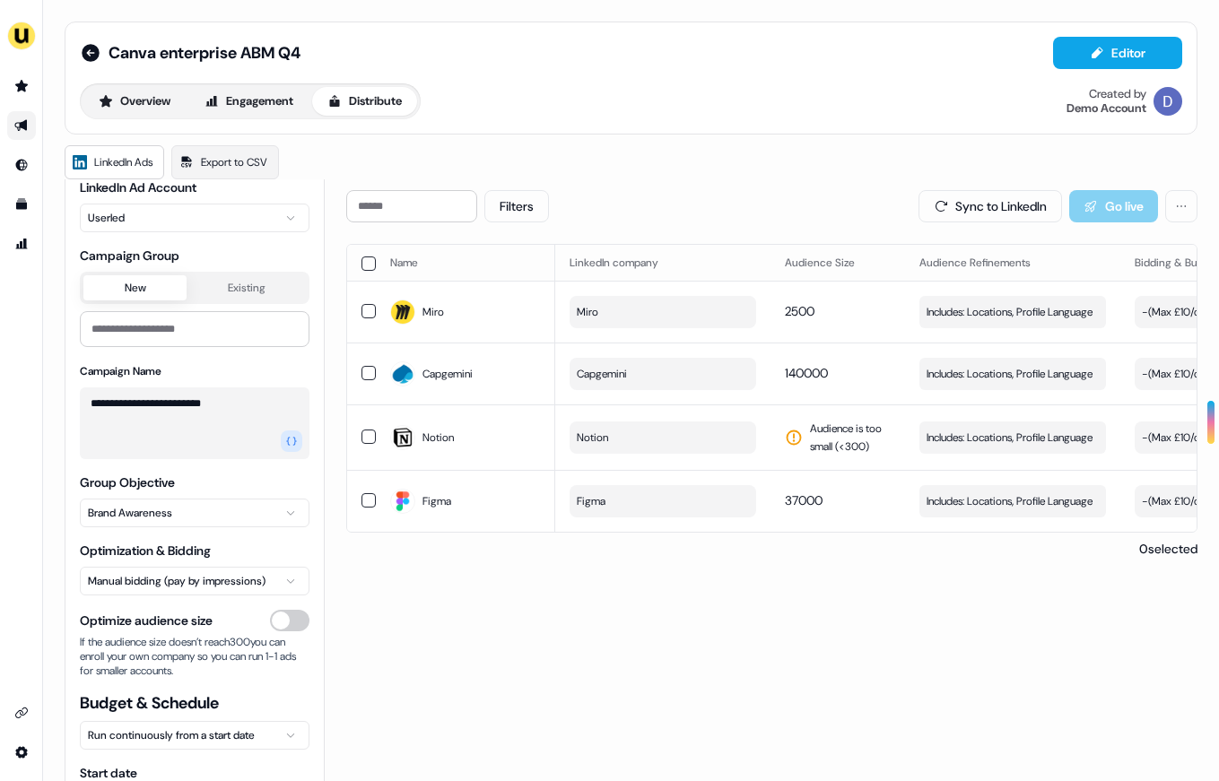
click at [203, 497] on div "Group Objective Brand Awareness" at bounding box center [195, 500] width 230 height 54
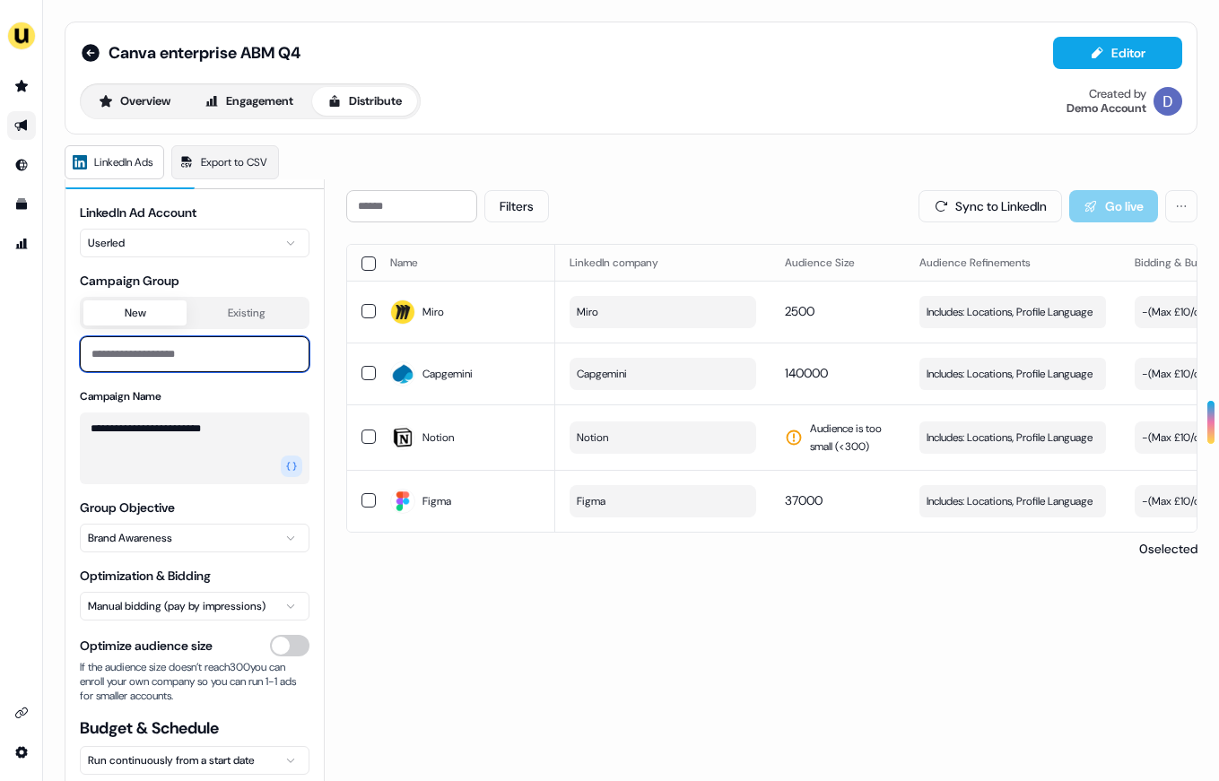
click at [183, 371] on input at bounding box center [195, 354] width 230 height 36
type input "**********"
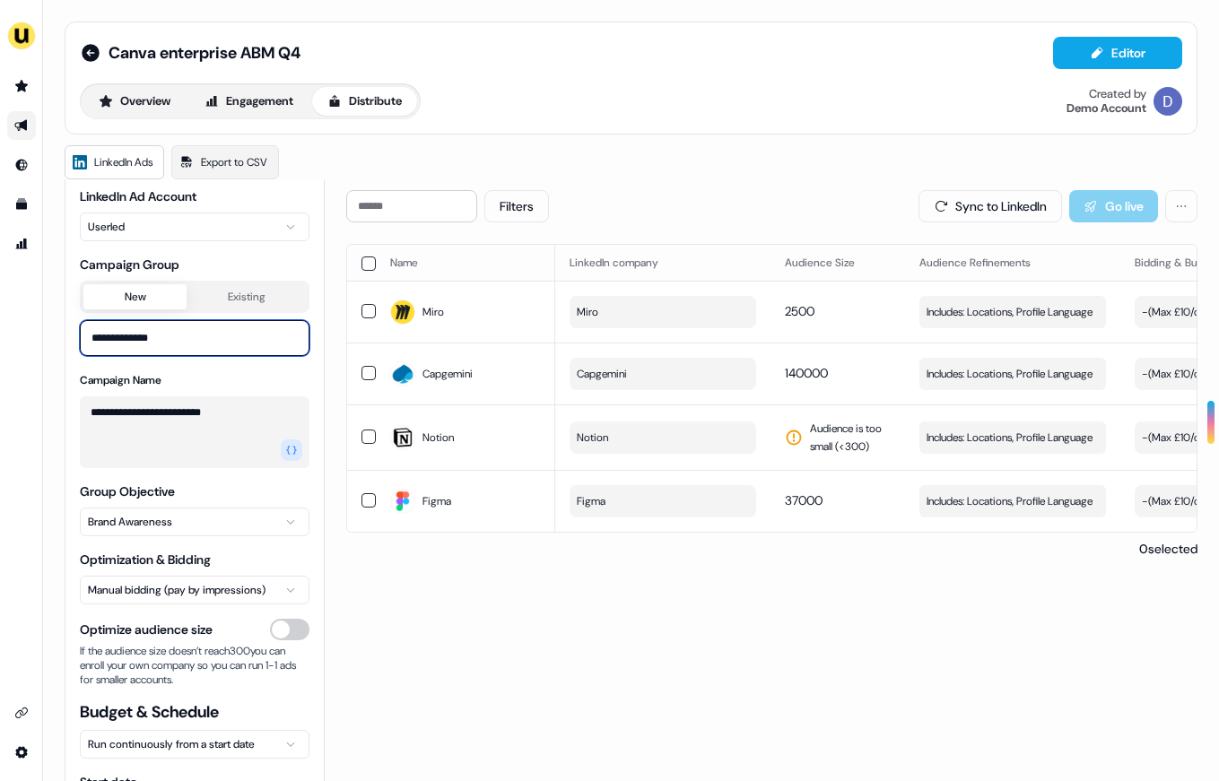
scroll to position [68, 0]
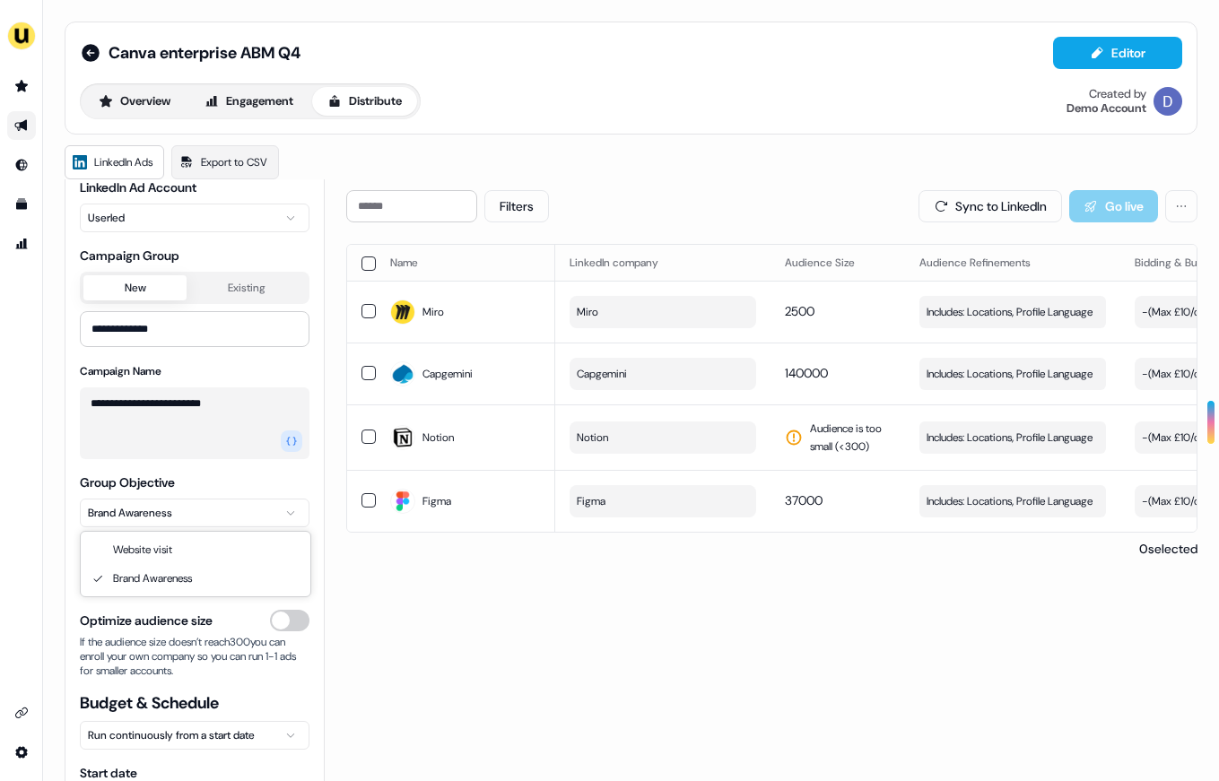
click at [180, 505] on html "**********" at bounding box center [609, 390] width 1219 height 781
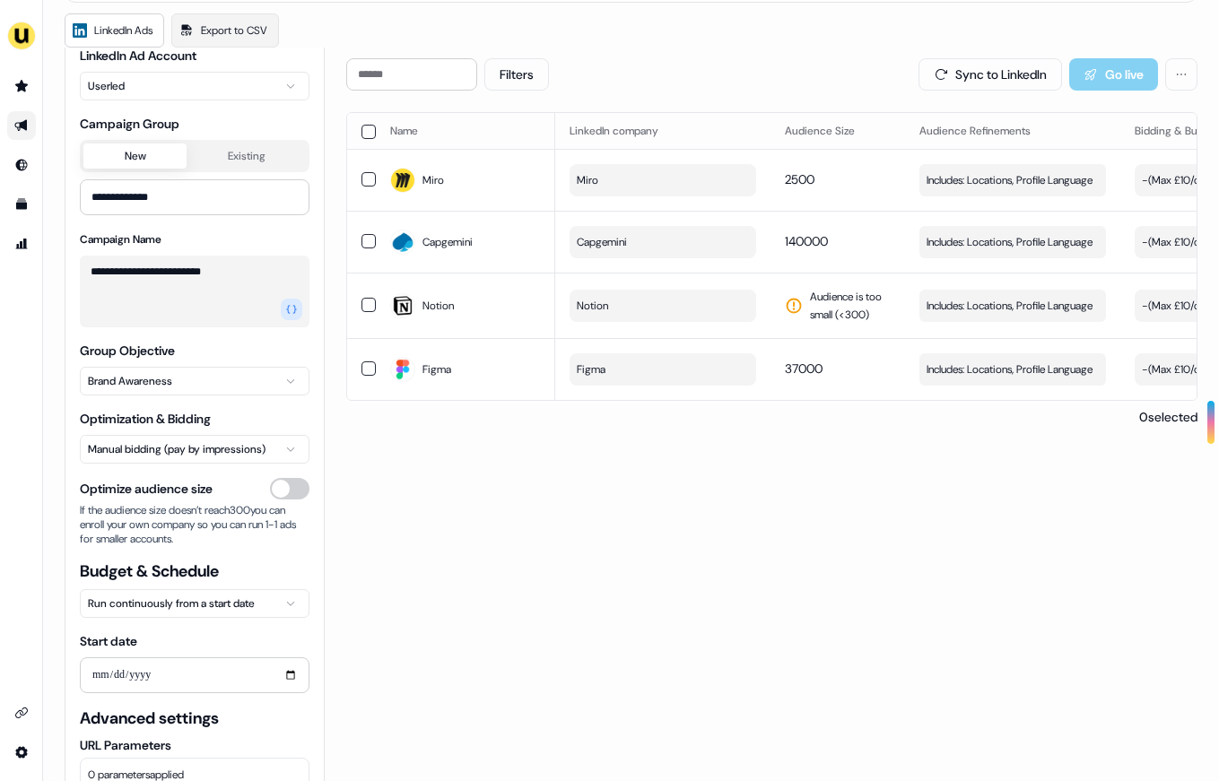
scroll to position [179, 0]
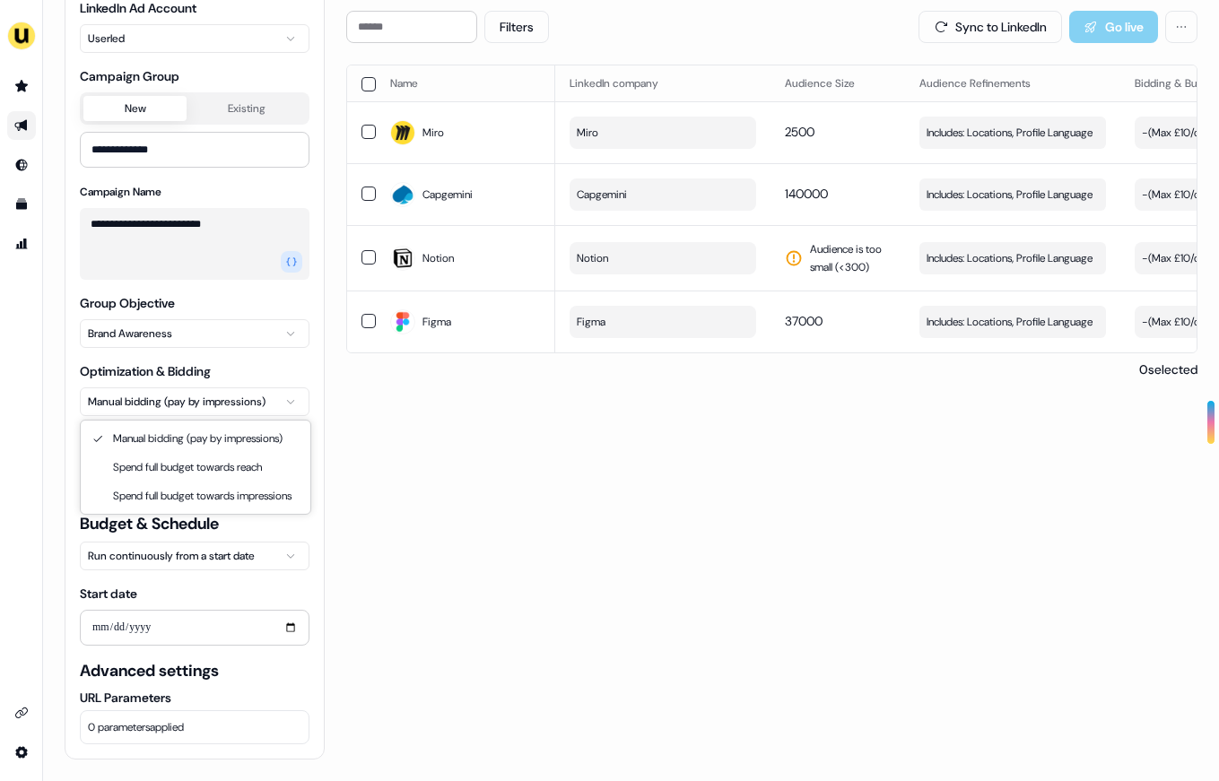
click at [197, 397] on html "**********" at bounding box center [609, 390] width 1219 height 781
click at [358, 475] on html "**********" at bounding box center [609, 390] width 1219 height 781
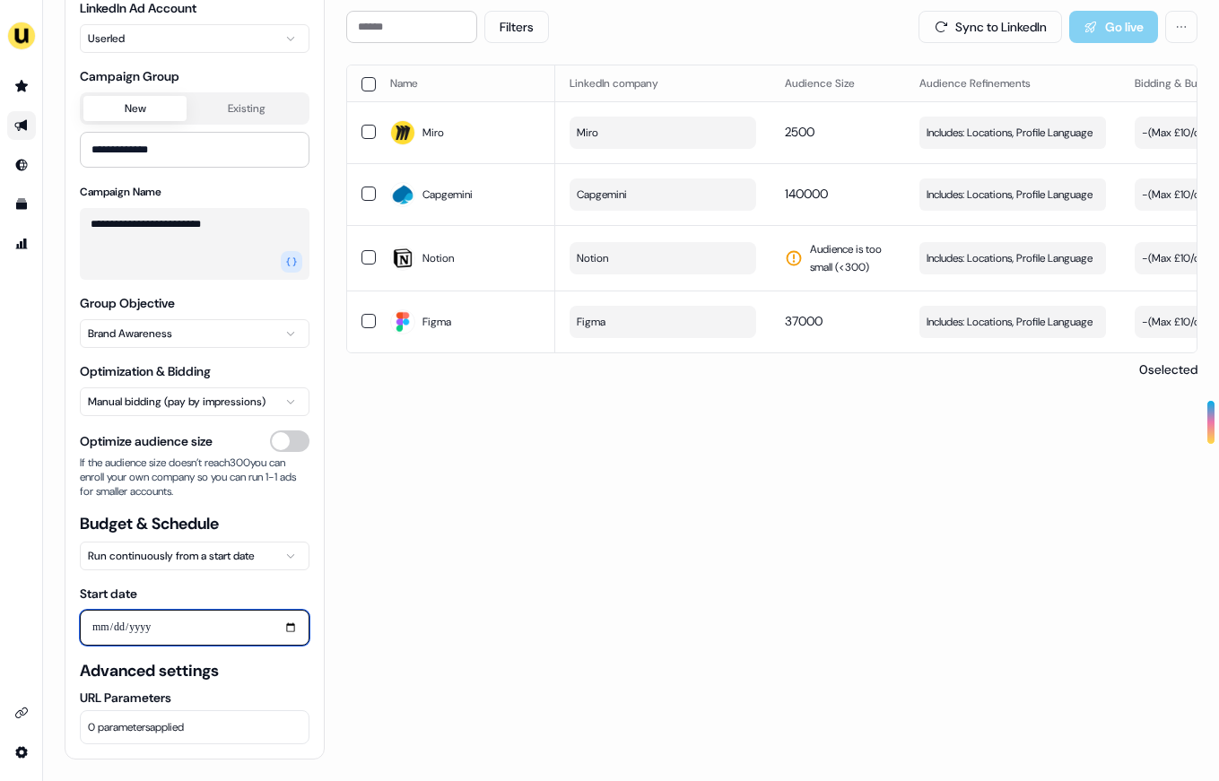
click at [213, 620] on input "Start date" at bounding box center [195, 628] width 230 height 36
click at [242, 626] on input "Start date" at bounding box center [195, 628] width 230 height 36
click at [289, 626] on input "Start date" at bounding box center [195, 628] width 230 height 36
type input "**********"
click at [431, 608] on div "Filters Sync to LinkedIn Go live Name LinkedIn company Audience Size Audience R…" at bounding box center [771, 385] width 851 height 749
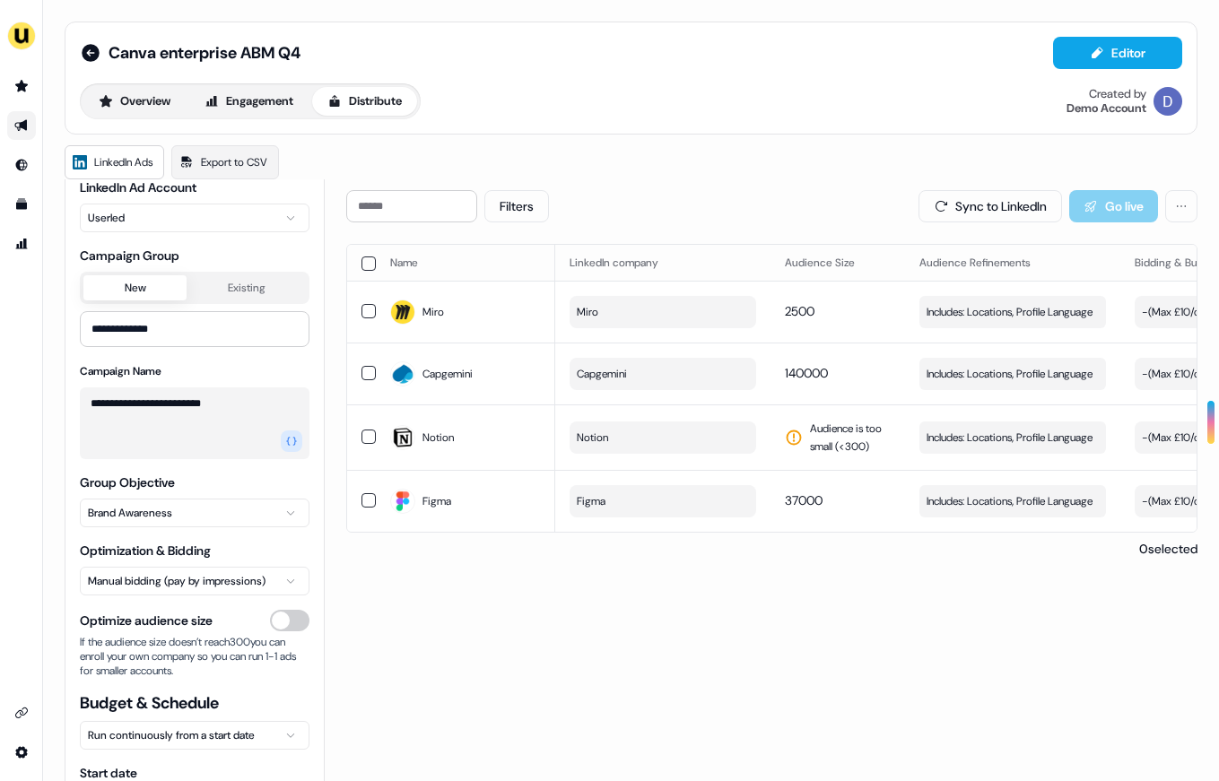
scroll to position [0, 0]
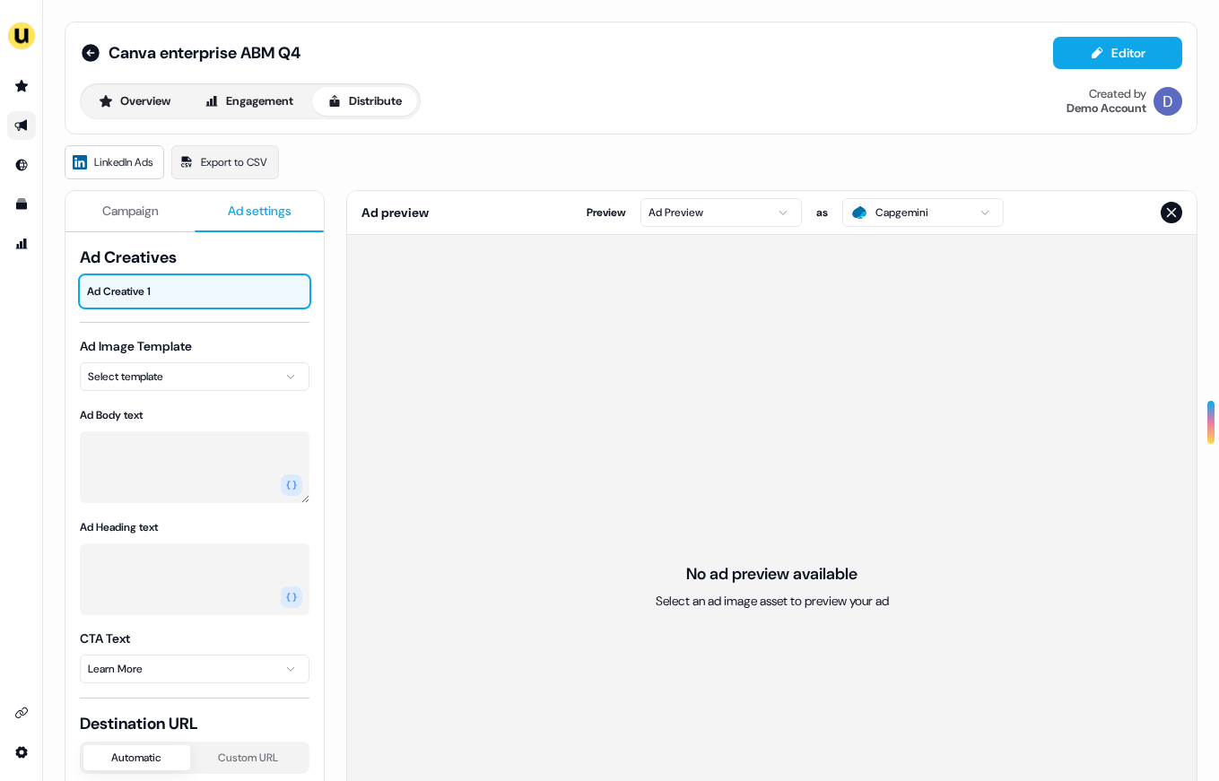
click at [268, 217] on span "Ad settings" at bounding box center [260, 211] width 64 height 18
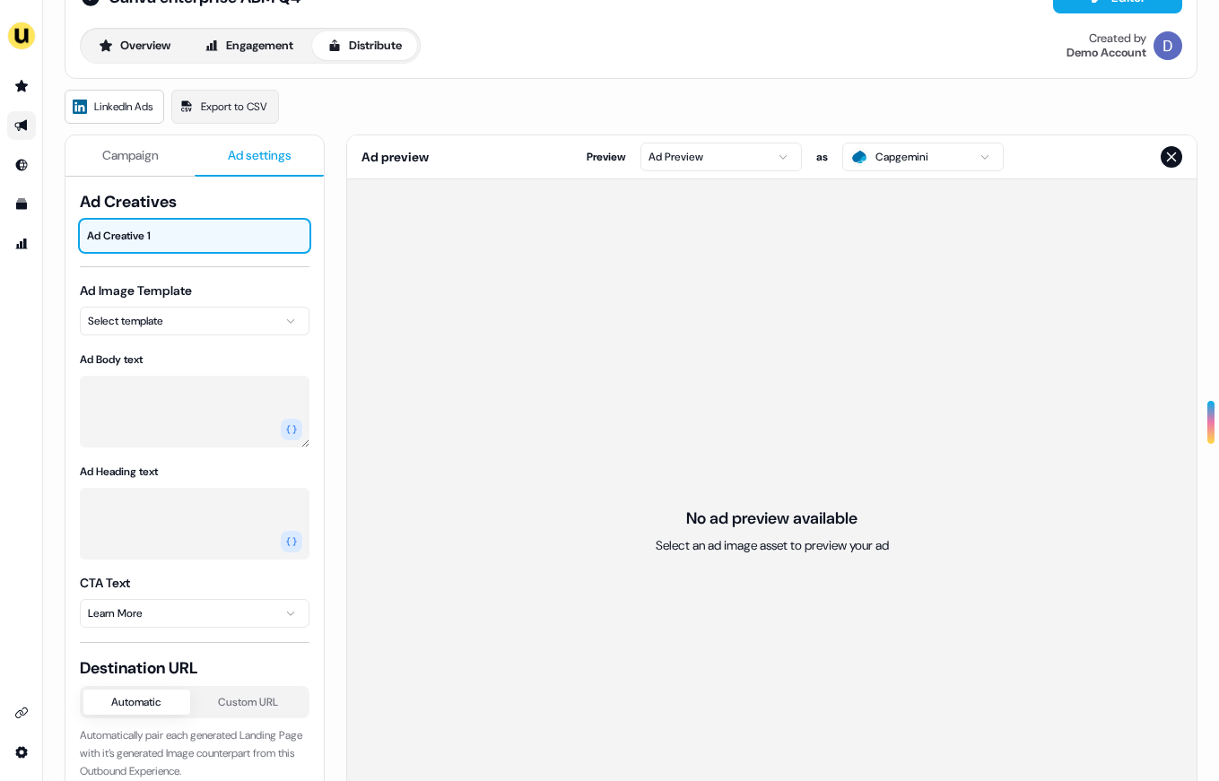
scroll to position [64, 0]
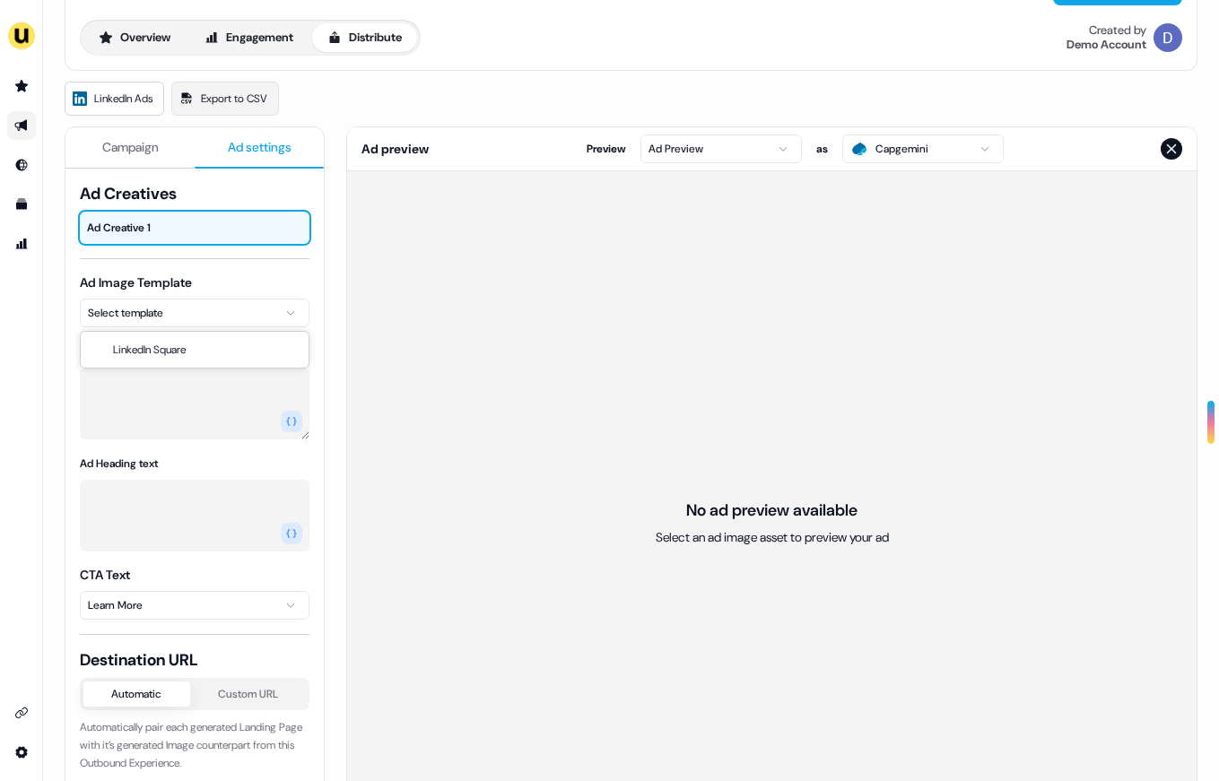
click at [239, 326] on html "For the best experience switch devices to a bigger screen. Go to [DOMAIN_NAME] …" at bounding box center [609, 390] width 1219 height 781
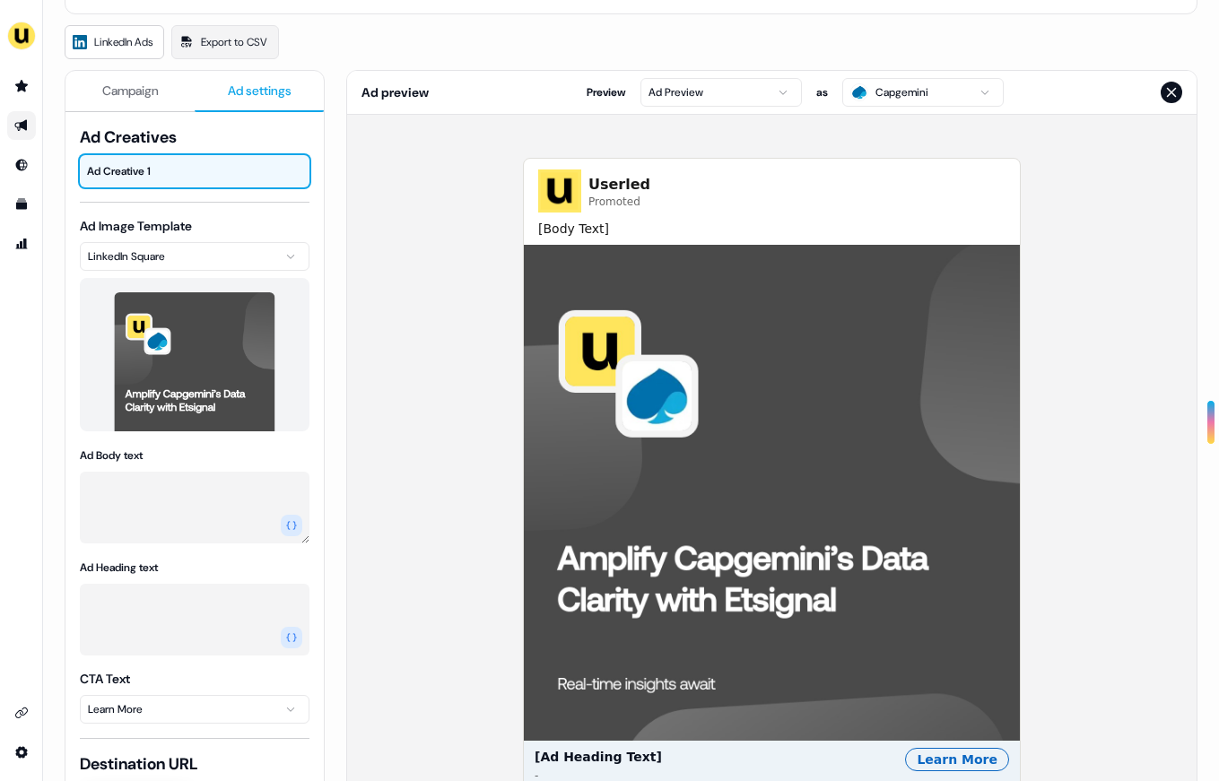
scroll to position [122, 0]
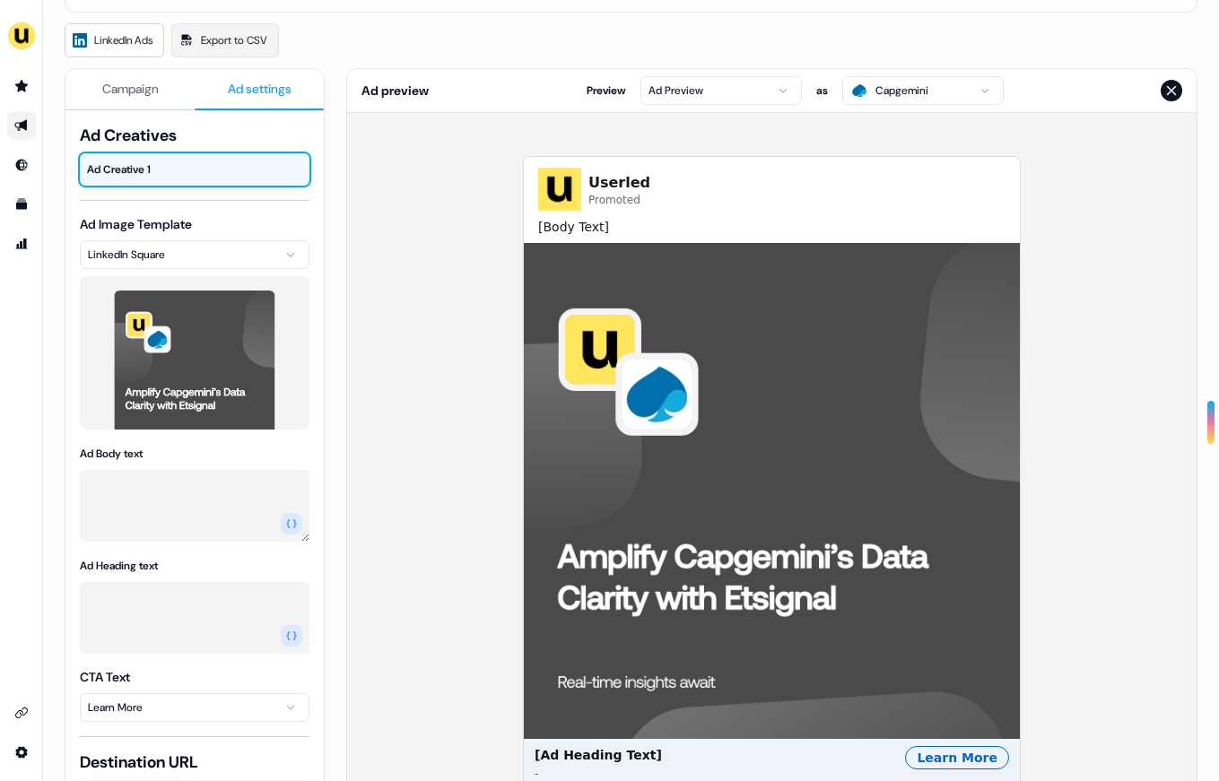
click at [907, 78] on html "For the best experience switch devices to a bigger screen. Go to [DOMAIN_NAME] …" at bounding box center [609, 390] width 1219 height 781
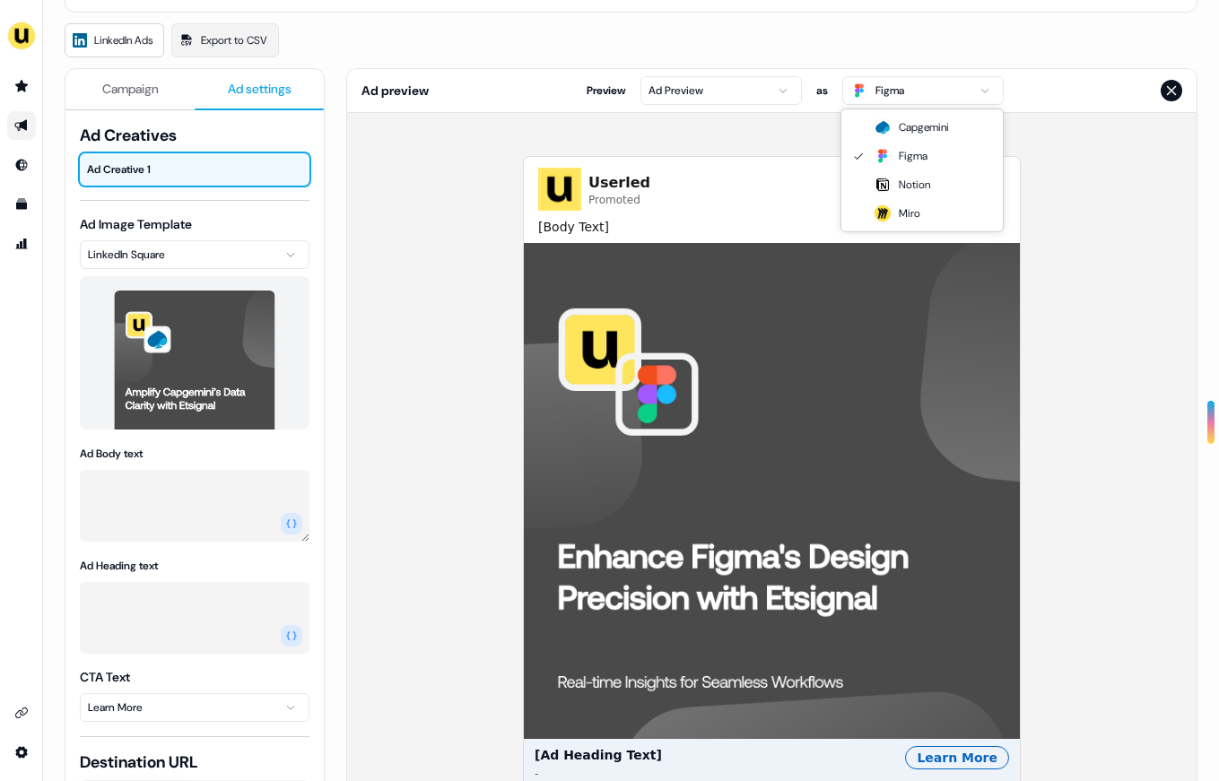
click at [902, 94] on html "For the best experience switch devices to a bigger screen. Go to [DOMAIN_NAME] …" at bounding box center [609, 390] width 1219 height 781
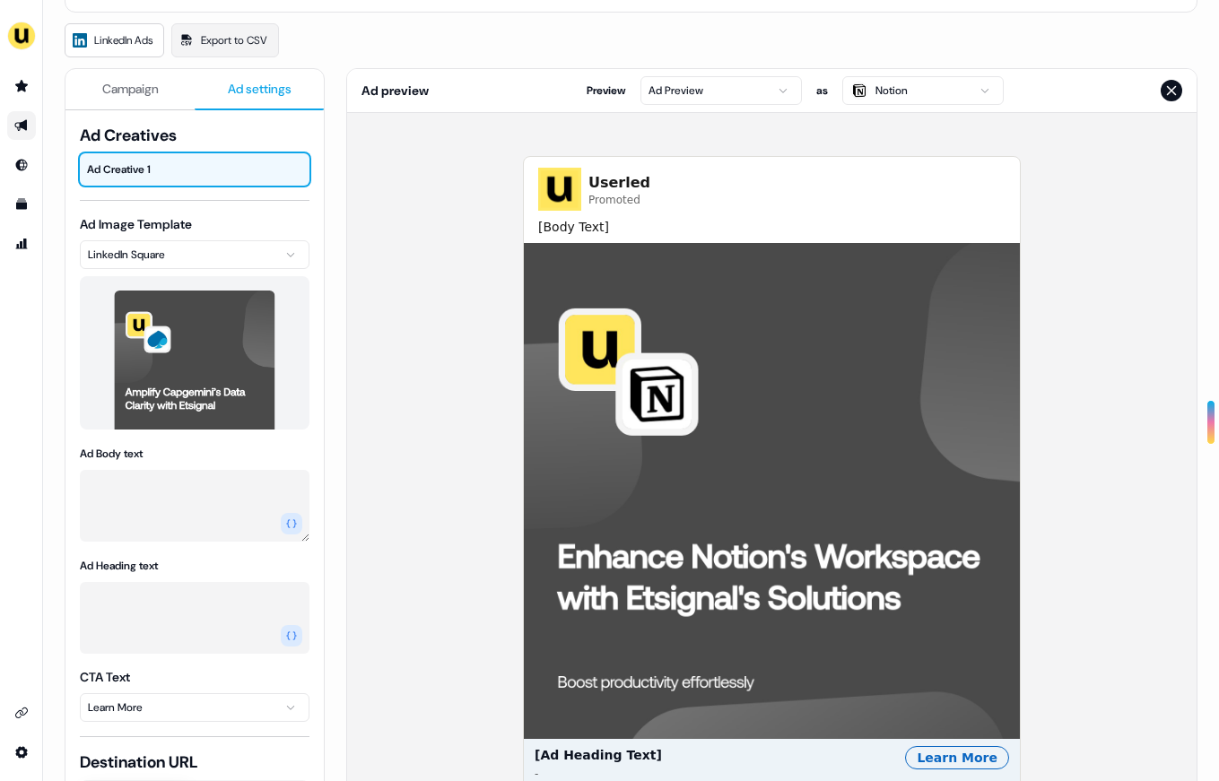
click at [905, 76] on html "For the best experience switch devices to a bigger screen. Go to [DOMAIN_NAME] …" at bounding box center [609, 390] width 1219 height 781
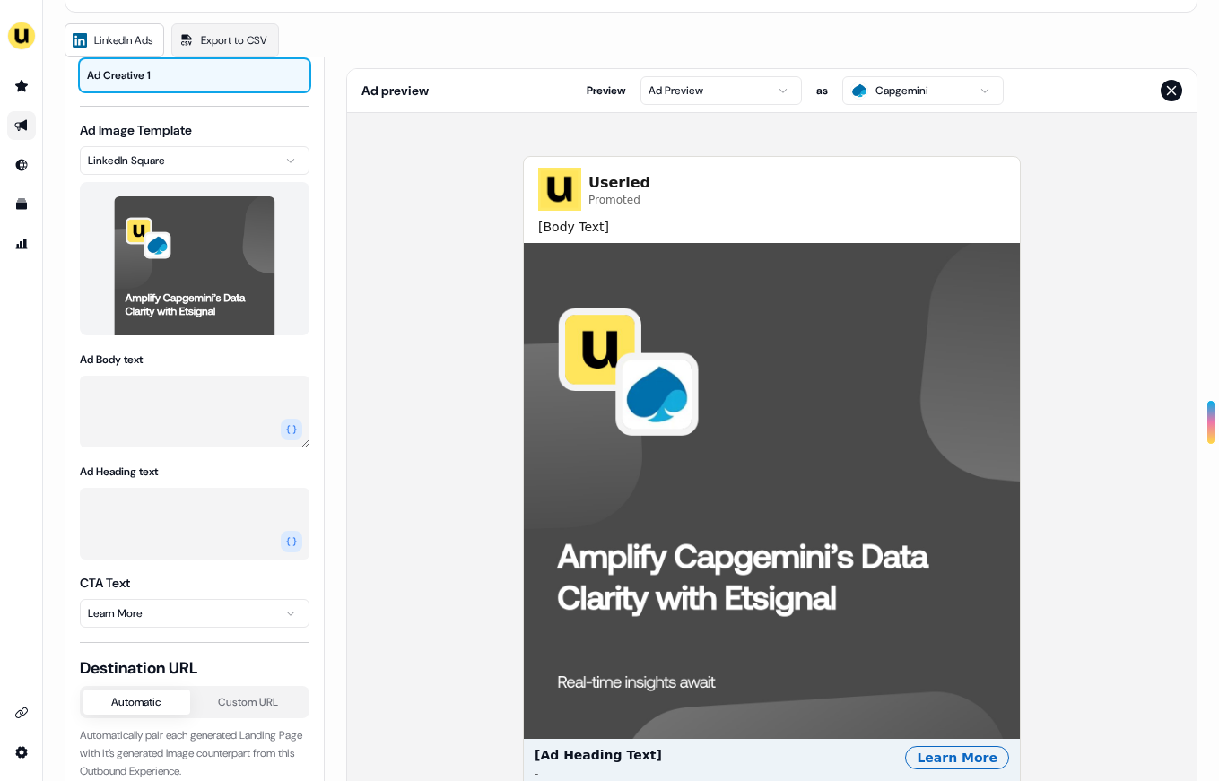
scroll to position [95, 0]
click at [196, 409] on textarea "Ad Body text" at bounding box center [195, 411] width 230 height 72
click at [296, 431] on icon "button" at bounding box center [291, 428] width 11 height 11
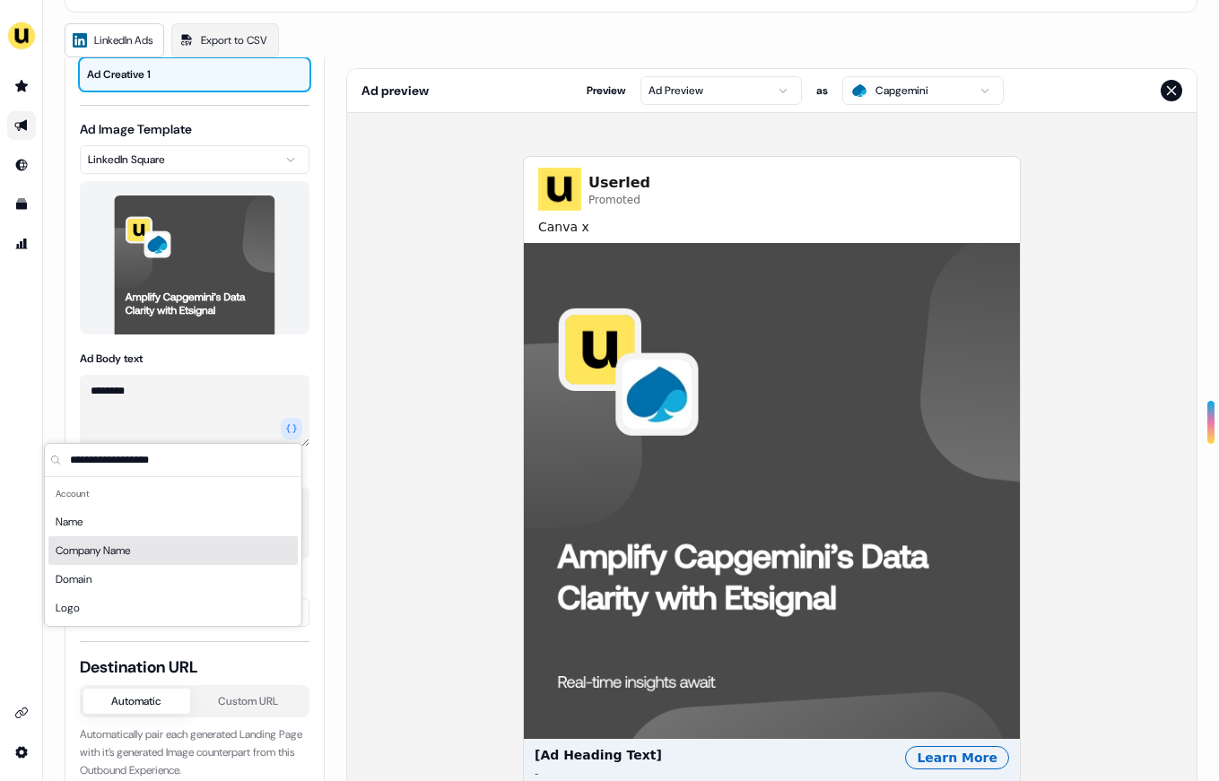
click at [172, 543] on div "Company Name" at bounding box center [172, 550] width 249 height 29
type textarea "**********"
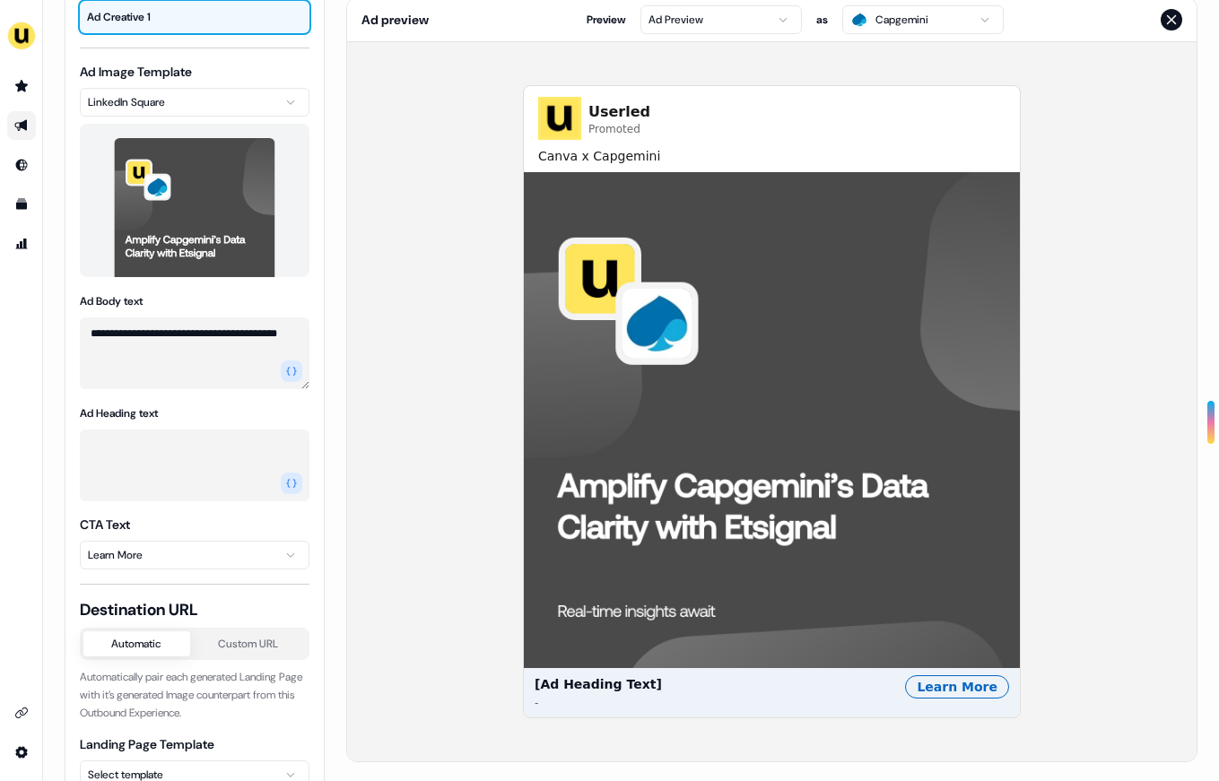
scroll to position [195, 0]
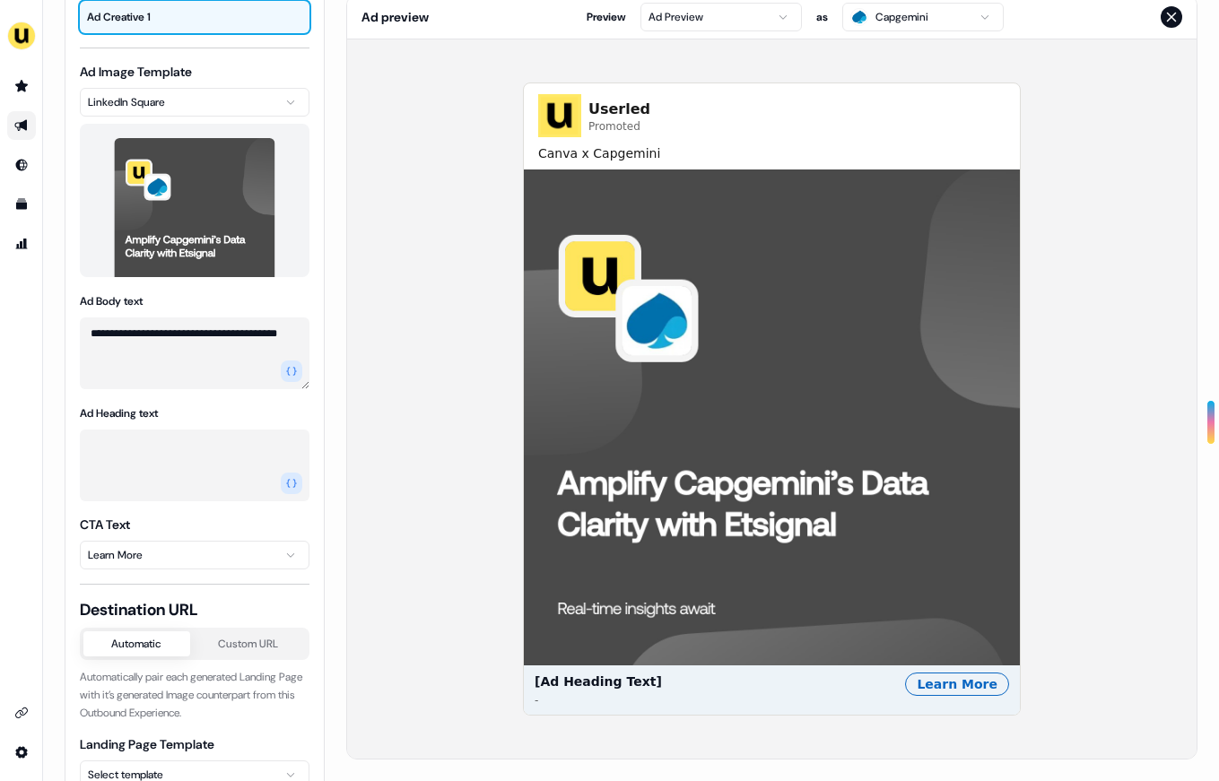
click at [217, 467] on textarea "Ad Heading text" at bounding box center [195, 466] width 230 height 72
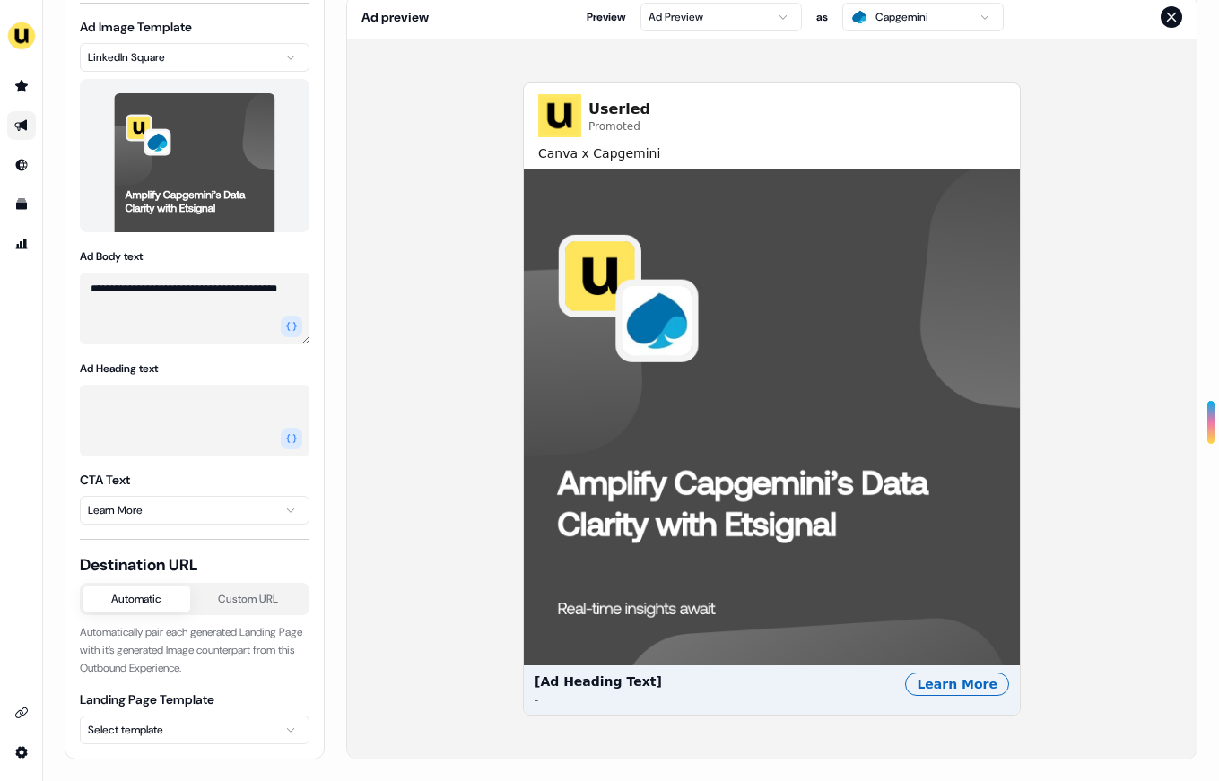
click at [249, 501] on body "**********" at bounding box center [609, 390] width 1219 height 781
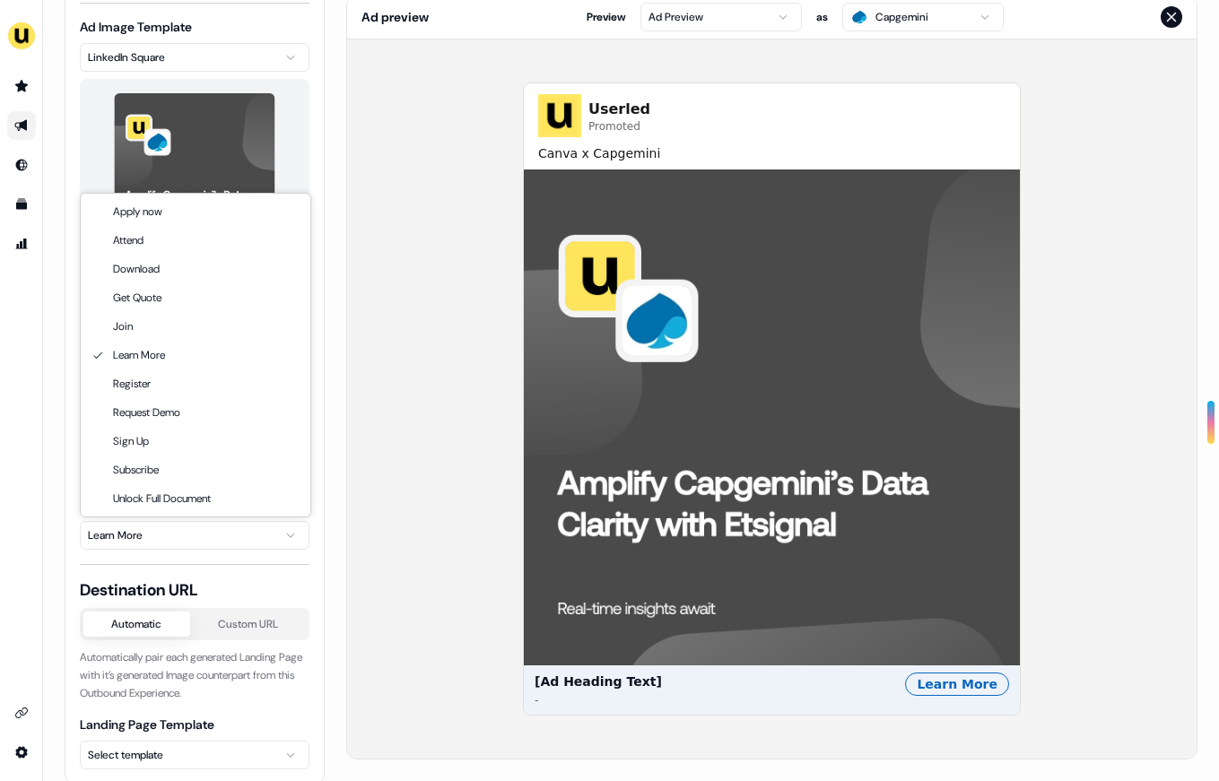
click at [351, 325] on html "**********" at bounding box center [609, 390] width 1219 height 781
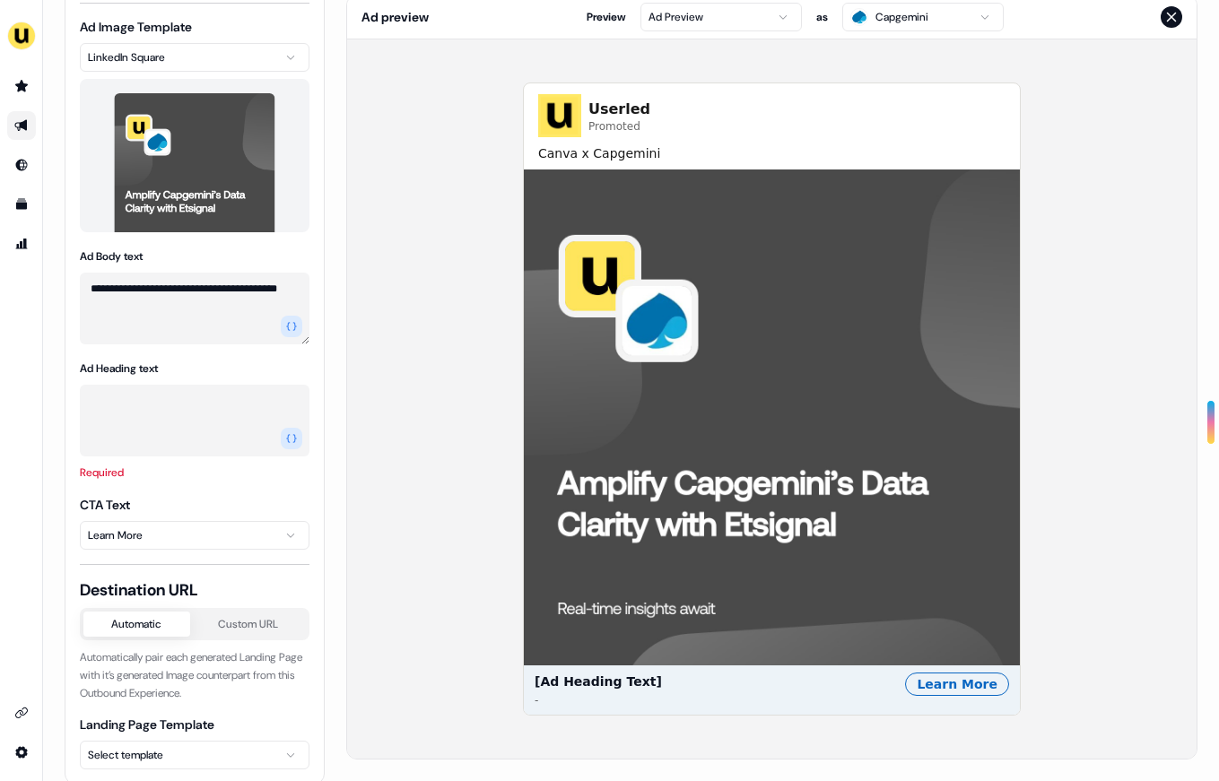
scroll to position [165, 0]
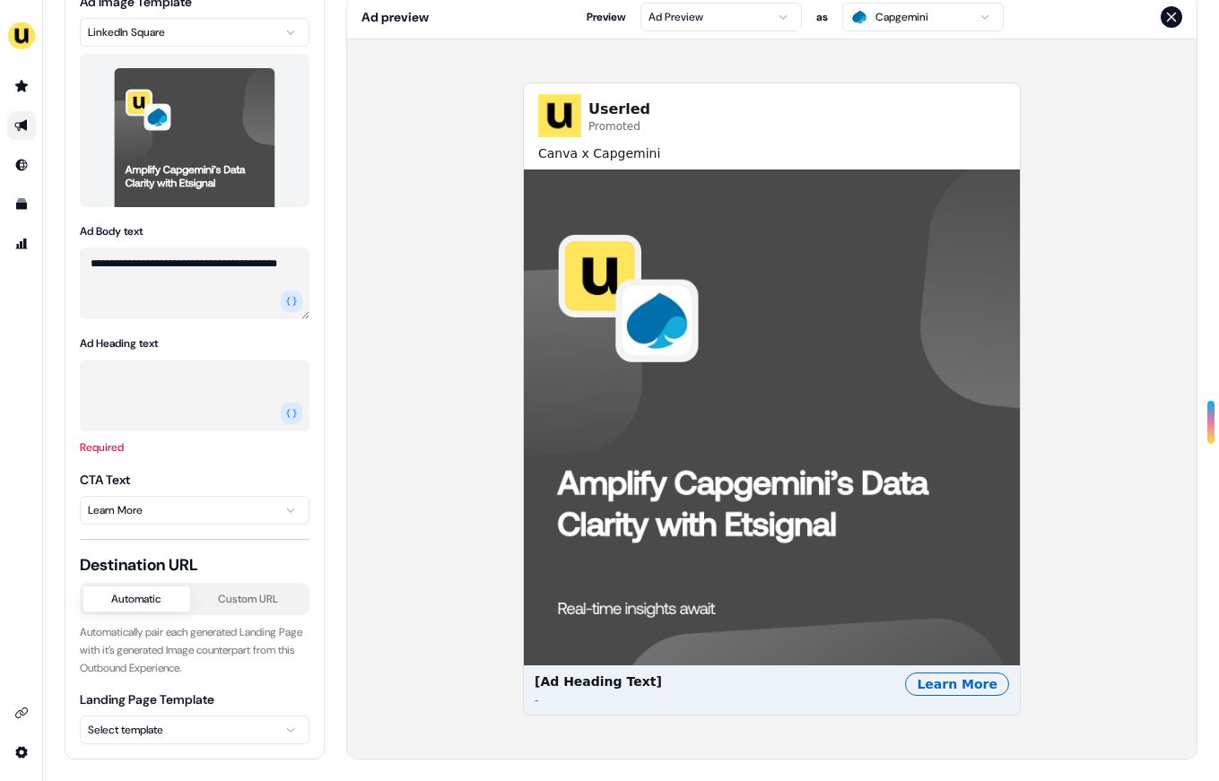
click at [221, 736] on html "**********" at bounding box center [609, 390] width 1219 height 781
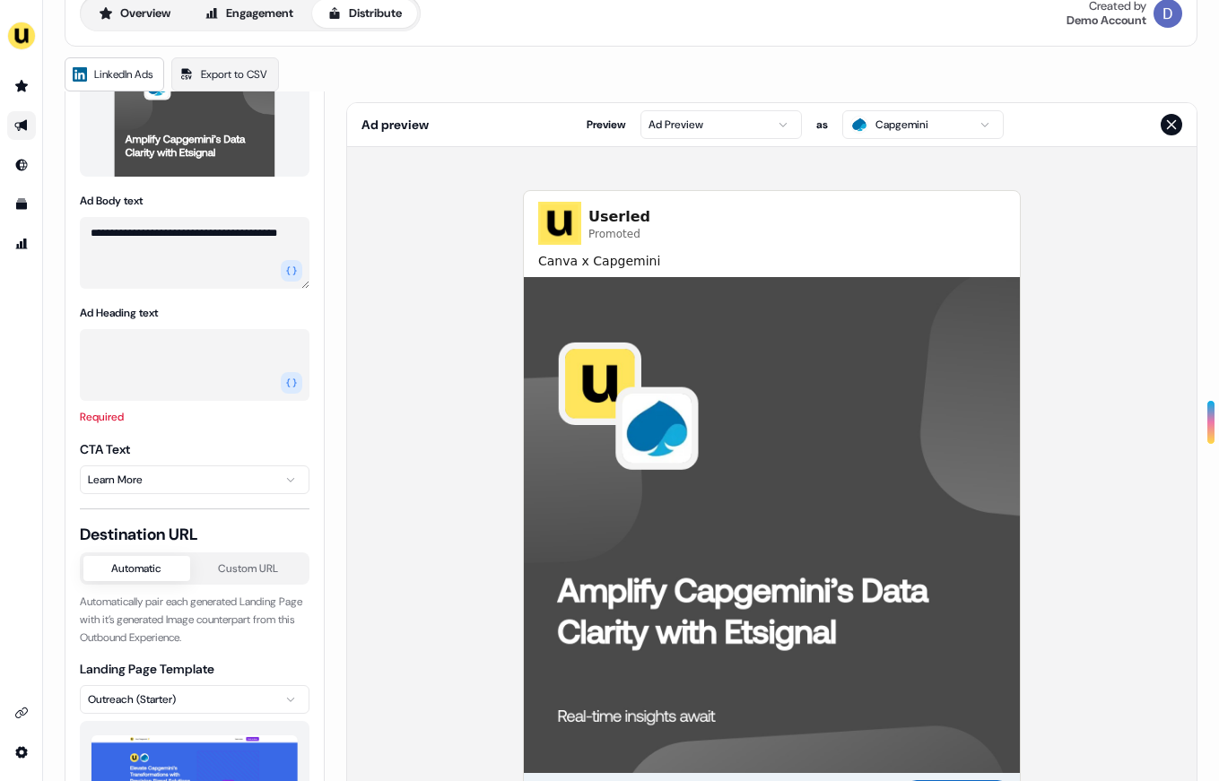
scroll to position [80, 0]
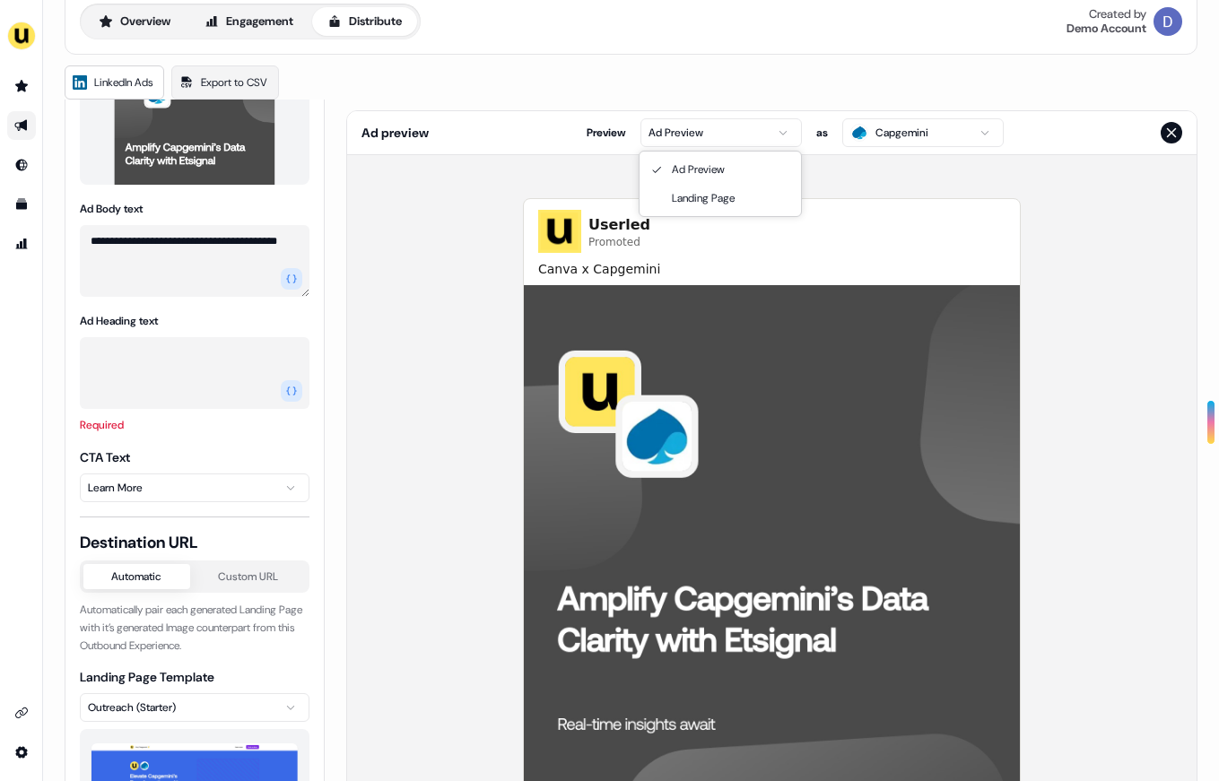
click at [728, 131] on html "**********" at bounding box center [609, 390] width 1219 height 781
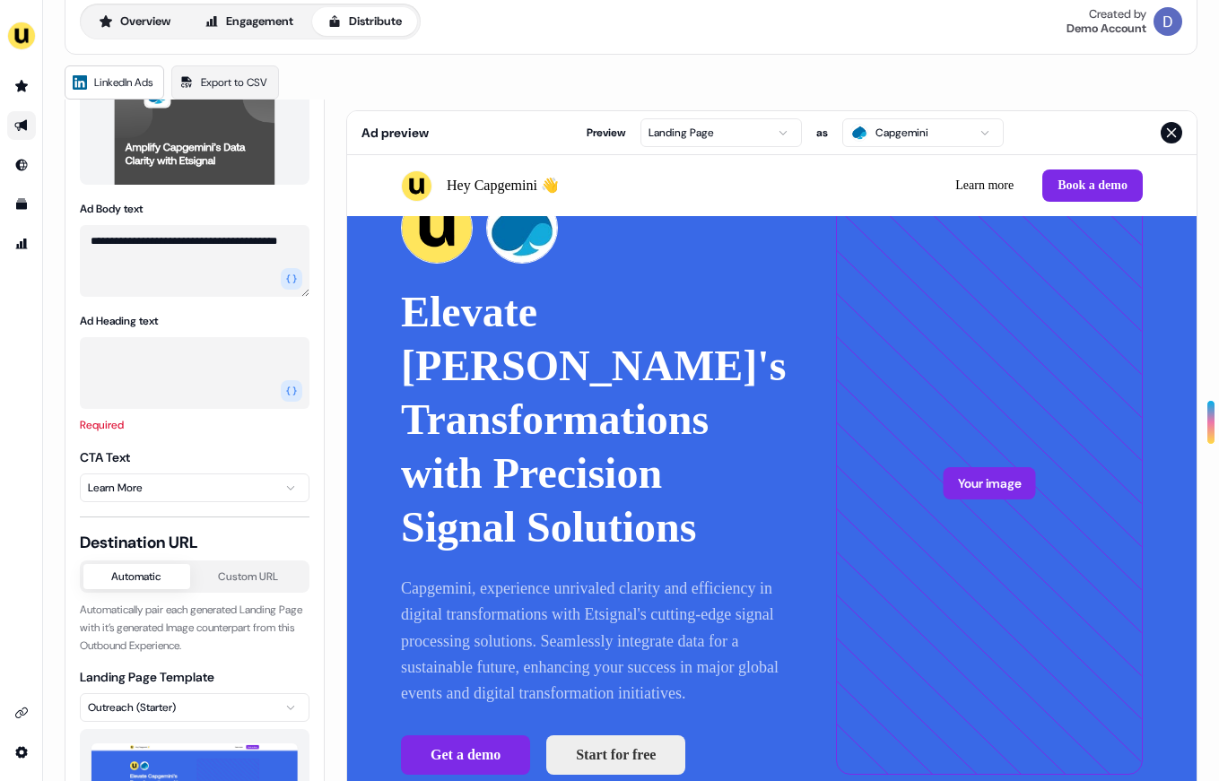
scroll to position [0, 0]
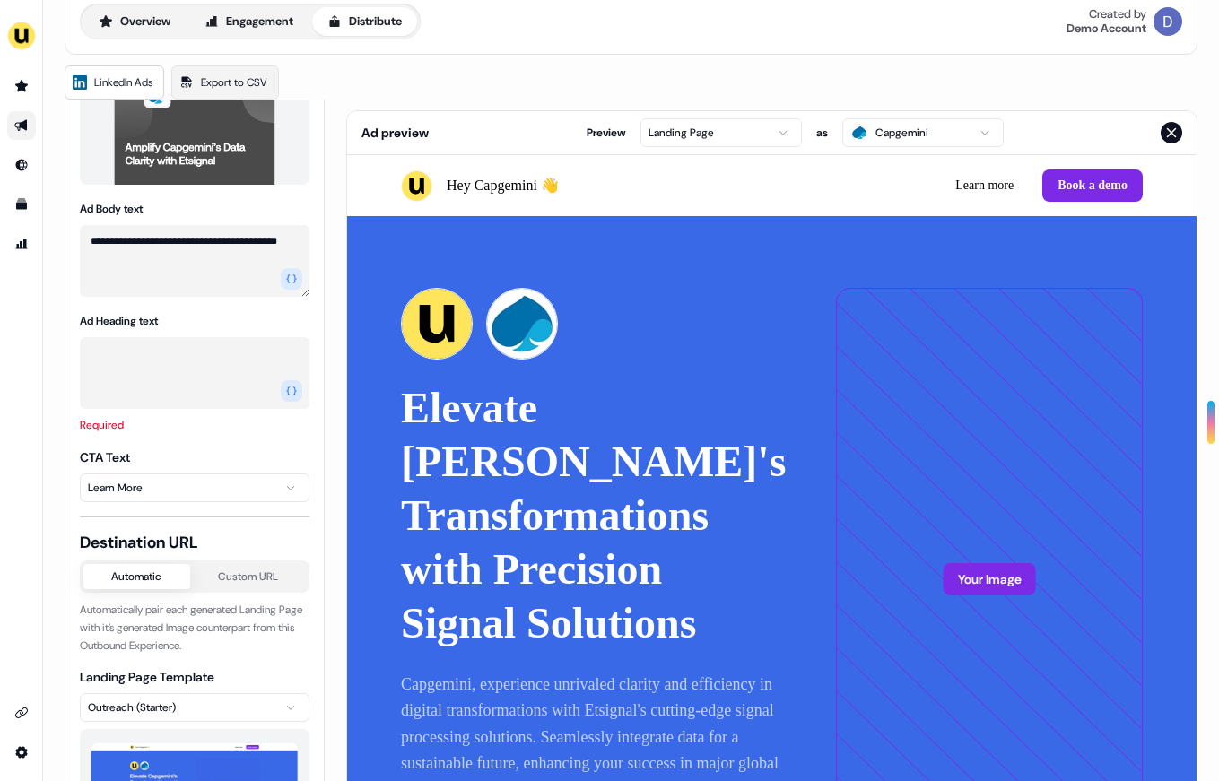
click at [1170, 123] on button "Close preview" at bounding box center [1171, 133] width 22 height 22
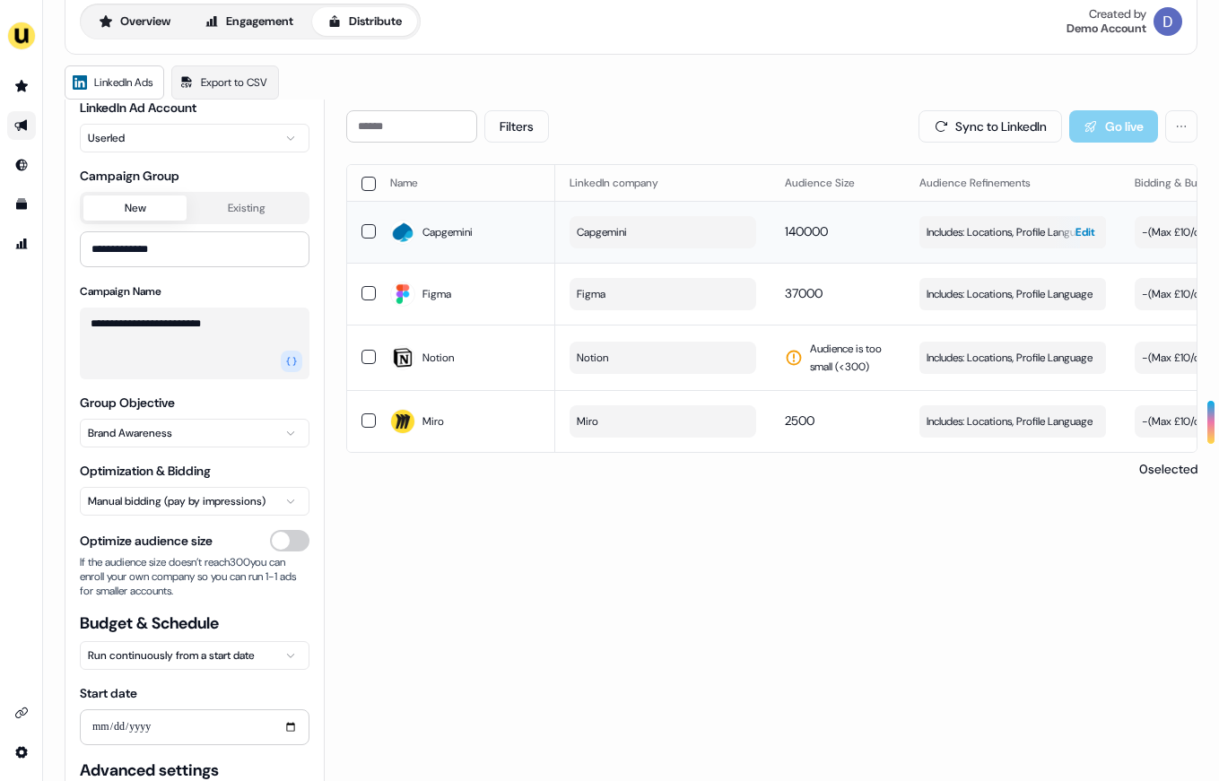
click at [963, 238] on span "Includes: Locations, Profile Language" at bounding box center [1009, 232] width 166 height 18
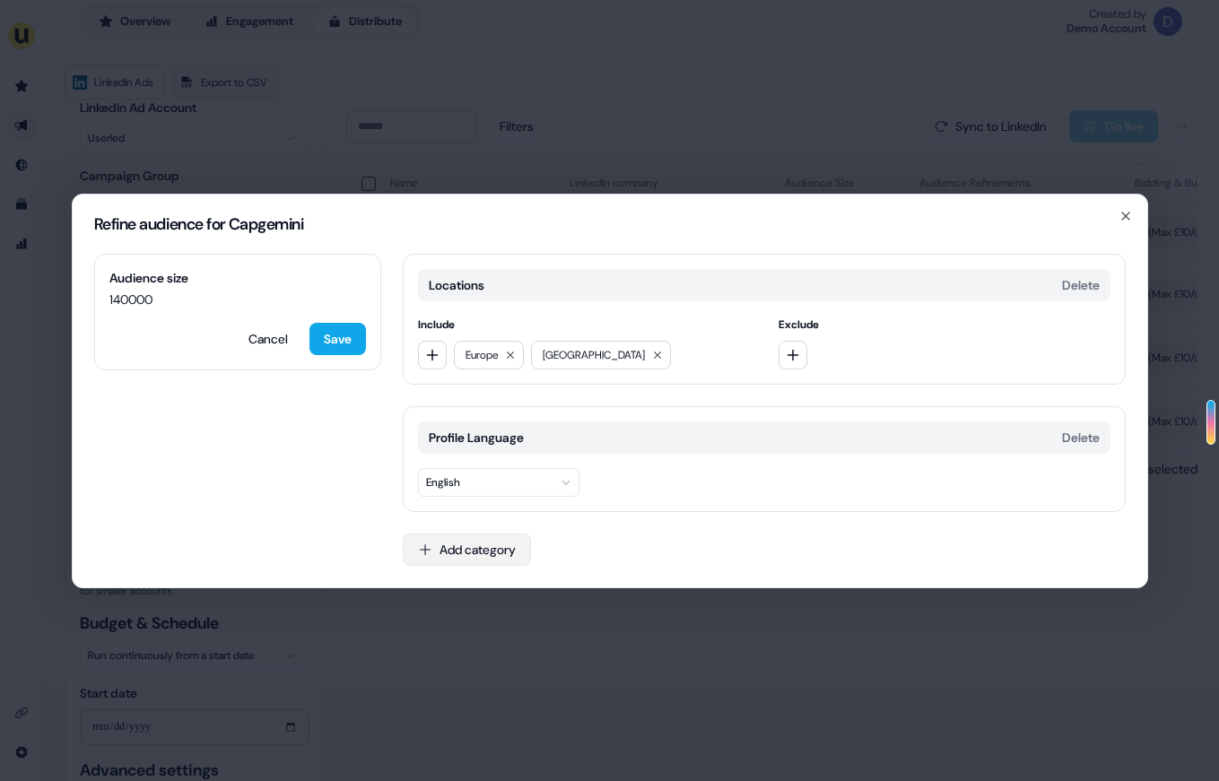
click at [481, 551] on button "Add category" at bounding box center [467, 550] width 128 height 32
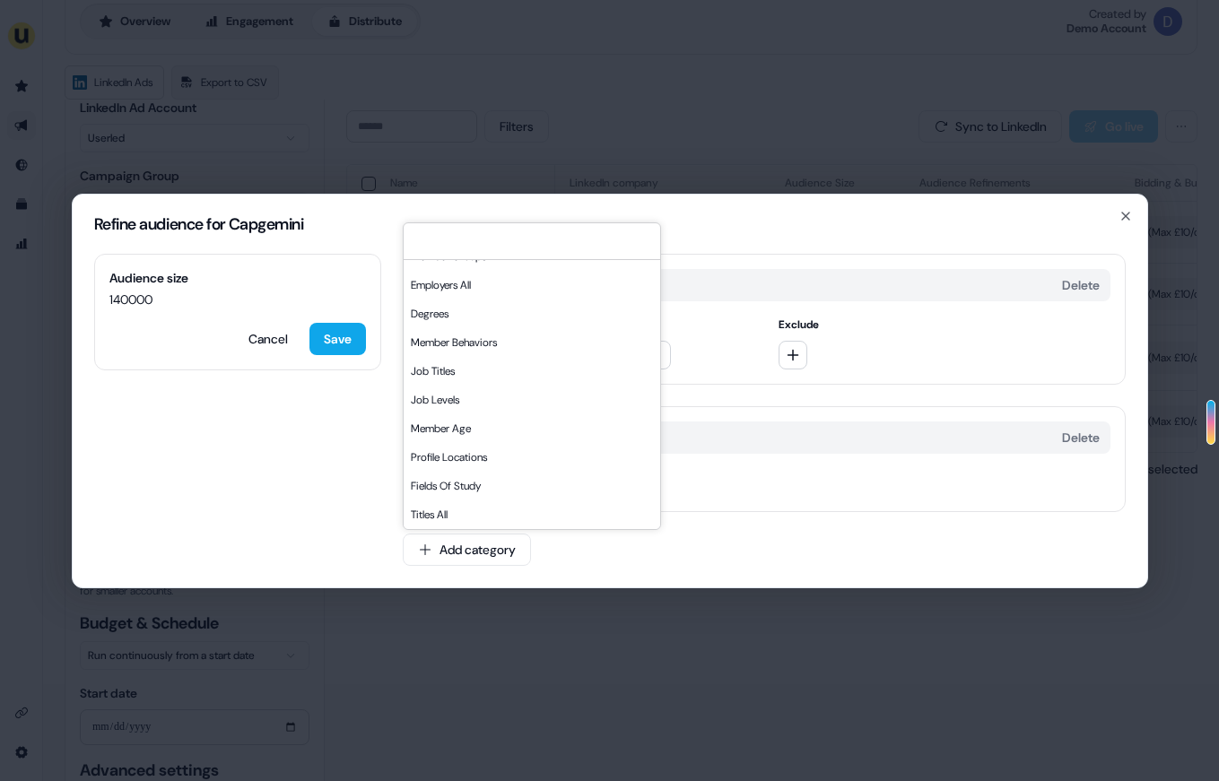
scroll to position [0, 0]
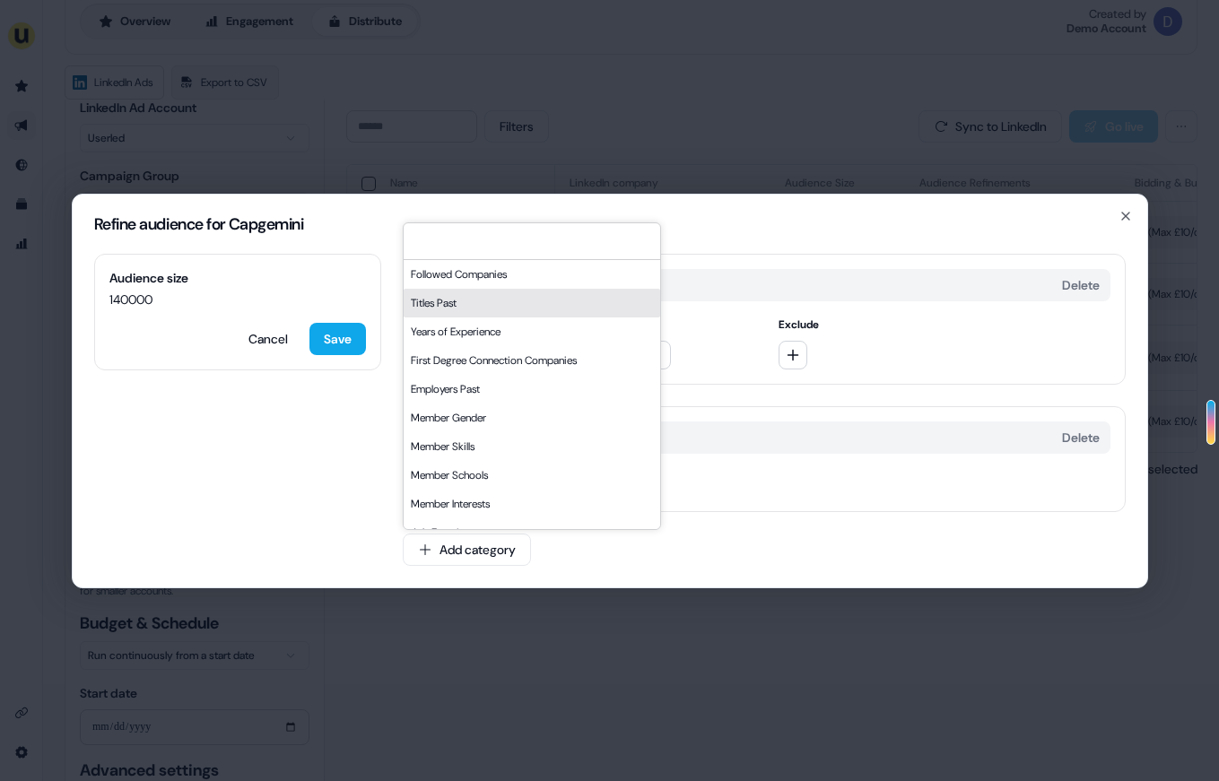
click at [761, 164] on div "Refine audience for Capgemini Audience size 140000 Cancel Save Locations Delete…" at bounding box center [609, 390] width 1219 height 781
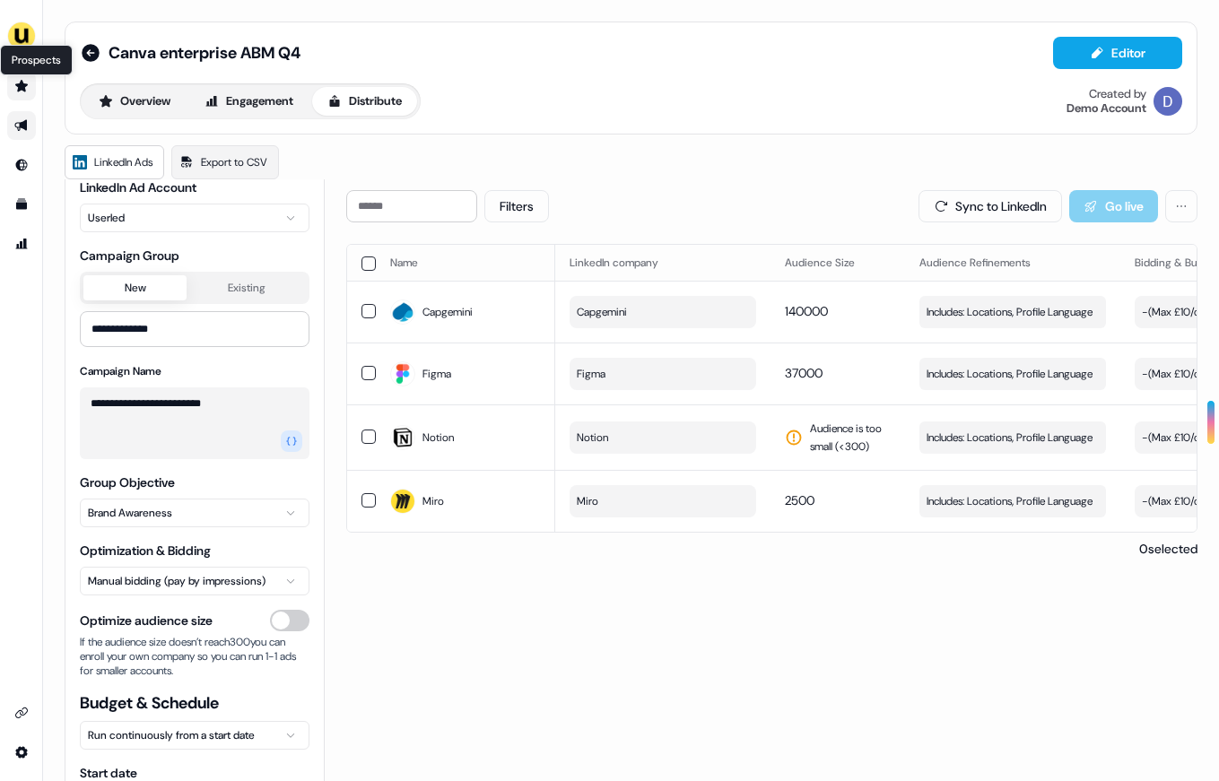
click at [20, 87] on icon "Go to prospects" at bounding box center [21, 86] width 13 height 12
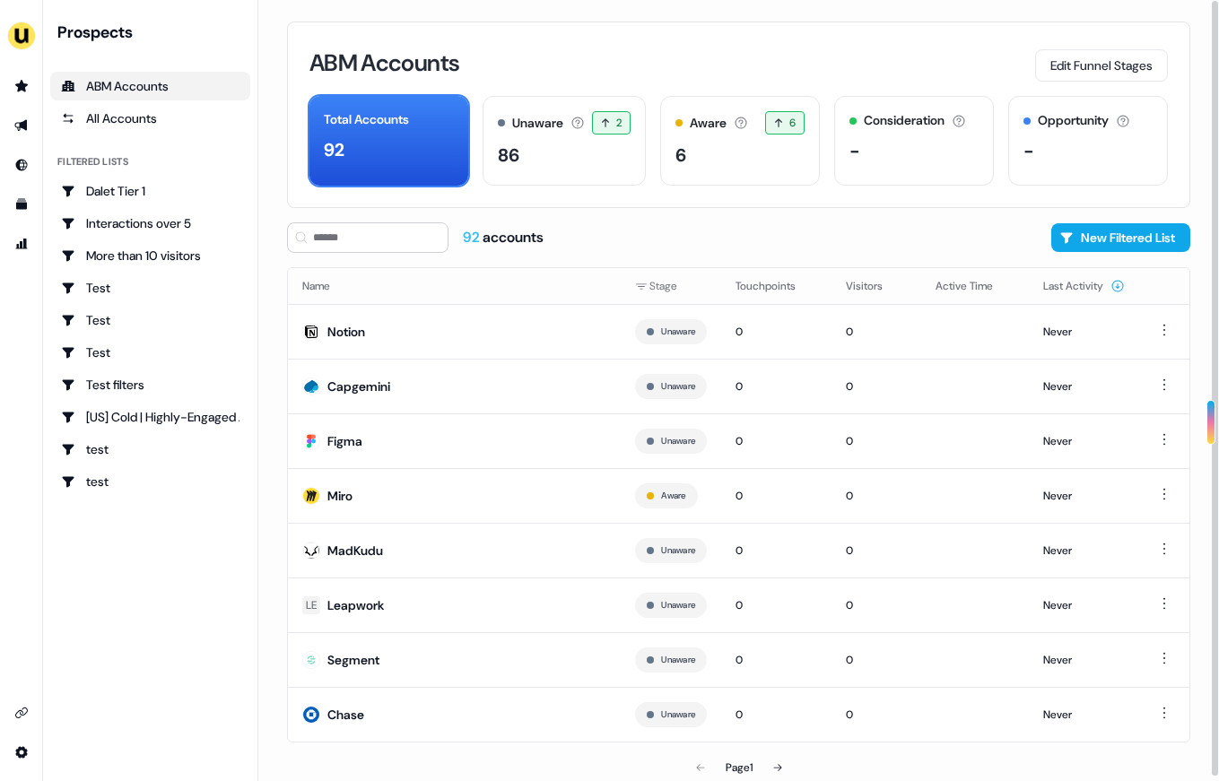
scroll to position [4, 0]
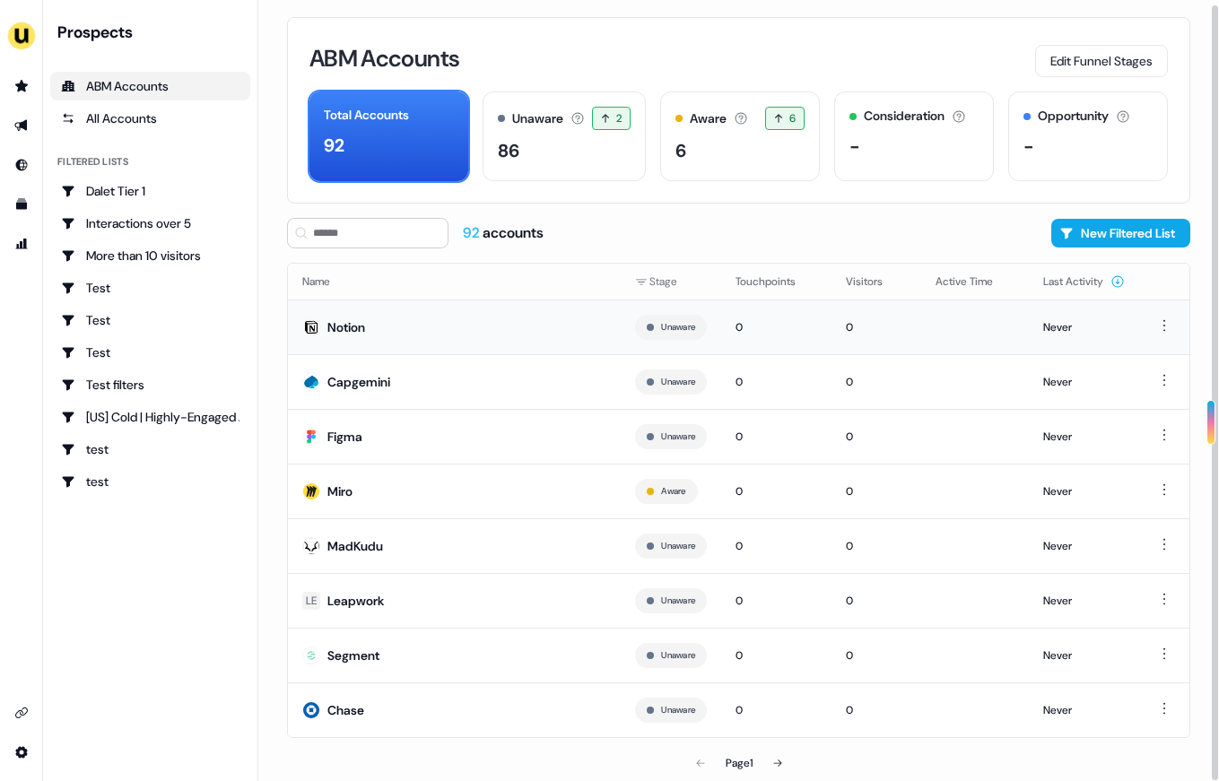
click at [413, 318] on td "Notion" at bounding box center [454, 326] width 333 height 55
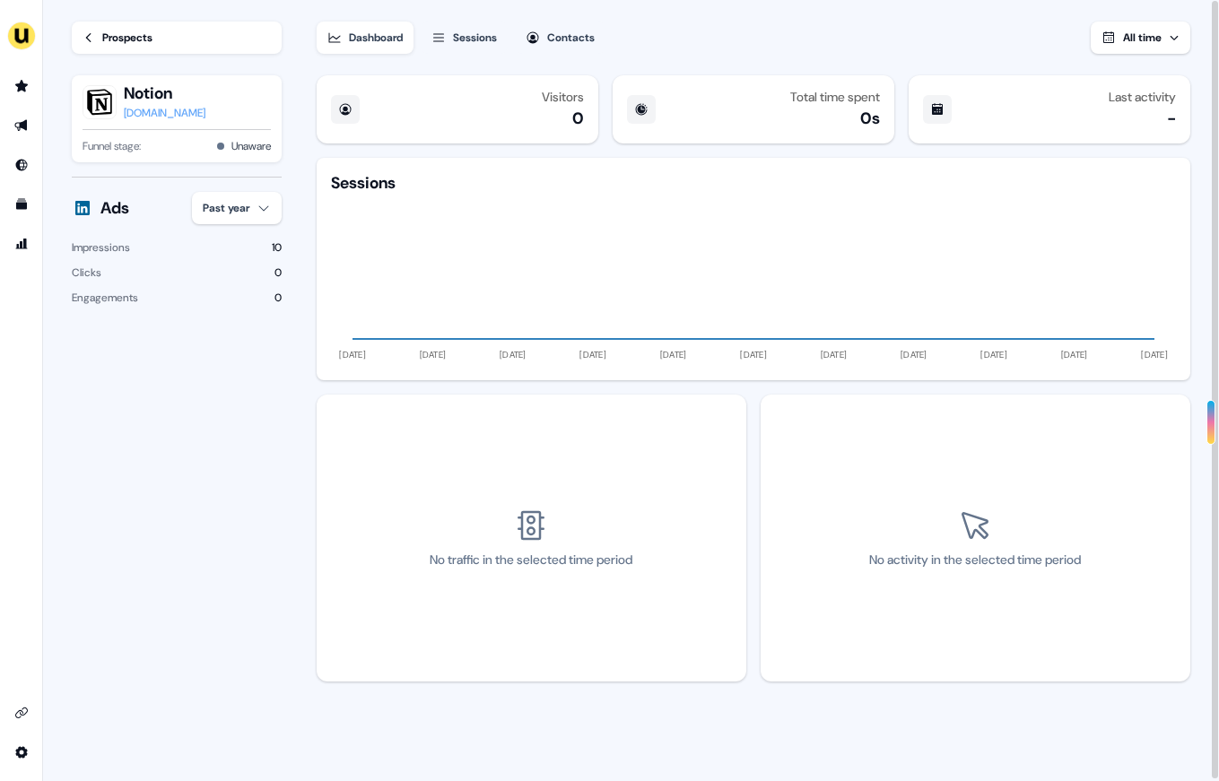
click at [490, 32] on div "Sessions" at bounding box center [475, 38] width 44 height 18
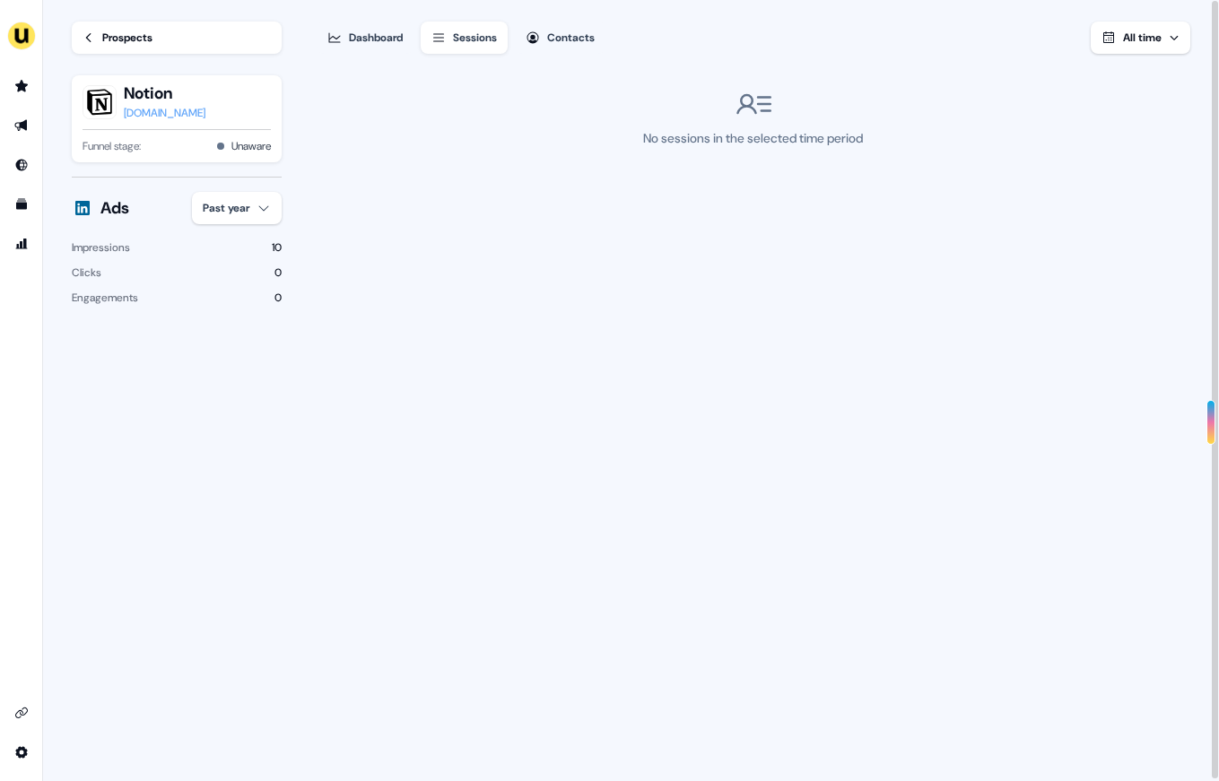
click at [554, 33] on div "Contacts" at bounding box center [571, 38] width 48 height 18
click at [91, 35] on icon at bounding box center [88, 37] width 13 height 13
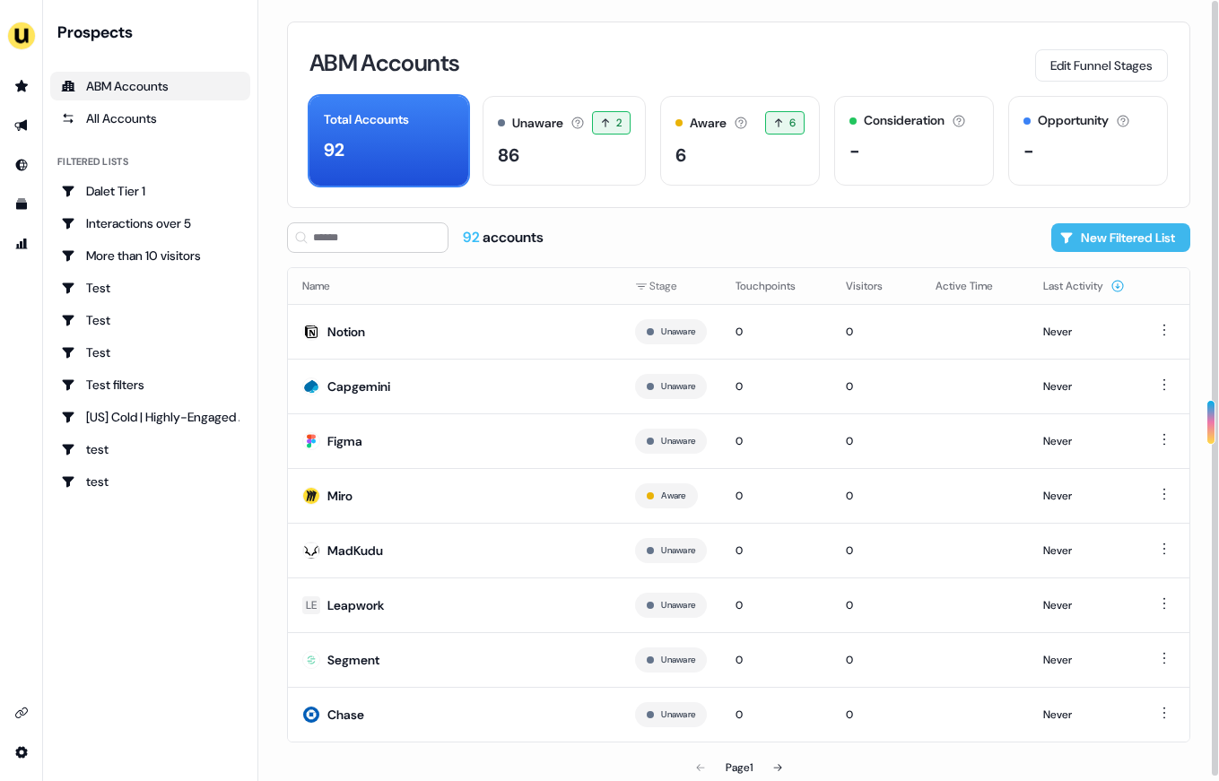
click at [1070, 246] on button "New Filtered List" at bounding box center [1120, 237] width 139 height 29
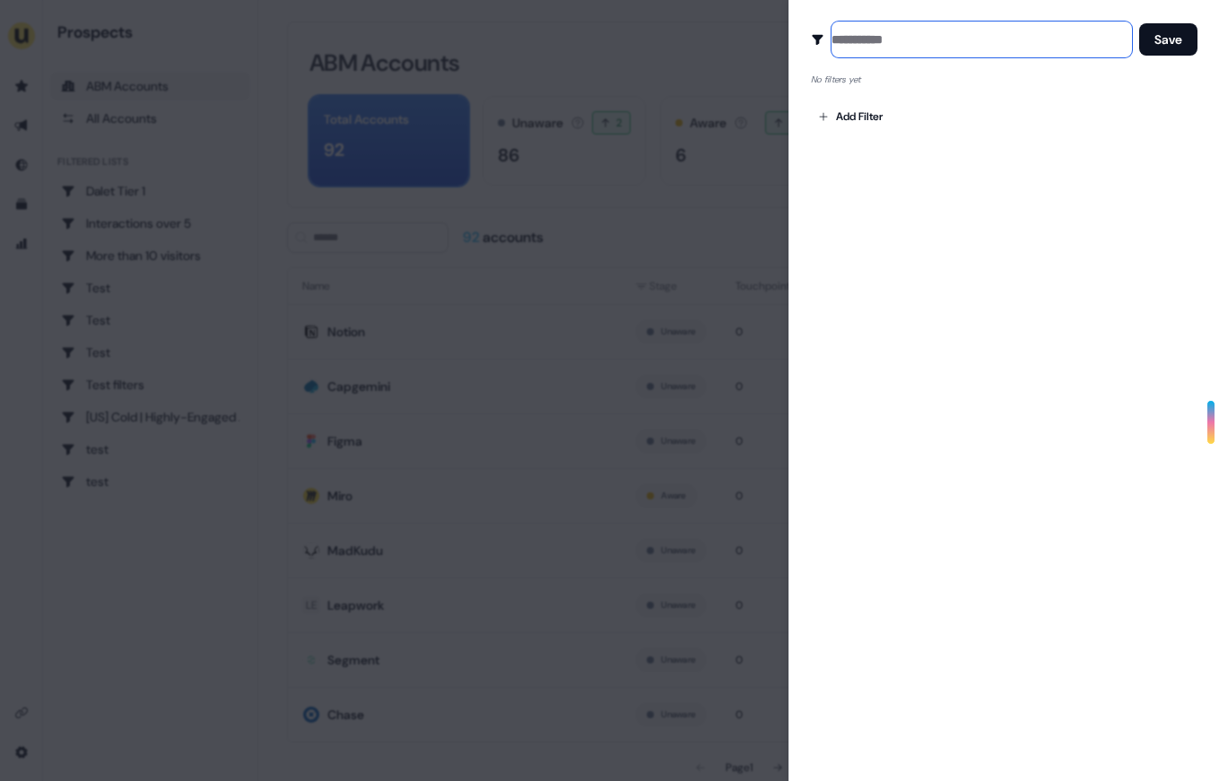
click at [915, 28] on input at bounding box center [981, 40] width 300 height 36
type input "****"
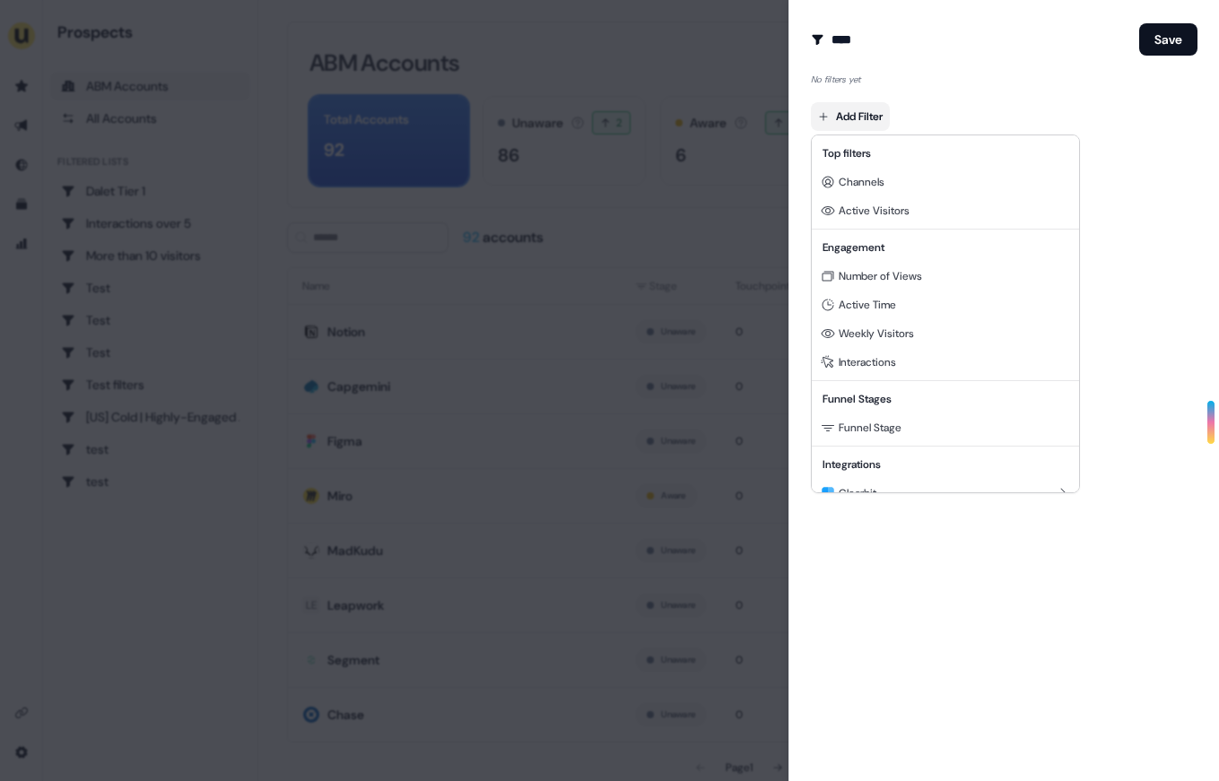
click at [854, 125] on body "For the best experience switch devices to a bigger screen. Go to [DOMAIN_NAME] …" at bounding box center [609, 390] width 1219 height 781
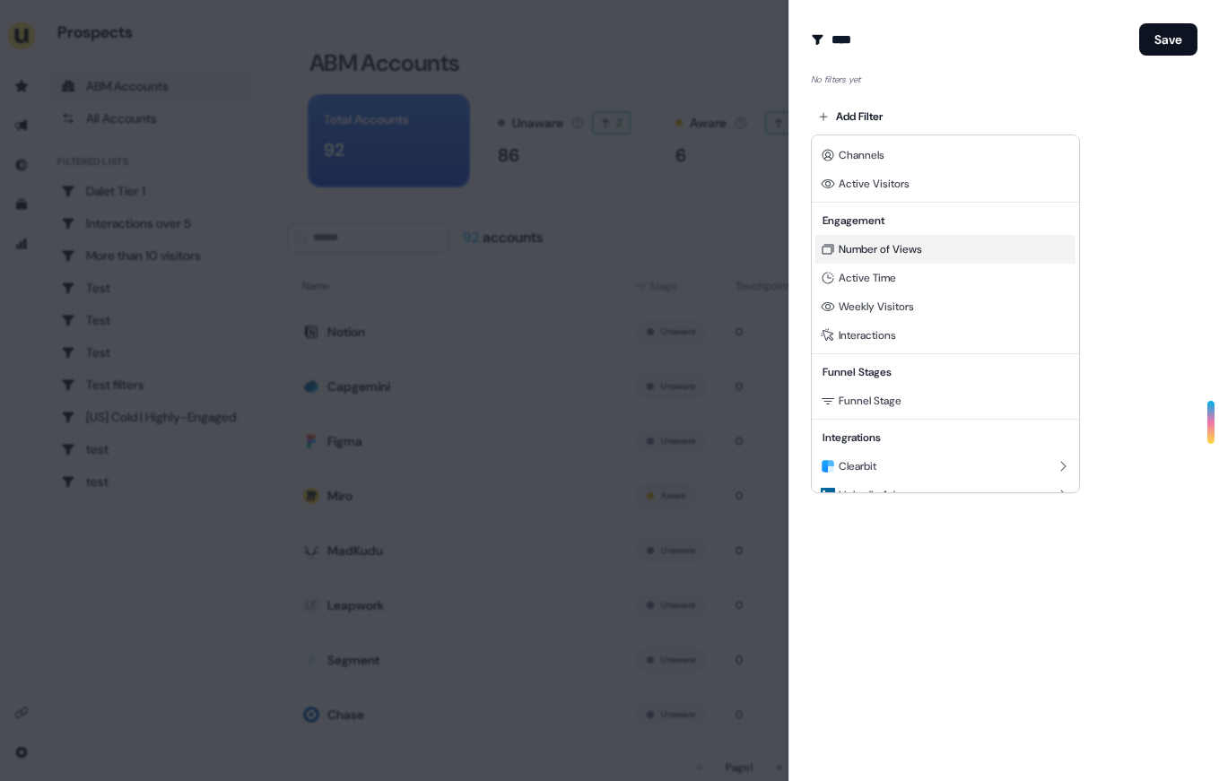
scroll to position [48, 0]
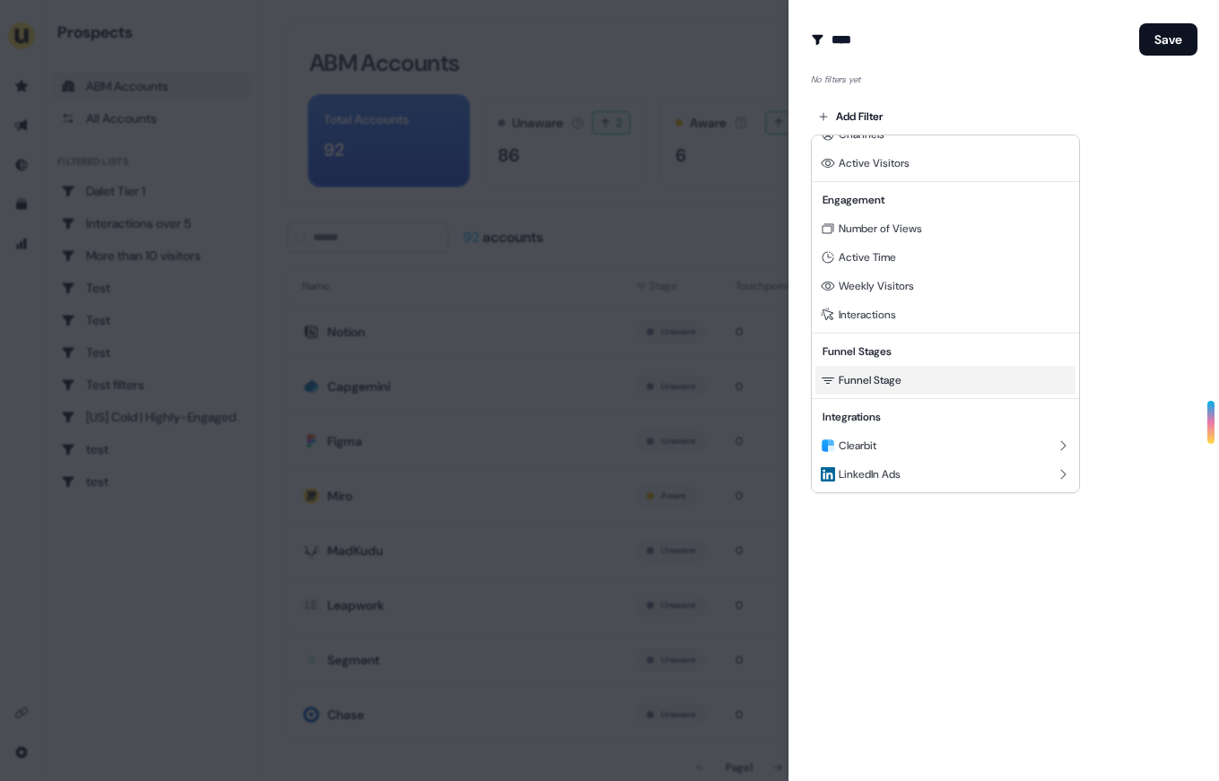
click at [862, 374] on span "Funnel Stage" at bounding box center [869, 380] width 63 height 14
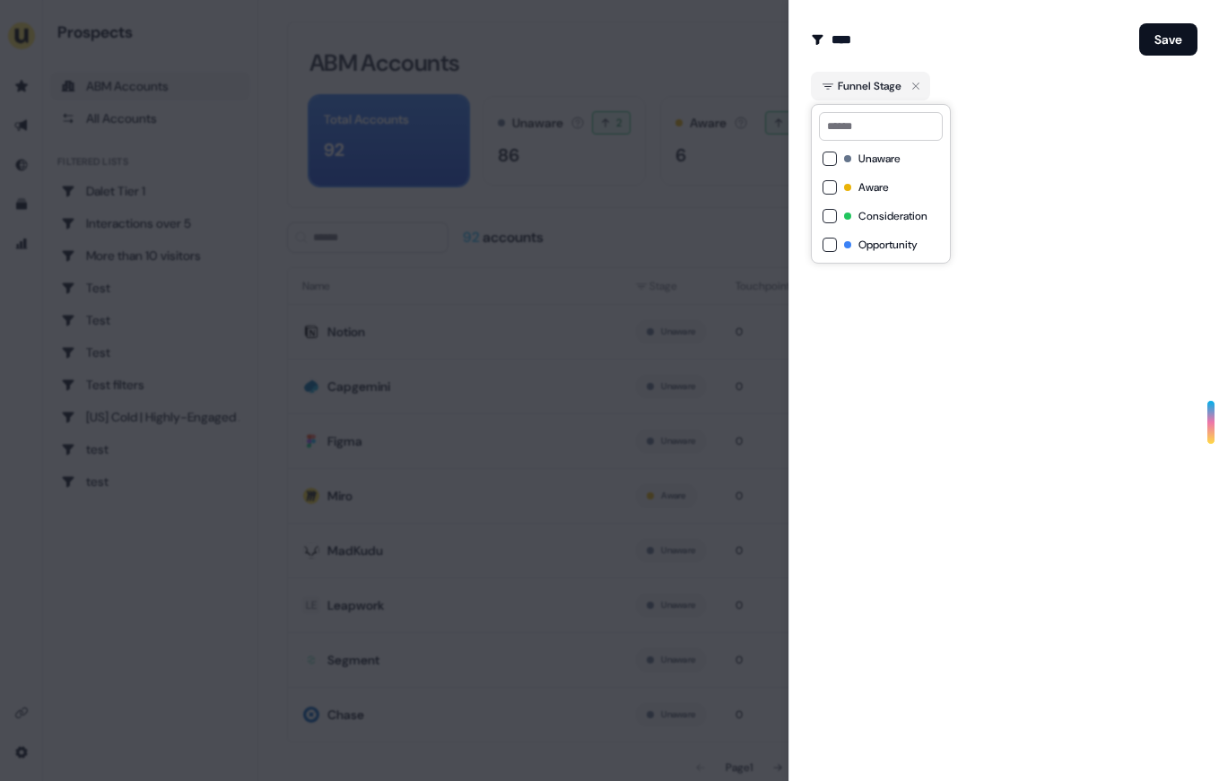
click at [817, 183] on div "Unaware Aware Consideration Opportunity" at bounding box center [881, 184] width 140 height 160
click at [822, 183] on button "Aware" at bounding box center [829, 187] width 14 height 14
click at [826, 216] on button "Consideration" at bounding box center [829, 216] width 14 height 14
click at [1010, 394] on div "Create Audience Filter Create a new audience by setting a name and configuring …" at bounding box center [1003, 390] width 430 height 781
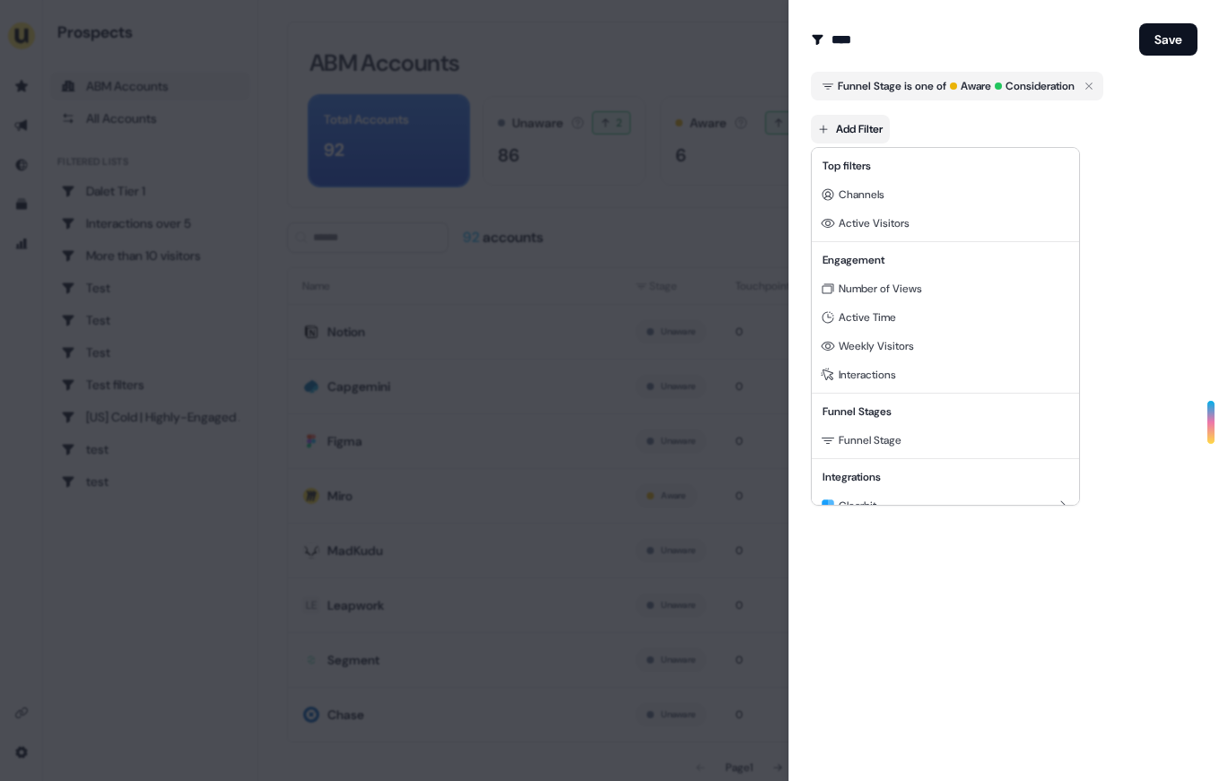
click at [841, 128] on body "For the best experience switch devices to a bigger screen. Go to [DOMAIN_NAME] …" at bounding box center [609, 390] width 1219 height 781
click at [865, 318] on span "Active Time" at bounding box center [866, 317] width 57 height 14
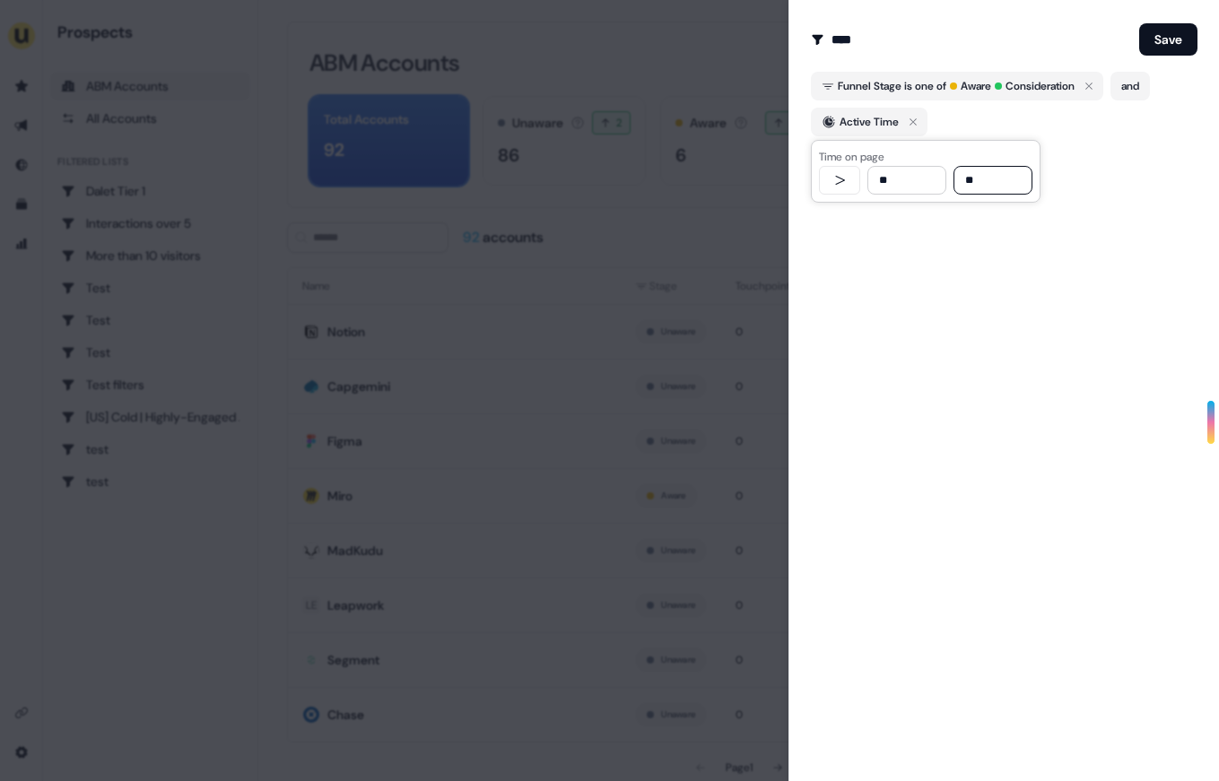
click at [850, 178] on button "button" at bounding box center [839, 180] width 41 height 29
click at [893, 178] on input "**" at bounding box center [906, 180] width 79 height 29
click at [896, 189] on input "**" at bounding box center [906, 180] width 79 height 29
click at [886, 188] on input "**" at bounding box center [906, 180] width 79 height 29
click at [882, 185] on input "**" at bounding box center [906, 180] width 79 height 29
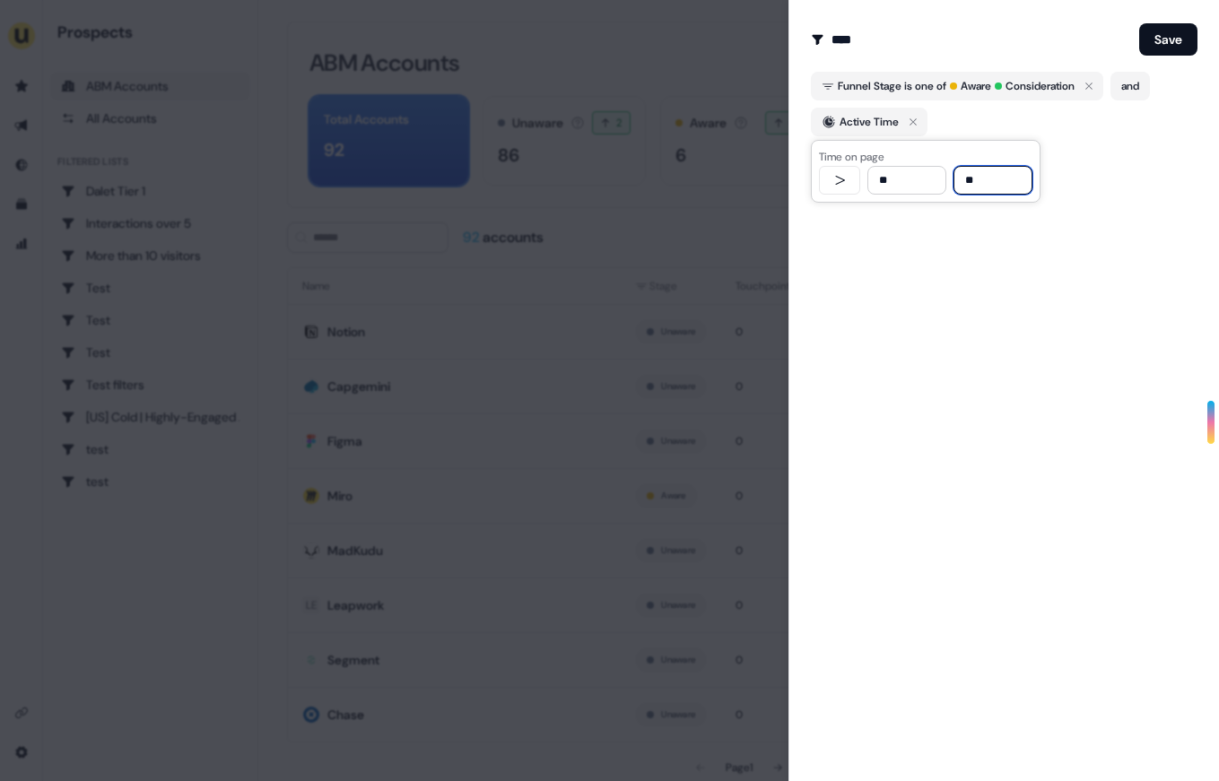
click at [882, 185] on input "**" at bounding box center [906, 180] width 79 height 29
type input "**"
click at [928, 269] on div "Create Audience Filter Create a new audience by setting a name and configuring …" at bounding box center [1003, 390] width 430 height 781
click at [1169, 43] on button "Save" at bounding box center [1168, 39] width 58 height 32
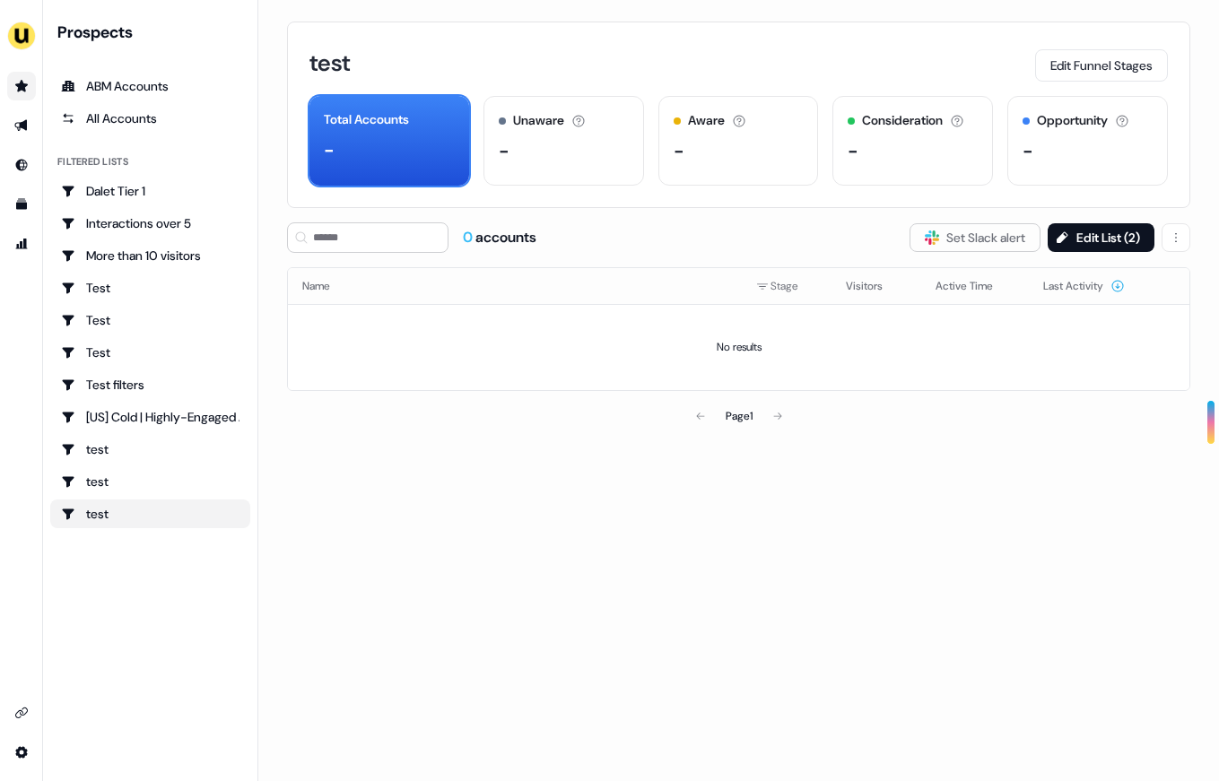
click at [25, 73] on link "Go to prospects" at bounding box center [21, 86] width 29 height 29
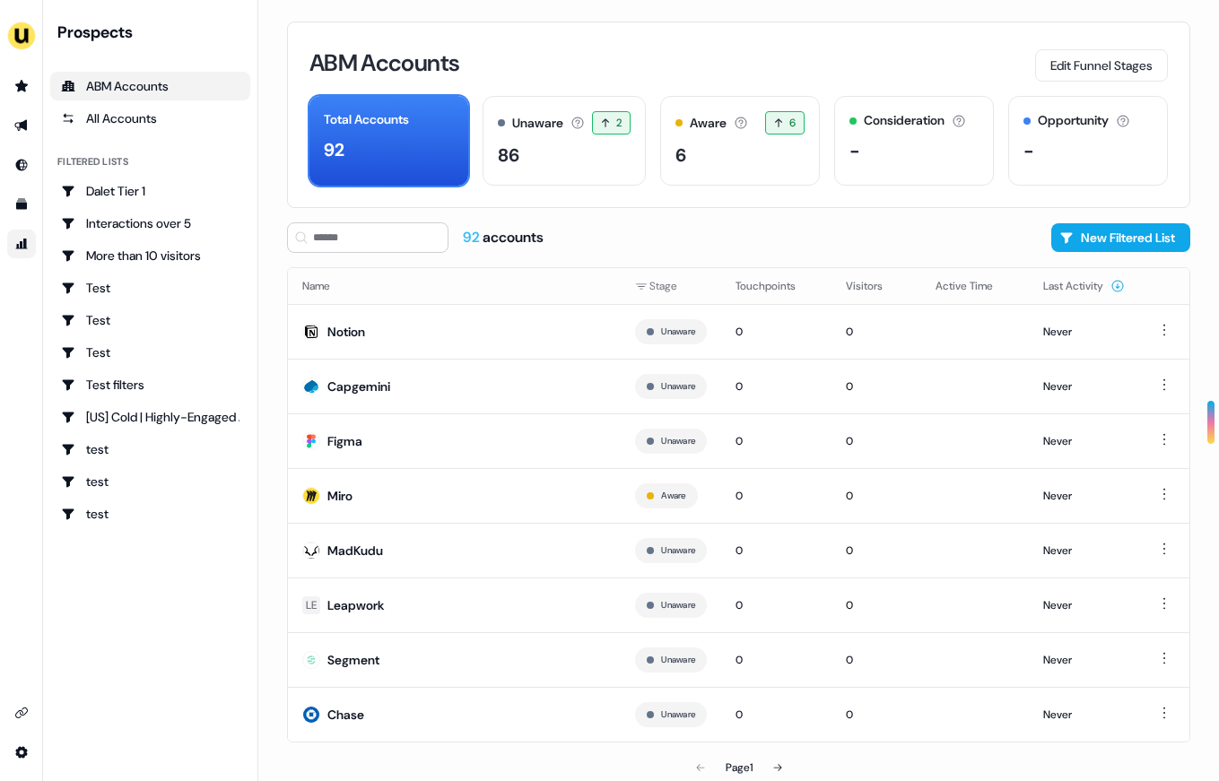
click at [17, 249] on icon "Go to attribution" at bounding box center [21, 244] width 14 height 14
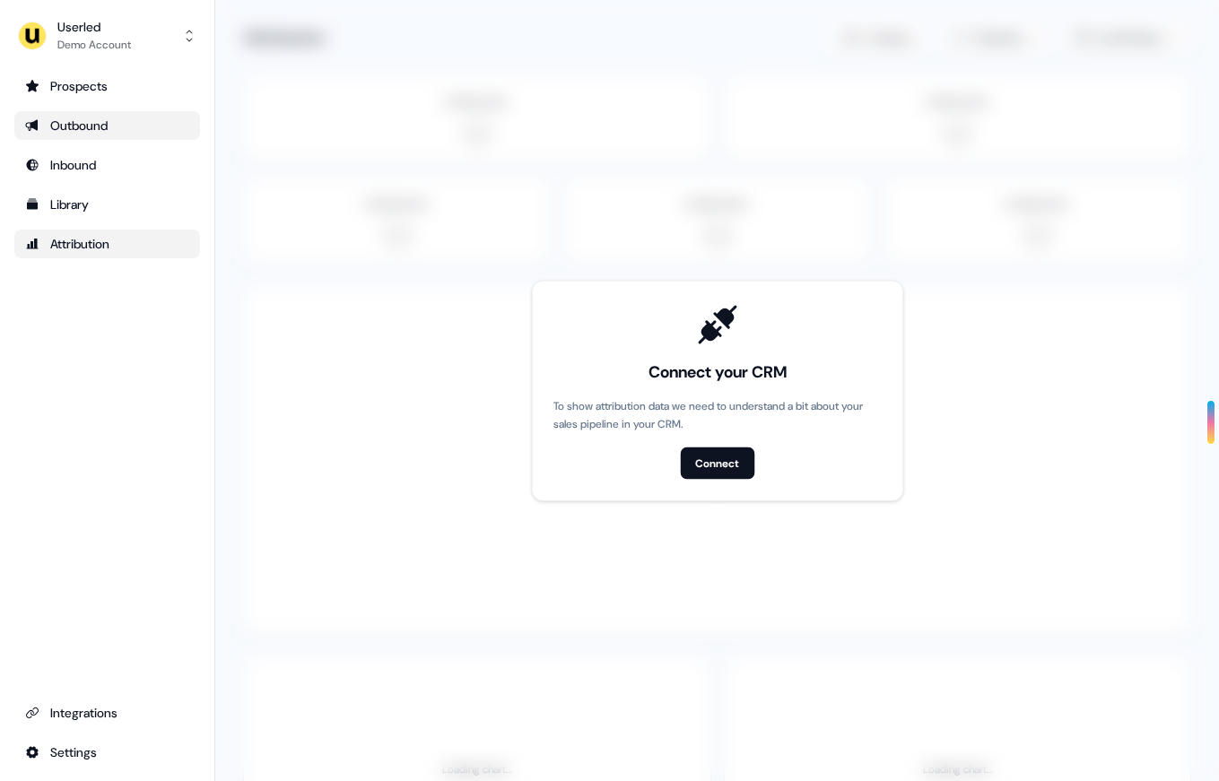
click at [99, 123] on div "Outbound" at bounding box center [107, 126] width 164 height 18
